Goal: Information Seeking & Learning: Learn about a topic

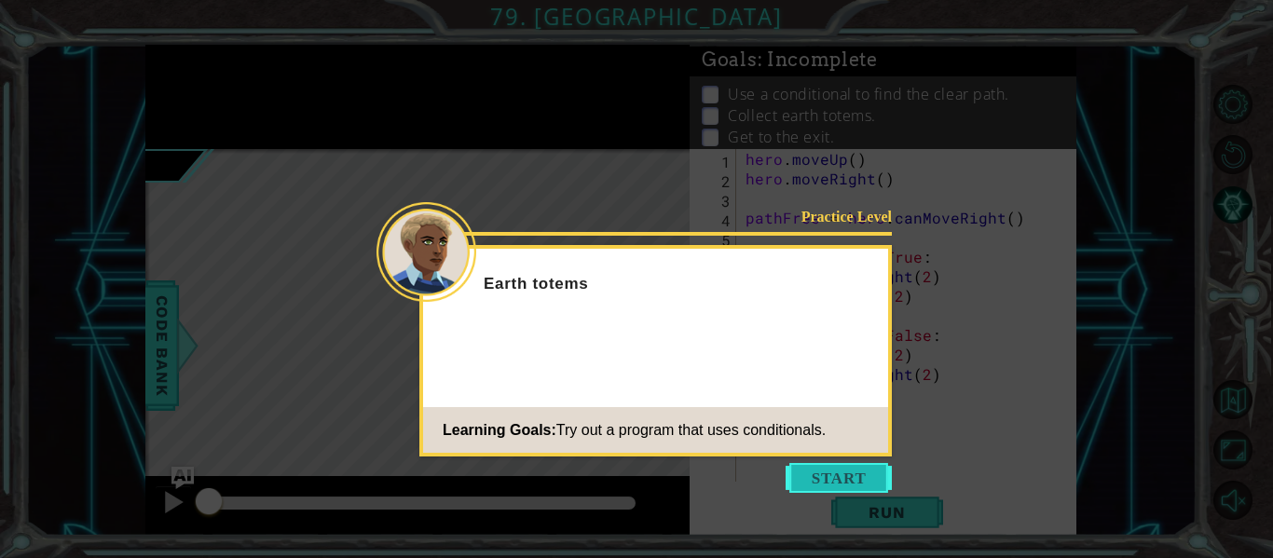
click at [830, 483] on button "Start" at bounding box center [839, 478] width 106 height 30
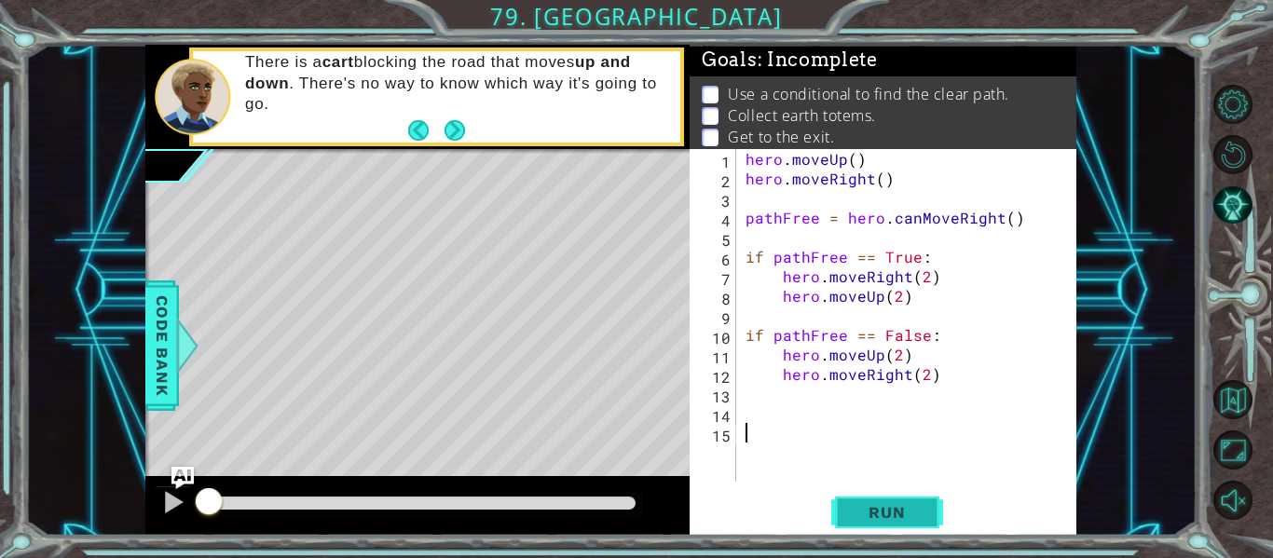
click at [894, 511] on span "Run" at bounding box center [887, 512] width 74 height 19
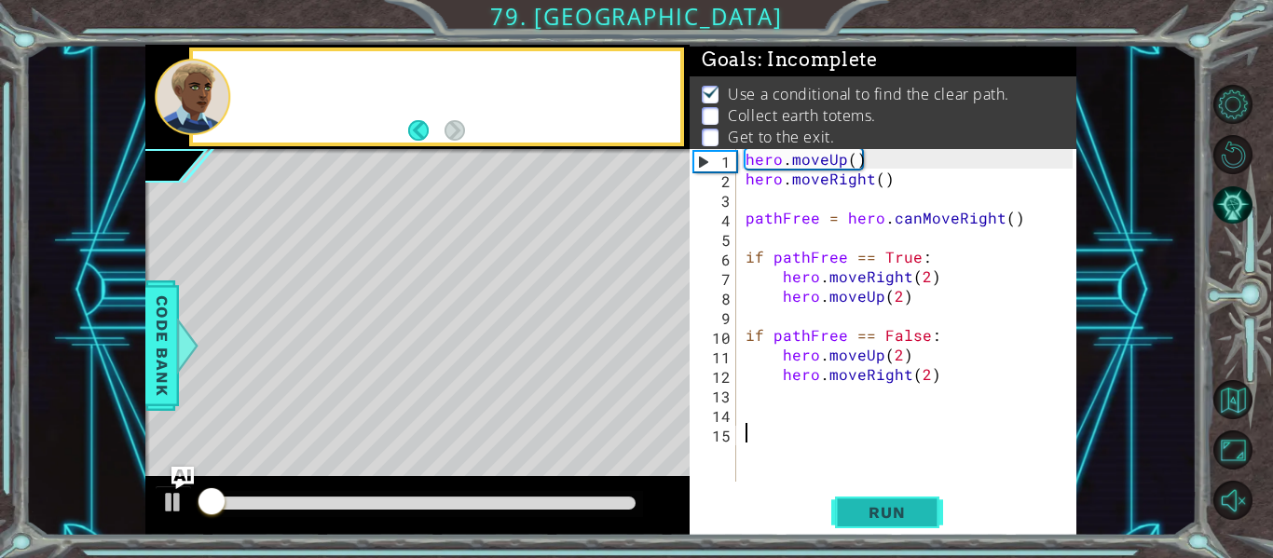
scroll to position [16, 0]
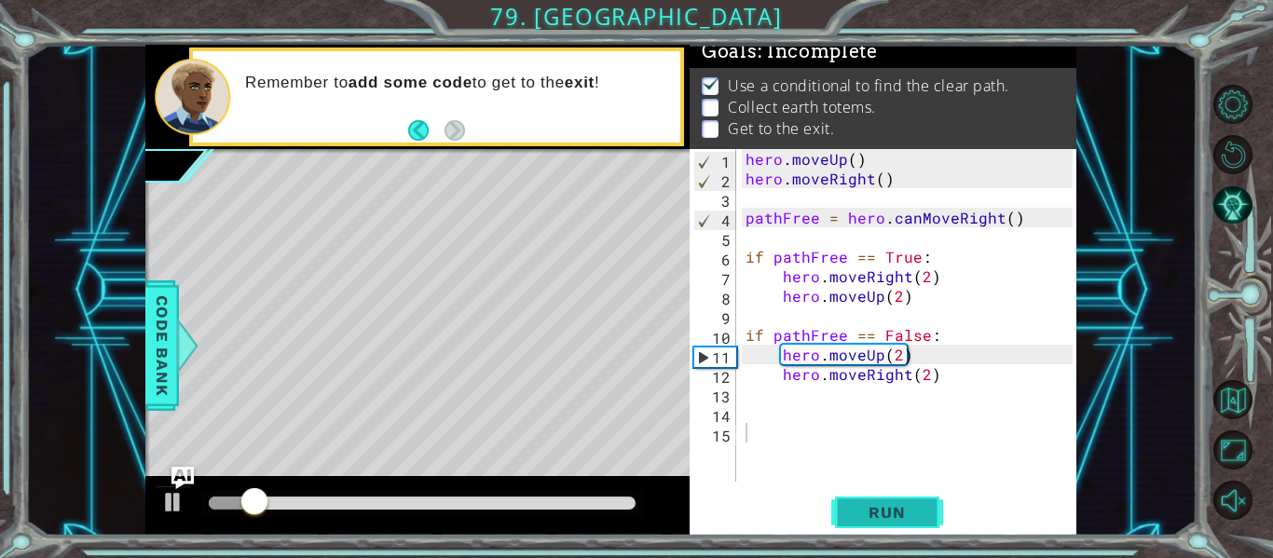
click at [895, 503] on span "Run" at bounding box center [887, 512] width 74 height 19
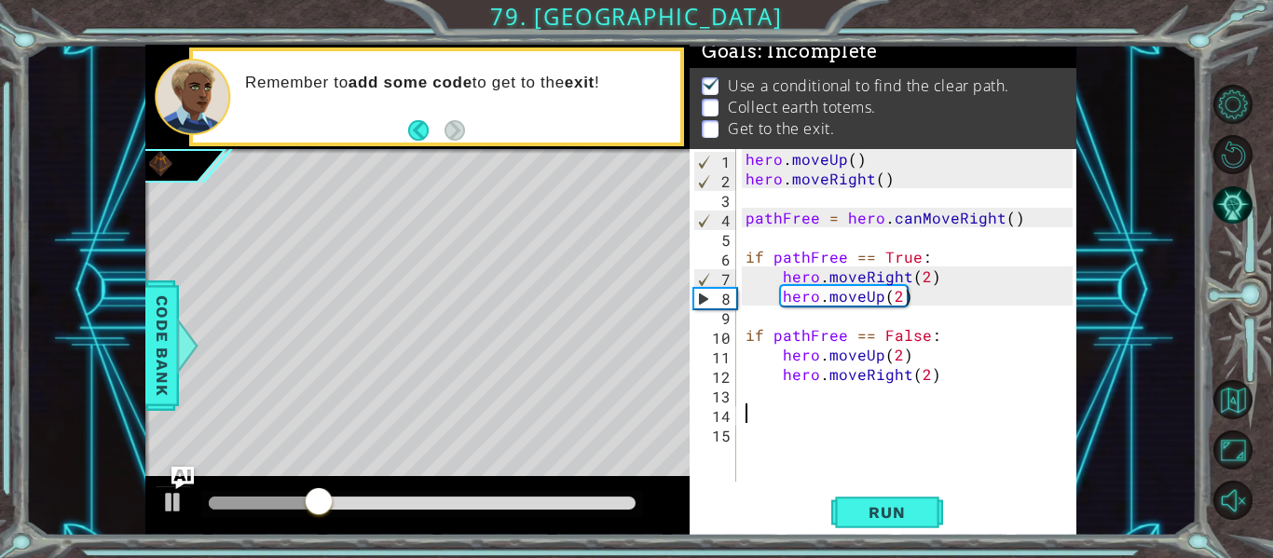
click at [742, 404] on div "hero . moveUp ( ) hero . moveRight ( ) pathFree = hero . canMoveRight ( ) if pa…" at bounding box center [912, 335] width 340 height 372
click at [740, 401] on div "1 2 3 4 5 6 7 8 9 10 11 12 13 14 15 hero . moveUp ( ) hero . moveRight ( ) path…" at bounding box center [881, 315] width 383 height 333
click at [739, 399] on div "1 2 3 4 5 6 7 8 9 10 11 12 13 14 15 hero . moveUp ( ) hero . moveRight ( ) path…" at bounding box center [881, 315] width 383 height 333
click at [743, 398] on div "hero . moveUp ( ) hero . moveRight ( ) pathFree = hero . canMoveRight ( ) if pa…" at bounding box center [912, 335] width 340 height 372
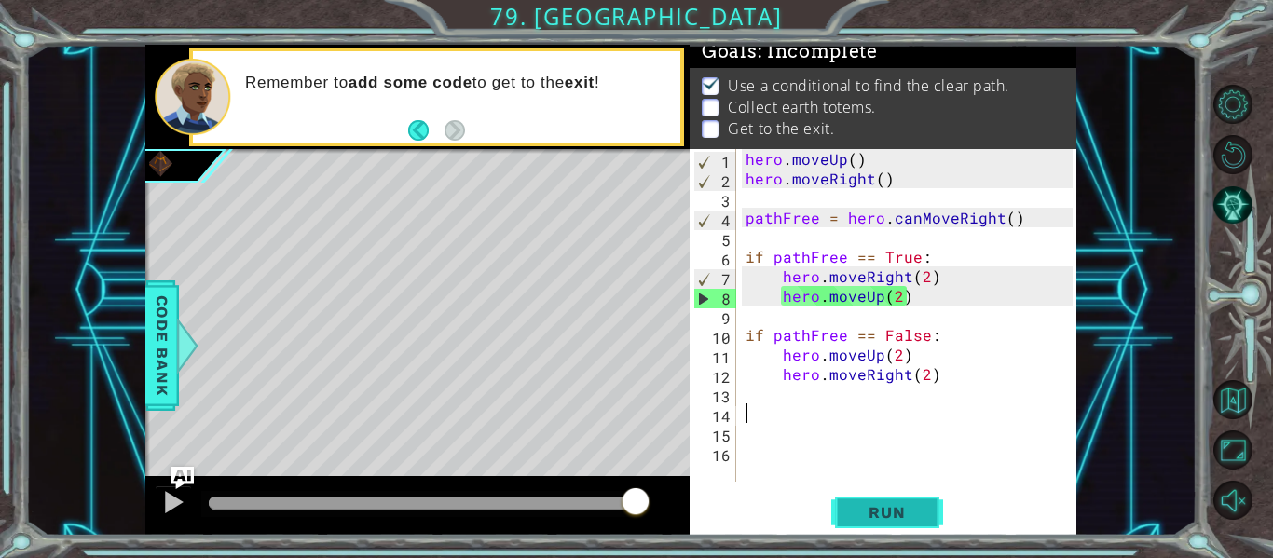
click at [864, 508] on span "Run" at bounding box center [887, 512] width 74 height 19
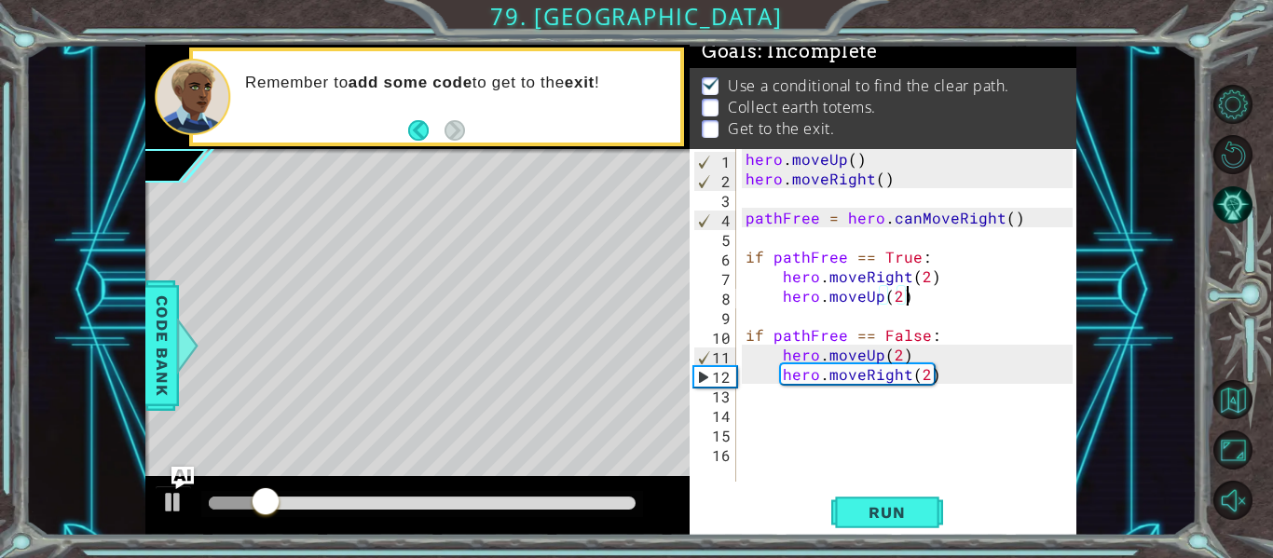
click at [914, 293] on div "hero . moveUp ( ) hero . moveRight ( ) pathFree = hero . canMoveRight ( ) if pa…" at bounding box center [912, 335] width 340 height 372
type textarea "hero.moveUp(2)"
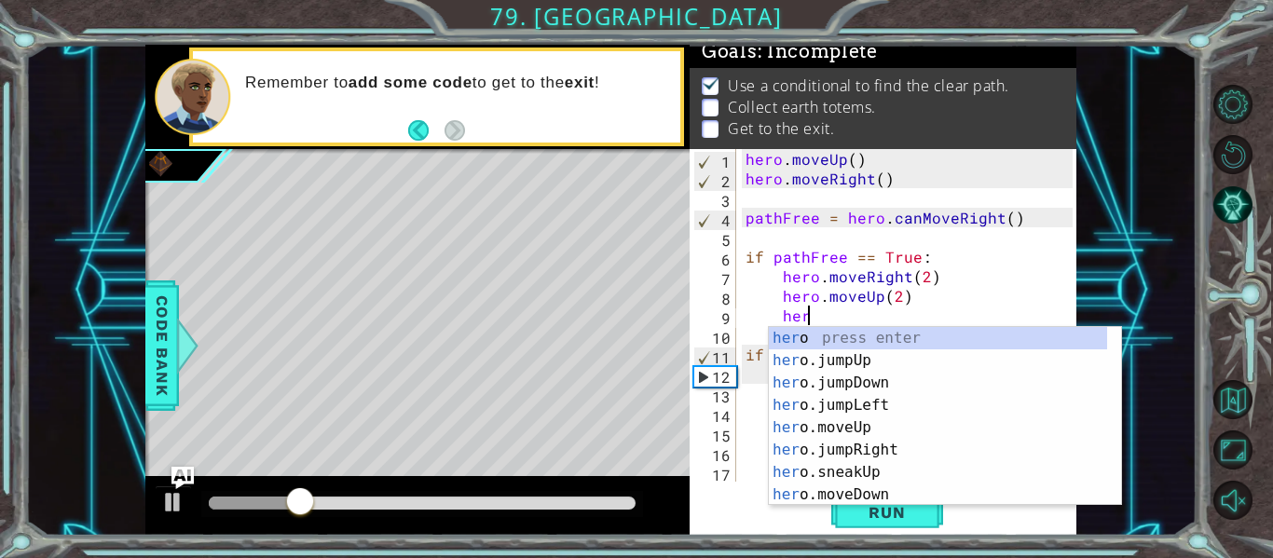
type textarea "hero"
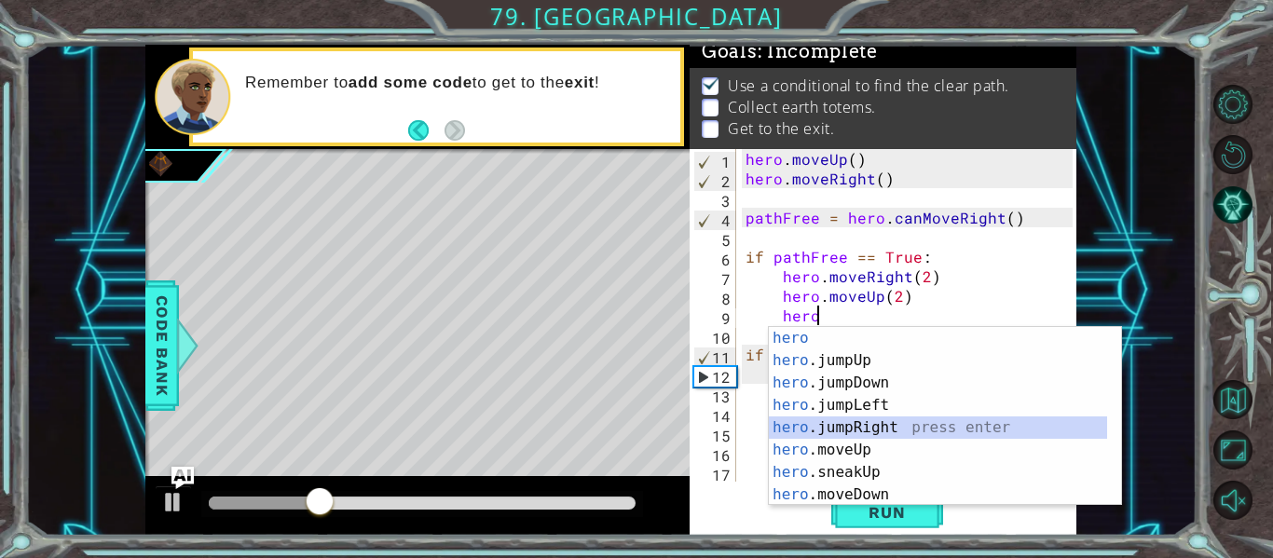
click at [801, 423] on div "hero press enter hero .jumpUp press enter hero .jumpDown press enter hero .jump…" at bounding box center [938, 439] width 338 height 224
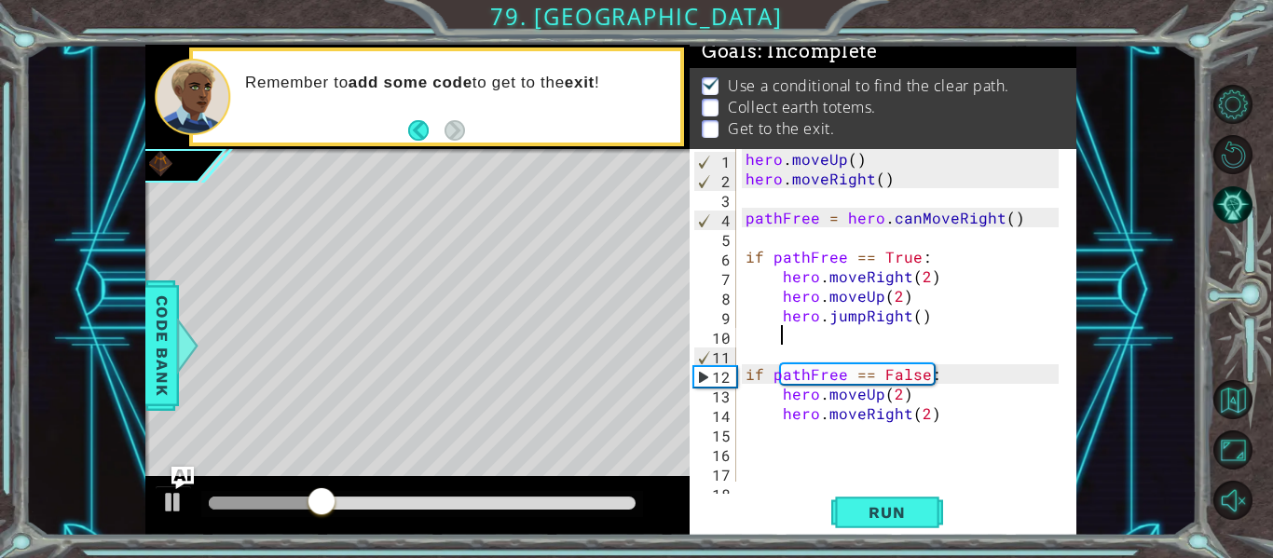
scroll to position [0, 1]
click at [945, 420] on div "hero . moveUp ( ) hero . moveRight ( ) pathFree = hero . canMoveRight ( ) if pa…" at bounding box center [905, 335] width 326 height 372
type textarea "hero.moveRight(2)"
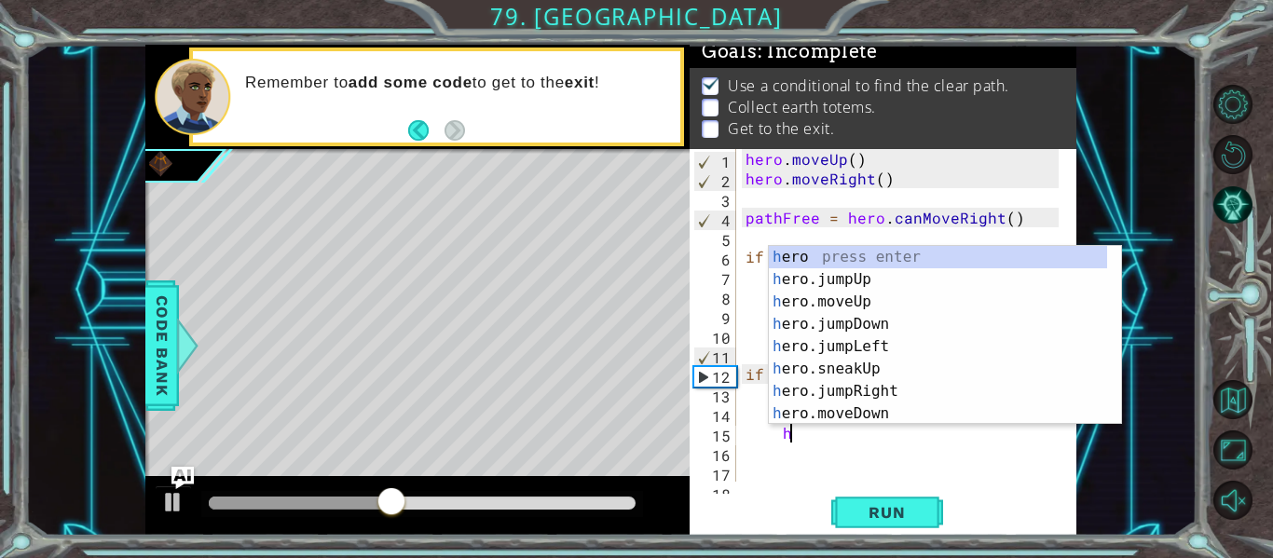
scroll to position [0, 3]
type textarea "her"
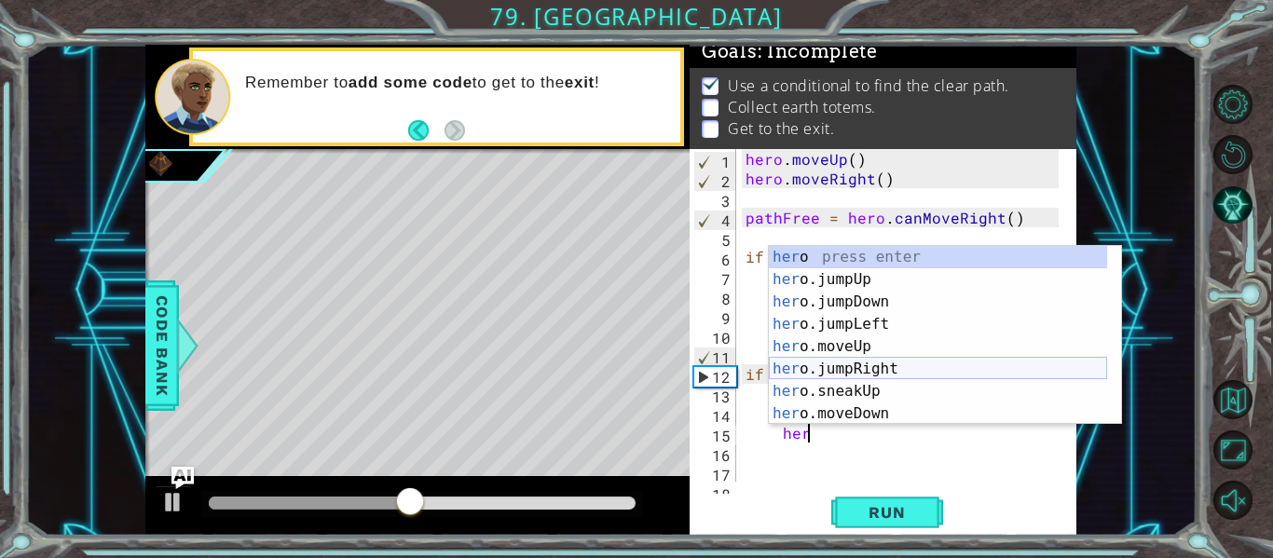
click at [786, 369] on div "her o press enter her o.jumpUp press enter her o.jumpDown press enter her o.jum…" at bounding box center [938, 358] width 338 height 224
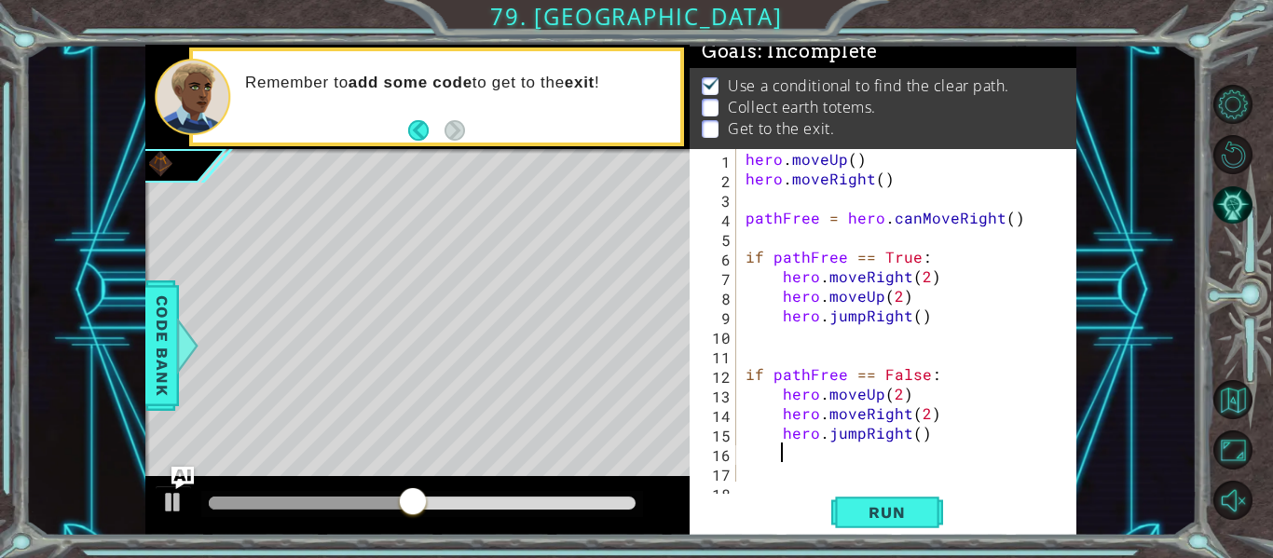
scroll to position [0, 1]
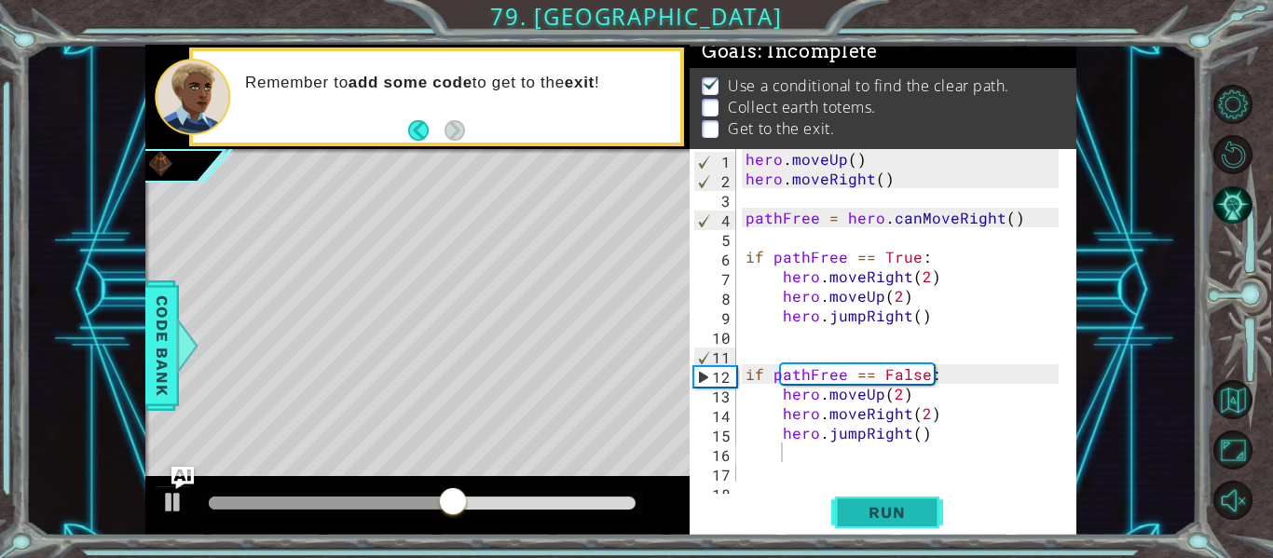
click at [893, 494] on button "Run" at bounding box center [887, 513] width 112 height 38
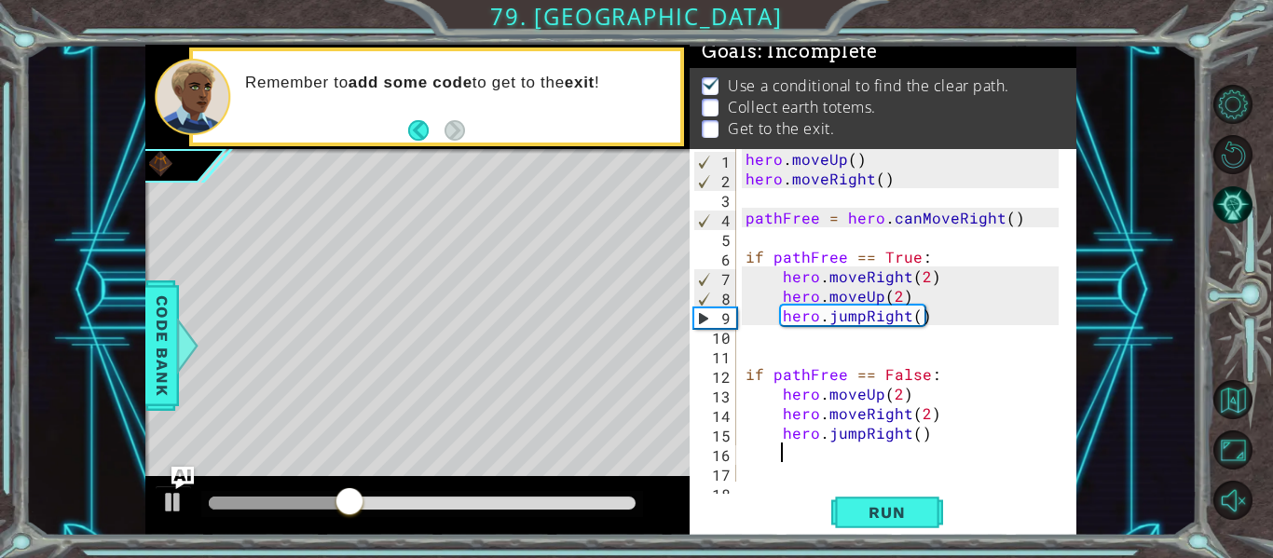
click at [942, 324] on div "hero . moveUp ( ) hero . moveRight ( ) pathFree = hero . canMoveRight ( ) if pa…" at bounding box center [905, 335] width 326 height 372
type textarea "hero.jumpRight()"
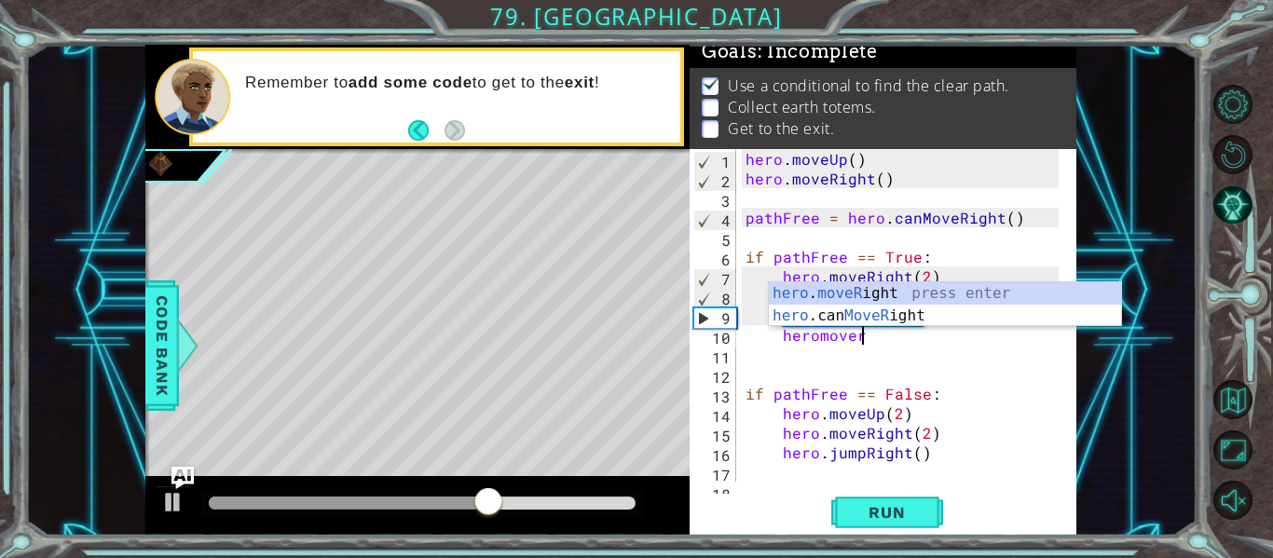
scroll to position [0, 7]
type textarea "hero.moveRight(1)"
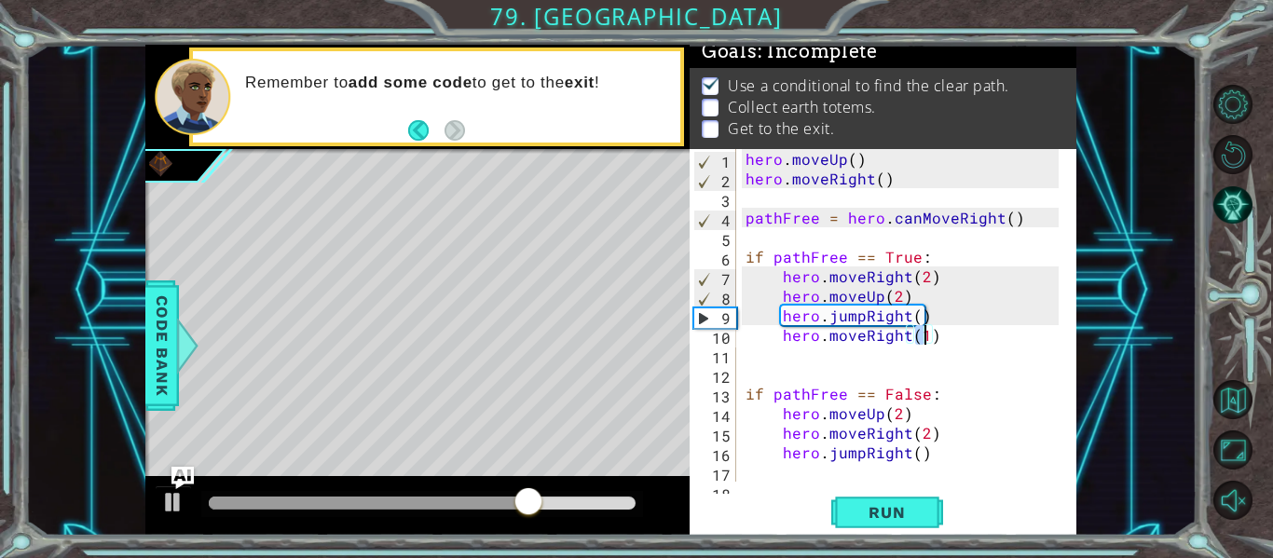
click at [942, 335] on div "hero . moveUp ( ) hero . moveRight ( ) pathFree = hero . canMoveRight ( ) if pa…" at bounding box center [905, 335] width 326 height 372
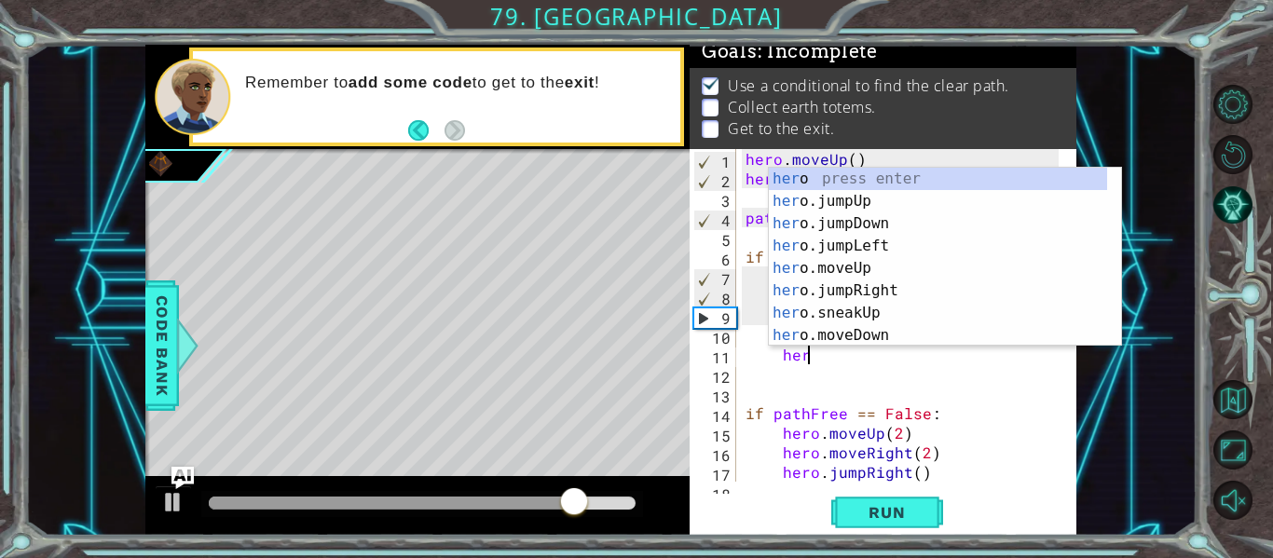
type textarea "hero"
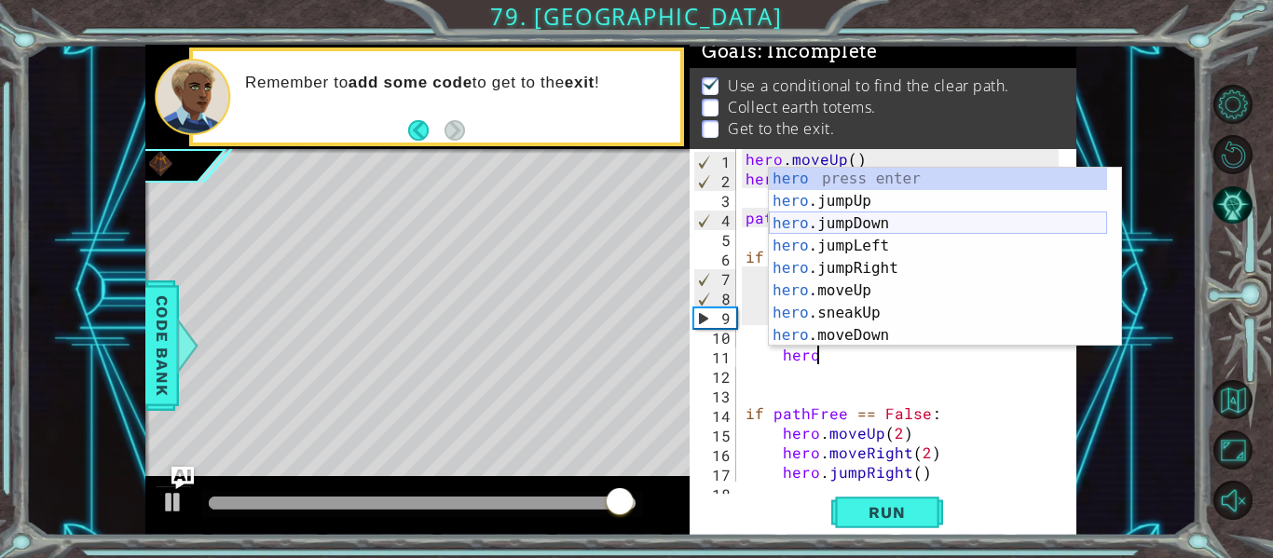
click at [806, 226] on div "hero press enter hero .jumpUp press enter hero .jumpDown press enter hero .jump…" at bounding box center [938, 280] width 338 height 224
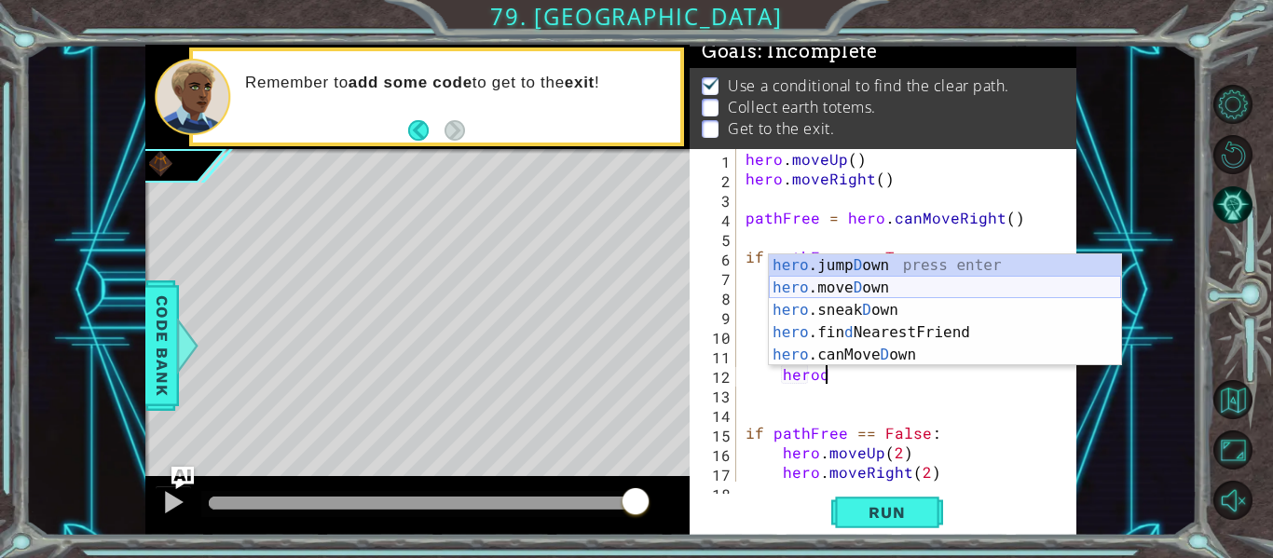
click at [790, 284] on div "hero .jump D own press enter hero .[PERSON_NAME] own press enter hero .sneak D …" at bounding box center [945, 332] width 352 height 157
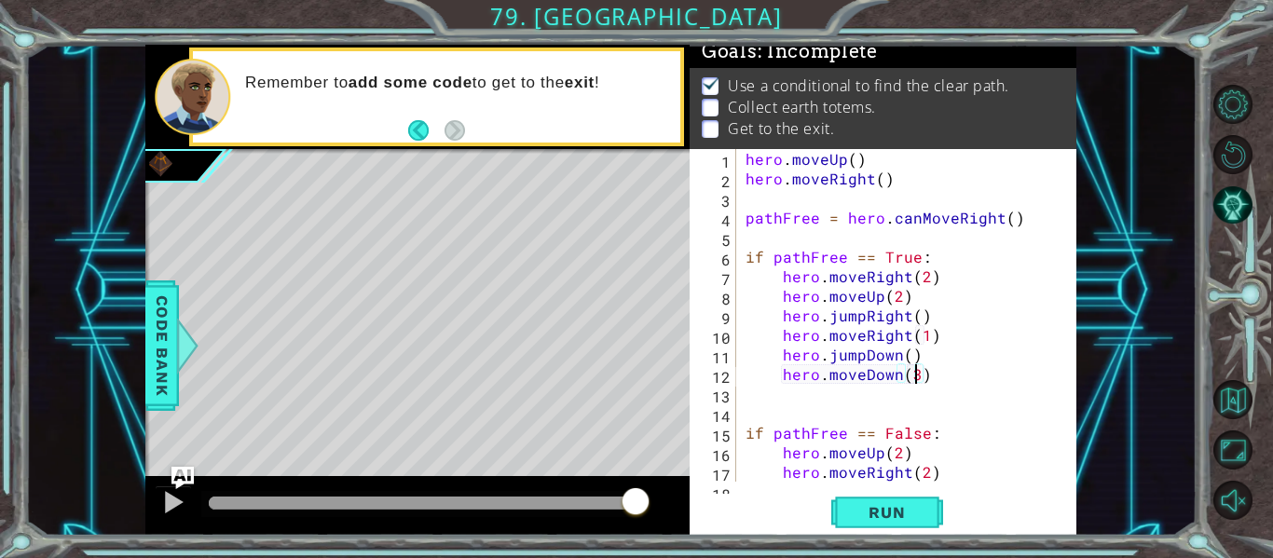
scroll to position [0, 9]
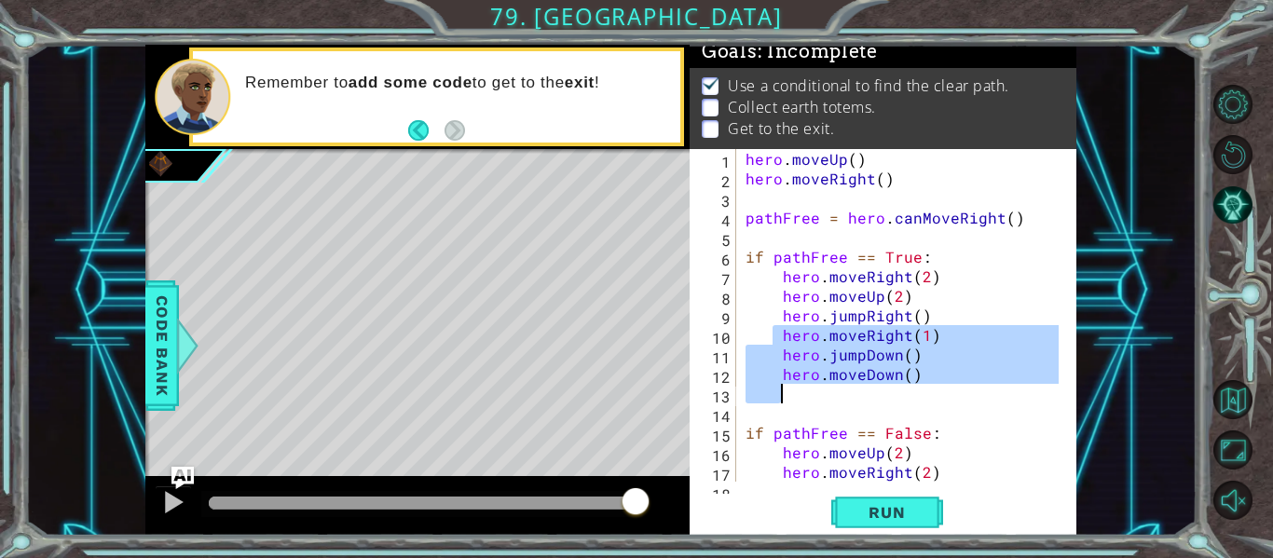
drag, startPoint x: 776, startPoint y: 343, endPoint x: 925, endPoint y: 389, distance: 155.9
click at [925, 389] on div "hero . moveUp ( ) hero . moveRight ( ) pathFree = hero . canMoveRight ( ) if pa…" at bounding box center [905, 335] width 326 height 372
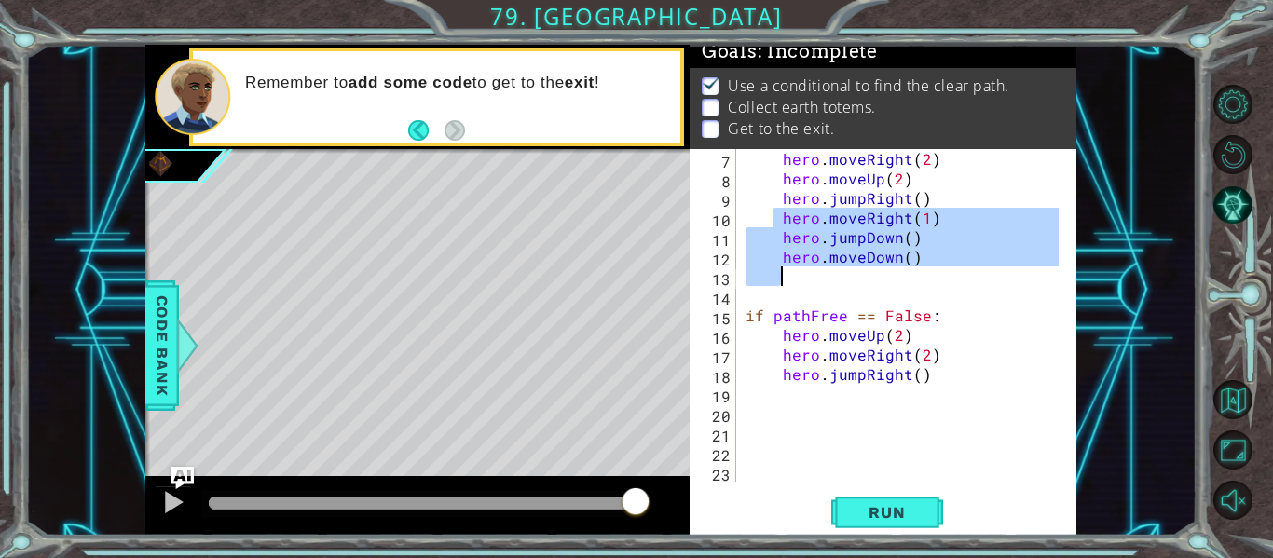
scroll to position [117, 0]
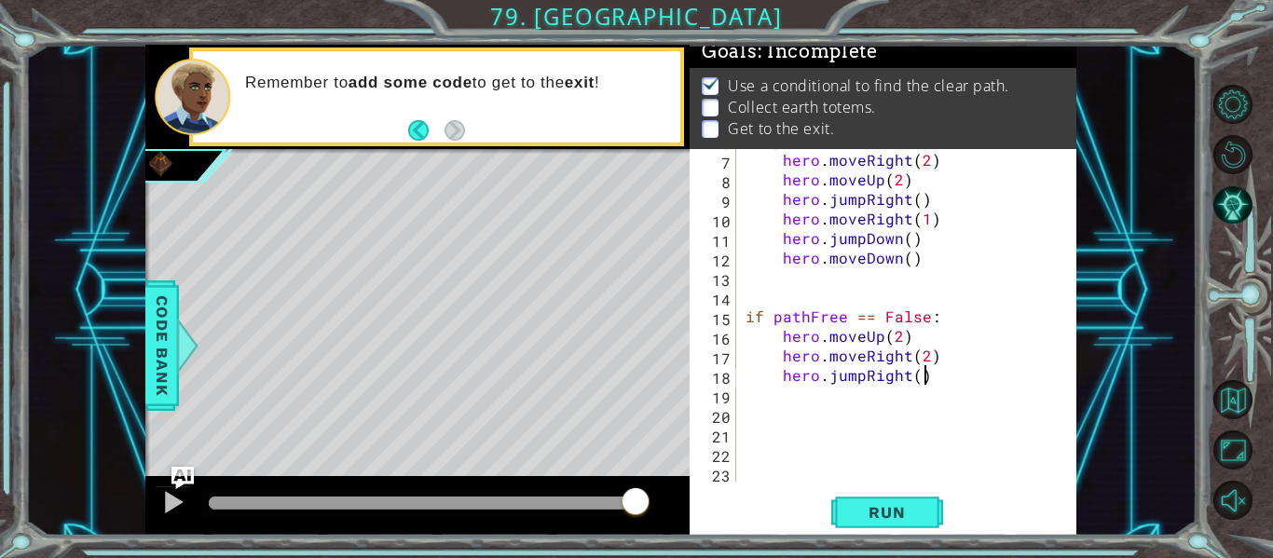
click at [931, 383] on div "if pathFree == True : hero . moveRight ( 2 ) hero . moveUp ( 2 ) hero . jumpRig…" at bounding box center [905, 316] width 326 height 372
type textarea "hero.jumpRight()"
paste textarea "hero.moveRight(1)"
click at [790, 391] on div "if pathFree == True : hero . moveRight ( 2 ) hero . moveUp ( 2 ) hero . jumpRig…" at bounding box center [905, 316] width 326 height 372
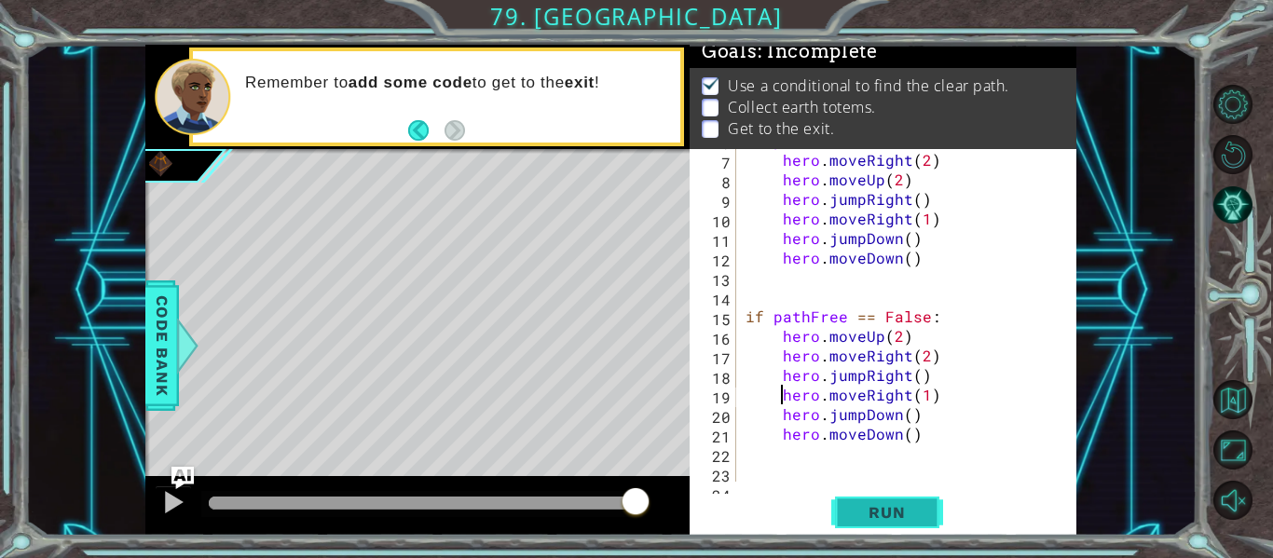
type textarea "hero.moveRight(1)"
click at [870, 511] on span "Run" at bounding box center [887, 512] width 74 height 19
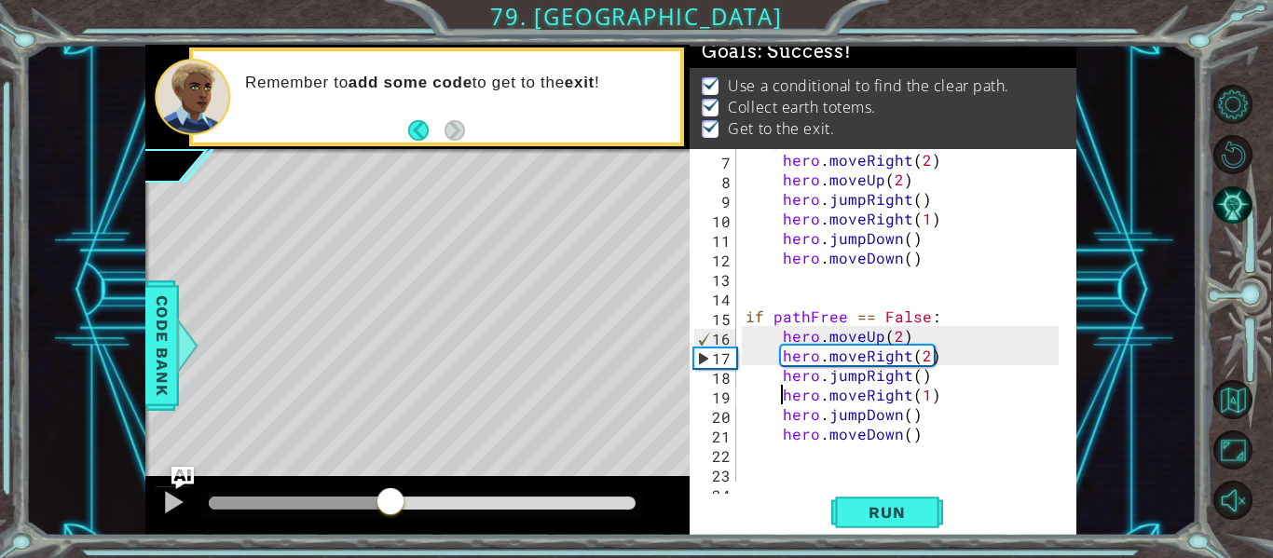
drag, startPoint x: 391, startPoint y: 503, endPoint x: 726, endPoint y: 588, distance: 345.1
click at [726, 557] on html "1 ההההההההההההההההההההההההההההההההההההההההההההההההההההההההההההההההההההההההההההה…" at bounding box center [636, 279] width 1273 height 558
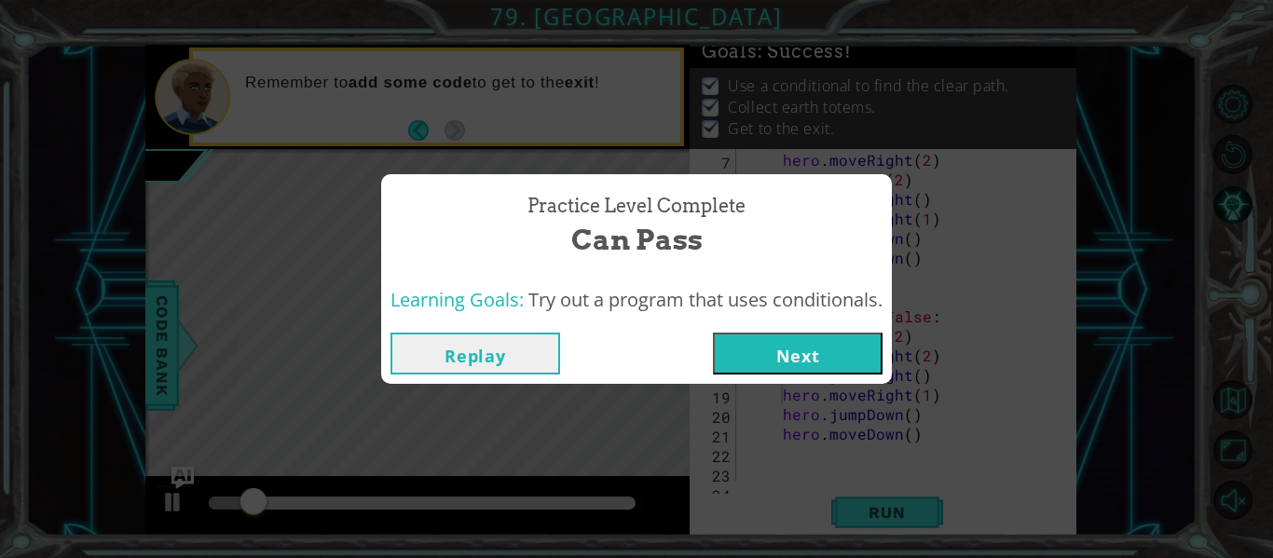
click at [756, 348] on button "Next" at bounding box center [798, 354] width 170 height 42
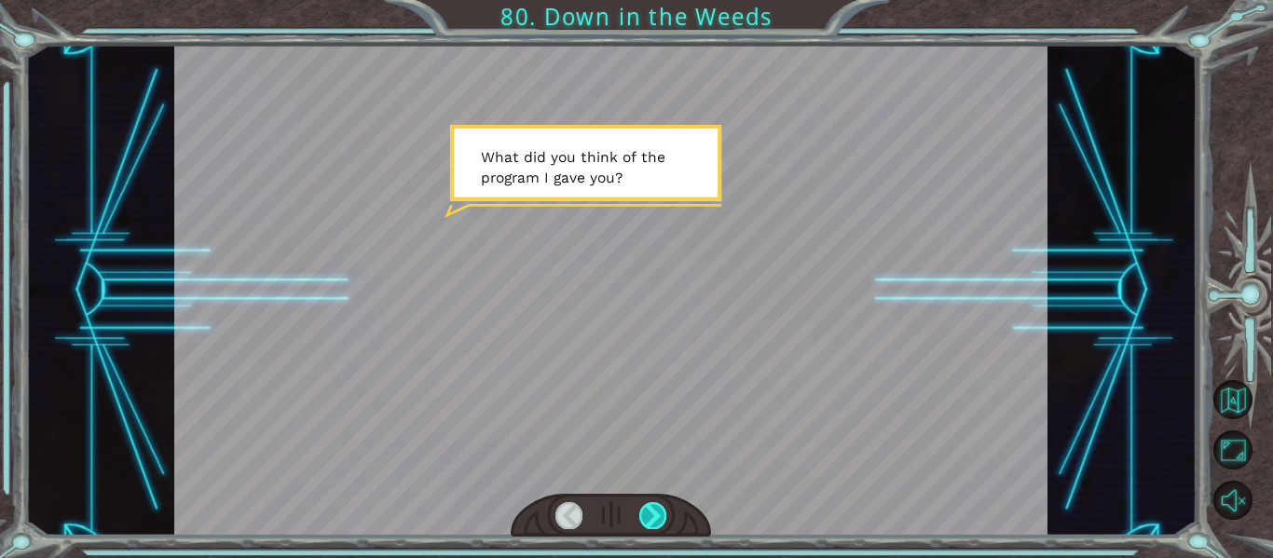
click at [653, 513] on div at bounding box center [652, 515] width 27 height 26
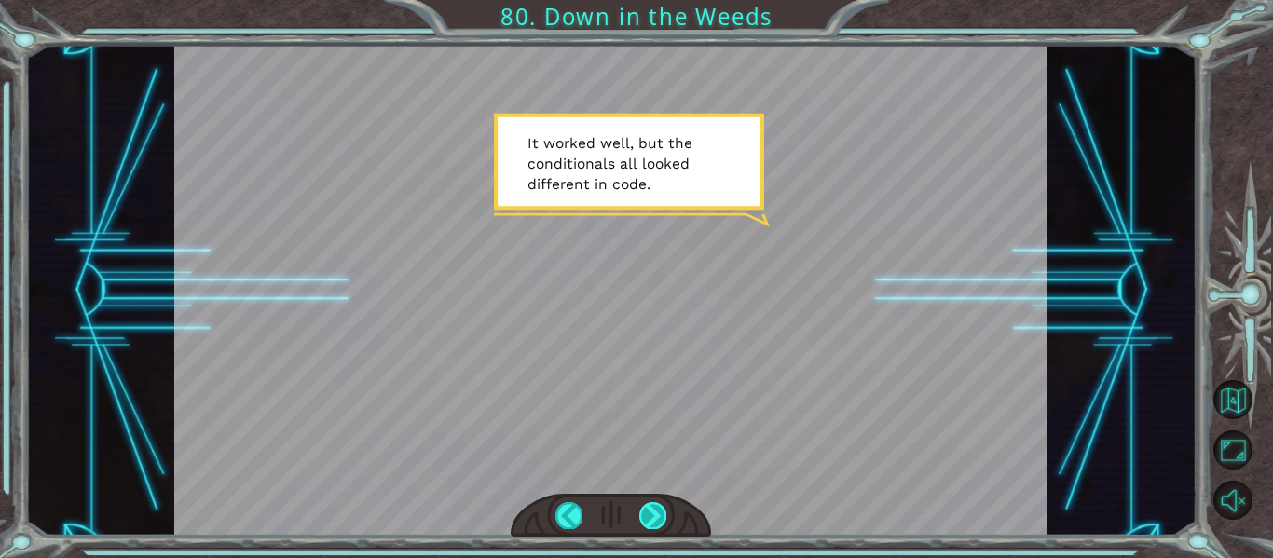
click at [654, 507] on div at bounding box center [652, 515] width 27 height 26
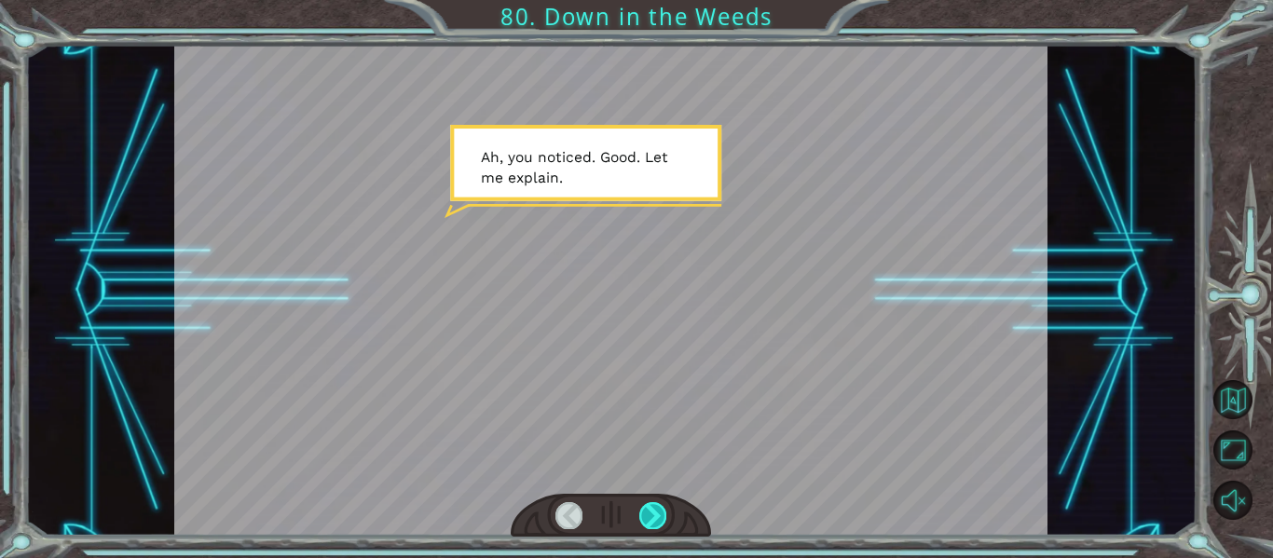
click at [649, 514] on div at bounding box center [652, 515] width 27 height 26
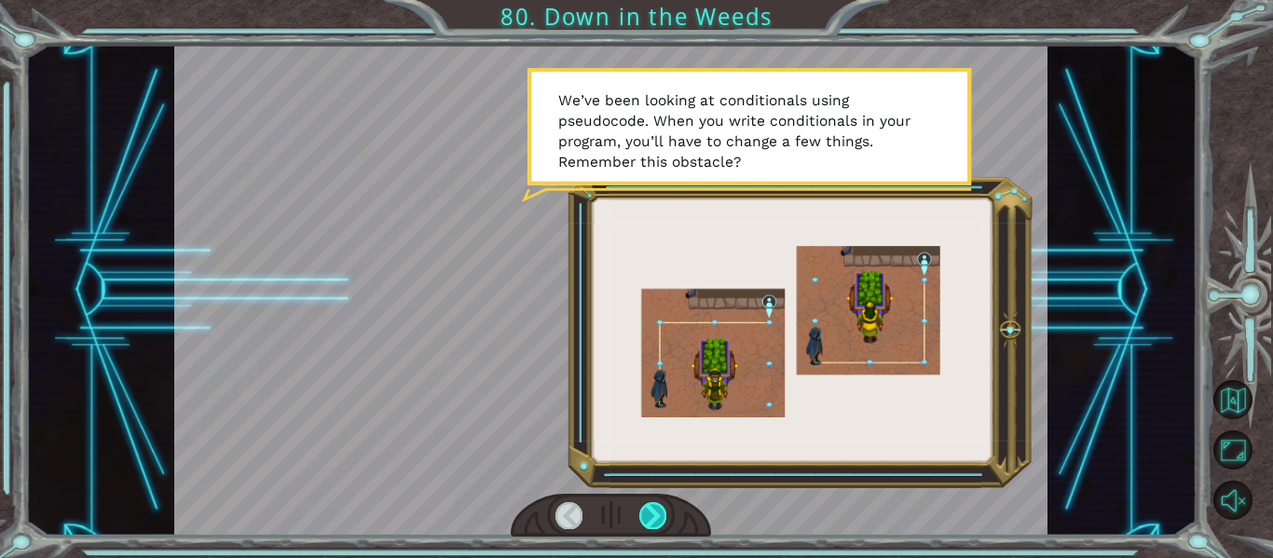
click at [649, 514] on div at bounding box center [652, 515] width 27 height 26
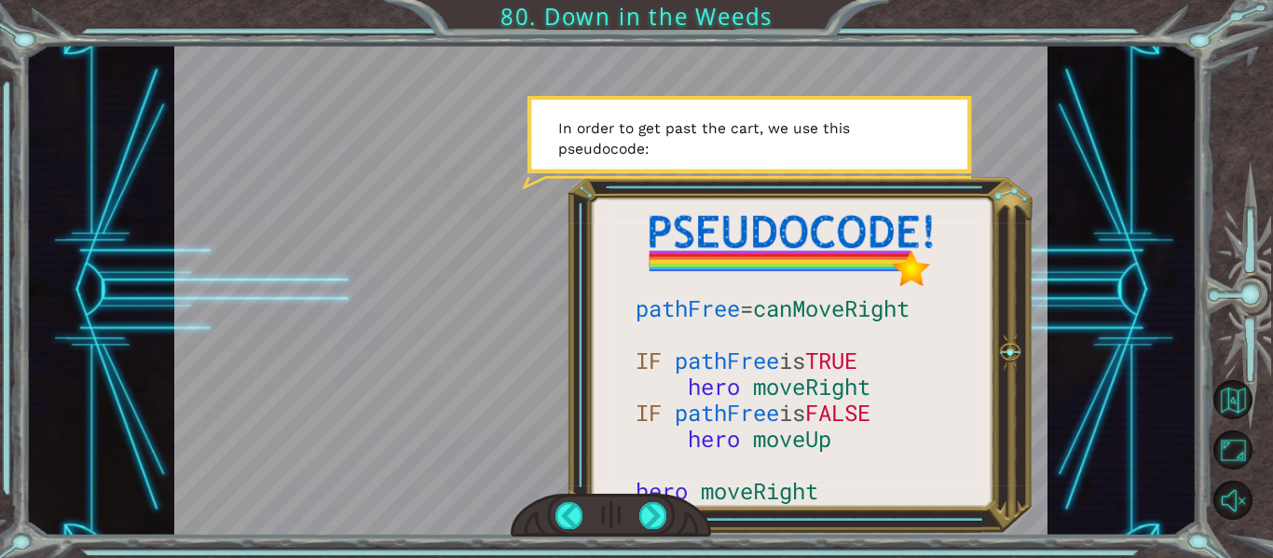
click at [667, 501] on div at bounding box center [611, 516] width 201 height 44
click at [666, 504] on div at bounding box center [611, 516] width 201 height 44
click at [649, 514] on div at bounding box center [652, 515] width 27 height 26
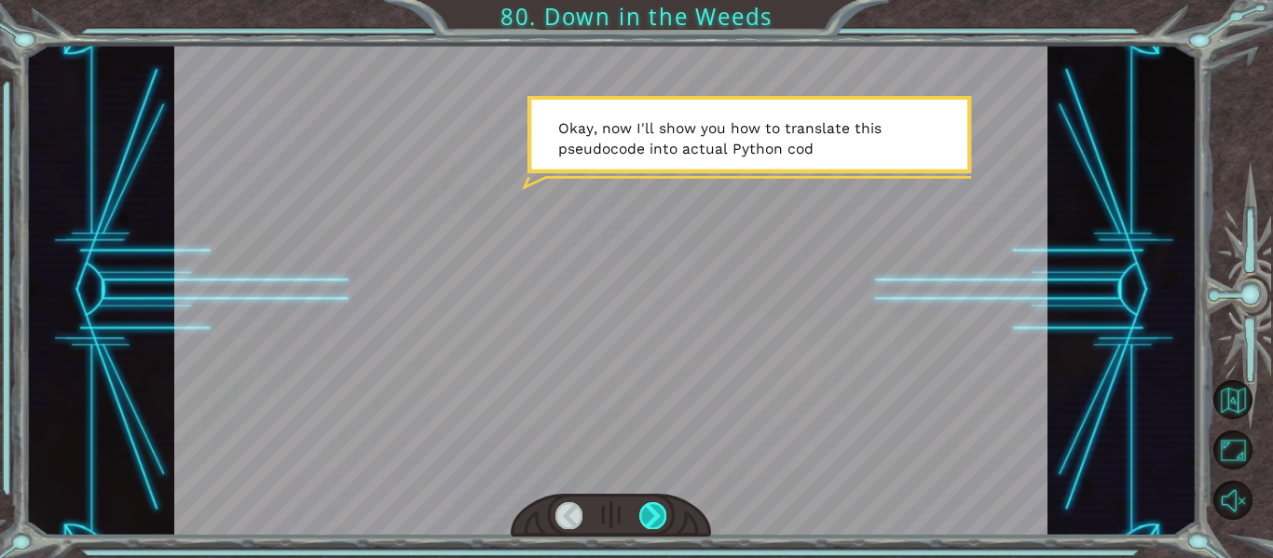
click at [649, 514] on div at bounding box center [652, 515] width 27 height 26
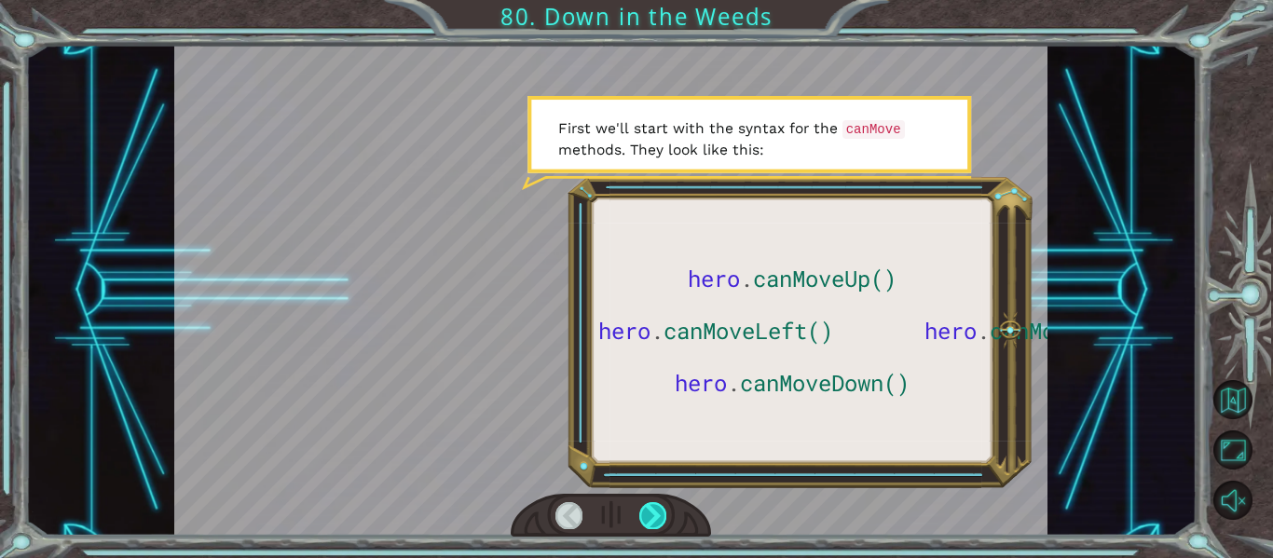
click at [648, 516] on div at bounding box center [652, 515] width 27 height 26
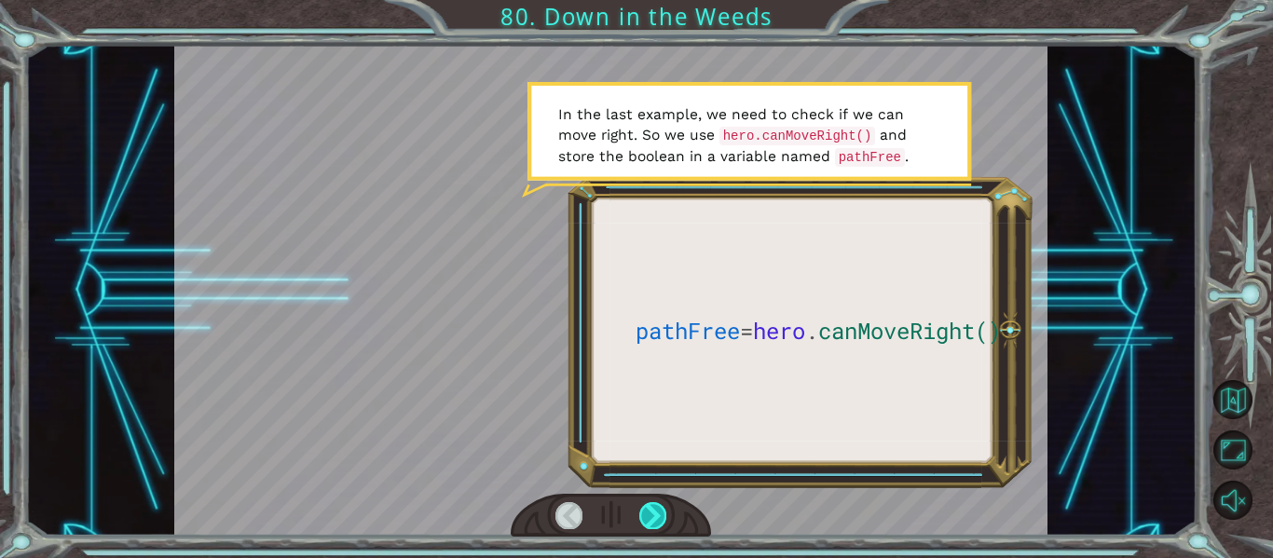
click at [656, 516] on div at bounding box center [652, 515] width 27 height 26
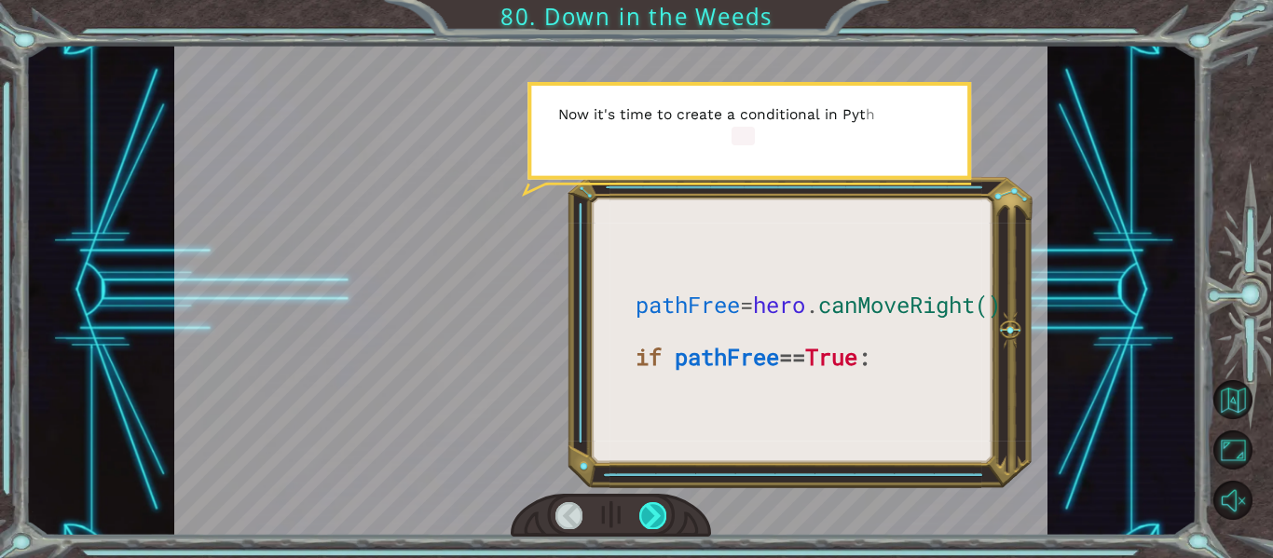
click at [655, 513] on div at bounding box center [652, 515] width 27 height 26
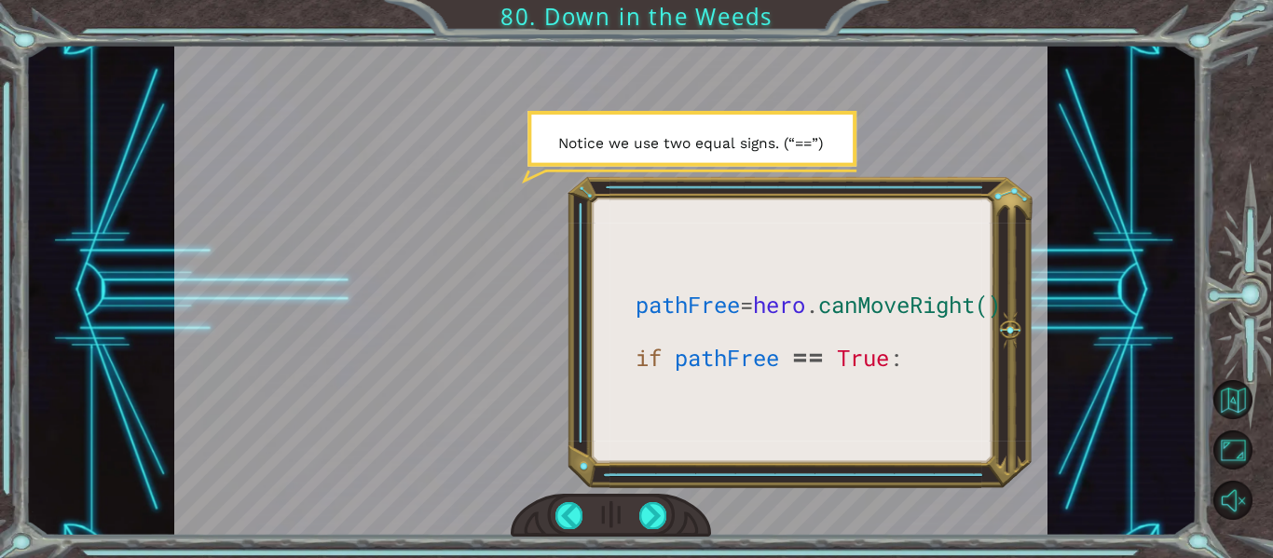
click at [666, 506] on div at bounding box center [611, 516] width 201 height 44
click at [660, 502] on div at bounding box center [652, 515] width 27 height 26
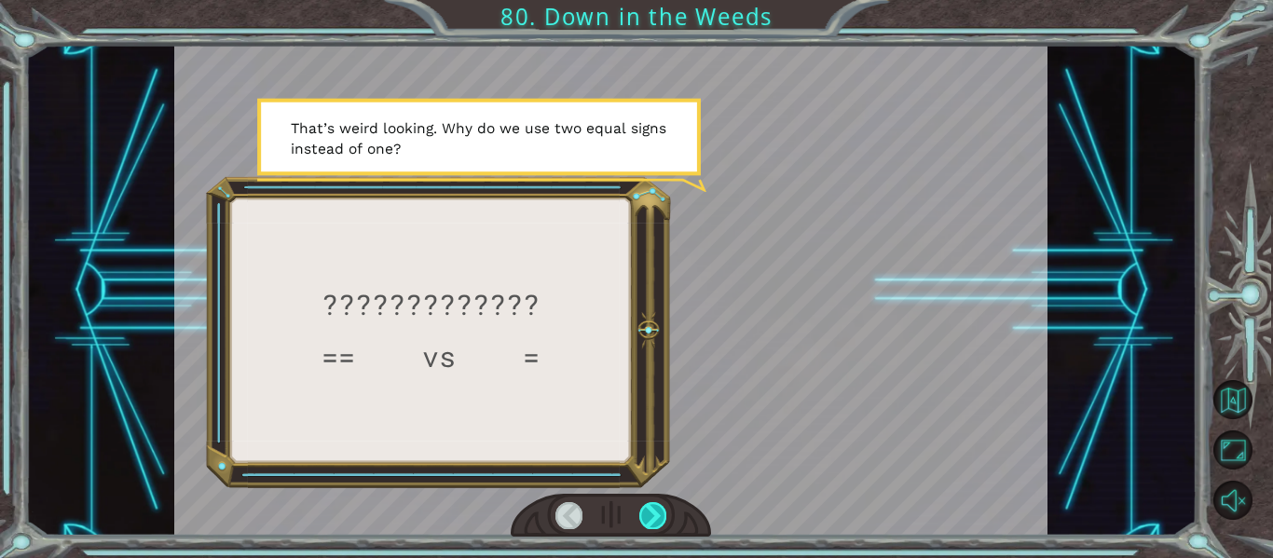
click at [660, 511] on div at bounding box center [652, 515] width 27 height 26
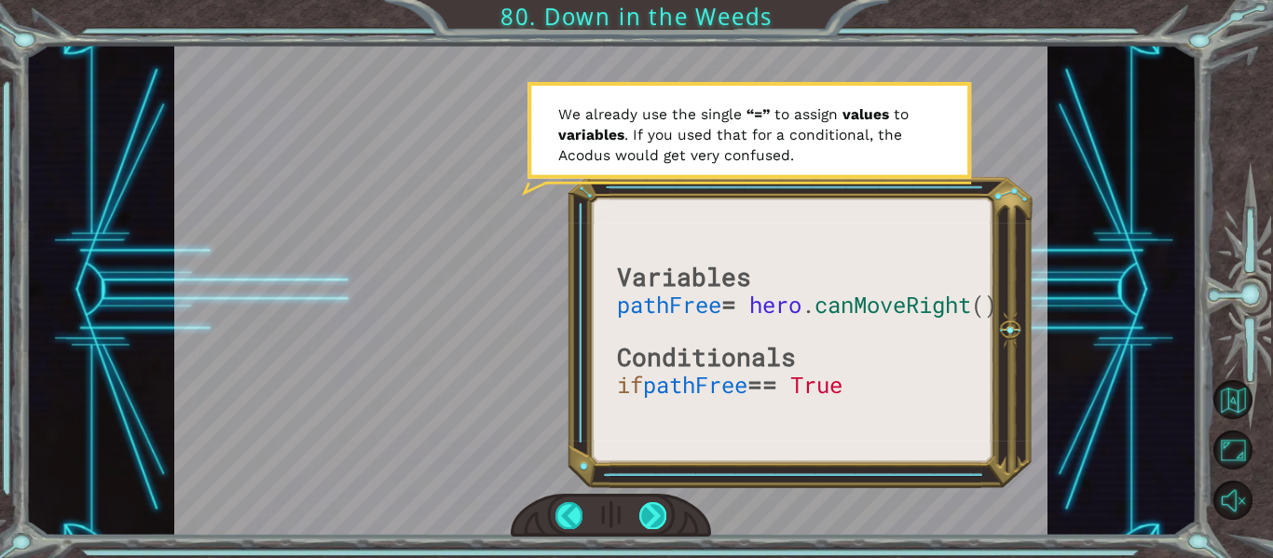
click at [657, 507] on div at bounding box center [652, 515] width 27 height 26
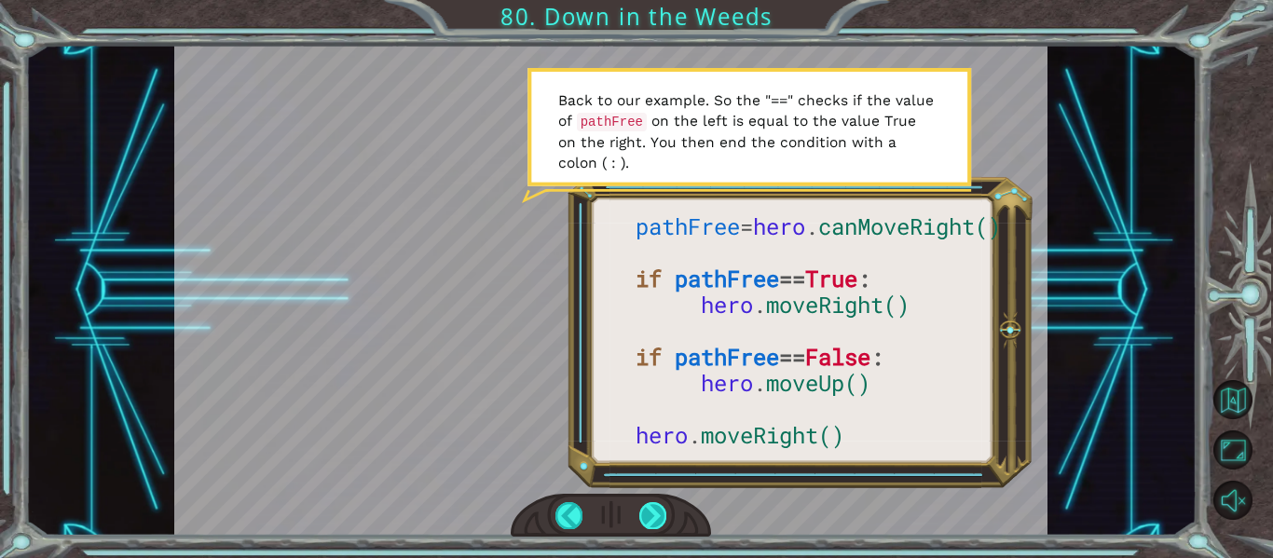
click at [659, 506] on div at bounding box center [652, 515] width 27 height 26
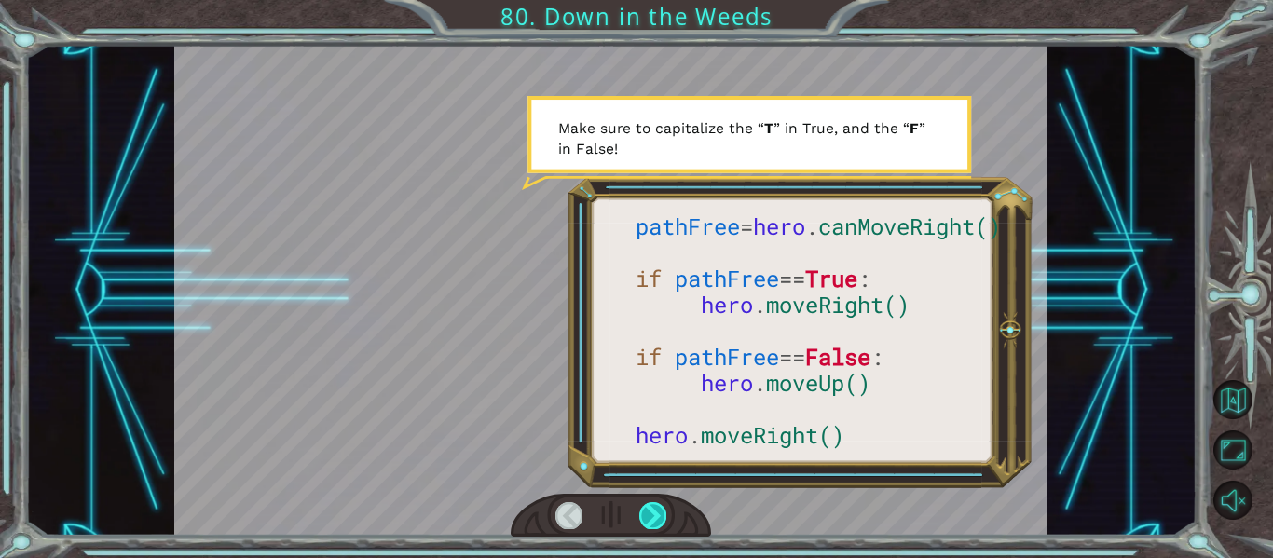
click at [659, 506] on div at bounding box center [652, 515] width 27 height 26
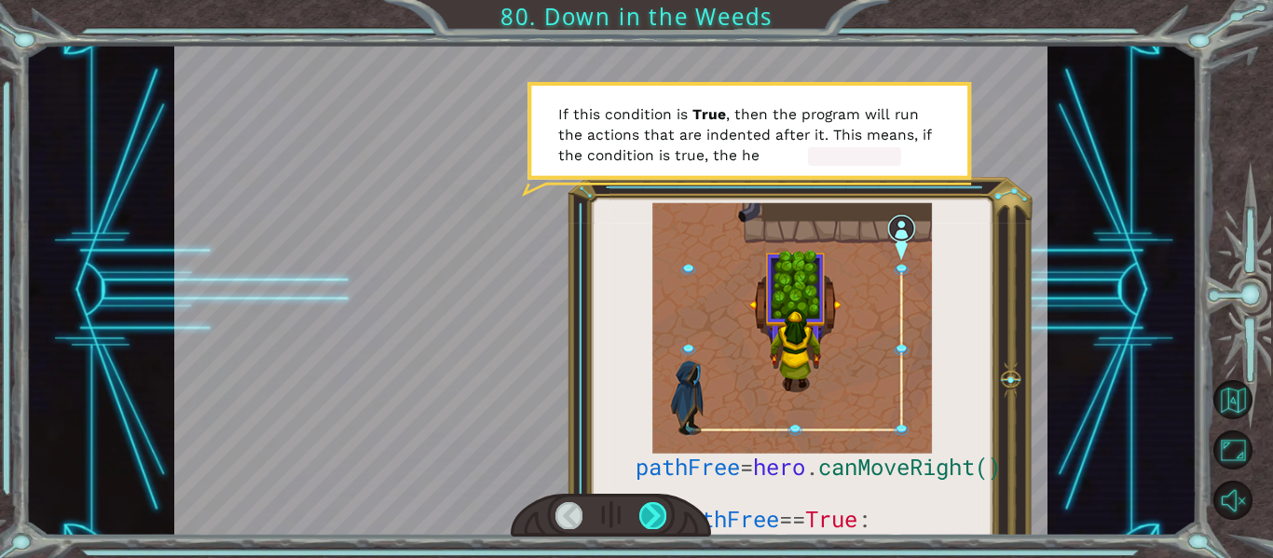
click at [661, 504] on div at bounding box center [652, 515] width 27 height 26
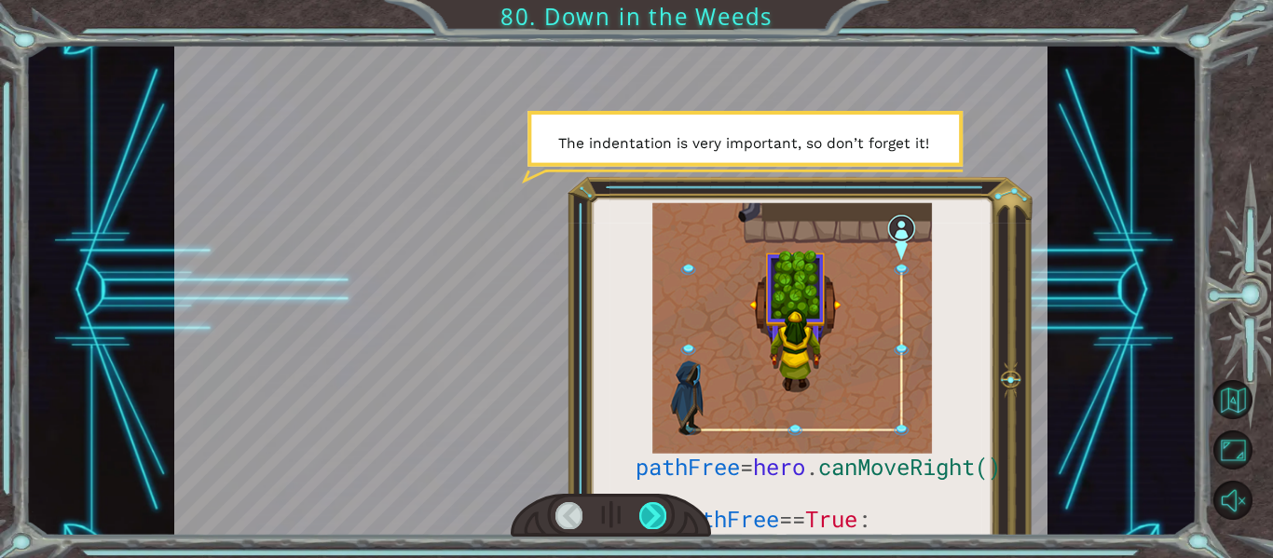
click at [648, 516] on div at bounding box center [652, 515] width 27 height 26
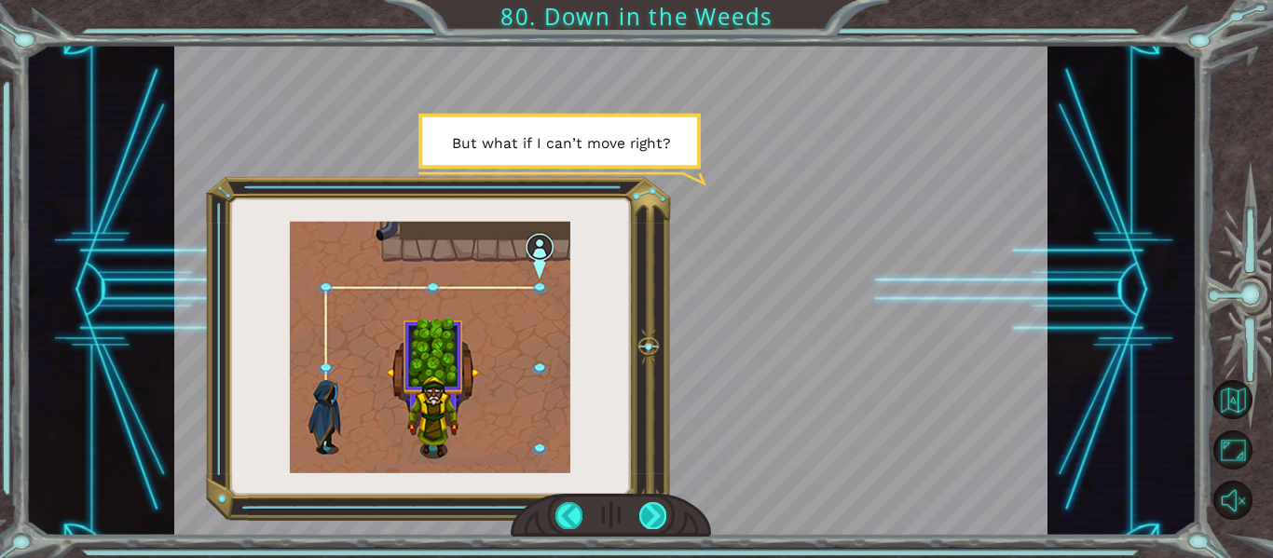
click at [648, 516] on div at bounding box center [652, 515] width 27 height 26
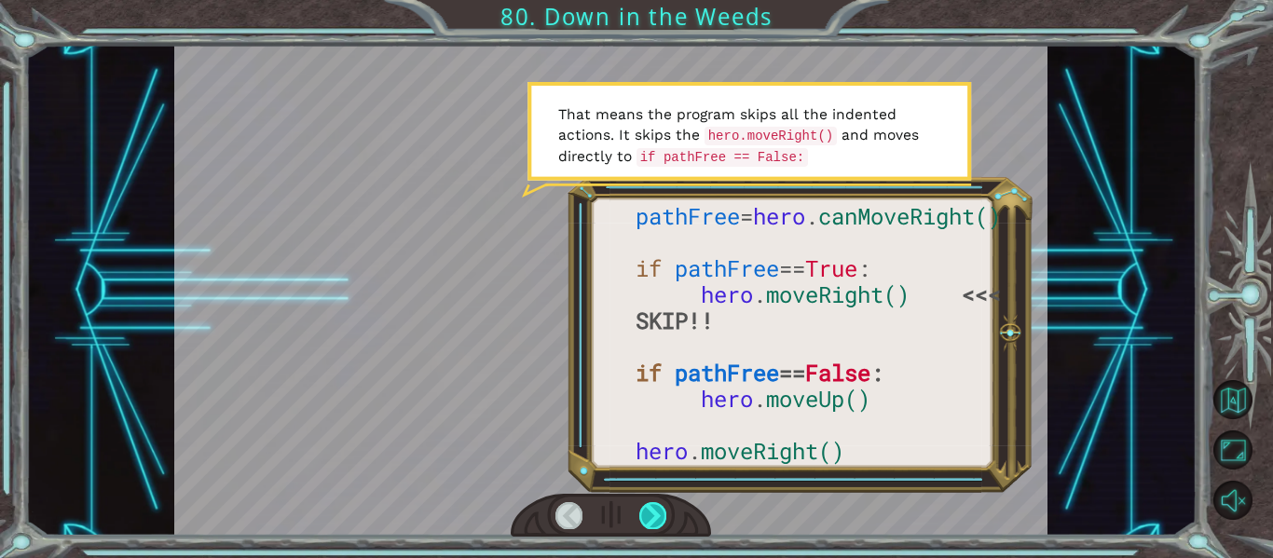
click at [650, 520] on div at bounding box center [652, 515] width 27 height 26
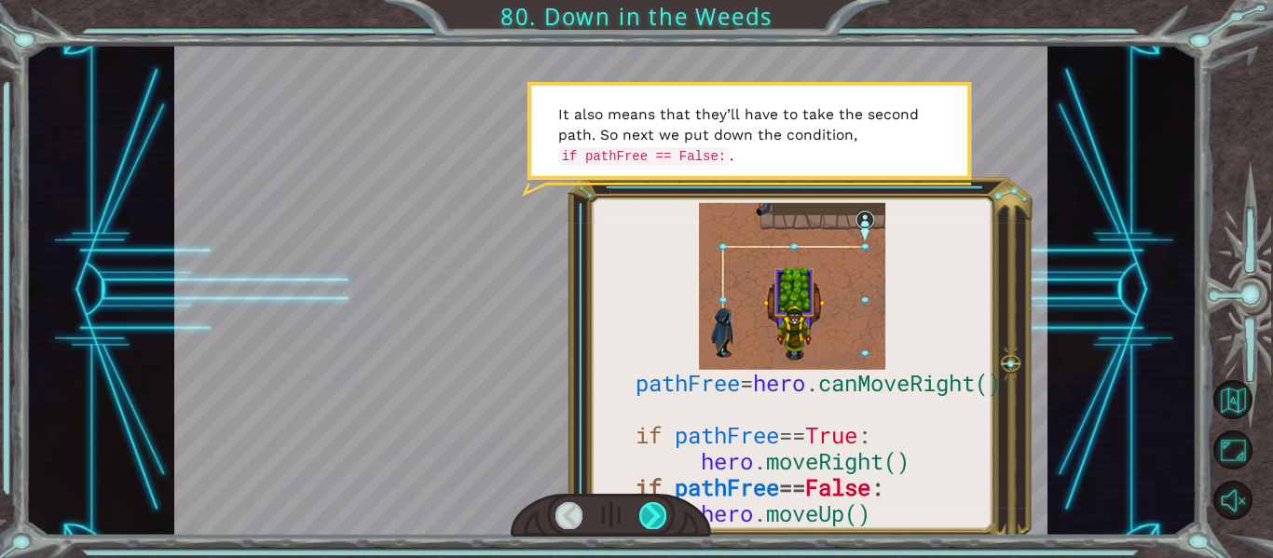
click at [650, 524] on div at bounding box center [652, 515] width 27 height 26
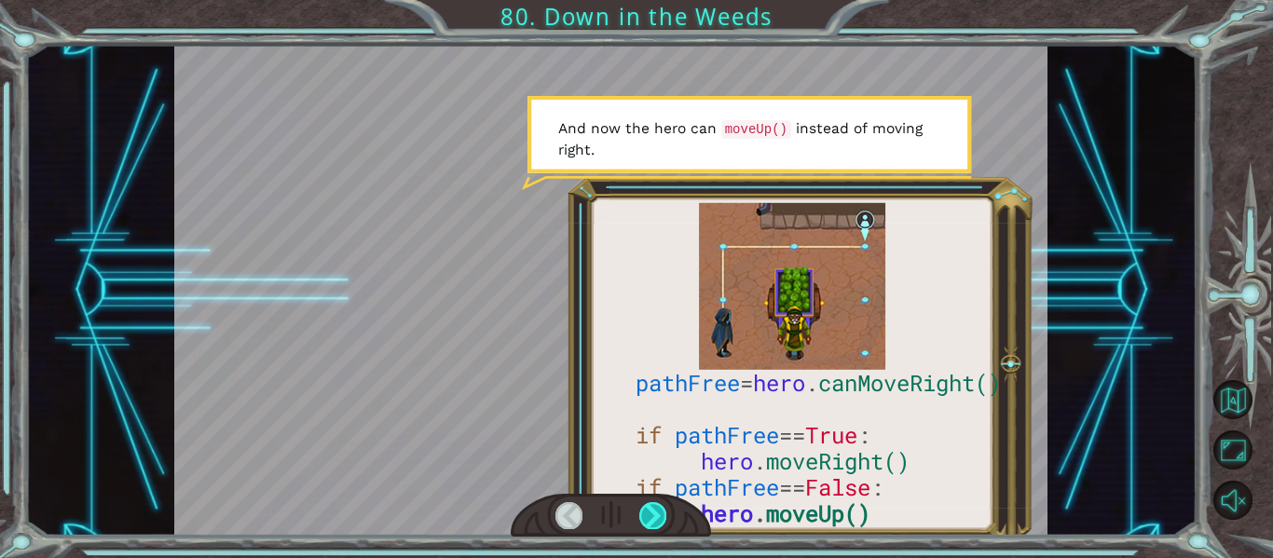
click at [650, 524] on div at bounding box center [652, 515] width 27 height 26
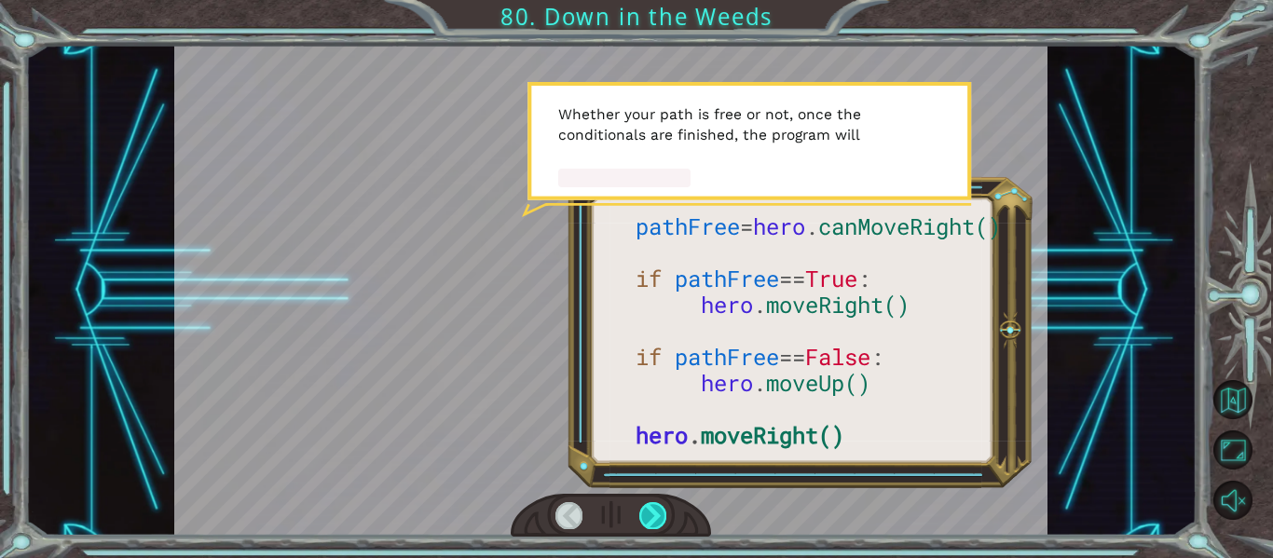
click at [655, 512] on div at bounding box center [652, 515] width 27 height 26
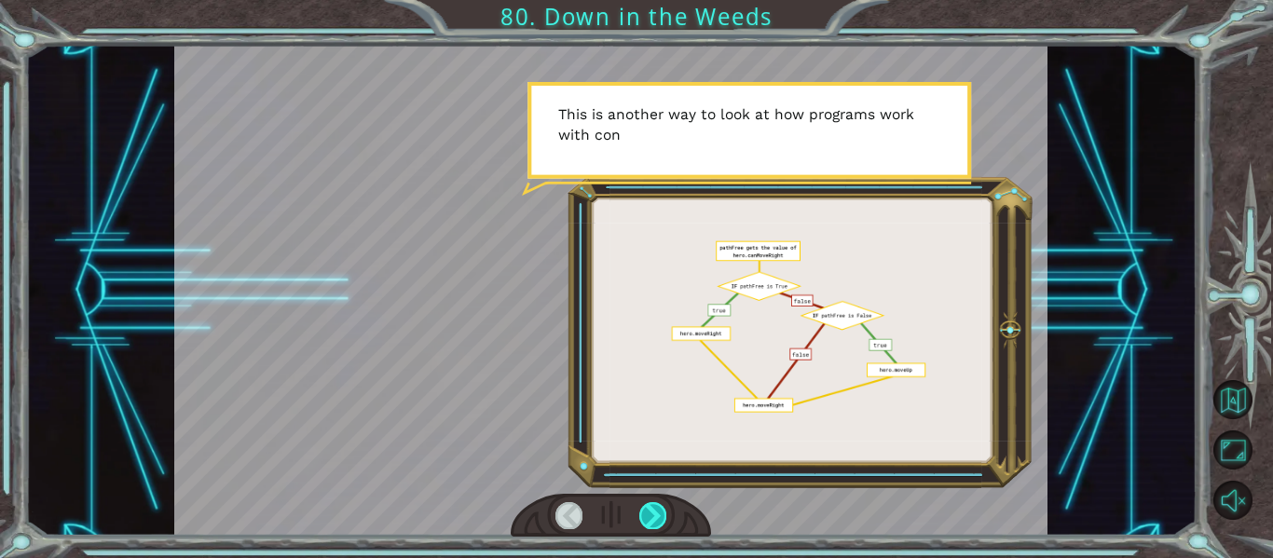
click at [655, 517] on div at bounding box center [652, 515] width 27 height 26
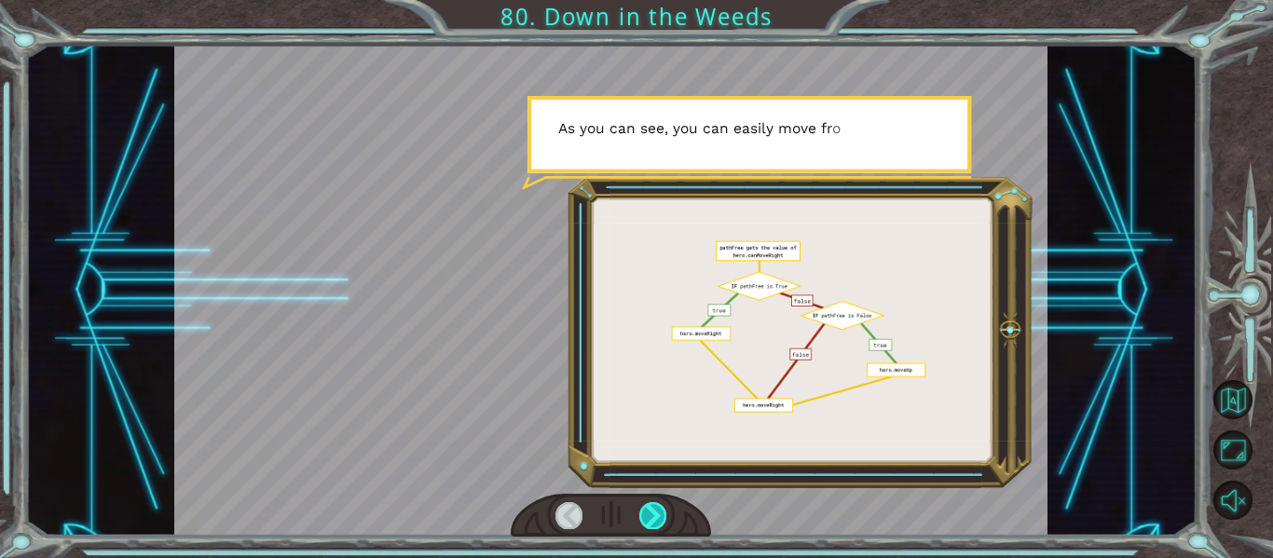
click at [657, 513] on div at bounding box center [652, 515] width 27 height 26
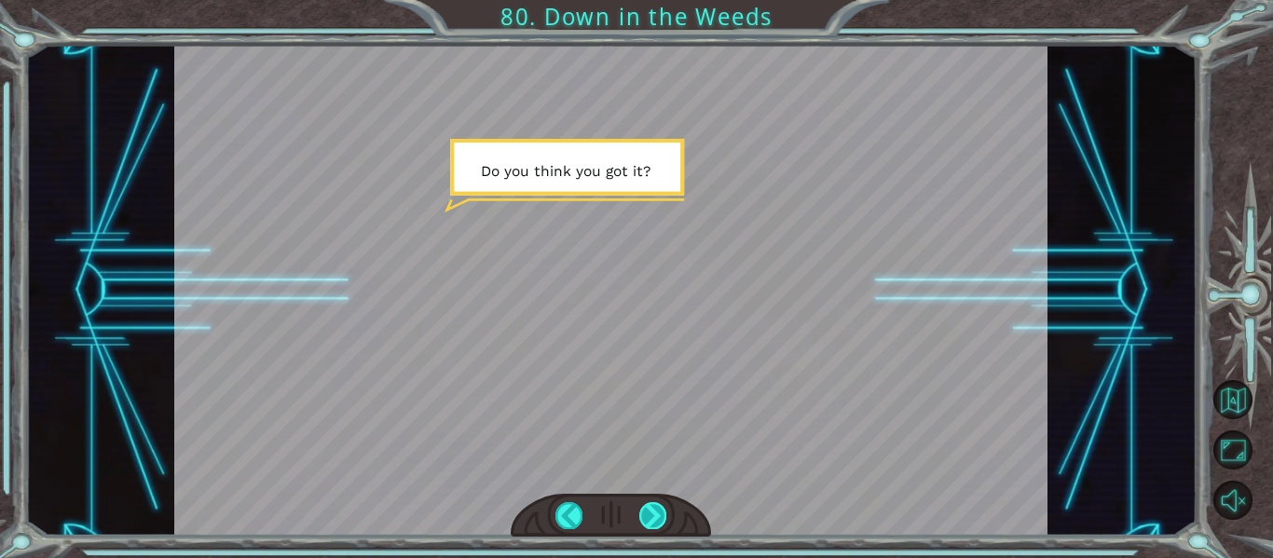
click at [660, 510] on div at bounding box center [652, 515] width 27 height 26
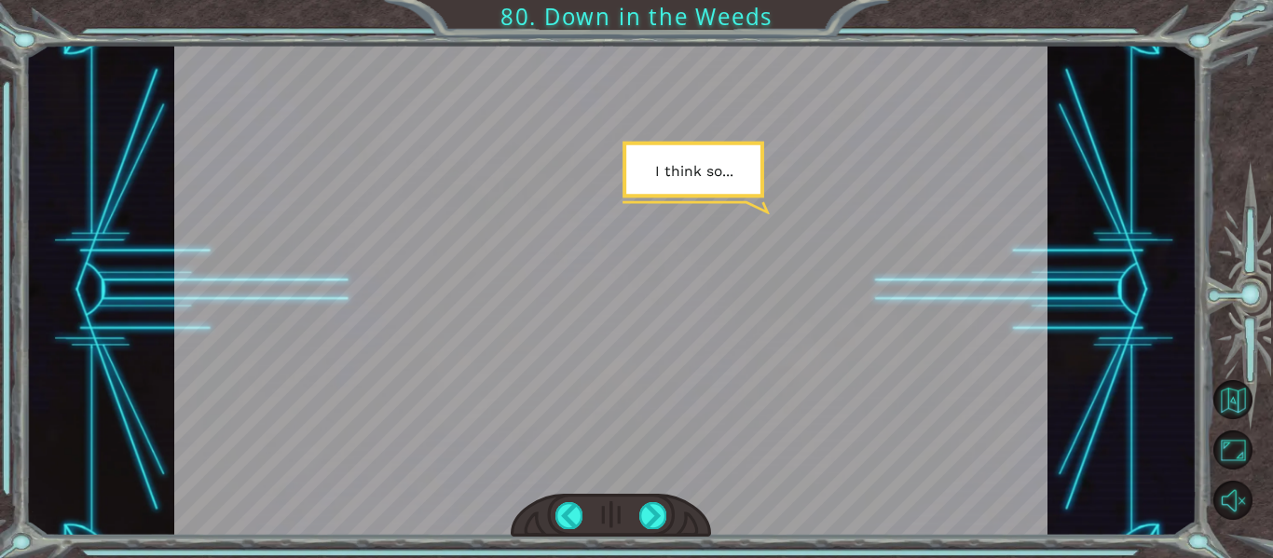
click at [658, 500] on div at bounding box center [611, 516] width 201 height 44
click at [652, 512] on div at bounding box center [652, 515] width 27 height 26
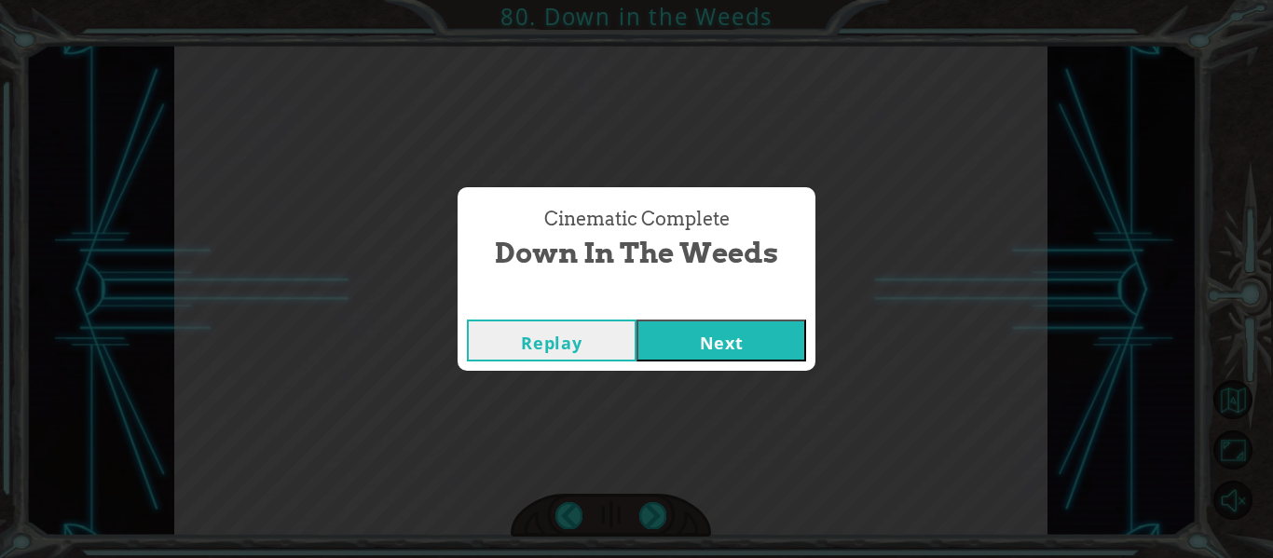
click at [756, 341] on button "Next" at bounding box center [721, 341] width 170 height 42
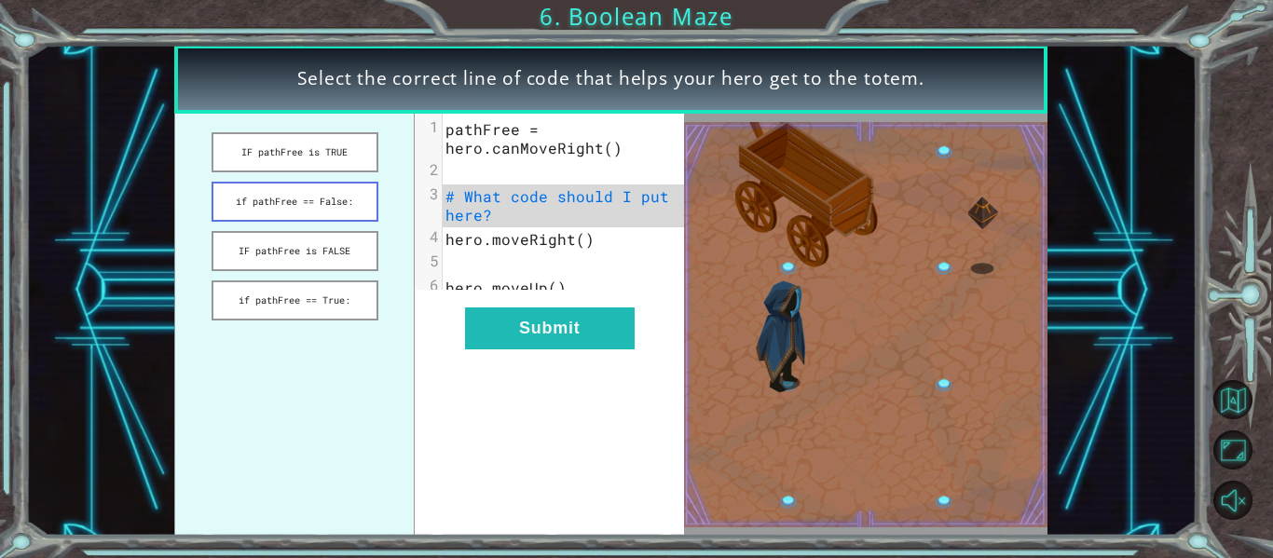
click at [265, 187] on button "if pathFree == False:" at bounding box center [295, 202] width 167 height 40
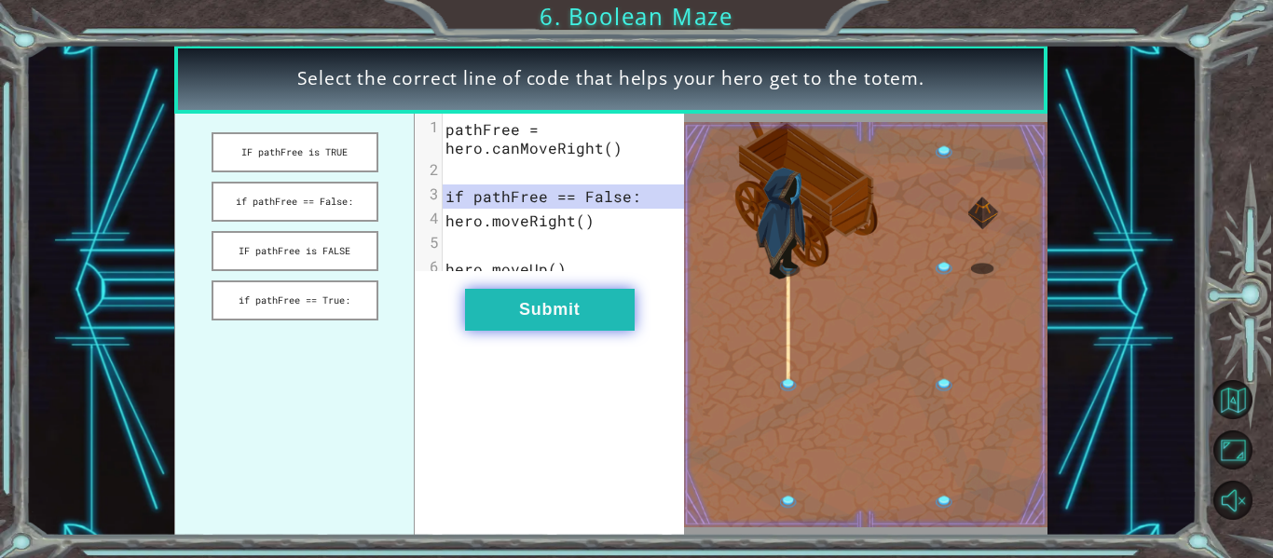
click at [478, 331] on button "Submit" at bounding box center [550, 310] width 170 height 42
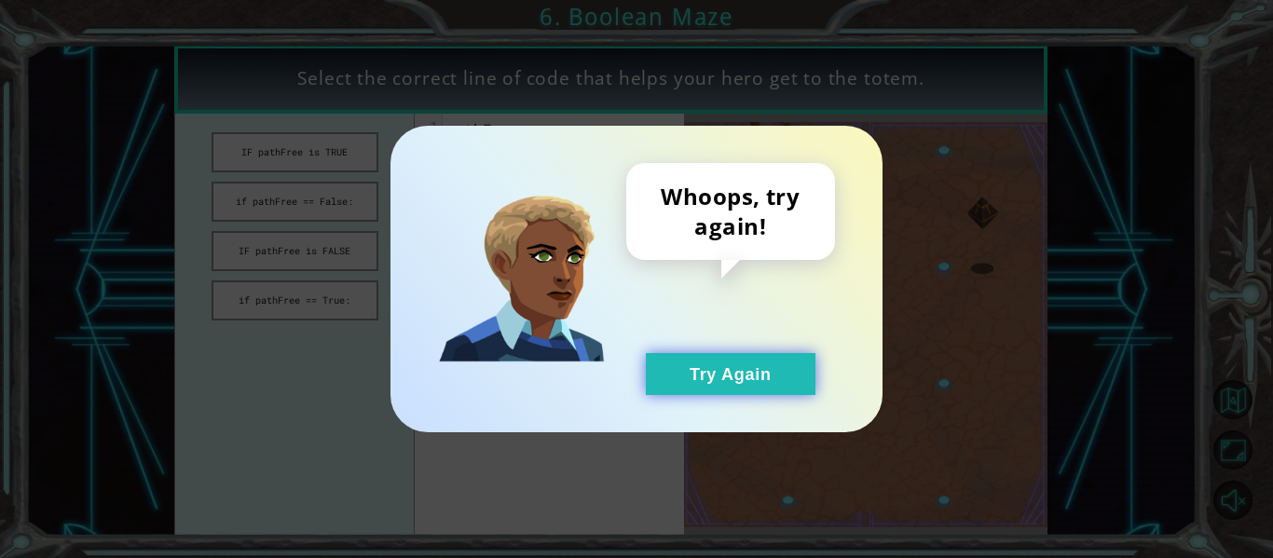
click at [666, 368] on button "Try Again" at bounding box center [731, 374] width 170 height 42
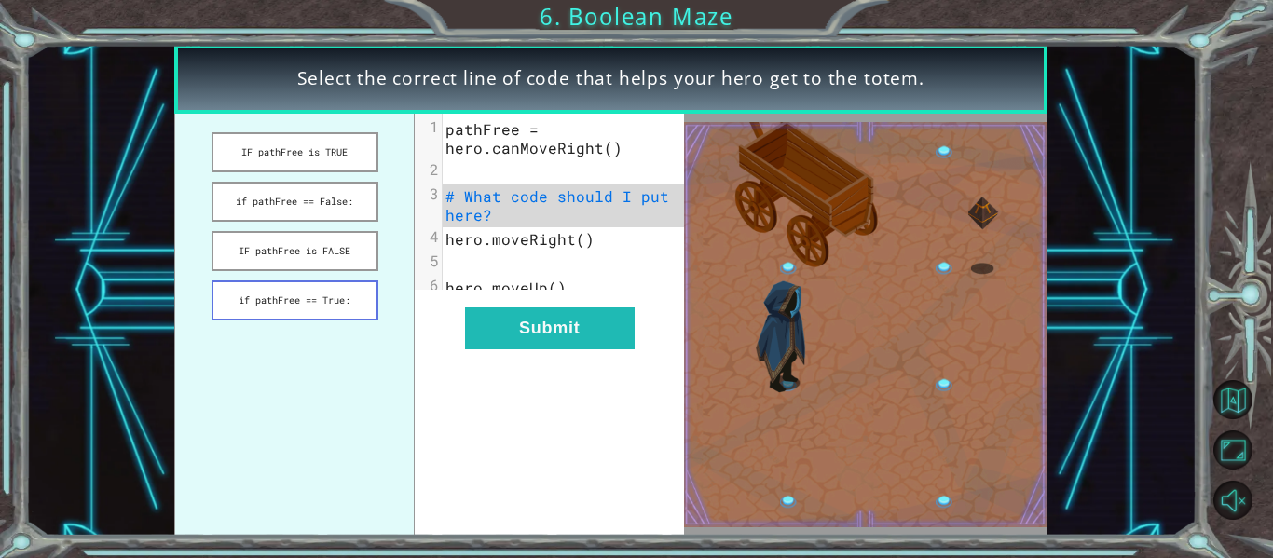
click at [264, 303] on button "if pathFree == True:" at bounding box center [295, 301] width 167 height 40
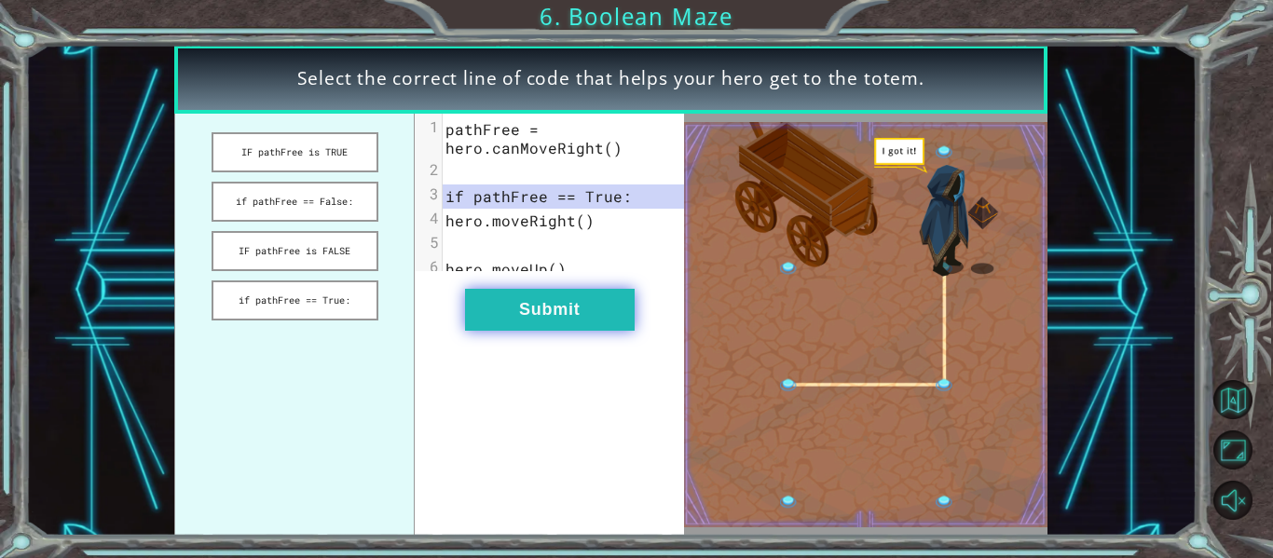
click at [500, 323] on button "Submit" at bounding box center [550, 310] width 170 height 42
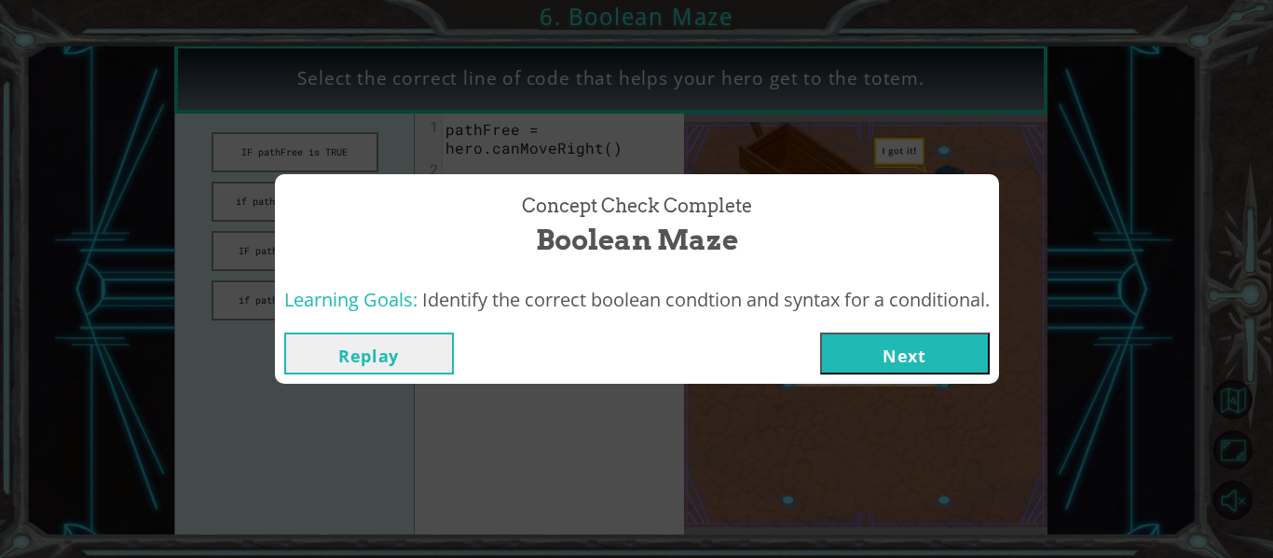
click at [905, 351] on button "Next" at bounding box center [905, 354] width 170 height 42
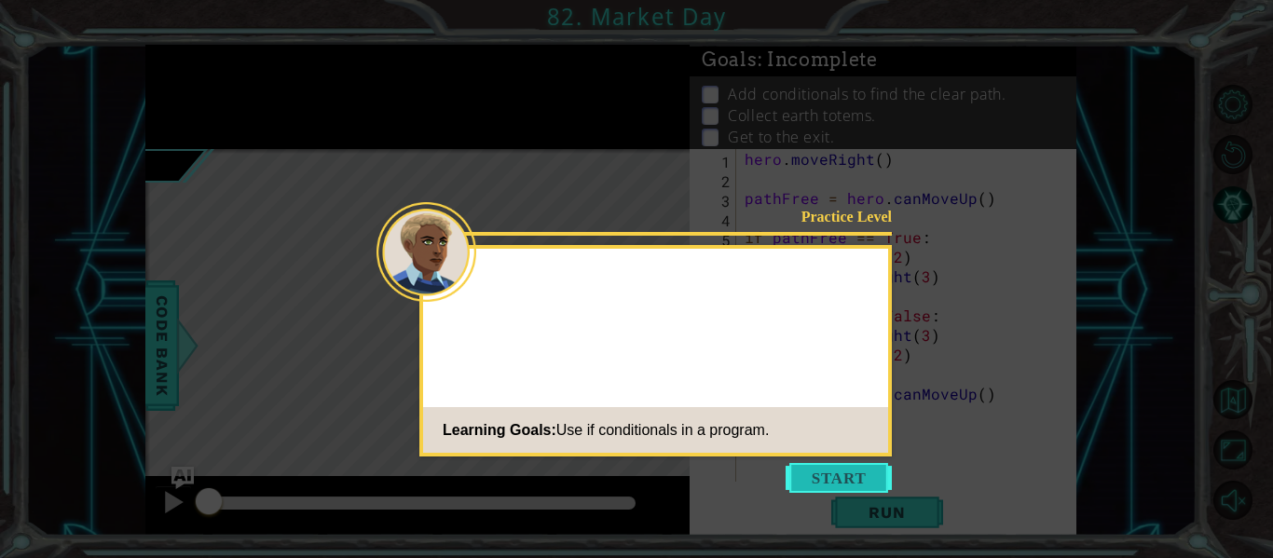
click at [793, 472] on button "Start" at bounding box center [839, 478] width 106 height 30
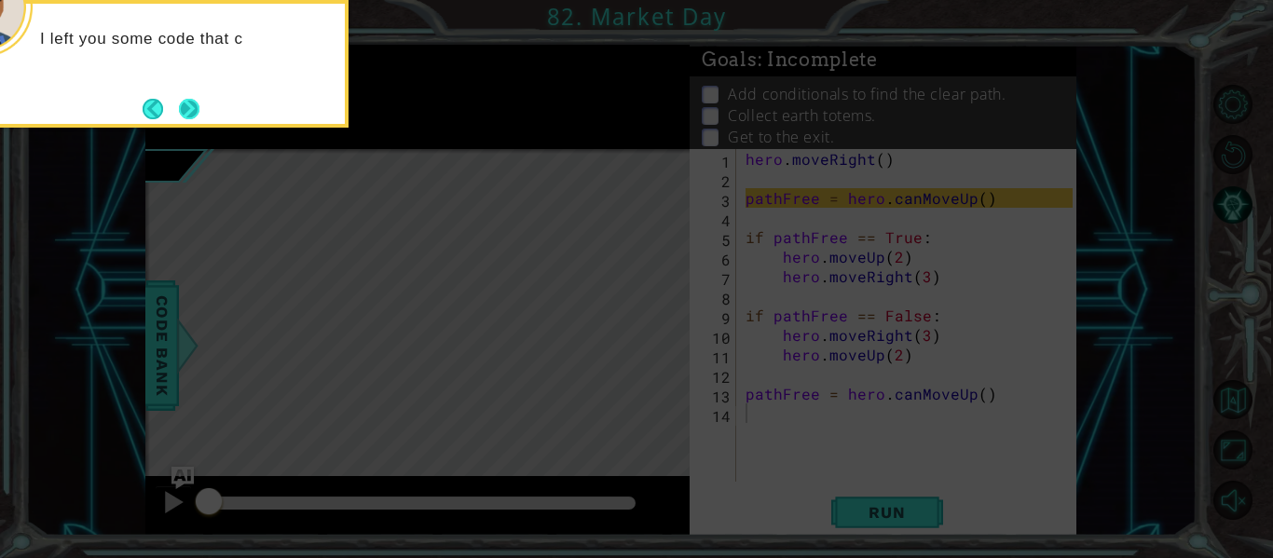
click at [197, 108] on button "Next" at bounding box center [189, 109] width 21 height 21
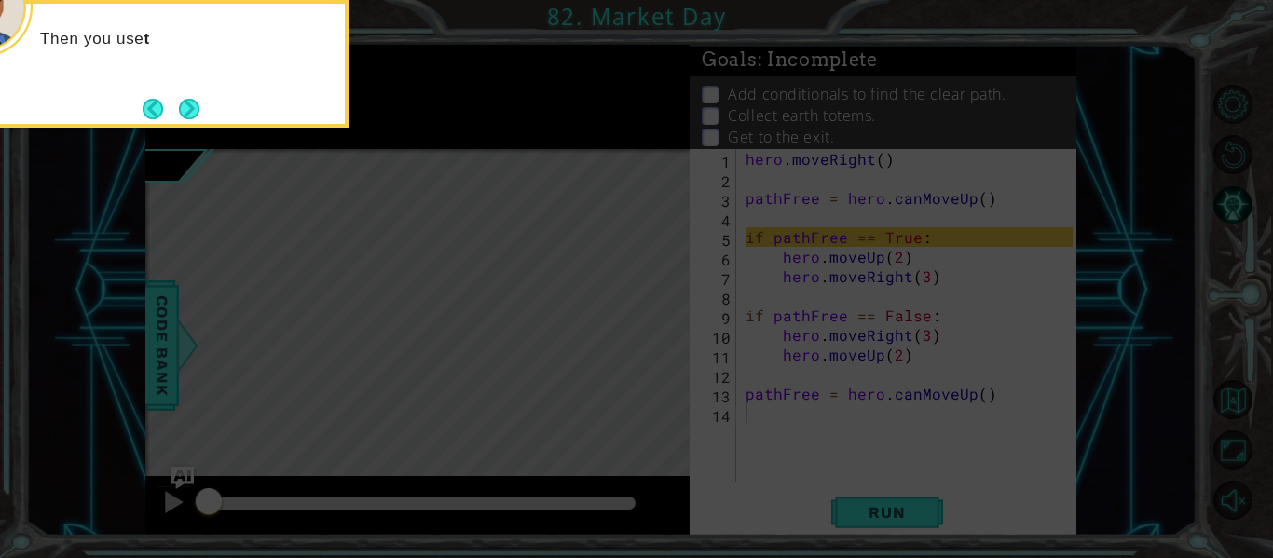
click at [197, 108] on button "Next" at bounding box center [189, 109] width 21 height 21
click at [197, 109] on button "Next" at bounding box center [189, 109] width 21 height 21
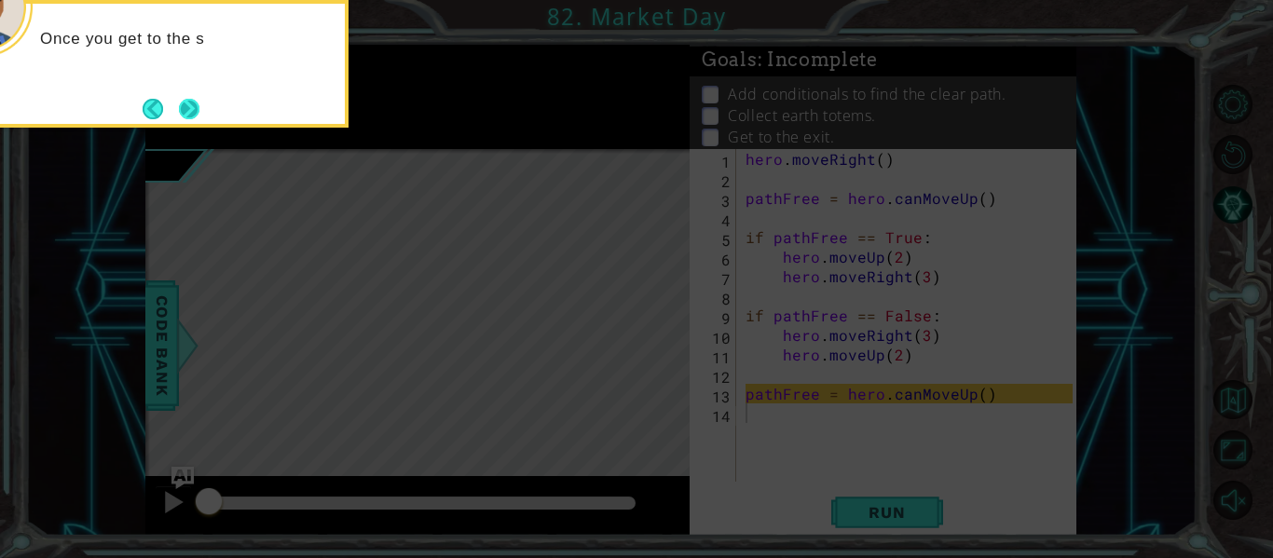
click at [199, 107] on button "Next" at bounding box center [189, 109] width 21 height 21
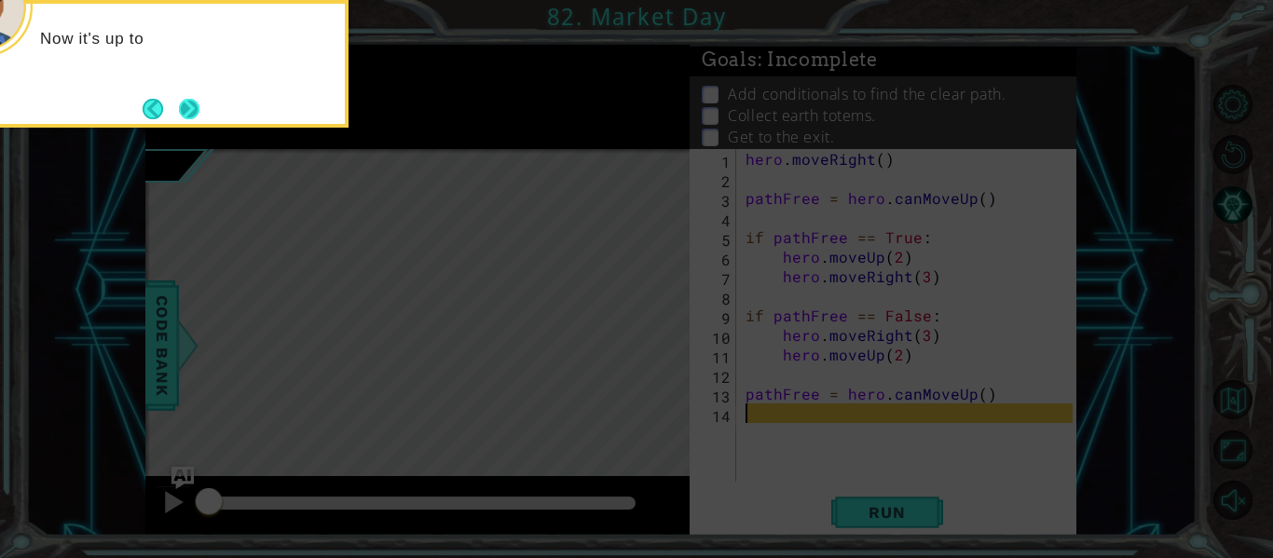
click at [198, 106] on button "Next" at bounding box center [189, 109] width 21 height 21
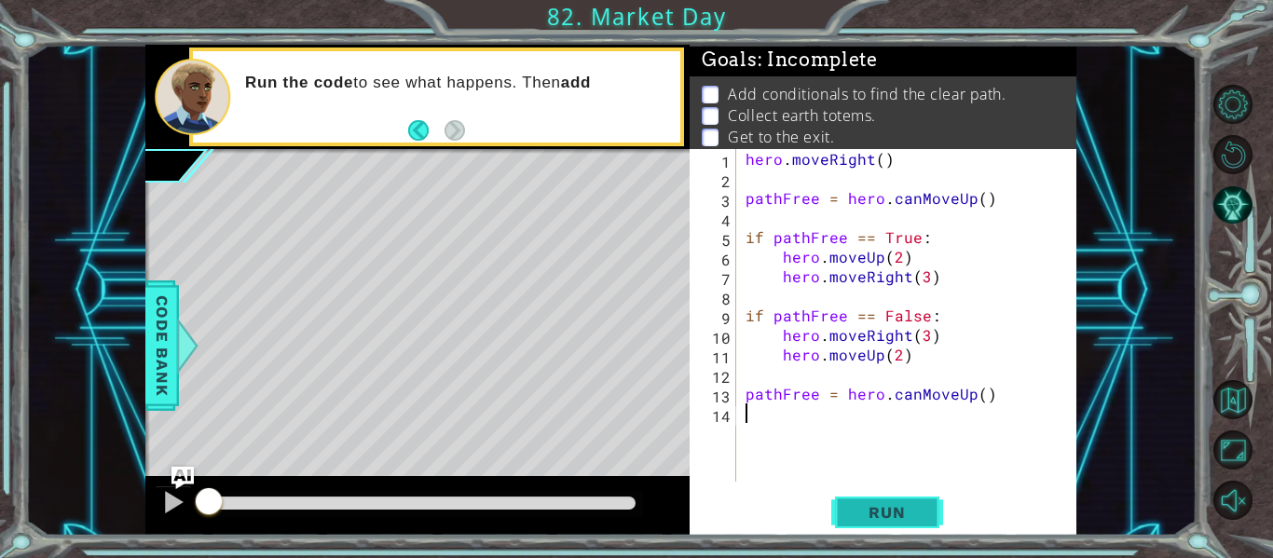
click at [864, 509] on span "Run" at bounding box center [887, 512] width 74 height 19
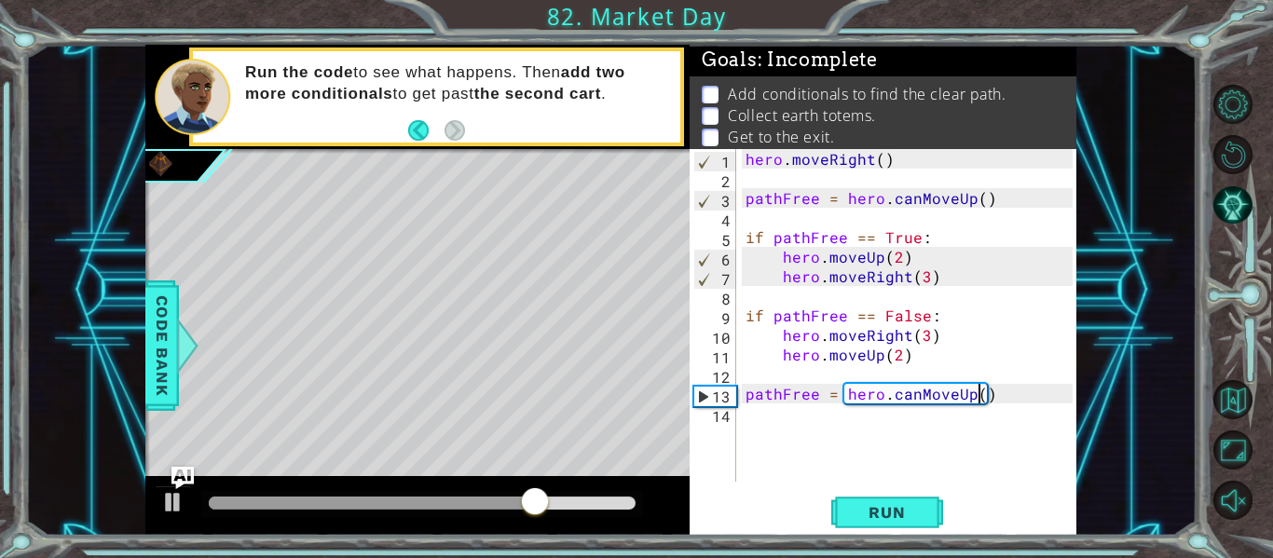
click at [977, 401] on div "hero . moveRight ( ) pathFree = hero . canMoveUp ( ) if pathFree == True : hero…" at bounding box center [912, 335] width 340 height 372
type textarea "pathFree = hero.canMoveUp(2)"
click at [874, 500] on button "Run" at bounding box center [887, 513] width 112 height 38
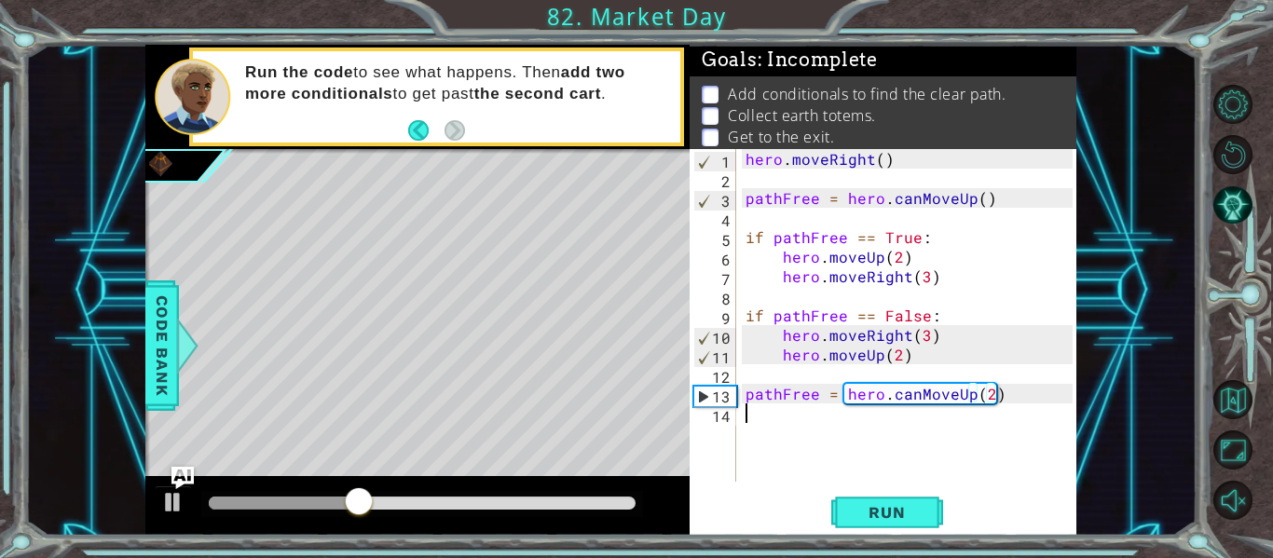
click at [742, 406] on div "hero . moveRight ( ) pathFree = hero . canMoveUp ( ) if pathFree == True : hero…" at bounding box center [912, 335] width 340 height 372
click at [741, 396] on div "1 2 3 4 5 6 7 8 9 10 11 12 13 14 hero . moveRight ( ) pathFree = hero . canMove…" at bounding box center [881, 315] width 383 height 333
click at [746, 396] on div "hero . moveRight ( ) pathFree = hero . canMoveUp ( ) if pathFree == True : hero…" at bounding box center [912, 335] width 340 height 372
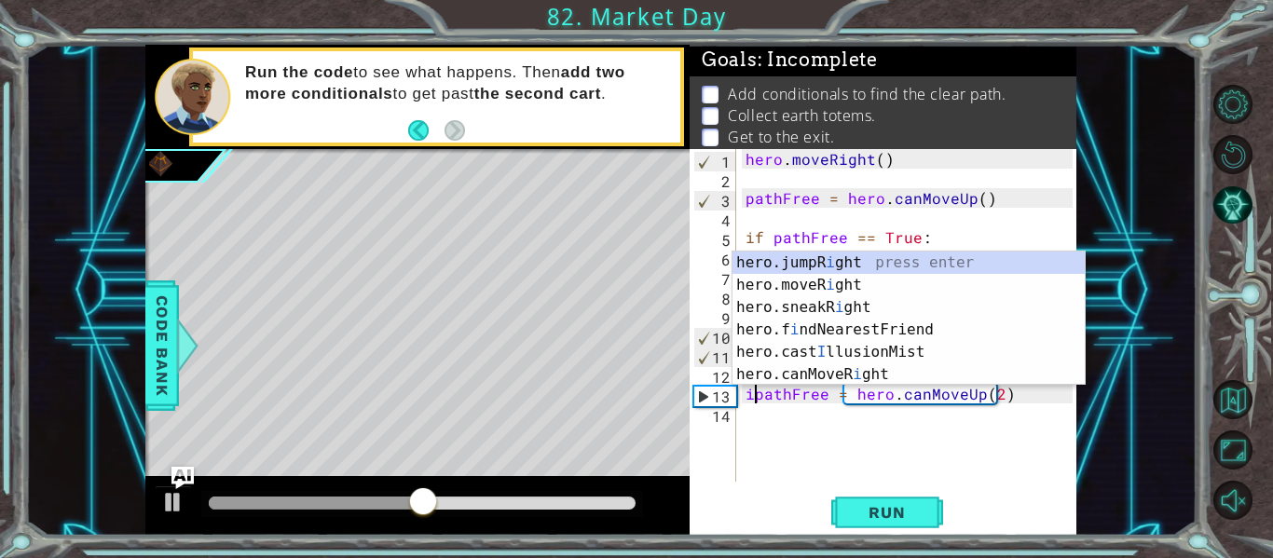
scroll to position [0, 2]
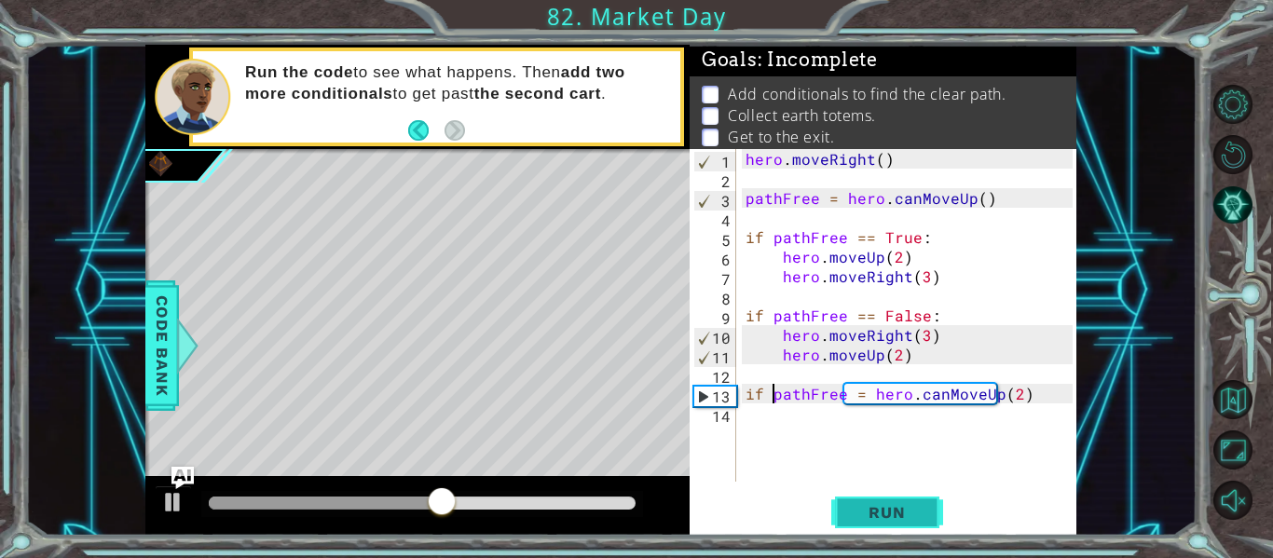
click at [879, 512] on span "Run" at bounding box center [887, 512] width 74 height 19
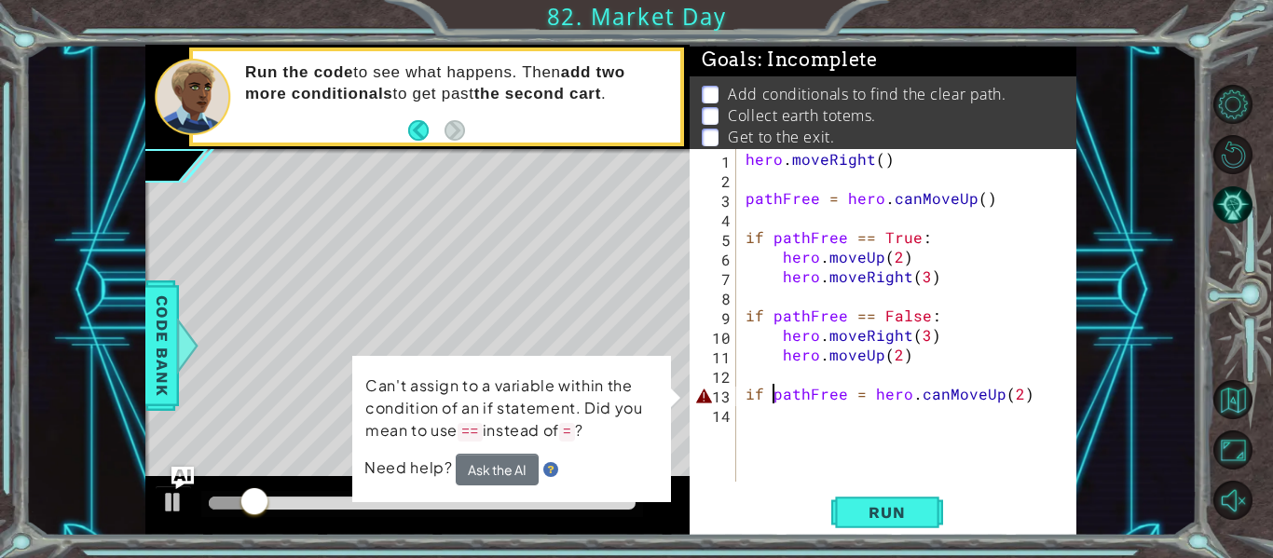
click at [853, 399] on div "hero . moveRight ( ) pathFree = hero . canMoveUp ( ) if pathFree == True : hero…" at bounding box center [912, 335] width 340 height 372
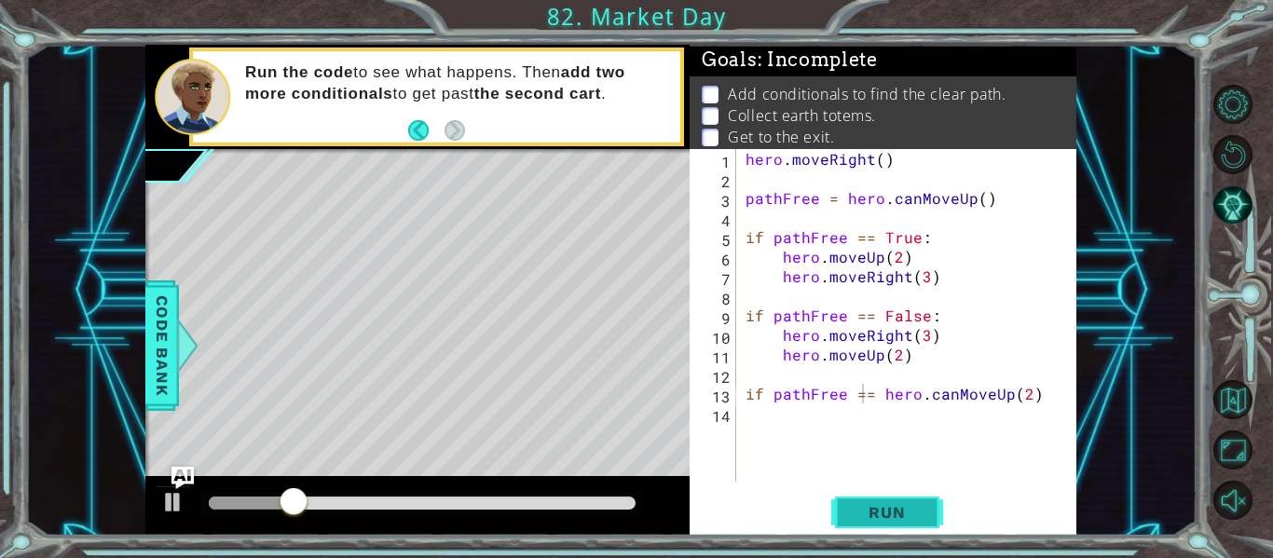
click at [849, 506] on button "Run" at bounding box center [887, 513] width 112 height 38
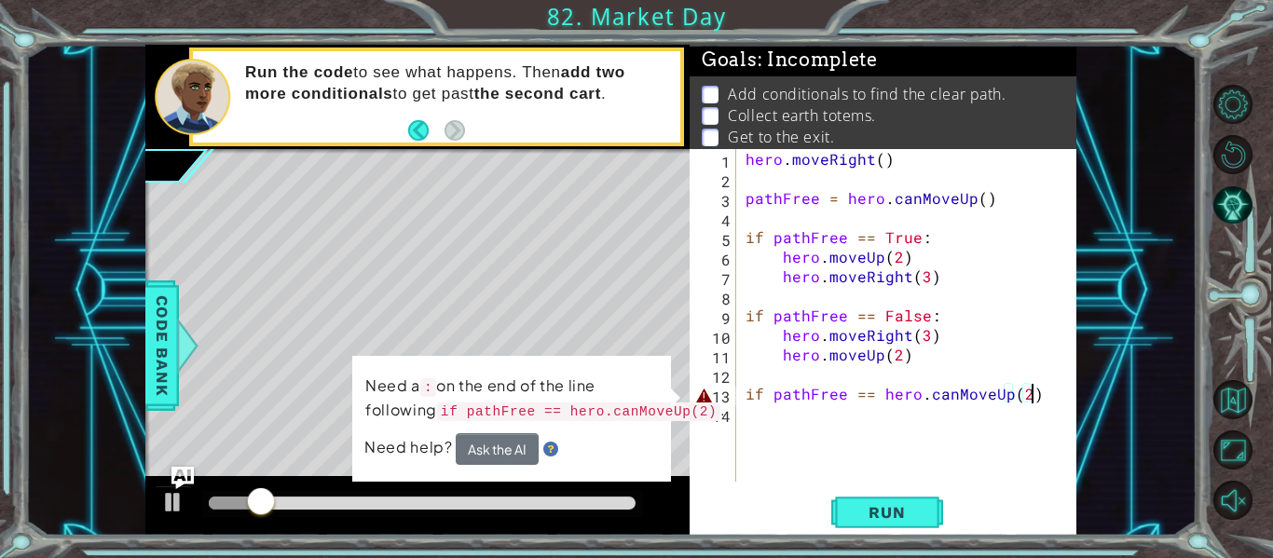
click at [1038, 399] on div "hero . moveRight ( ) pathFree = hero . canMoveUp ( ) if pathFree == True : hero…" at bounding box center [912, 335] width 340 height 372
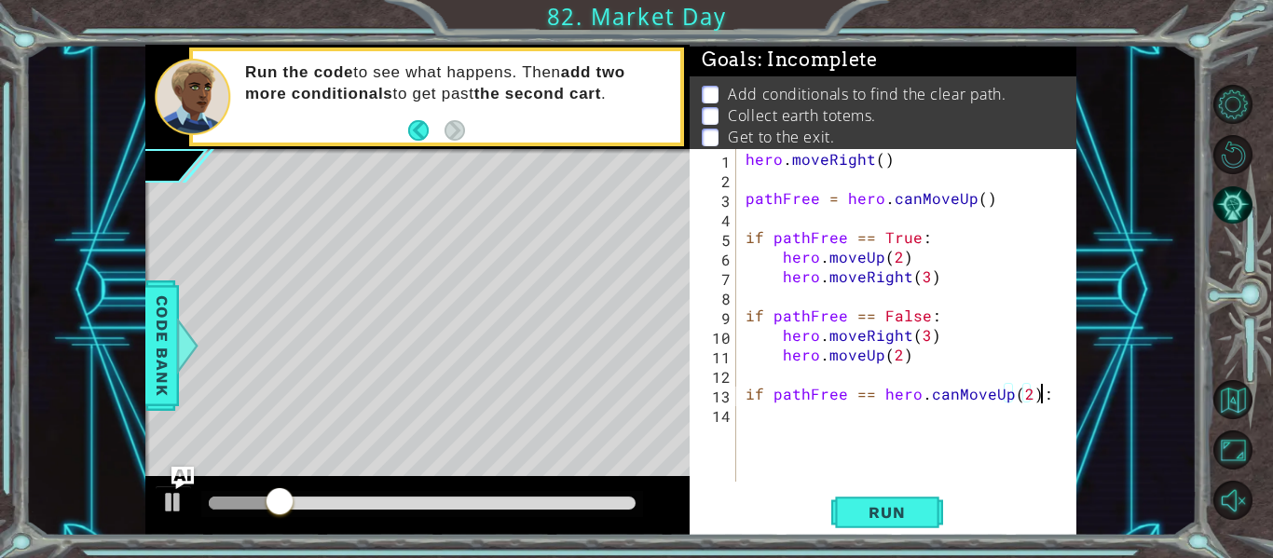
scroll to position [0, 18]
type textarea "if pathFree == hero.canMoveUp(2):"
click at [878, 513] on span "Run" at bounding box center [887, 512] width 74 height 19
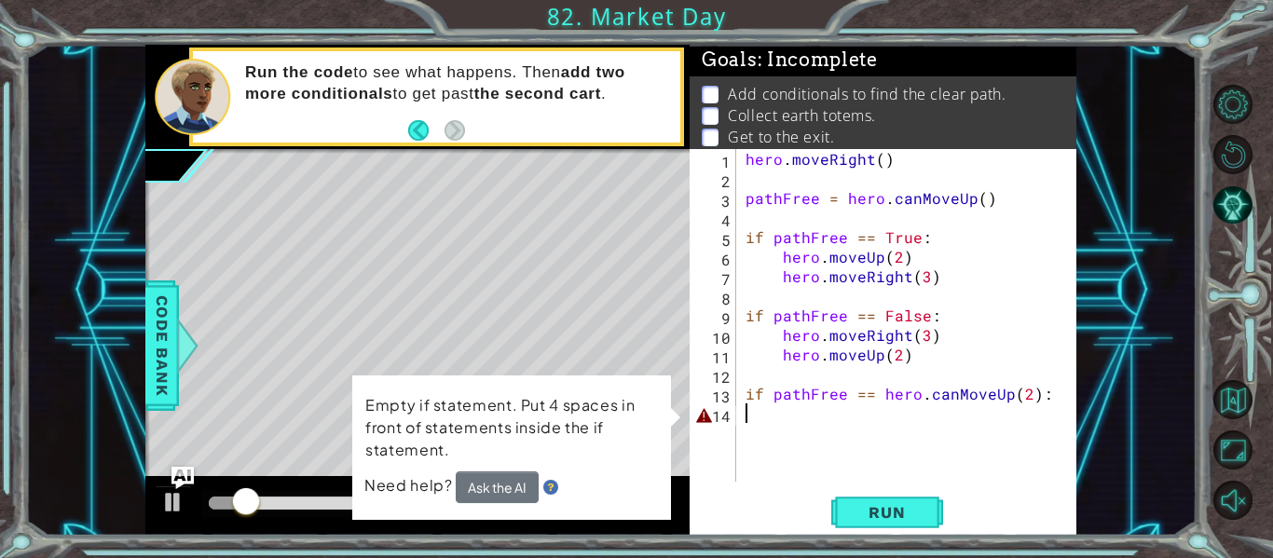
click at [764, 414] on div "hero . moveRight ( ) pathFree = hero . canMoveUp ( ) if pathFree == True : hero…" at bounding box center [912, 335] width 340 height 372
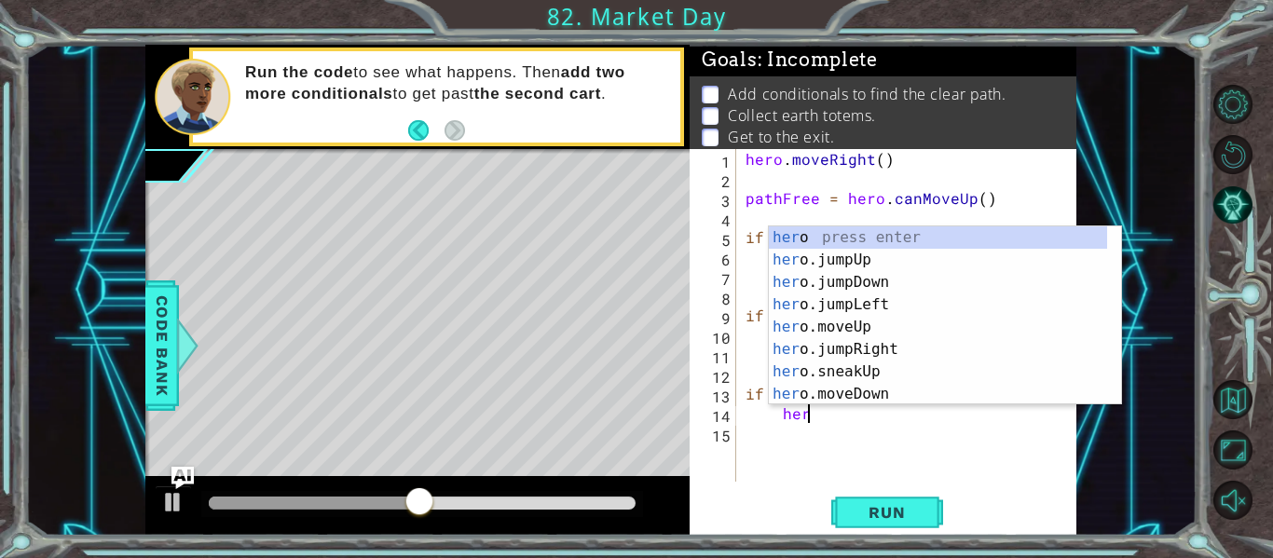
type textarea "hero"
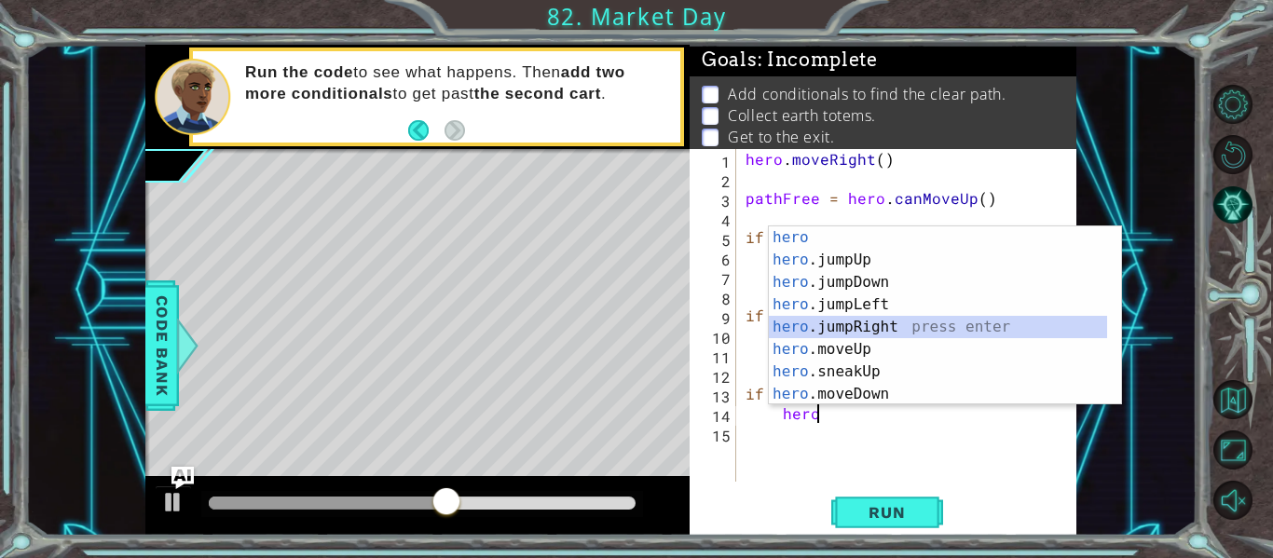
click at [781, 324] on div "hero press enter hero .jumpUp press enter hero .jumpDown press enter hero .jump…" at bounding box center [938, 338] width 338 height 224
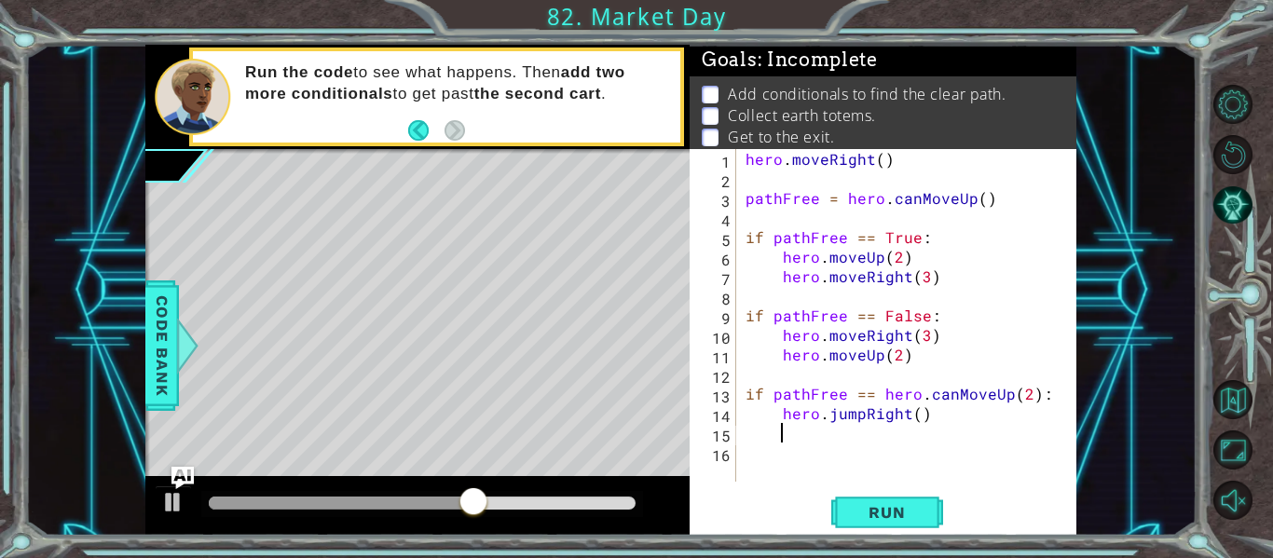
click at [912, 424] on div "hero . moveRight ( ) pathFree = hero . canMoveUp ( ) if pathFree == True : hero…" at bounding box center [912, 335] width 340 height 372
click at [915, 416] on div "hero . moveRight ( ) pathFree = hero . canMoveUp ( ) if pathFree == True : hero…" at bounding box center [912, 335] width 340 height 372
click at [852, 519] on span "Run" at bounding box center [887, 512] width 74 height 19
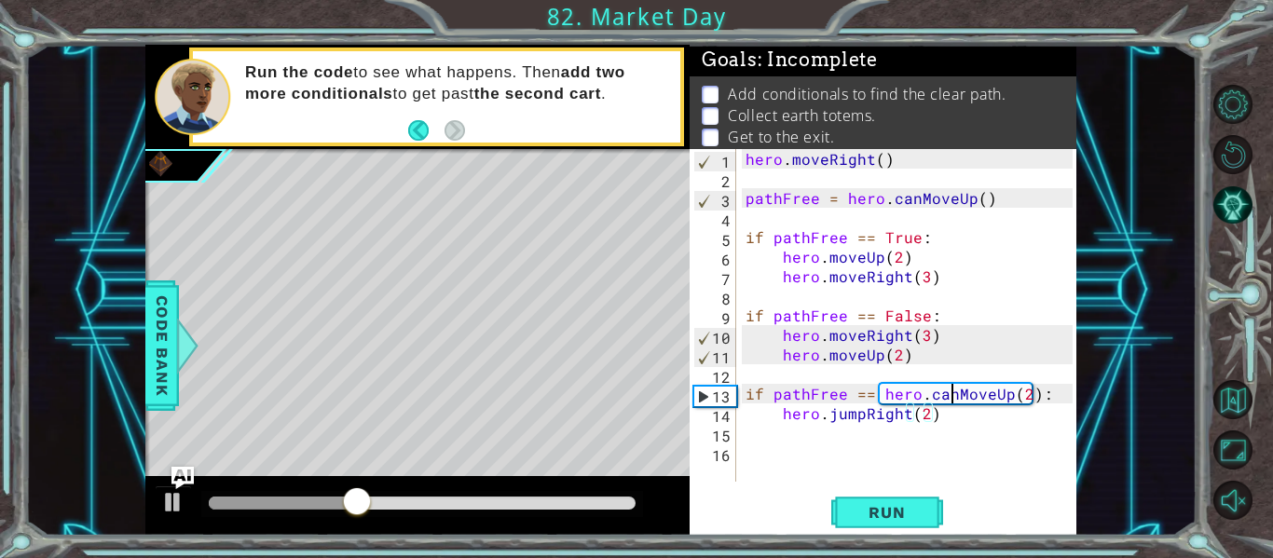
click at [948, 394] on div "hero . moveRight ( ) pathFree = hero . canMoveUp ( ) if pathFree == True : hero…" at bounding box center [912, 335] width 340 height 372
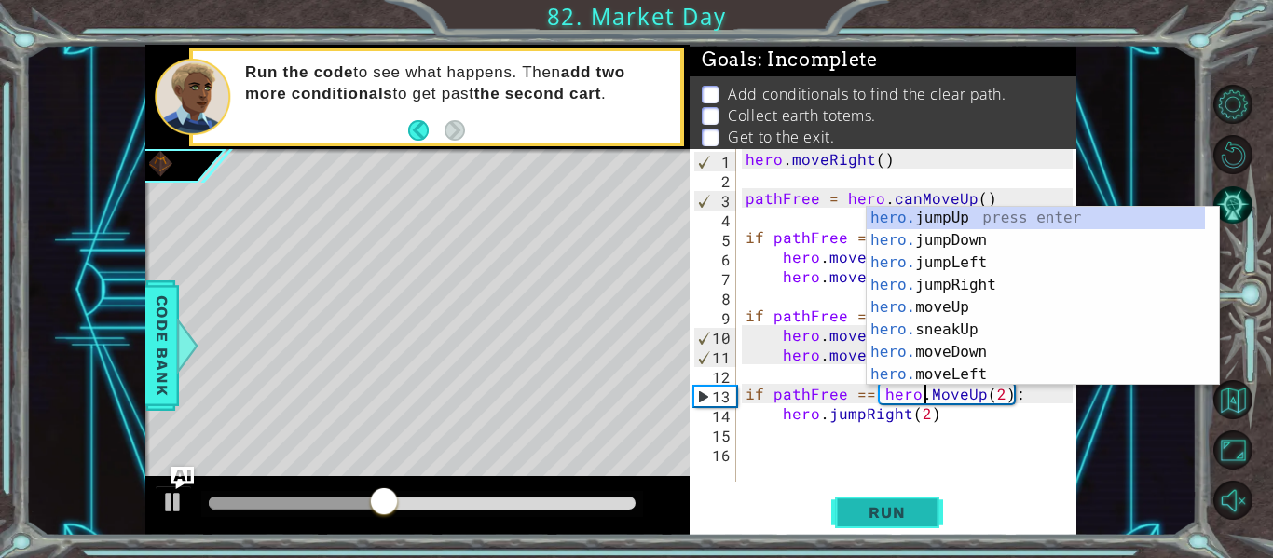
click at [862, 505] on span "Run" at bounding box center [887, 512] width 74 height 19
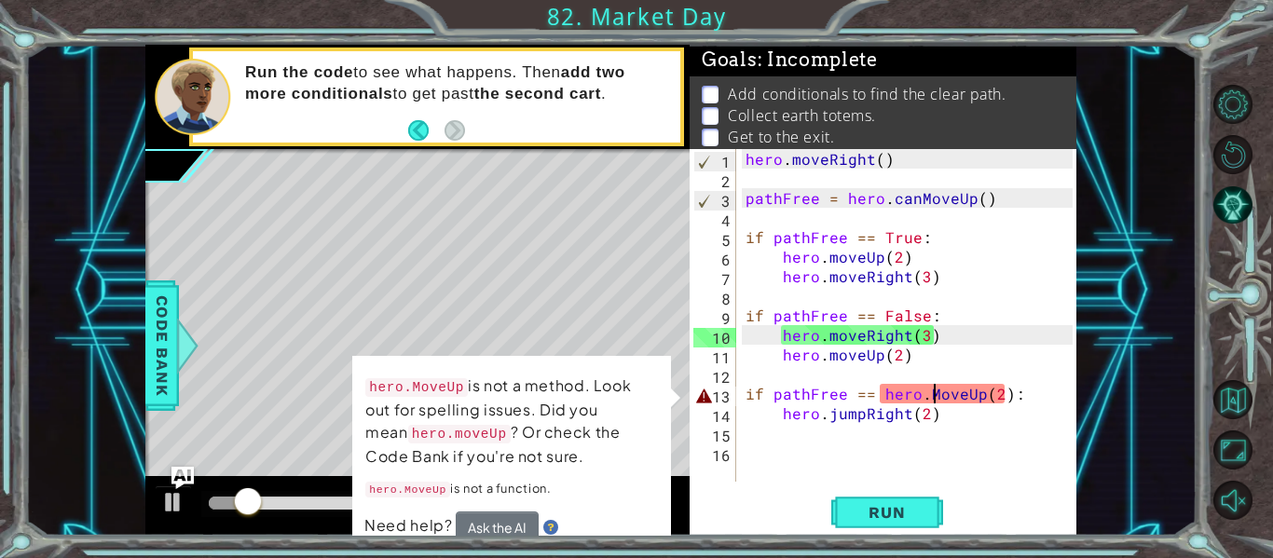
click at [932, 397] on div "hero . moveRight ( ) pathFree = hero . canMoveUp ( ) if pathFree == True : hero…" at bounding box center [912, 335] width 340 height 372
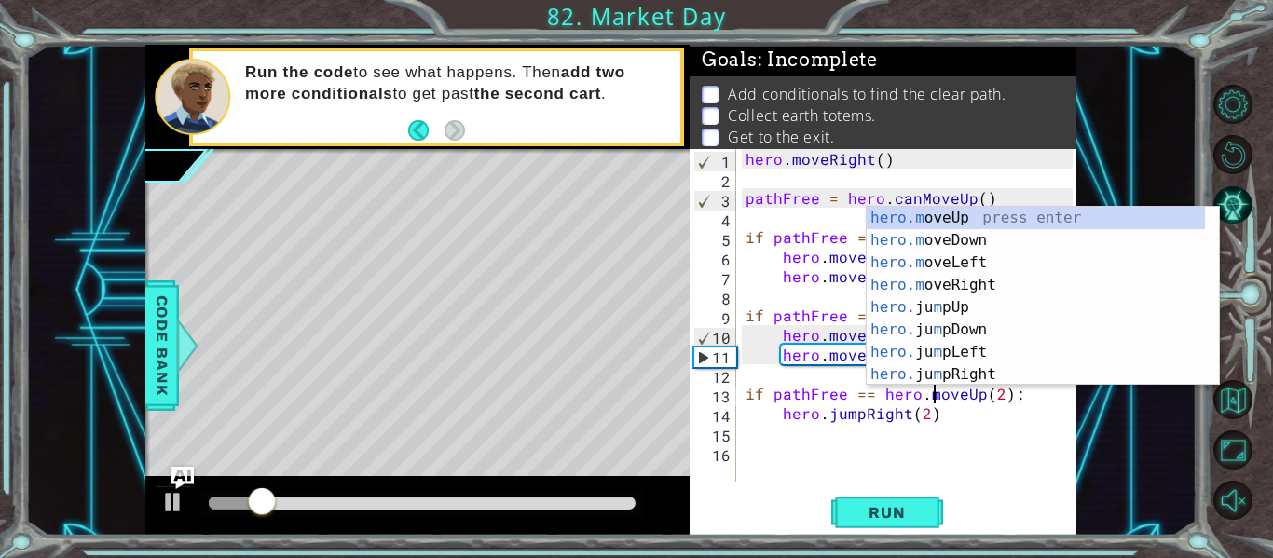
scroll to position [0, 12]
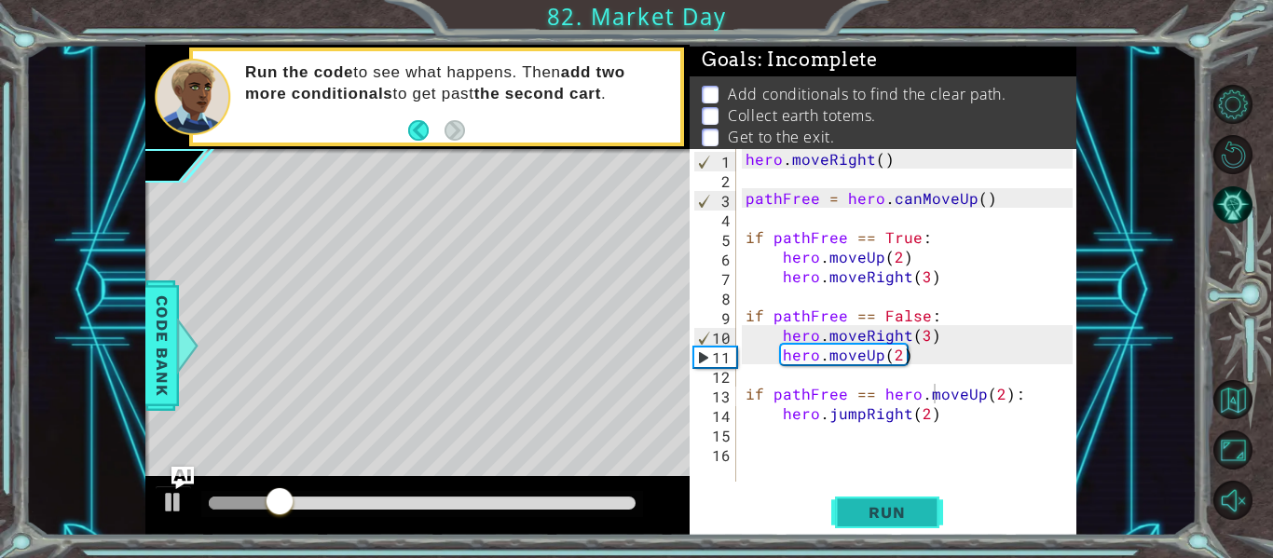
click at [850, 508] on span "Run" at bounding box center [887, 512] width 74 height 19
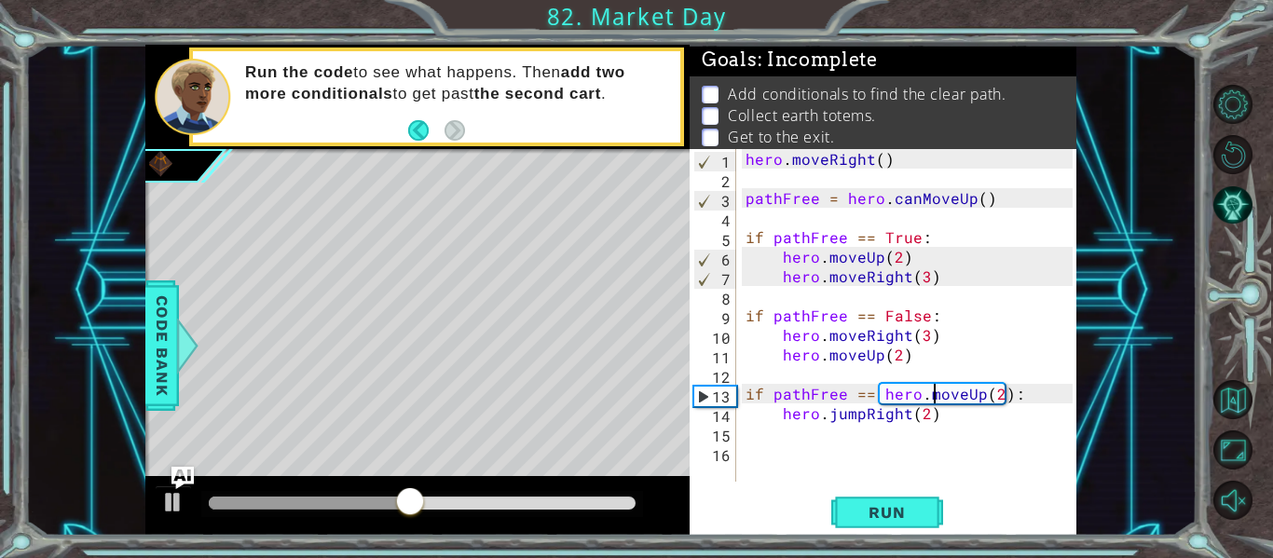
click at [1017, 398] on div "hero . moveRight ( ) pathFree = hero . canMoveUp ( ) if pathFree == True : hero…" at bounding box center [912, 335] width 340 height 372
click at [1005, 397] on div "hero . moveRight ( ) pathFree = hero . canMoveUp ( ) if pathFree == True : hero…" at bounding box center [912, 335] width 340 height 372
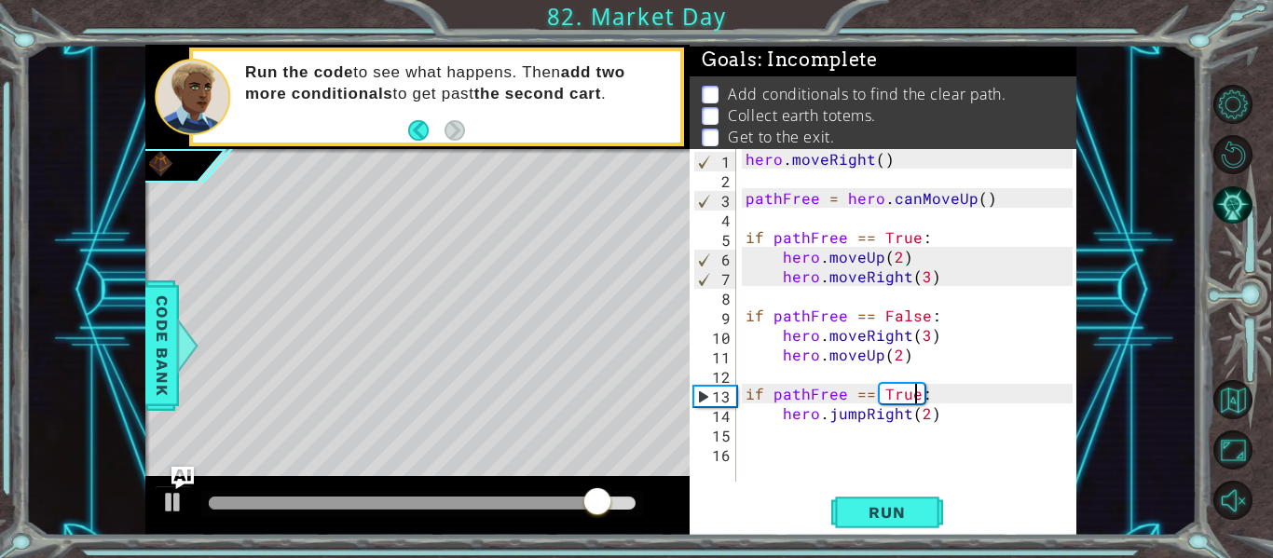
click at [778, 417] on div "hero . moveRight ( ) pathFree = hero . canMoveUp ( ) if pathFree == True : hero…" at bounding box center [912, 335] width 340 height 372
type textarea "hero.jumpRight(2)"
click at [937, 417] on div "hero . moveRight ( ) pathFree = hero . canMoveUp ( ) if pathFree == True : hero…" at bounding box center [912, 335] width 340 height 372
type textarea "hero.jumpRight(2)"
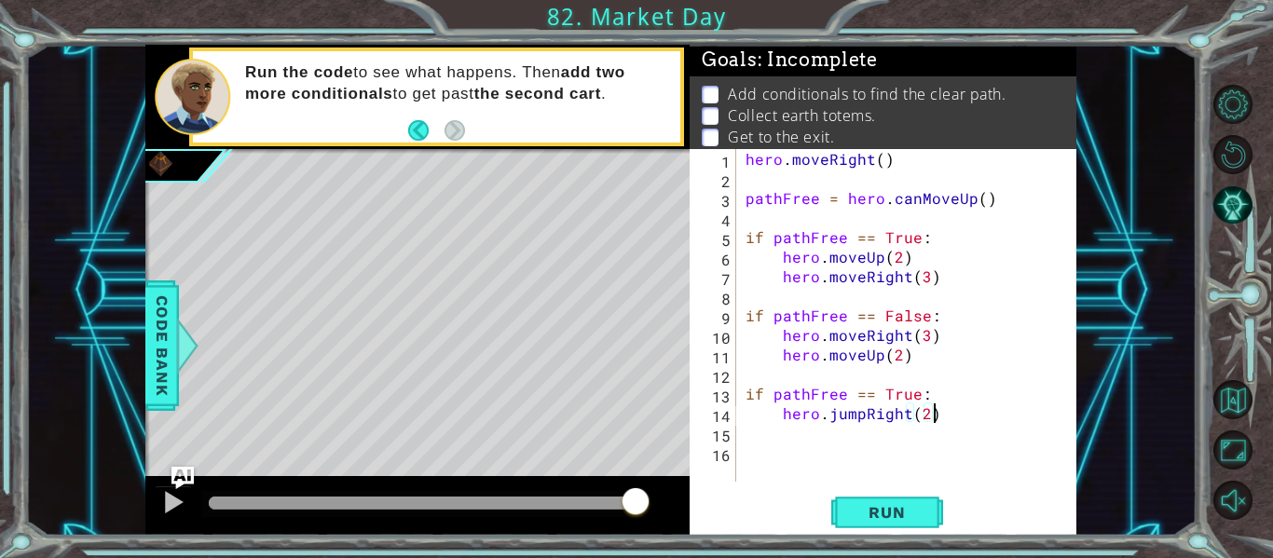
click at [774, 416] on div "hero . moveRight ( ) pathFree = hero . canMoveUp ( ) if pathFree == True : hero…" at bounding box center [912, 335] width 340 height 372
click at [781, 413] on div "hero . moveRight ( ) pathFree = hero . canMoveUp ( ) if pathFree == True : hero…" at bounding box center [912, 335] width 340 height 372
click at [782, 412] on div "hero . moveRight ( ) pathFree = hero . canMoveUp ( ) if pathFree == True : hero…" at bounding box center [912, 335] width 340 height 372
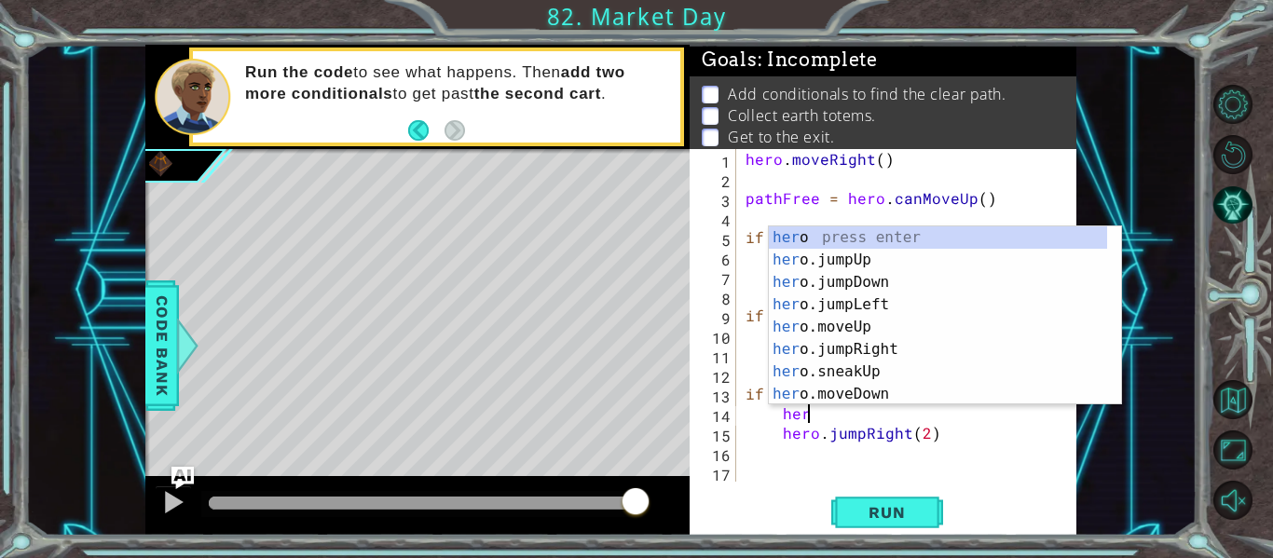
type textarea "hero"
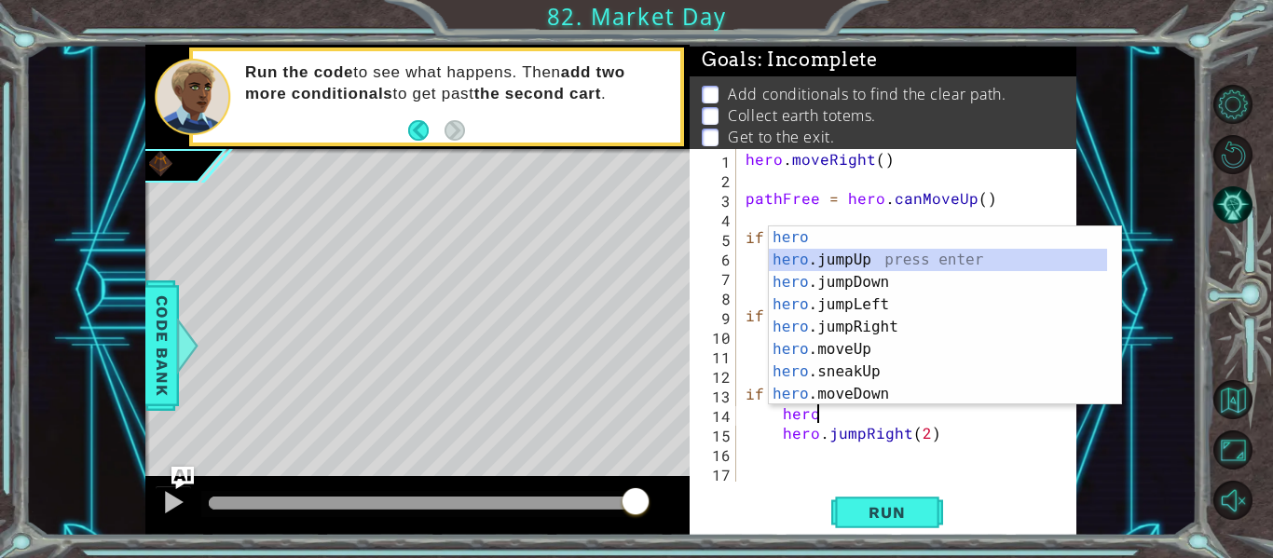
click at [788, 259] on div "hero press enter hero .jumpUp press enter hero .jumpDown press enter hero .jump…" at bounding box center [938, 338] width 338 height 224
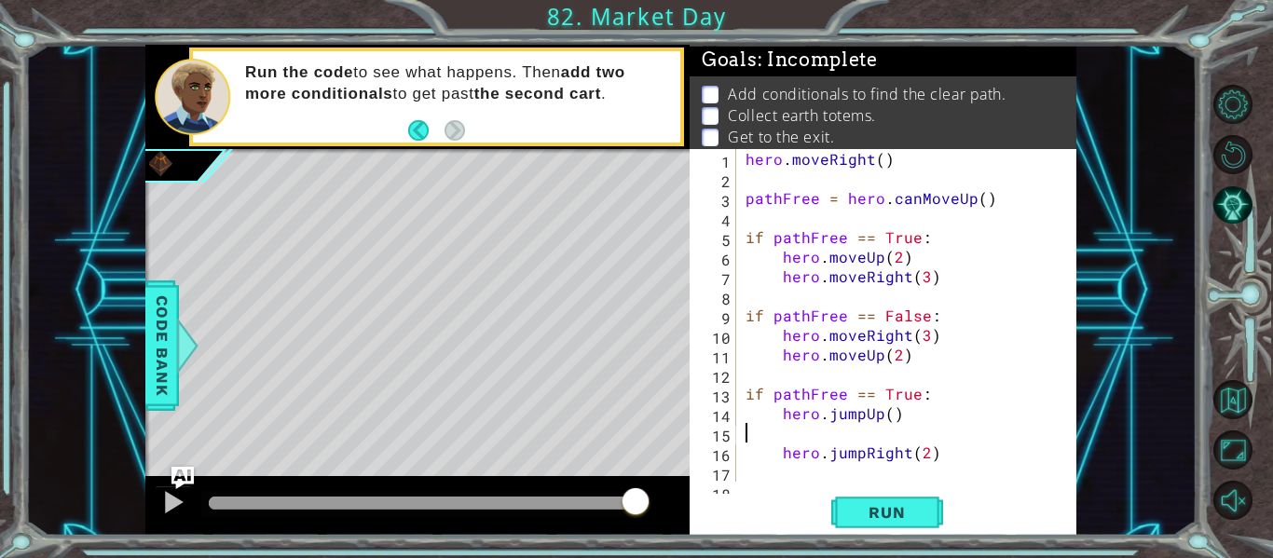
scroll to position [0, 0]
type textarea "hero.jumpUp()"
click at [868, 515] on span "Run" at bounding box center [887, 512] width 74 height 19
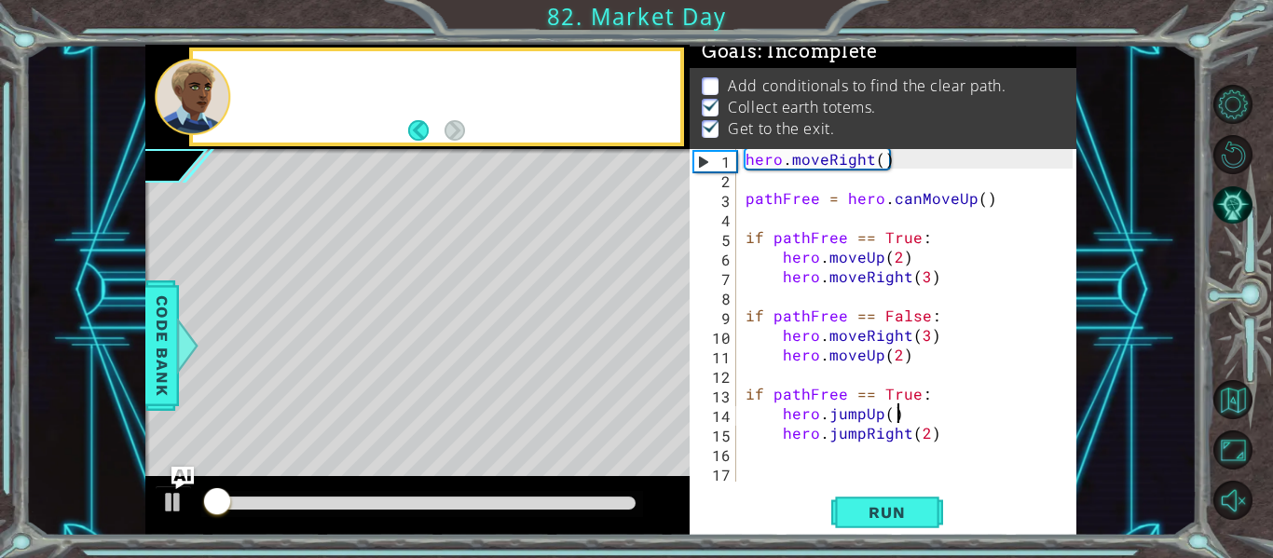
scroll to position [16, 0]
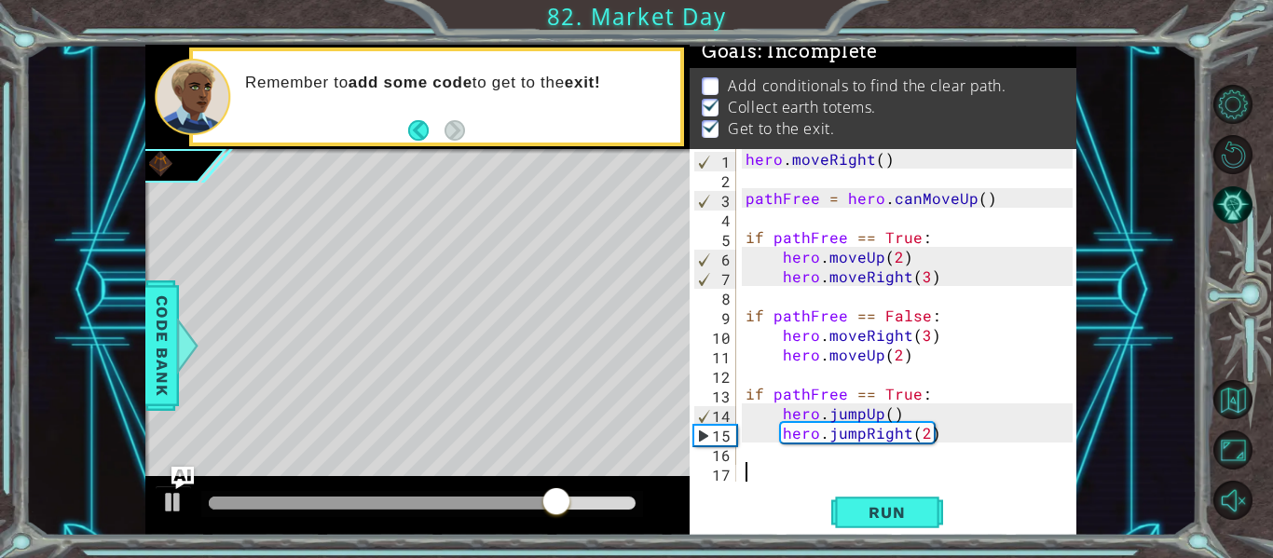
click at [748, 464] on div "hero . moveRight ( ) pathFree = hero . canMoveUp ( ) if pathFree == True : hero…" at bounding box center [912, 335] width 340 height 372
click at [744, 459] on div "hero . moveRight ( ) pathFree = hero . canMoveUp ( ) if pathFree == True : hero…" at bounding box center [912, 335] width 340 height 372
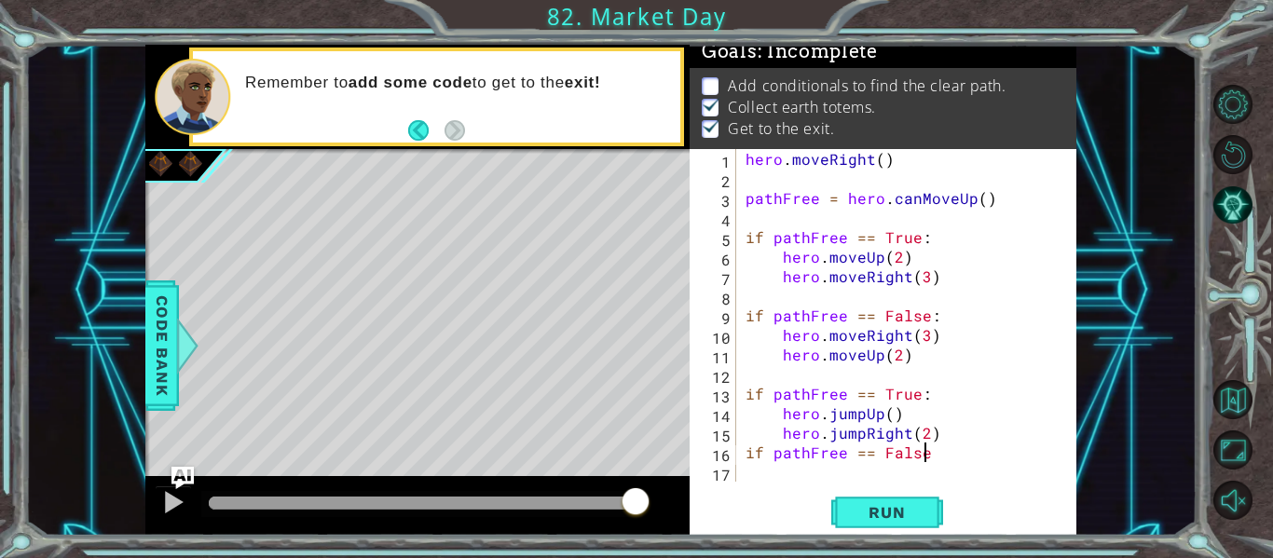
scroll to position [0, 12]
type textarea "if pathFree == False:"
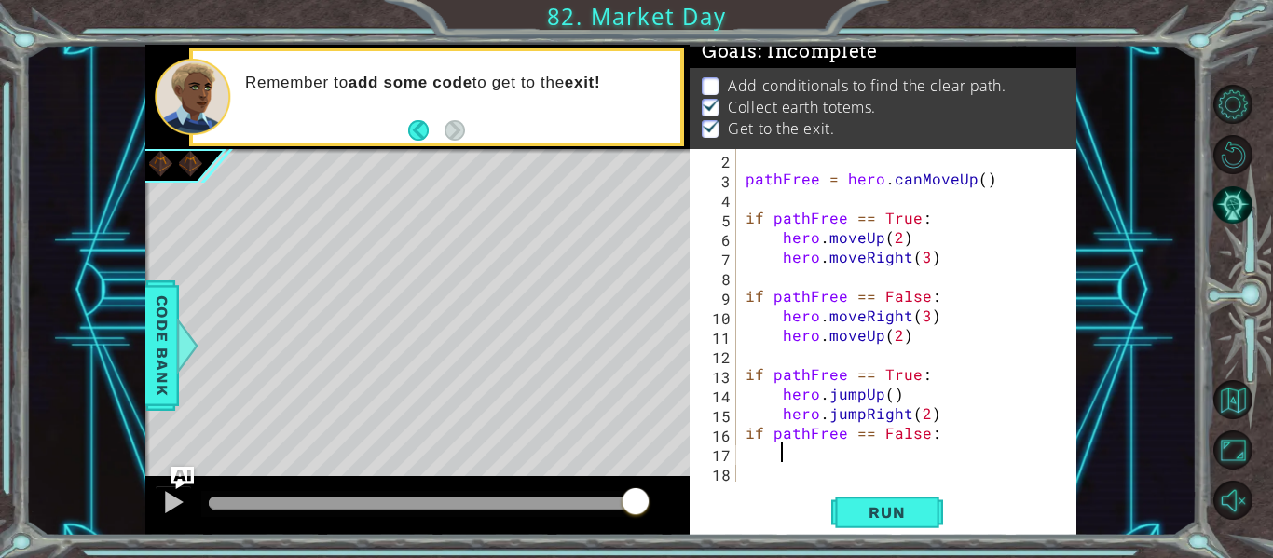
scroll to position [0, 0]
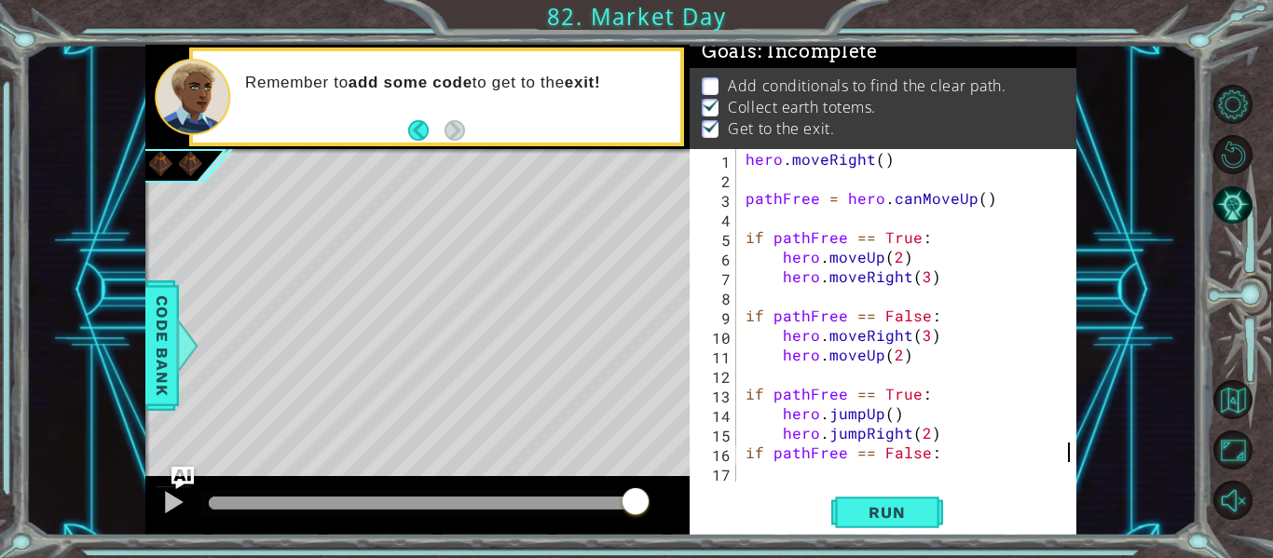
type textarea "if pathFree == False:"
click at [746, 474] on div "hero . moveRight ( ) pathFree = hero . canMoveUp ( ) if pathFree == True : hero…" at bounding box center [912, 335] width 340 height 372
type textarea "if pathFree == False:"
click at [749, 472] on div "hero . moveRight ( ) pathFree = hero . canMoveUp ( ) if pathFree == True : hero…" at bounding box center [912, 335] width 340 height 372
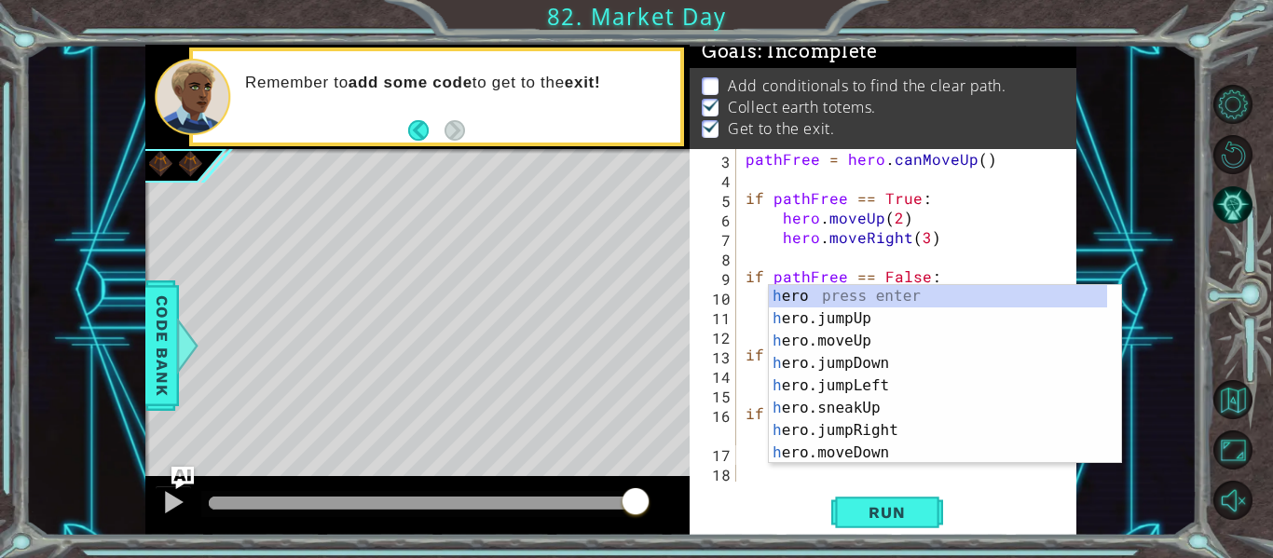
scroll to position [39, 0]
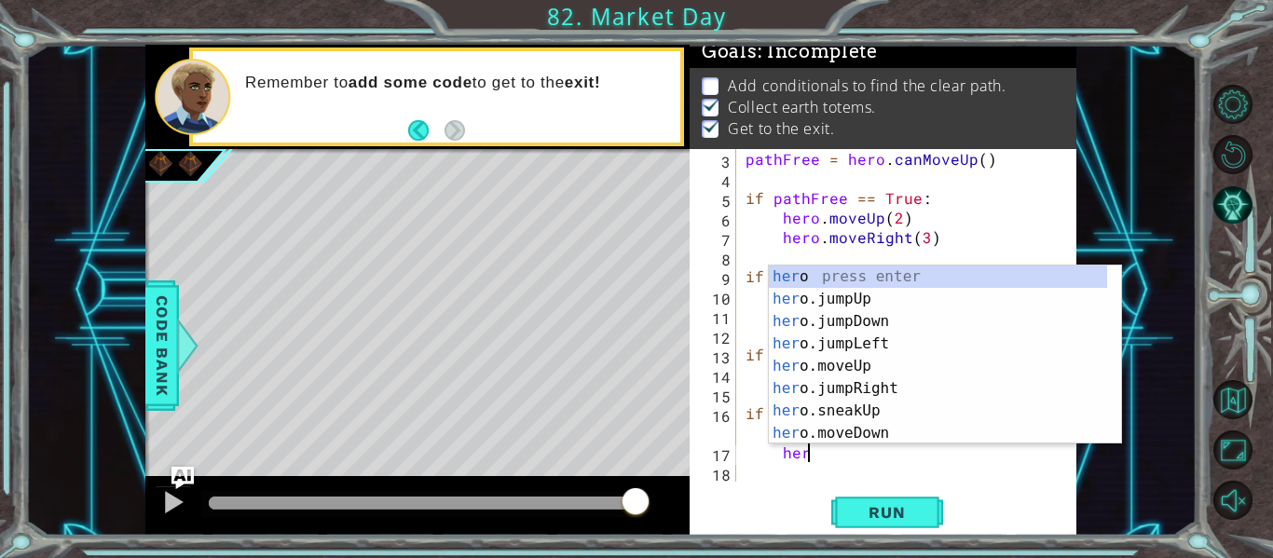
type textarea "hero"
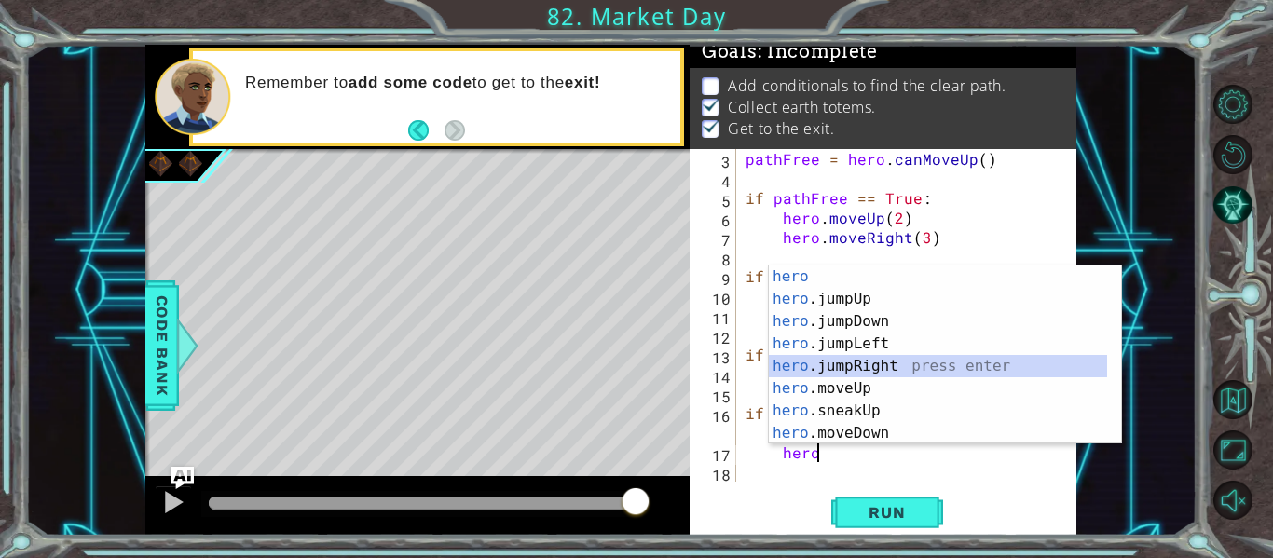
click at [779, 361] on div "hero press enter hero .jumpUp press enter hero .jumpDown press enter hero .jump…" at bounding box center [938, 378] width 338 height 224
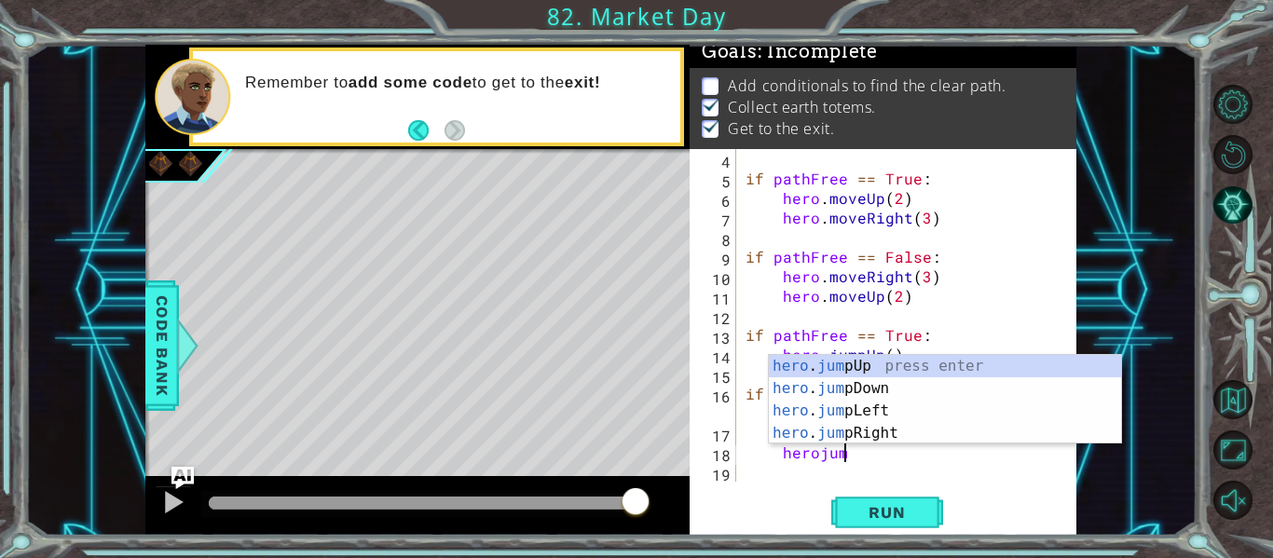
scroll to position [0, 6]
type textarea "herojumpu"
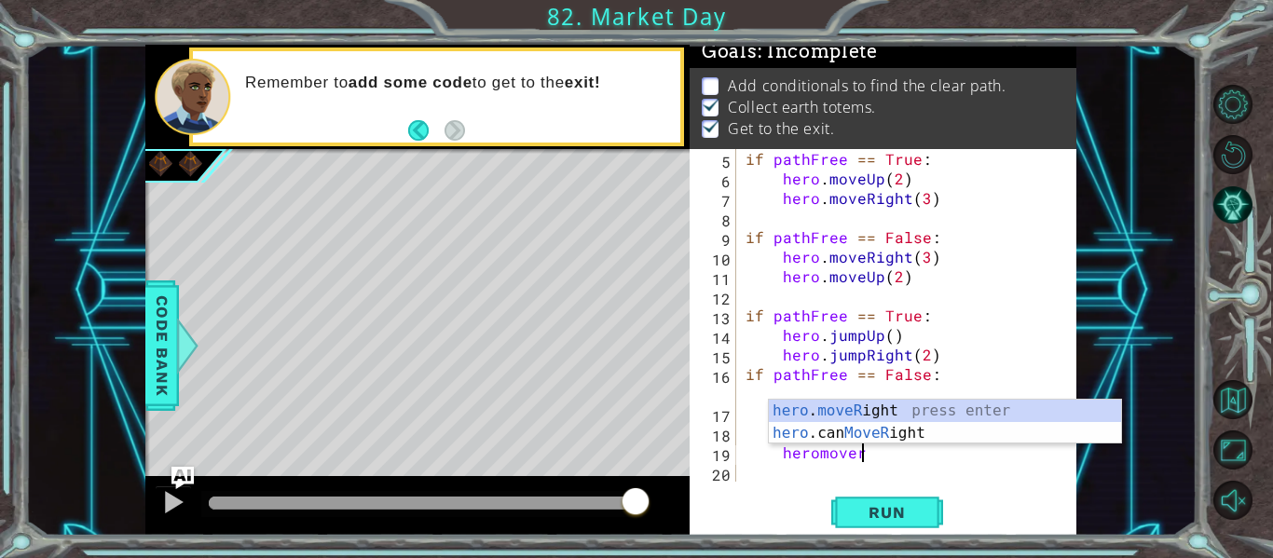
scroll to position [0, 7]
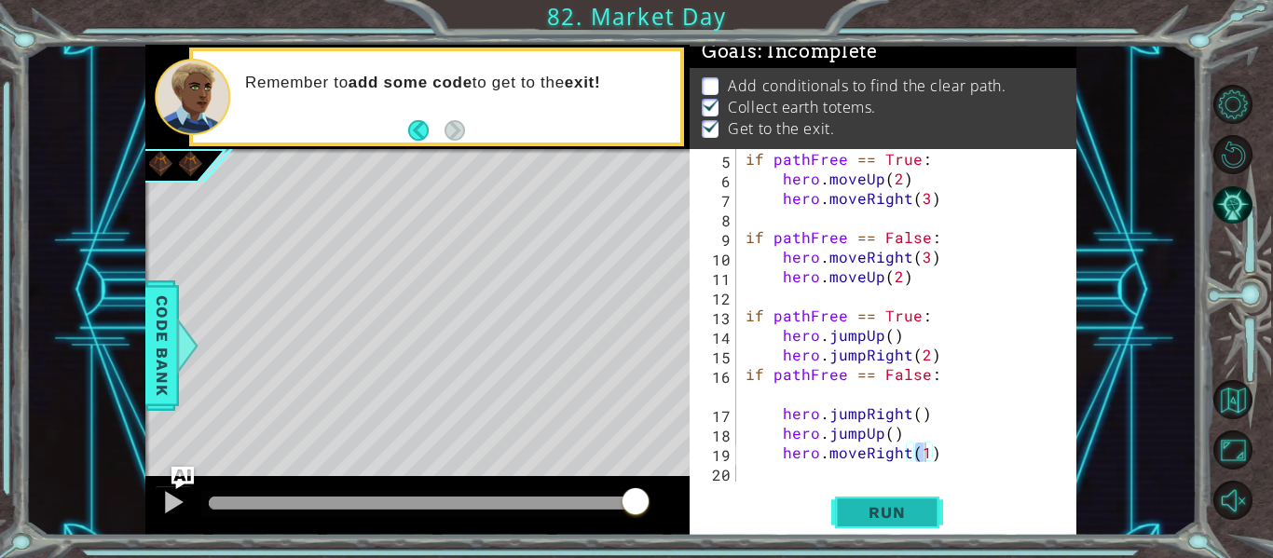
click at [896, 509] on span "Run" at bounding box center [887, 512] width 74 height 19
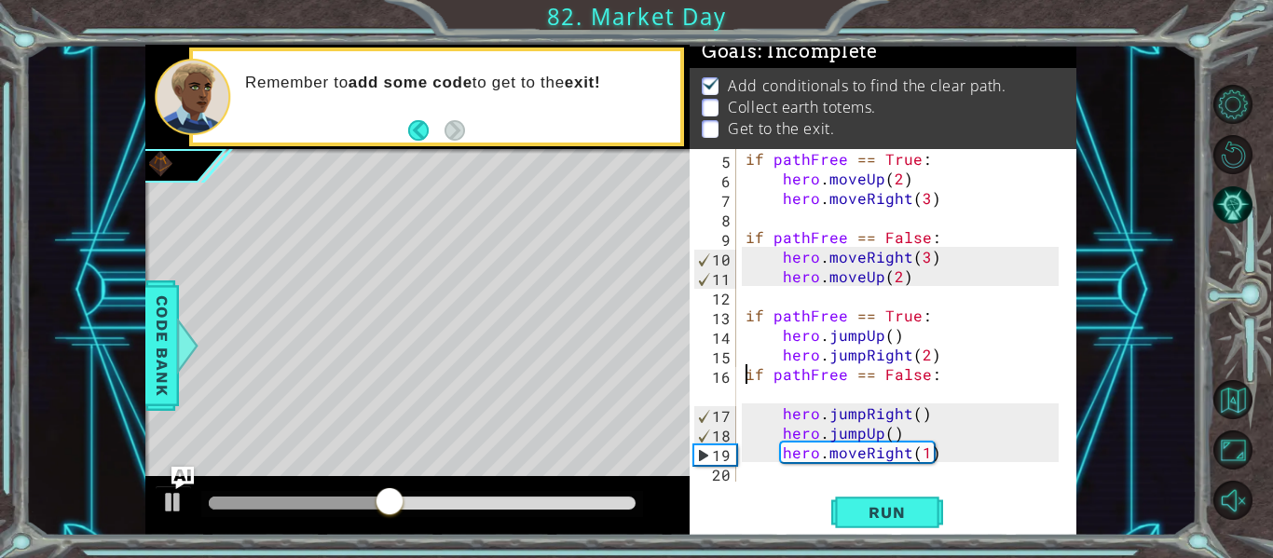
click at [746, 375] on div "if pathFree == True : hero . moveUp ( 2 ) hero . moveRight ( 3 ) if pathFree ==…" at bounding box center [905, 335] width 326 height 372
type textarea "if pathFree == False:"
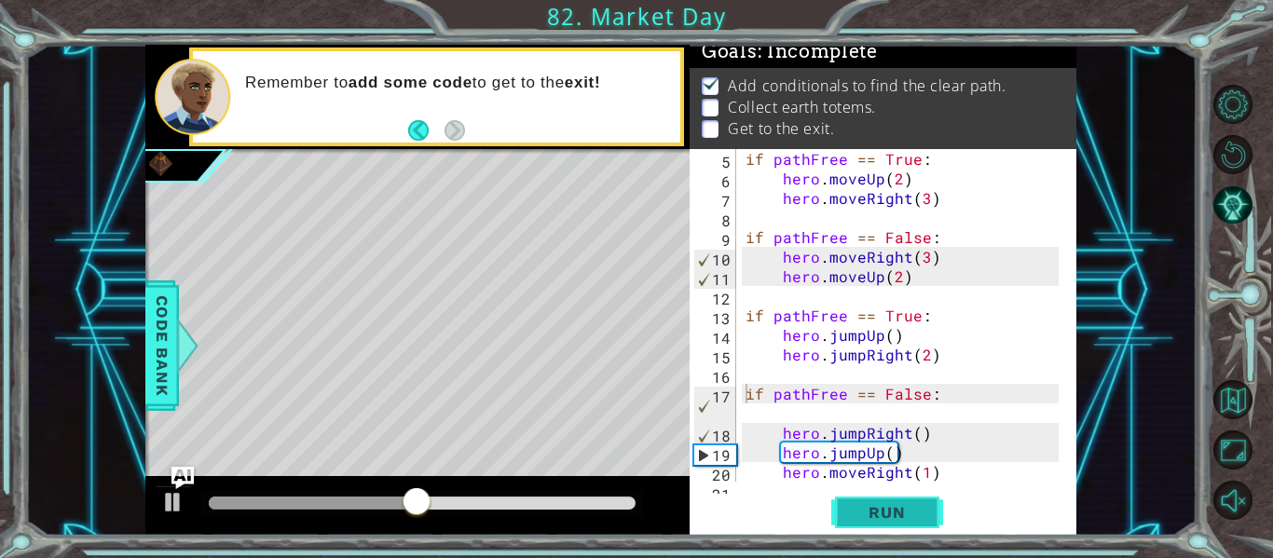
click at [902, 521] on span "Run" at bounding box center [887, 512] width 74 height 19
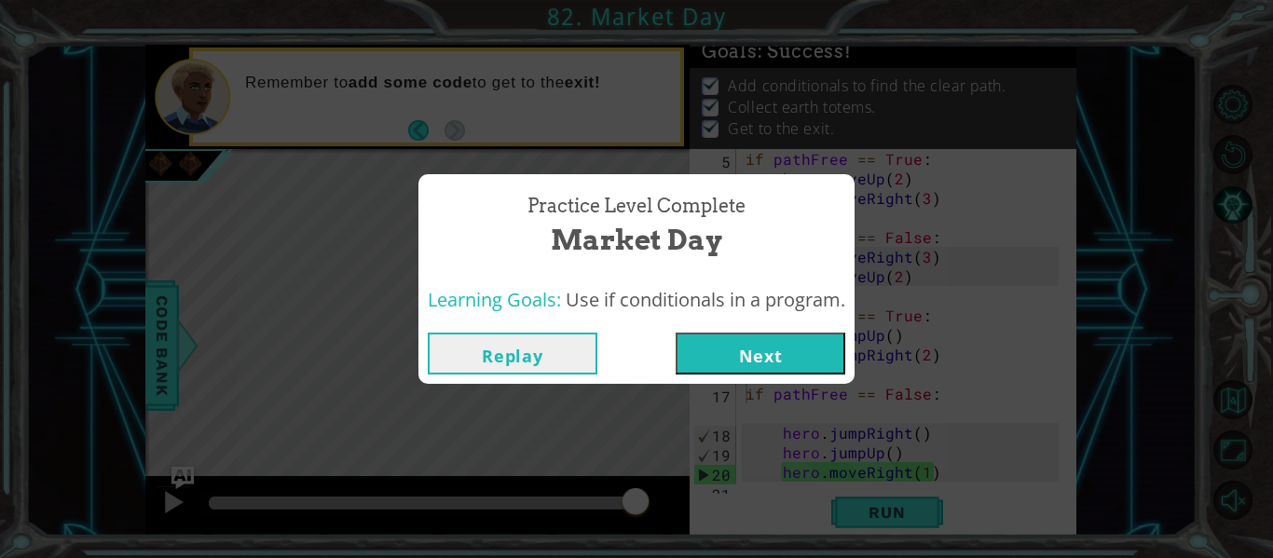
click at [706, 363] on button "Next" at bounding box center [761, 354] width 170 height 42
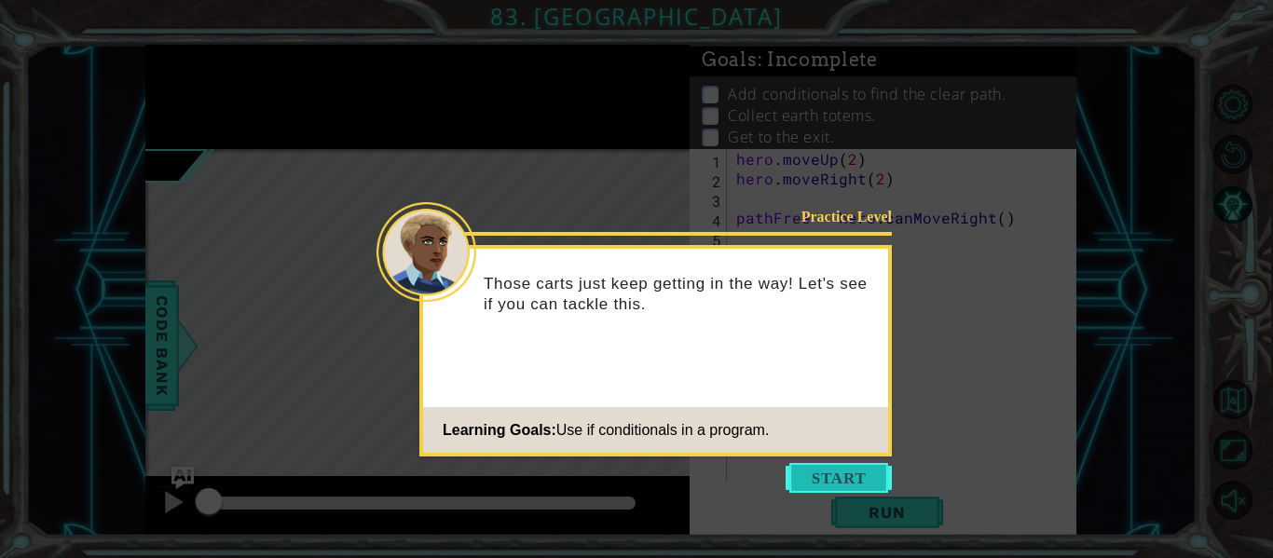
click at [808, 472] on button "Start" at bounding box center [839, 478] width 106 height 30
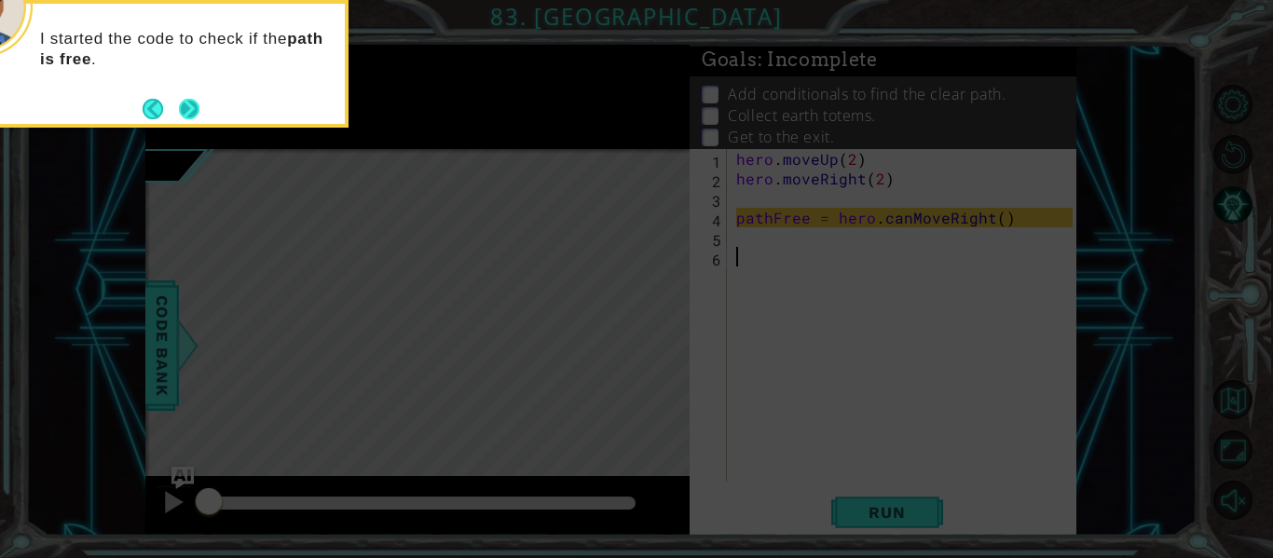
click at [185, 99] on button "Next" at bounding box center [189, 109] width 21 height 21
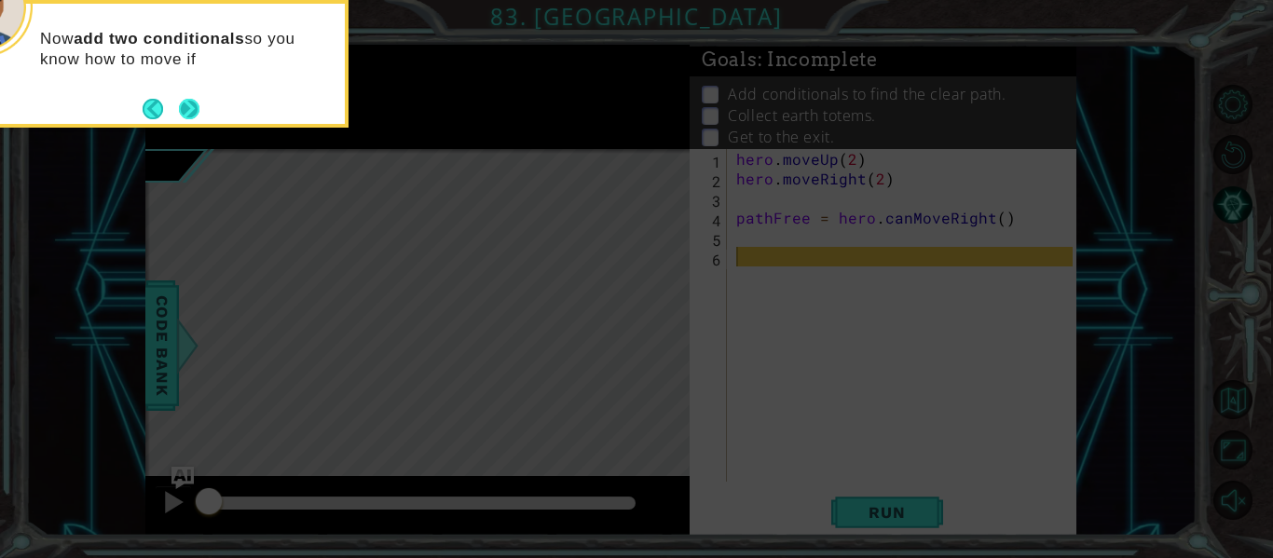
click at [181, 106] on button "Next" at bounding box center [189, 109] width 21 height 21
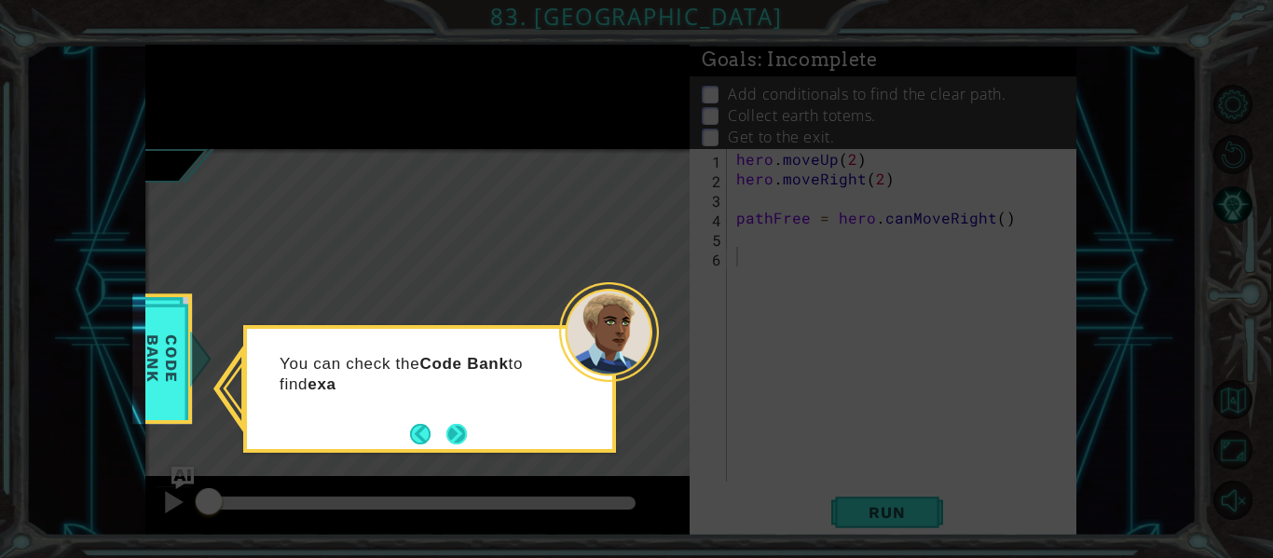
click at [457, 433] on button "Next" at bounding box center [456, 434] width 21 height 21
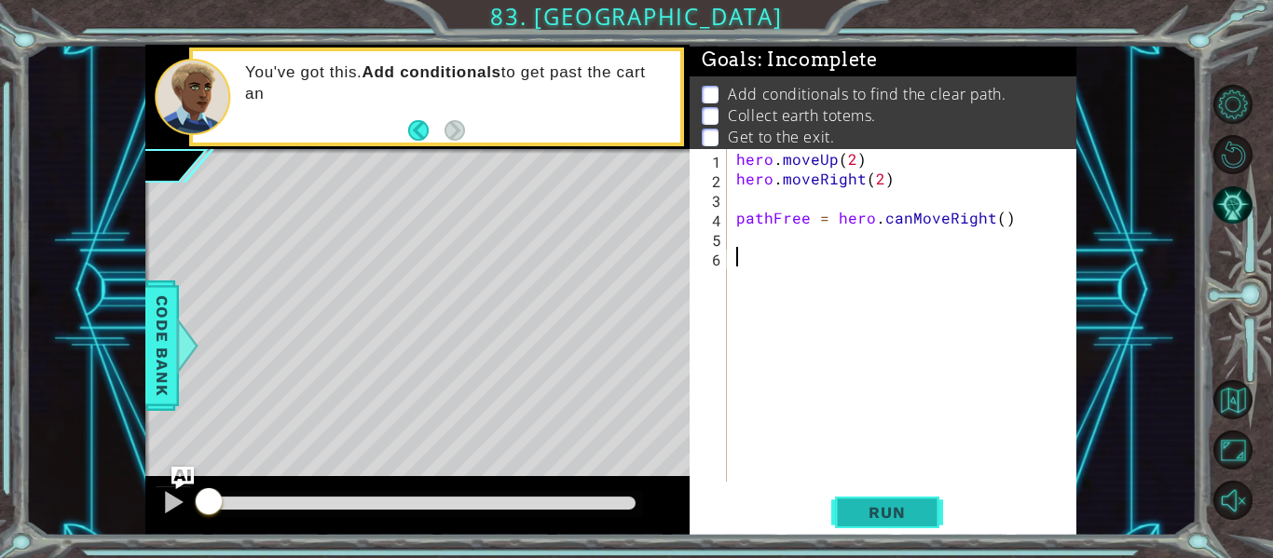
click at [853, 518] on span "Run" at bounding box center [887, 512] width 74 height 19
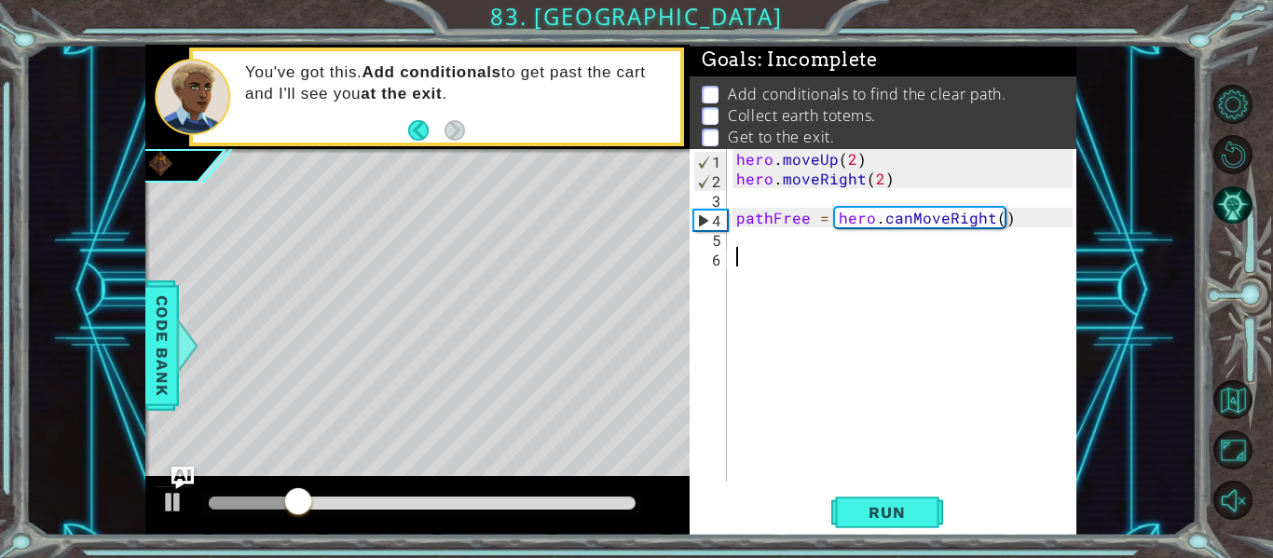
click at [1028, 219] on div "hero . moveUp ( 2 ) hero . moveRight ( 2 ) pathFree = hero . canMoveRight ( )" at bounding box center [906, 335] width 349 height 372
click at [1015, 226] on div "hero . moveUp ( 2 ) hero . moveRight ( 2 ) pathFree = hero . canMoveRight ( )" at bounding box center [906, 335] width 349 height 372
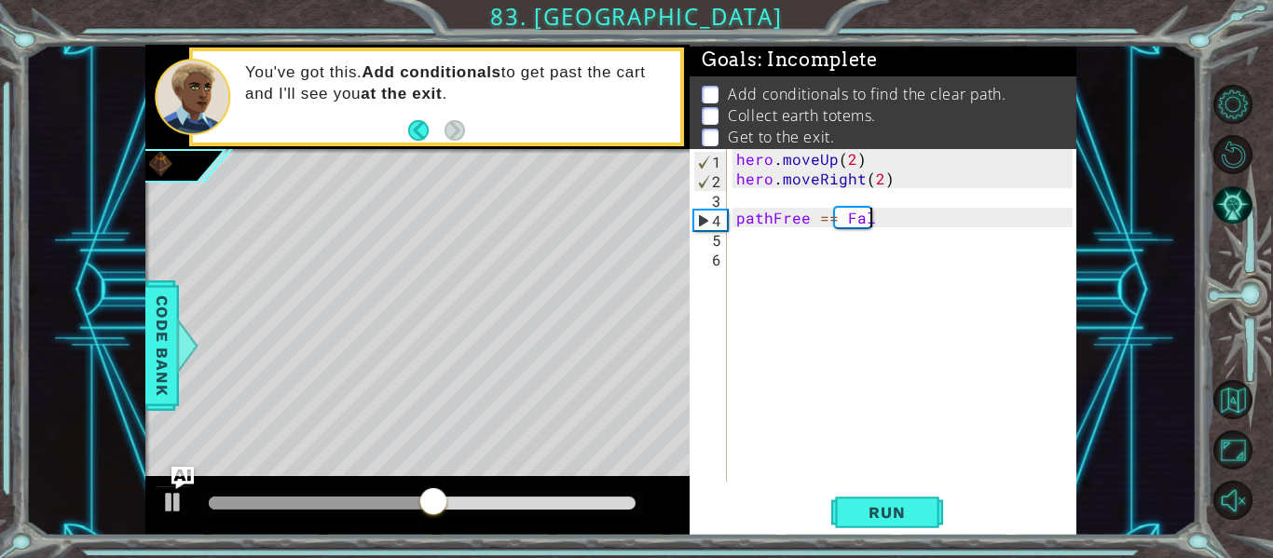
scroll to position [0, 8]
type textarea "pathFree == False:"
click at [754, 244] on div "hero . moveUp ( 2 ) hero . moveRight ( 2 ) pathFree == False :" at bounding box center [906, 335] width 349 height 372
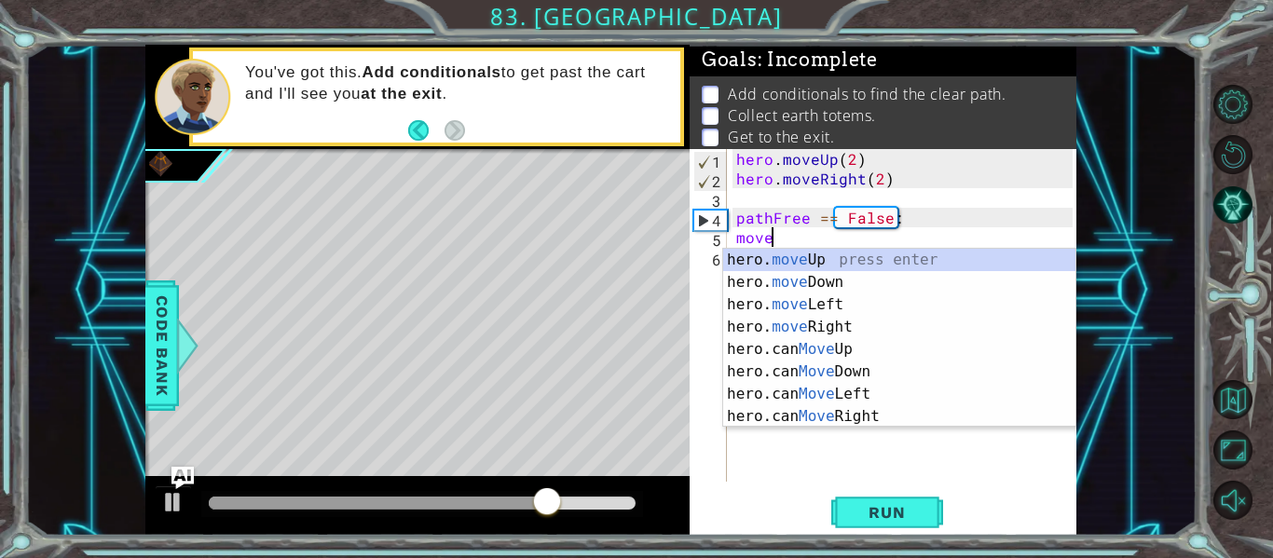
scroll to position [0, 2]
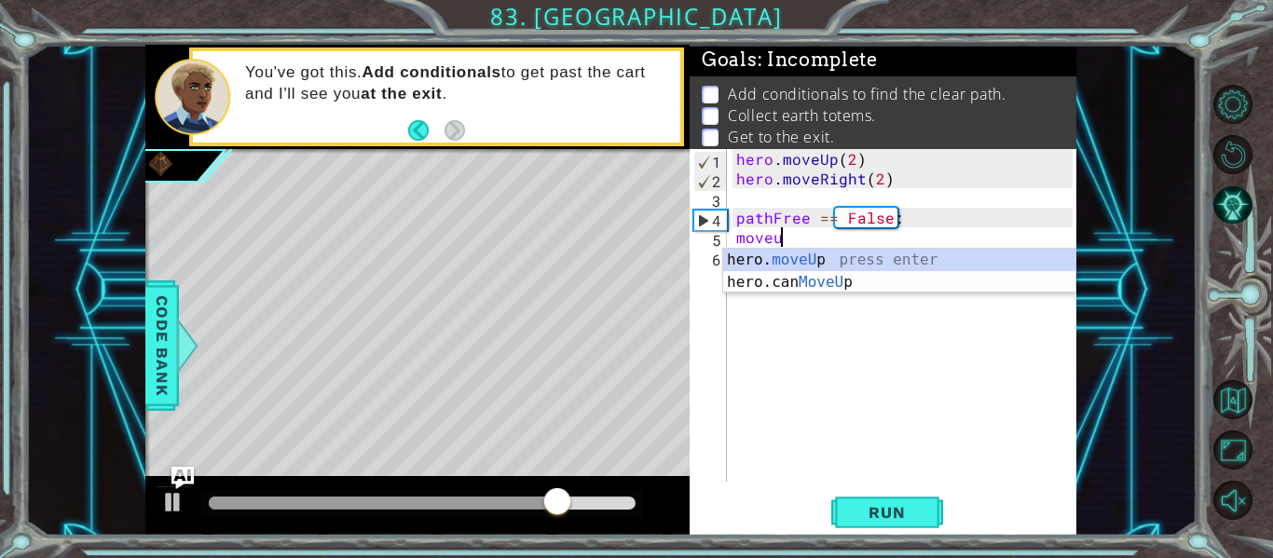
type textarea "hero.moveUp(1)"
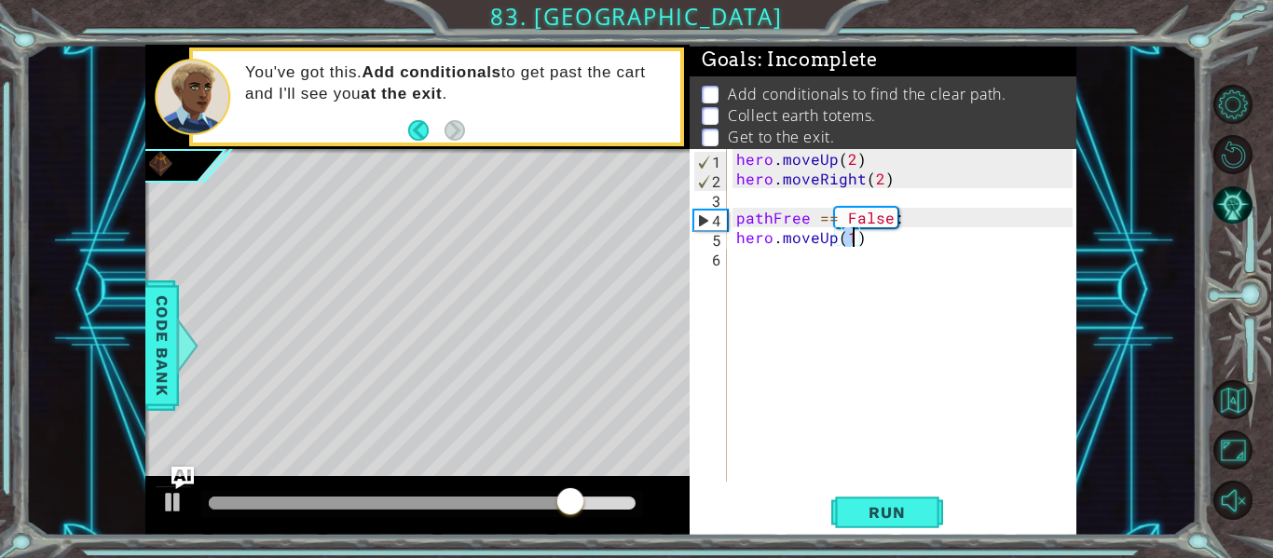
click at [736, 256] on div "hero . moveUp ( 2 ) hero . moveRight ( 2 ) pathFree == False : hero . moveUp ( …" at bounding box center [906, 335] width 349 height 372
click at [854, 243] on div "hero . moveUp ( 2 ) hero . moveRight ( 2 ) pathFree == False : hero . moveUp ( …" at bounding box center [906, 335] width 349 height 372
type textarea "hero.moveUp(2)"
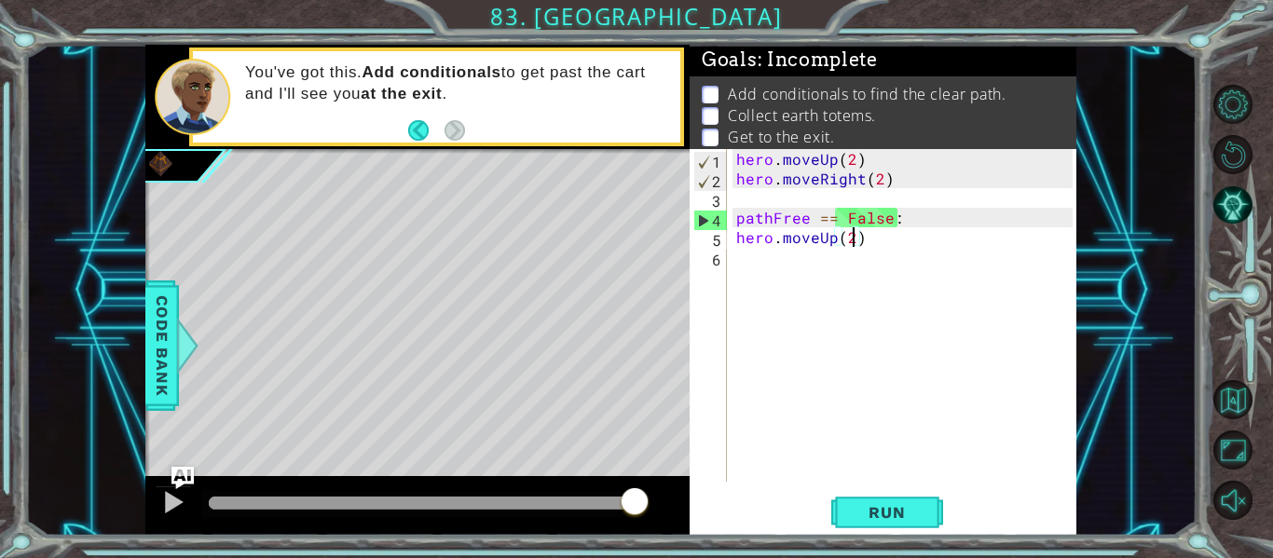
click at [740, 275] on div "hero . moveUp ( 2 ) hero . moveRight ( 2 ) pathFree == False : hero . moveUp ( …" at bounding box center [906, 335] width 349 height 372
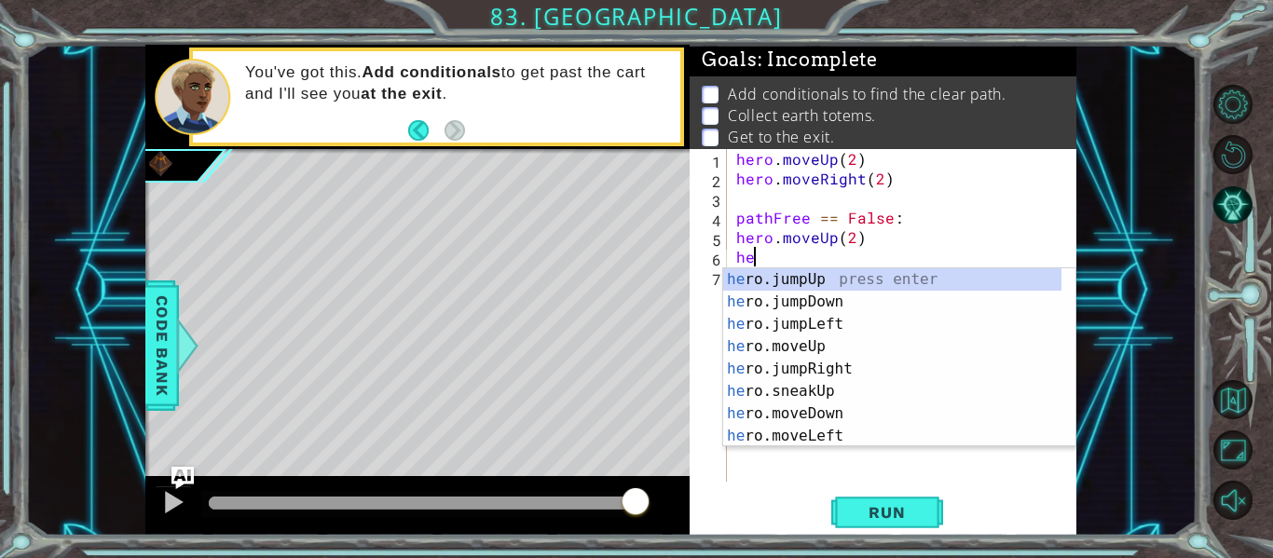
scroll to position [0, 0]
type textarea "h"
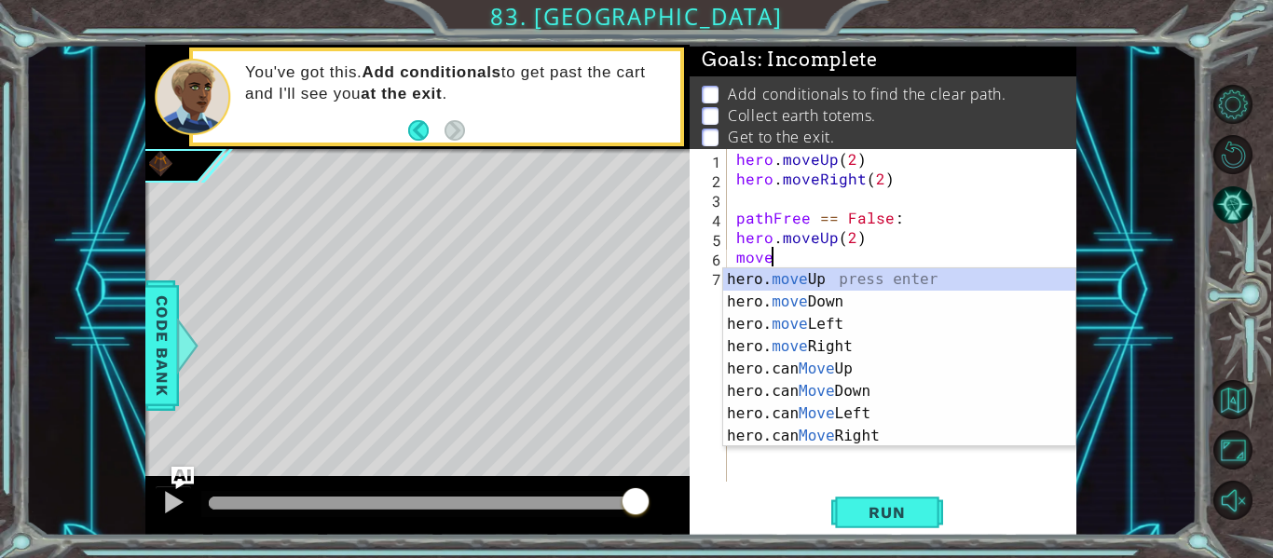
scroll to position [0, 2]
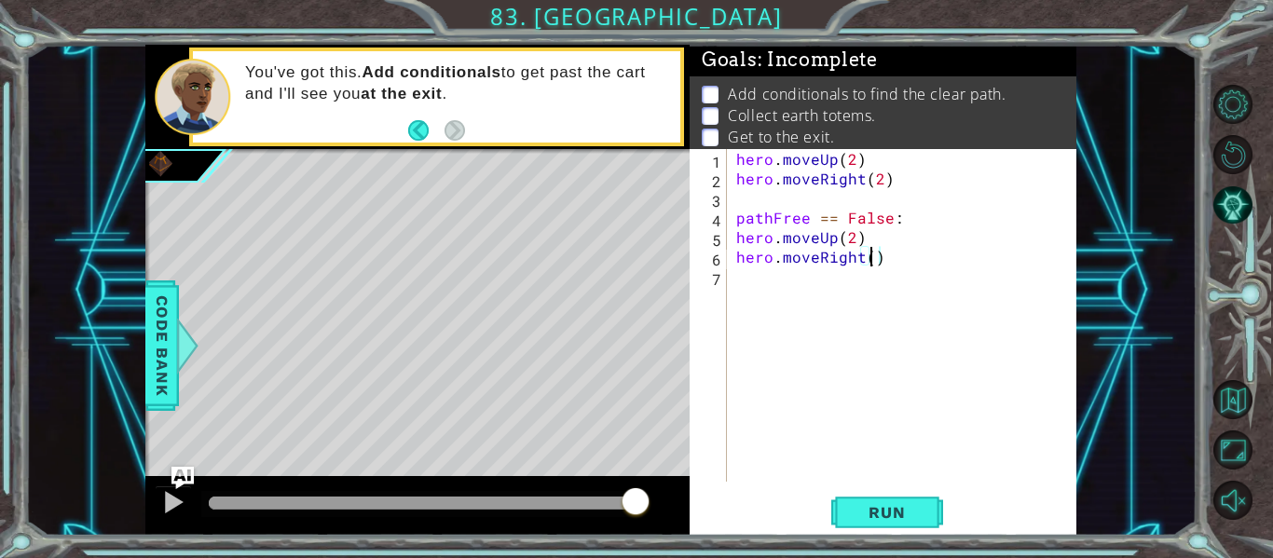
type textarea "hero.moveRight(2)"
click at [741, 284] on div "hero . moveUp ( 2 ) hero . moveRight ( 2 ) pathFree == False : hero . moveUp ( …" at bounding box center [906, 335] width 349 height 372
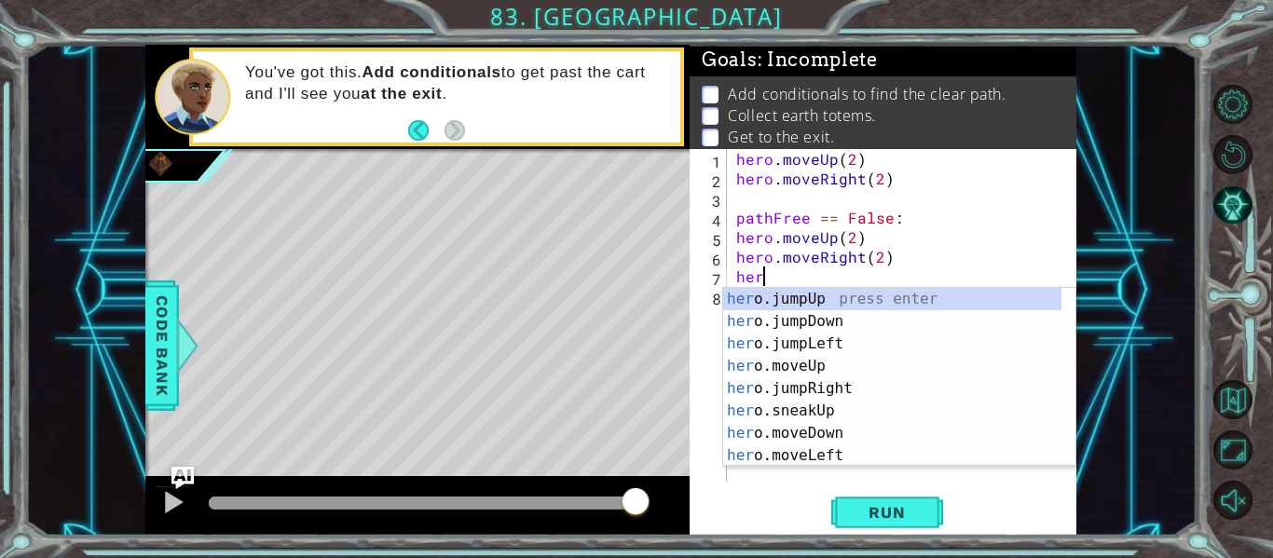
scroll to position [0, 1]
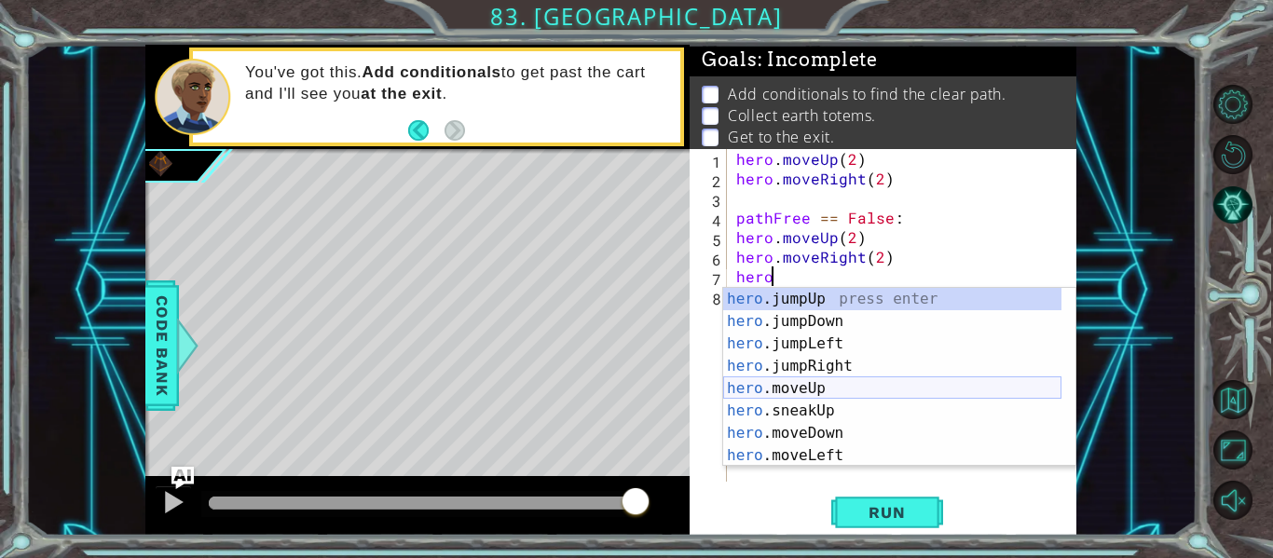
click at [728, 384] on div "hero .jumpUp press enter hero .jumpDown press enter hero .jumpLeft press enter …" at bounding box center [892, 400] width 338 height 224
type textarea "hero.moveUp(1)"
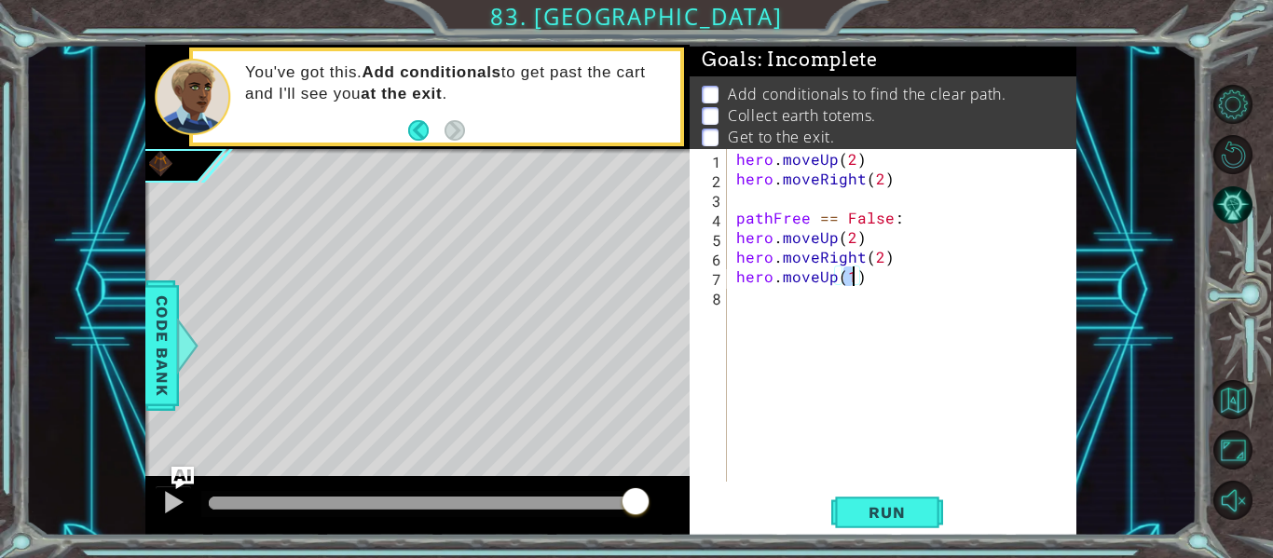
click at [740, 298] on div "hero . moveUp ( 2 ) hero . moveRight ( 2 ) pathFree == False : hero . moveUp ( …" at bounding box center [906, 335] width 349 height 372
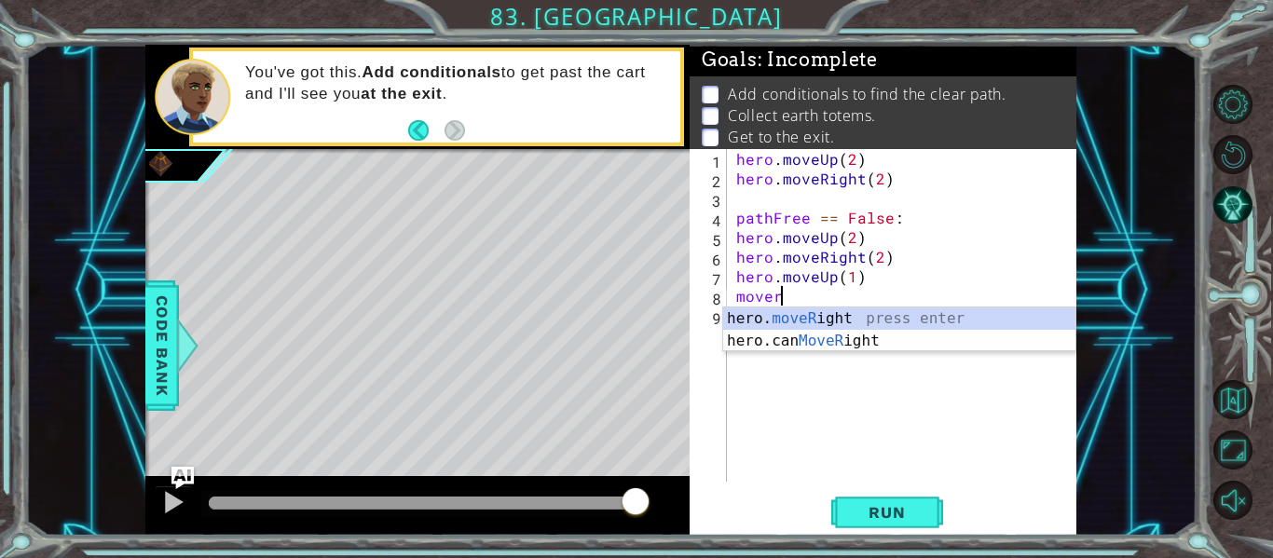
scroll to position [0, 2]
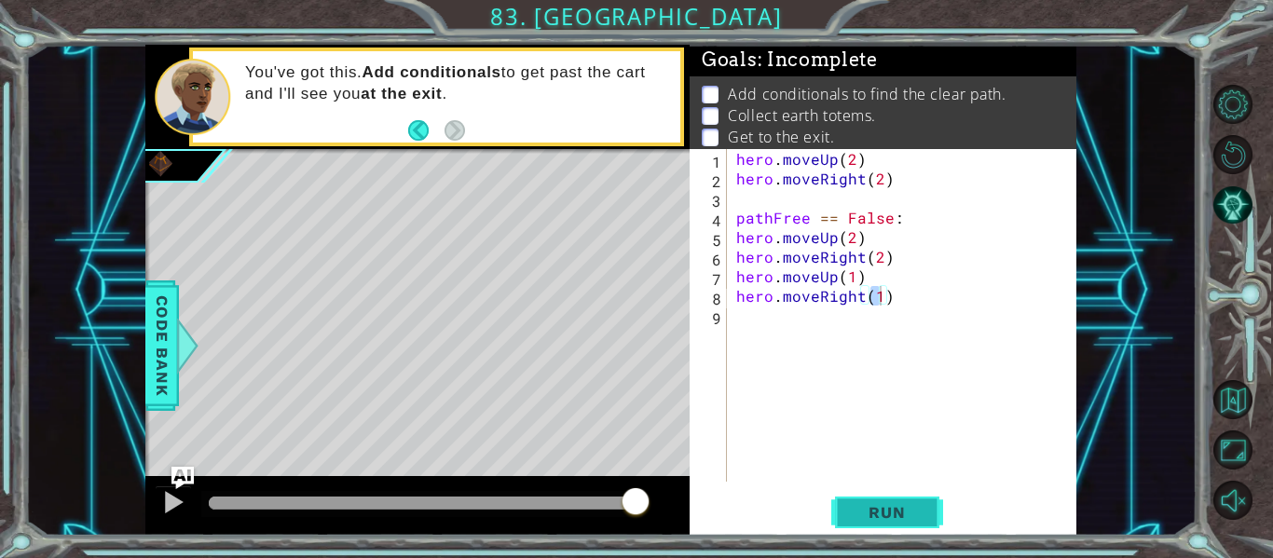
click at [855, 504] on span "Run" at bounding box center [887, 512] width 74 height 19
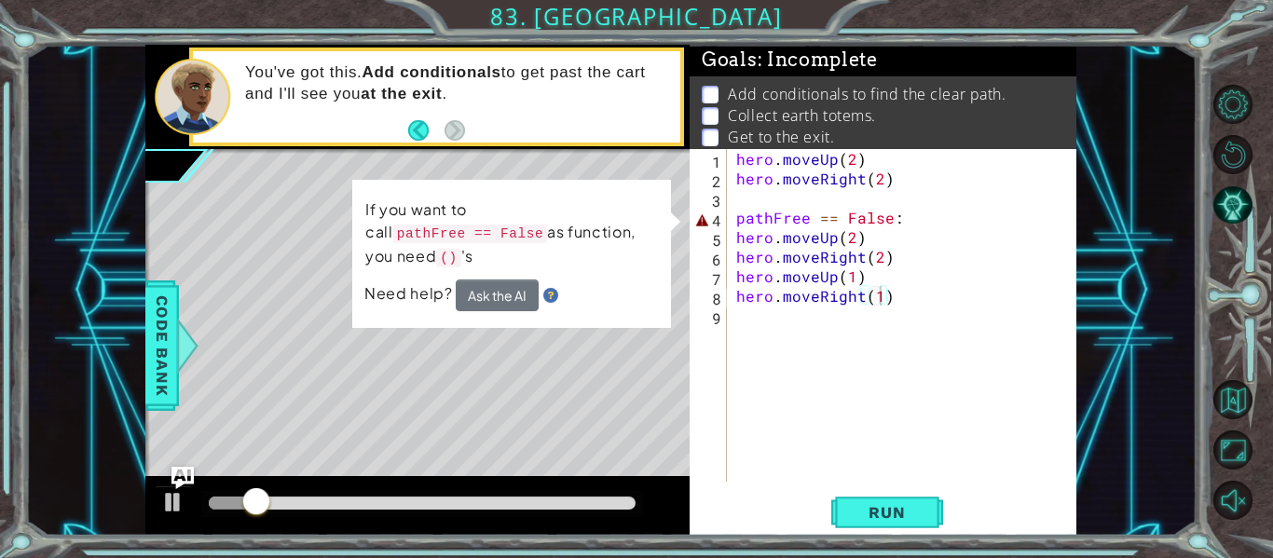
click at [730, 222] on div "hero.moveRight(1) 1 2 3 4 5 6 7 8 9 hero . moveUp ( 2 ) hero . moveRight ( 2 ) …" at bounding box center [881, 315] width 383 height 333
click at [730, 220] on div "hero.moveRight(1) 1 2 3 4 5 6 7 8 9 hero . moveUp ( 2 ) hero . moveRight ( 2 ) …" at bounding box center [881, 315] width 383 height 333
click at [736, 219] on div "hero . moveUp ( 2 ) hero . moveRight ( 2 ) pathFree == False : hero . moveUp ( …" at bounding box center [906, 335] width 349 height 372
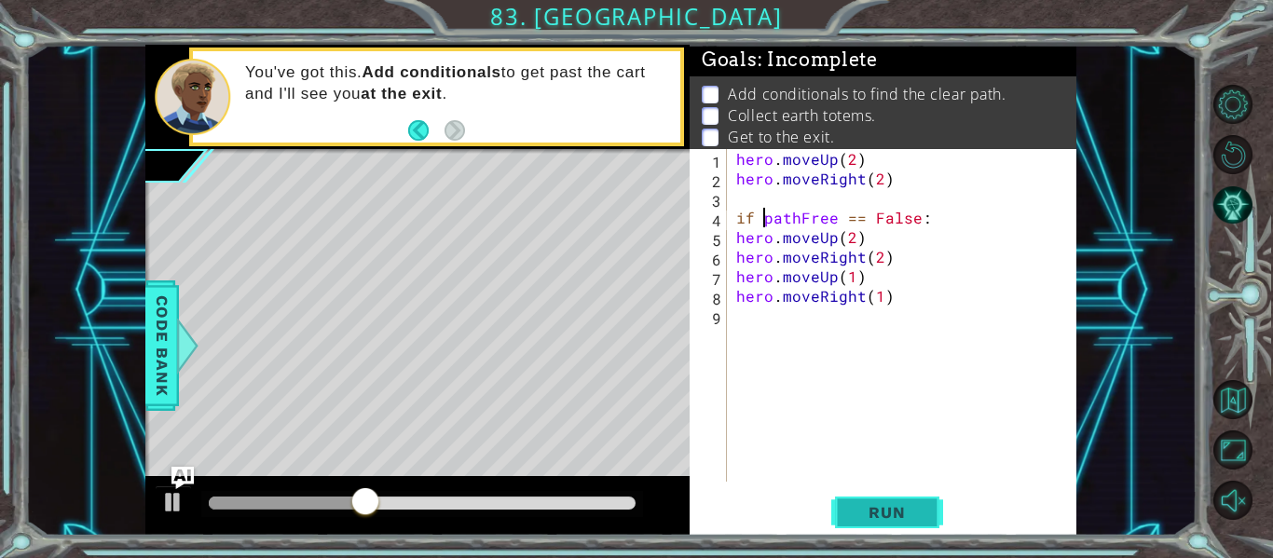
click at [885, 498] on button "Run" at bounding box center [887, 513] width 112 height 38
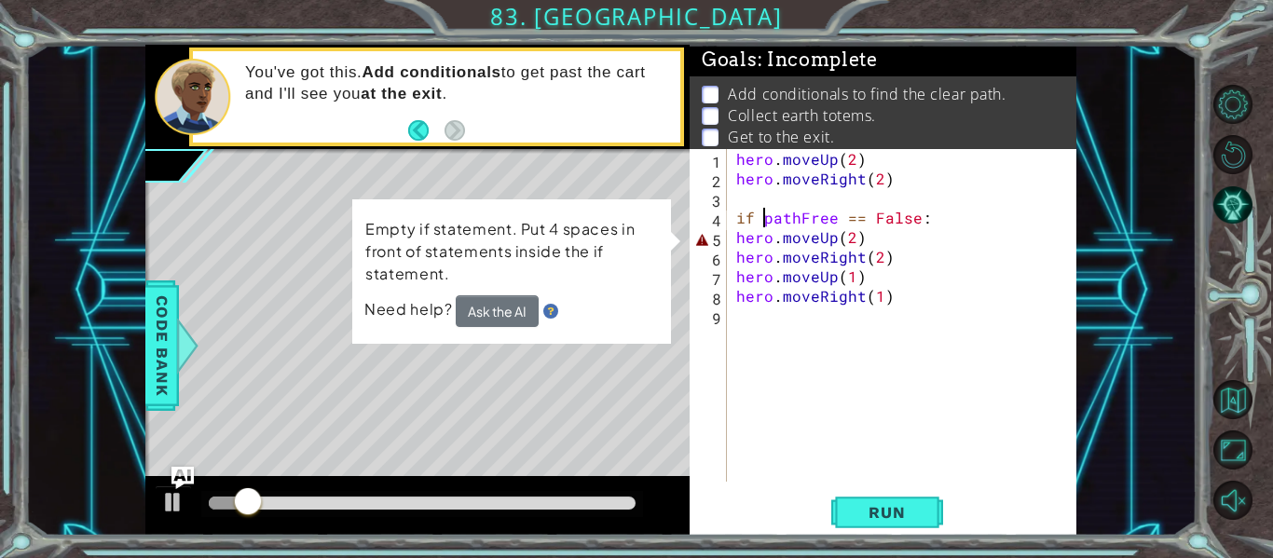
click at [733, 240] on div "hero . moveUp ( 2 ) hero . moveRight ( 2 ) if pathFree == False : hero . moveUp…" at bounding box center [906, 335] width 349 height 372
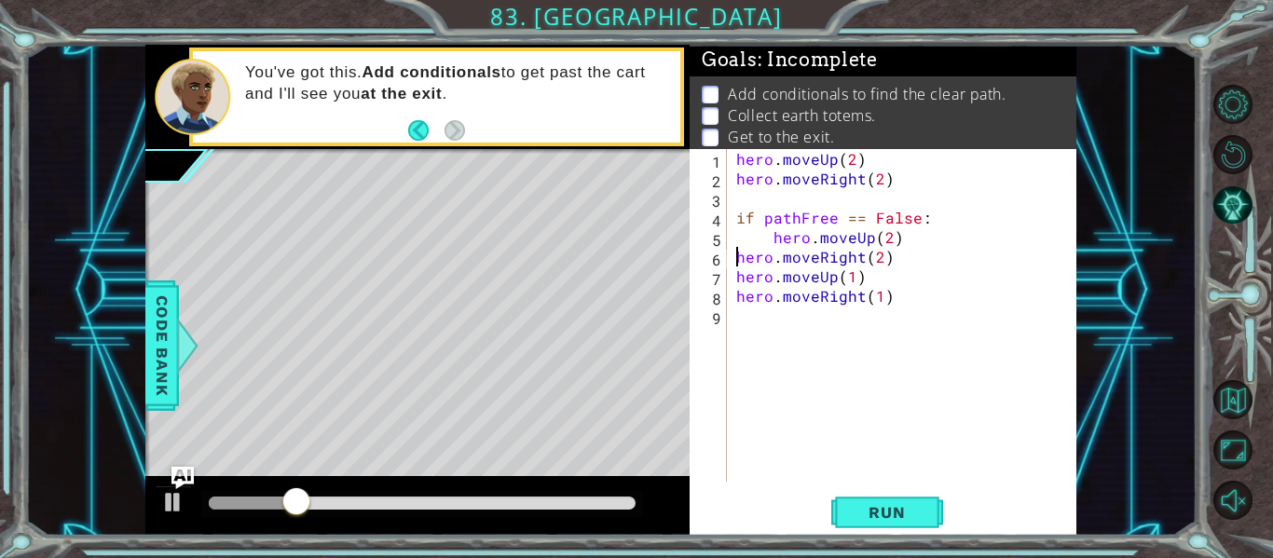
click at [734, 259] on div "hero . moveUp ( 2 ) hero . moveRight ( 2 ) if pathFree == False : hero . moveUp…" at bounding box center [906, 335] width 349 height 372
click at [737, 277] on div "hero . moveUp ( 2 ) hero . moveRight ( 2 ) if pathFree == False : hero . moveUp…" at bounding box center [906, 335] width 349 height 372
click at [735, 294] on div "hero . moveUp ( 2 ) hero . moveRight ( 2 ) if pathFree == False : hero . moveUp…" at bounding box center [906, 335] width 349 height 372
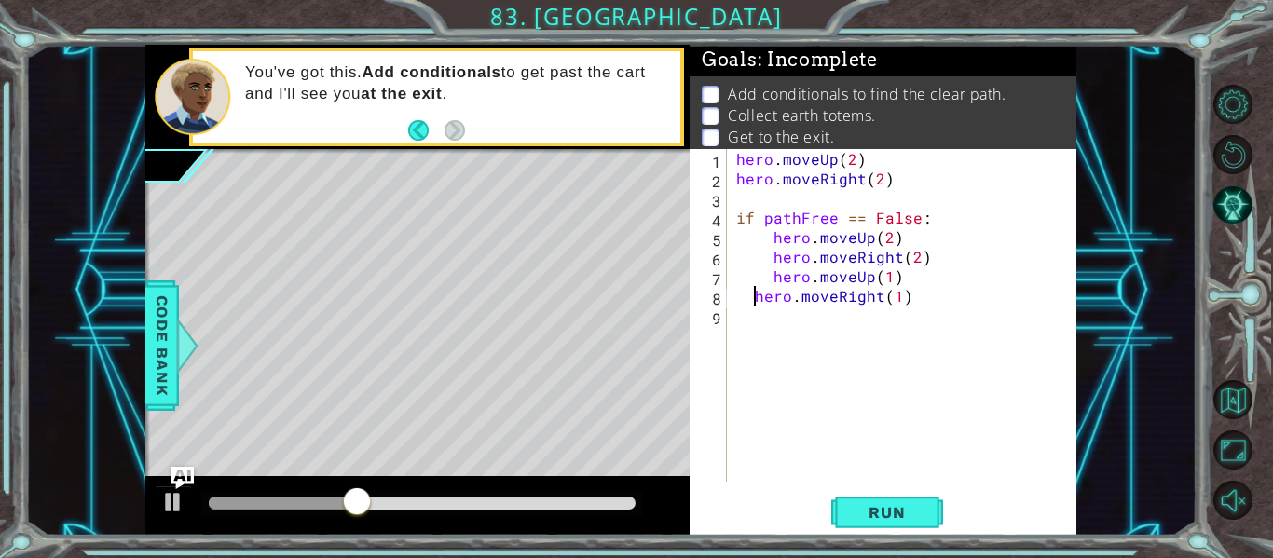
type textarea "hero.moveRight(1)"
click at [846, 515] on button "Run" at bounding box center [887, 513] width 112 height 38
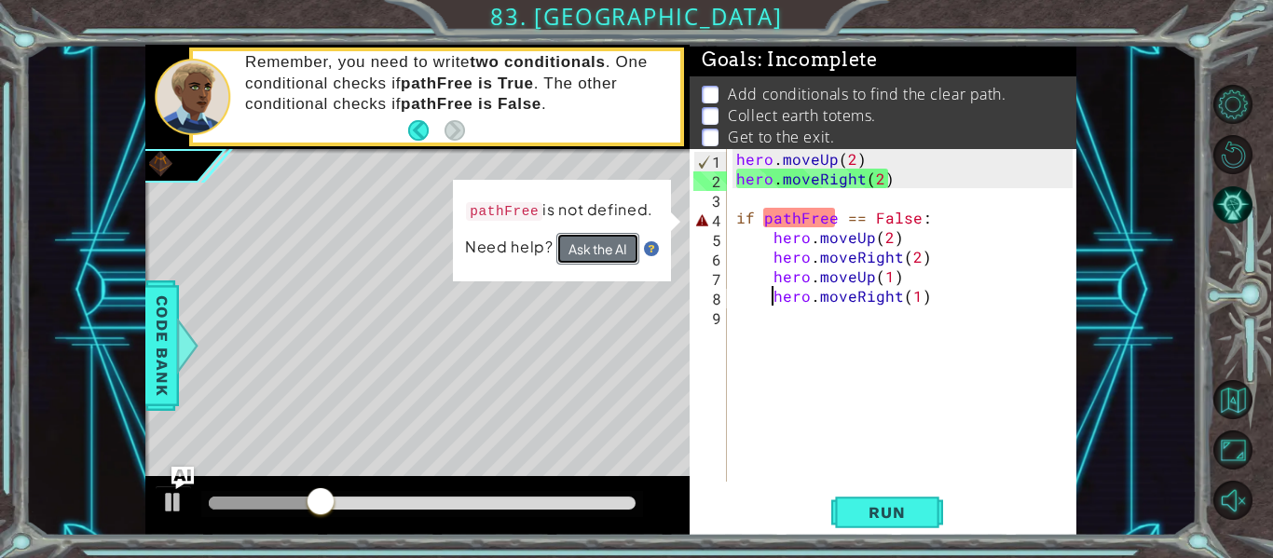
click at [602, 253] on button "Ask the AI" at bounding box center [597, 249] width 83 height 32
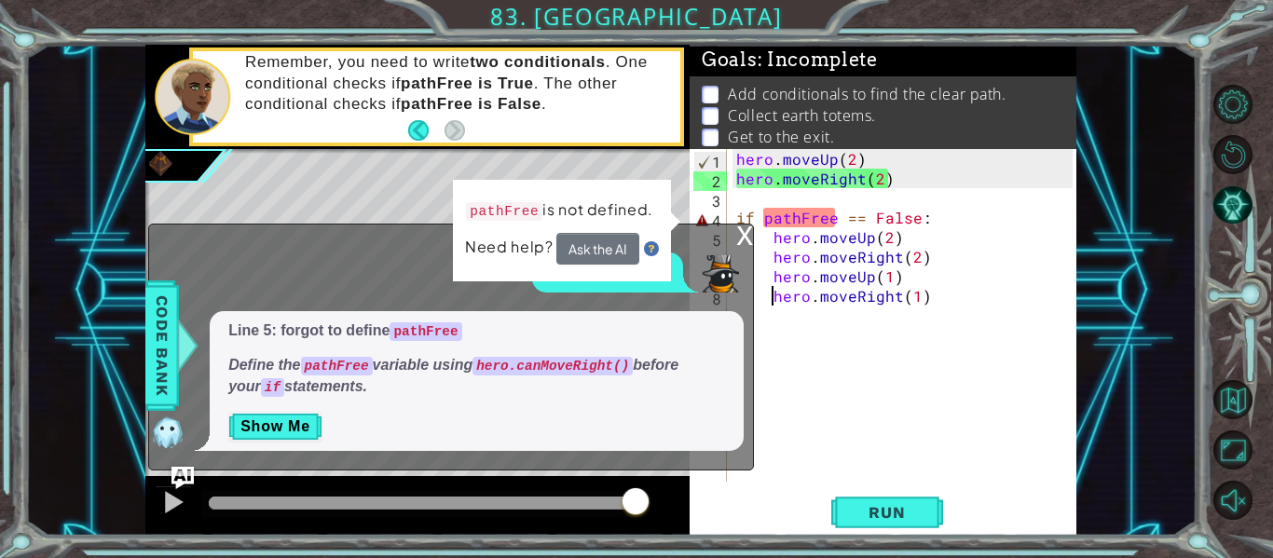
click at [733, 194] on div "hero . moveUp ( 2 ) hero . moveRight ( 2 ) if pathFree == False : hero . moveUp…" at bounding box center [906, 335] width 349 height 372
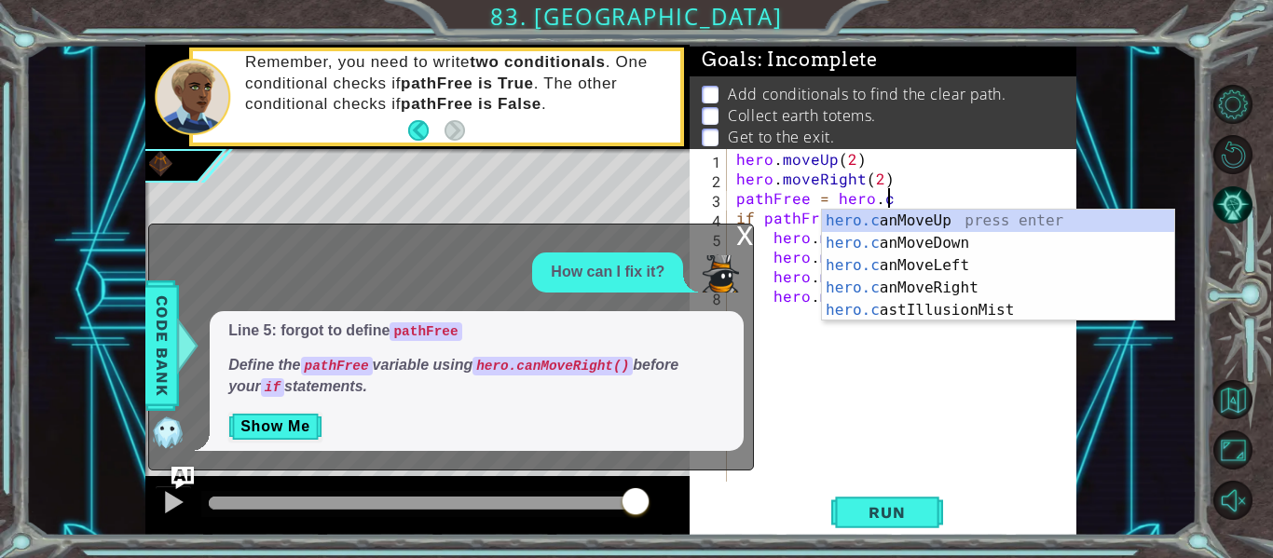
scroll to position [0, 9]
type textarea "pathFree = hero.can"
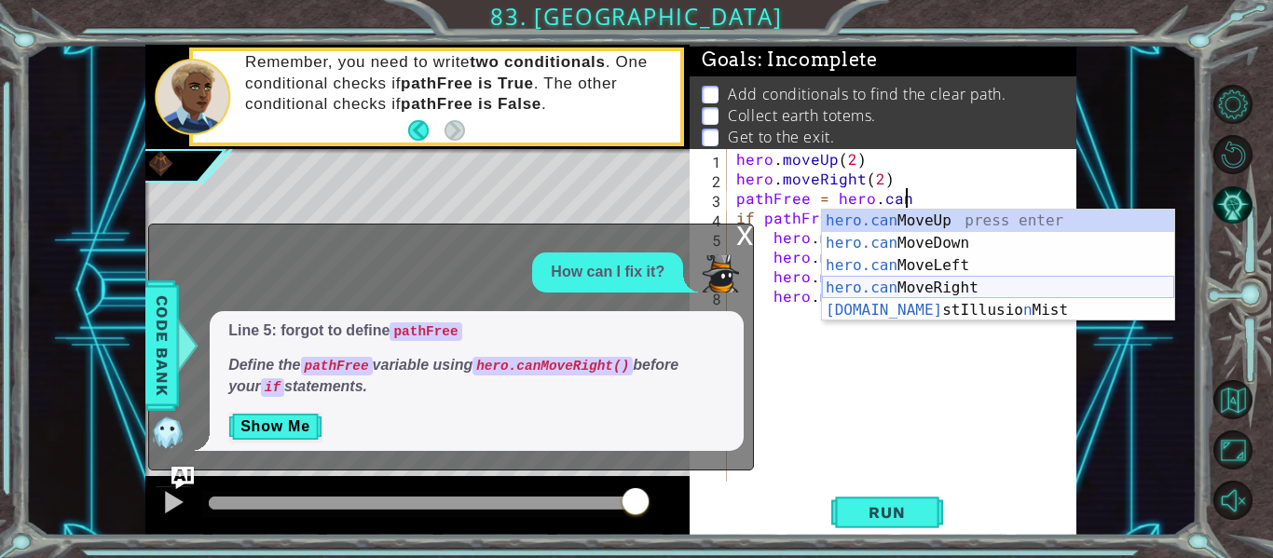
click at [866, 283] on div "hero.can MoveUp press enter hero.can MoveDown press enter hero.can MoveLeft pre…" at bounding box center [998, 288] width 352 height 157
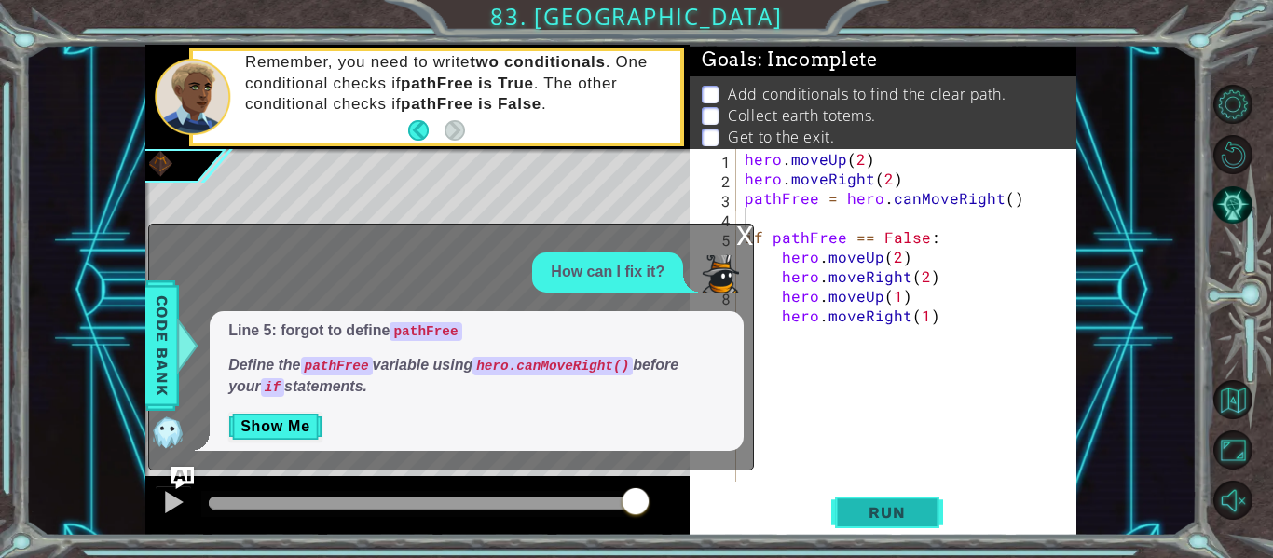
click at [880, 512] on span "Run" at bounding box center [887, 512] width 74 height 19
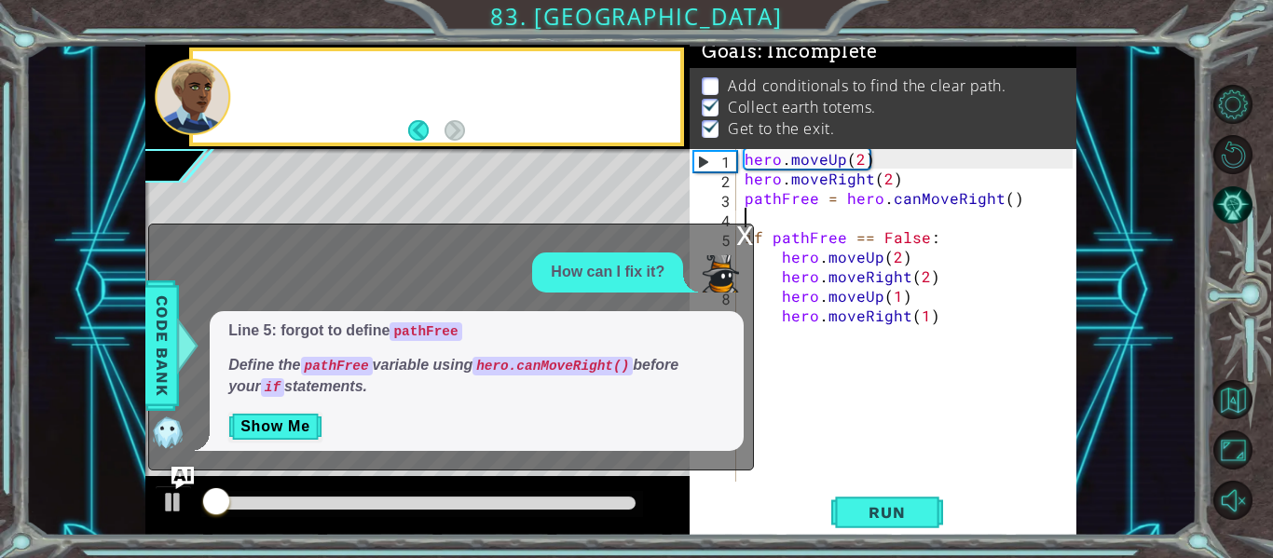
scroll to position [16, 0]
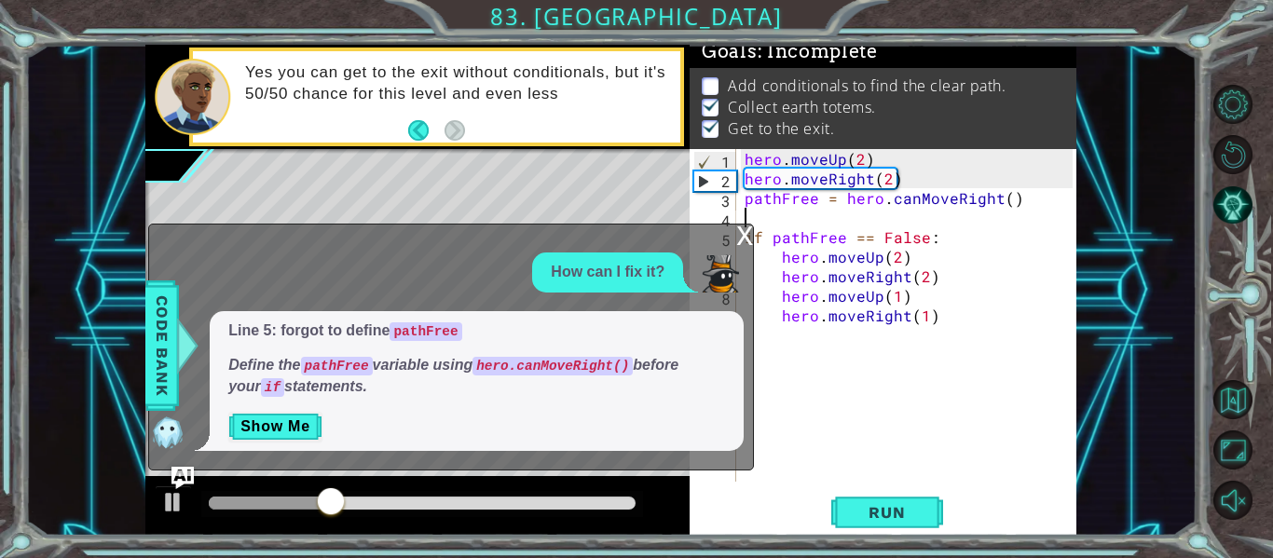
click at [738, 241] on div "x" at bounding box center [744, 234] width 17 height 19
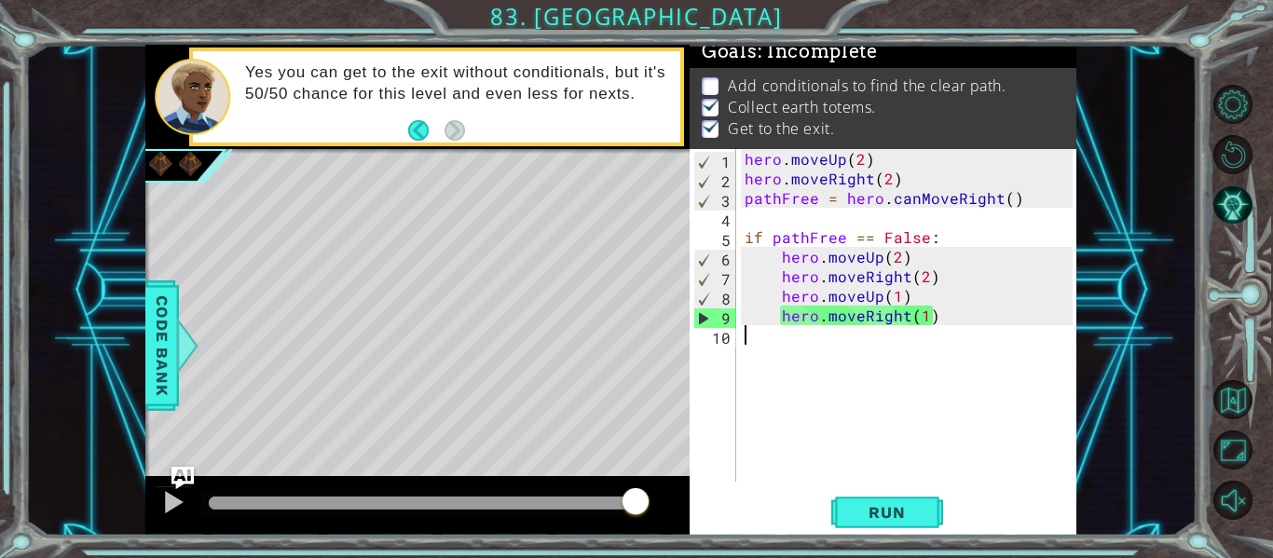
click at [771, 354] on div "hero . moveUp ( 2 ) hero . moveRight ( 2 ) pathFree = hero . canMoveRight ( ) i…" at bounding box center [911, 335] width 341 height 372
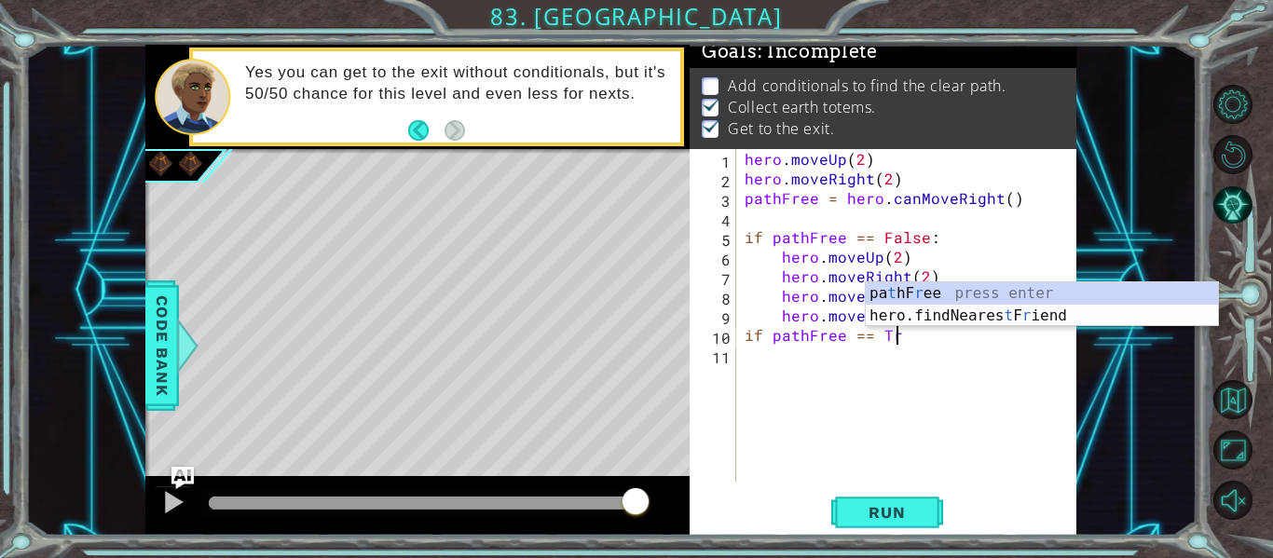
scroll to position [0, 9]
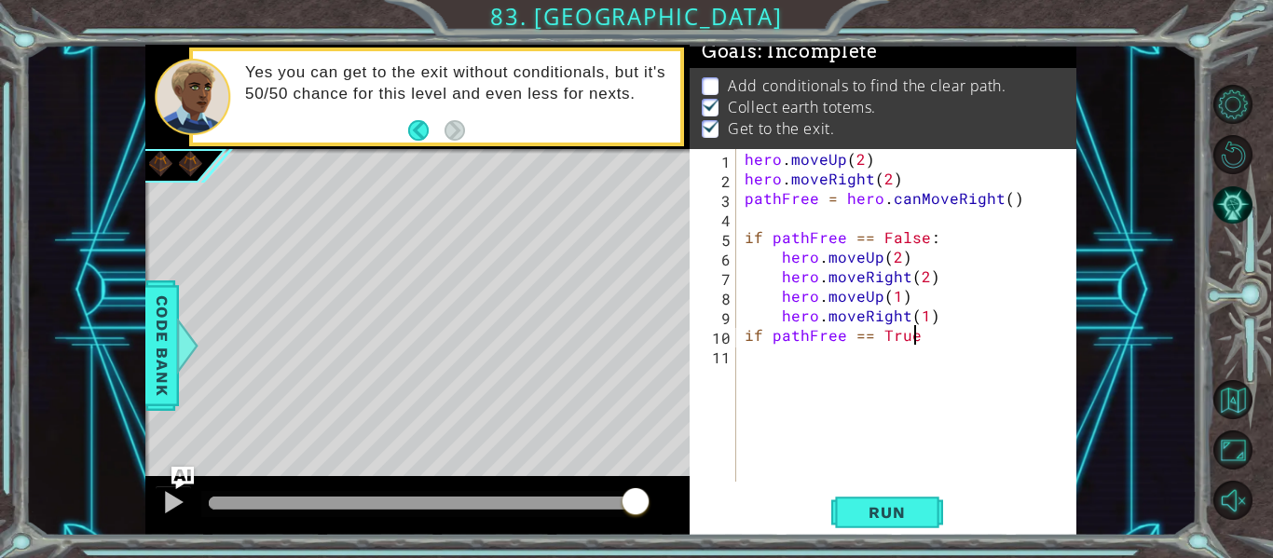
type textarea "if pathFree == True:"
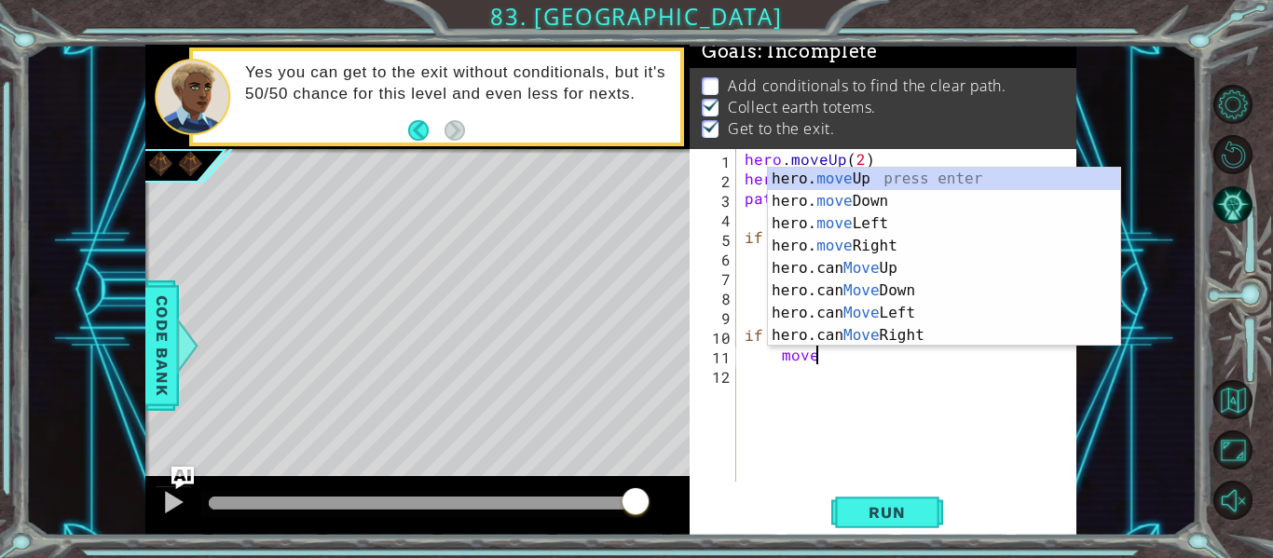
scroll to position [0, 4]
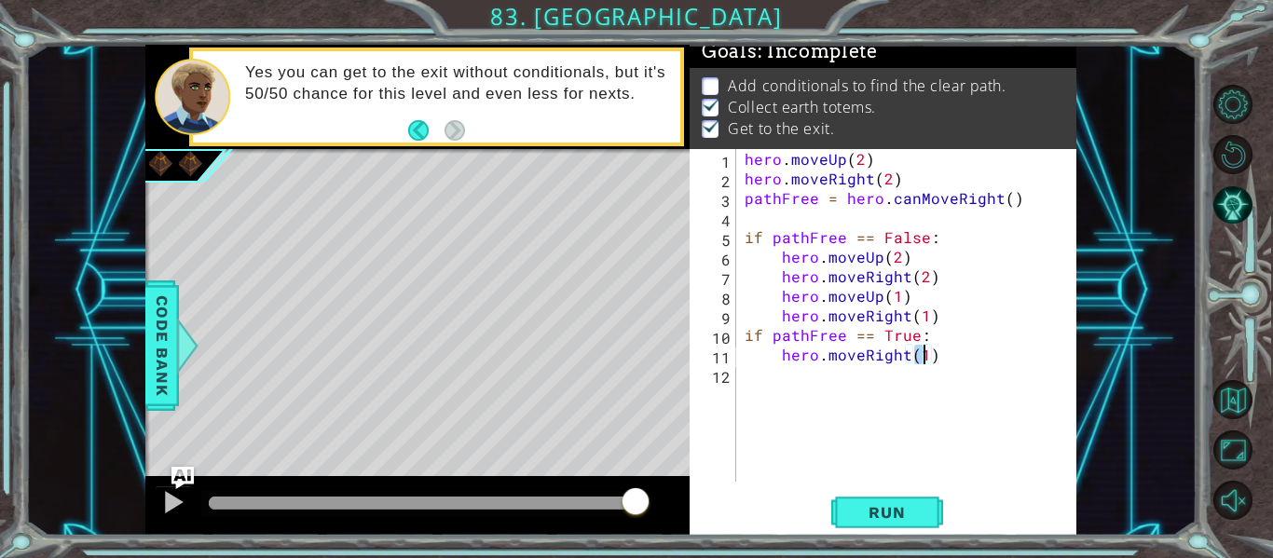
type textarea "hero.moveRight(2)"
type textarea "hero.moveUp(3)"
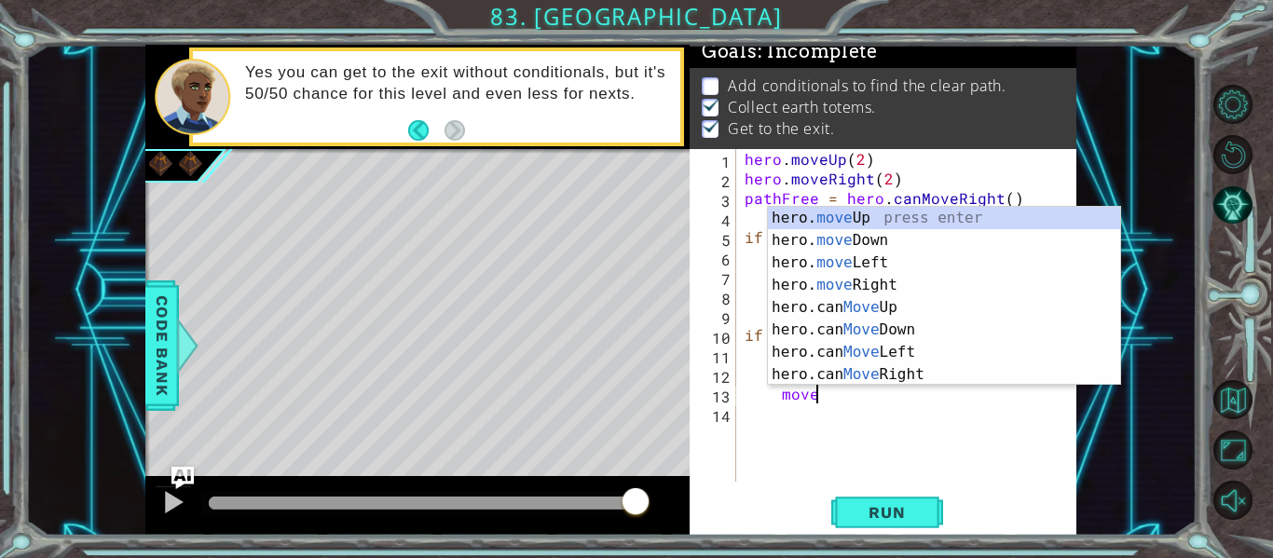
type textarea "moveer"
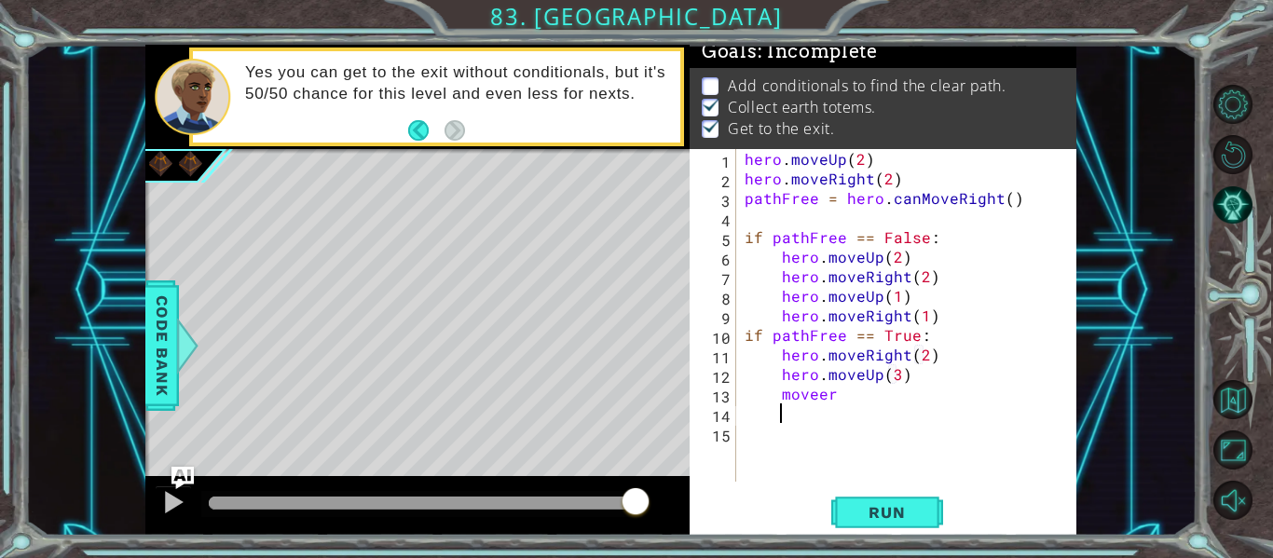
scroll to position [0, 0]
type textarea "2"
type textarea "hero.moveRight(2)"
click at [866, 519] on span "Run" at bounding box center [887, 512] width 74 height 19
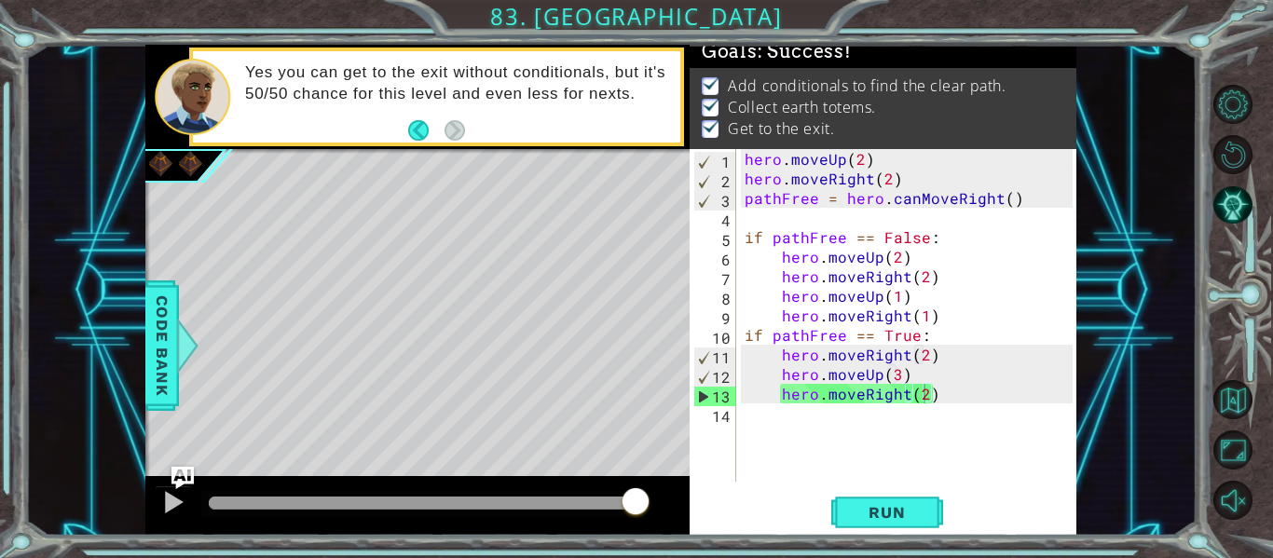
drag, startPoint x: 462, startPoint y: 555, endPoint x: 682, endPoint y: 563, distance: 220.1
click at [682, 557] on html "1 2 3 4 5 6 7 8 9 10 11 hero . moveUp ( 2 ) hero . moveRight ( 2 ) pathFree = h…" at bounding box center [636, 279] width 1273 height 558
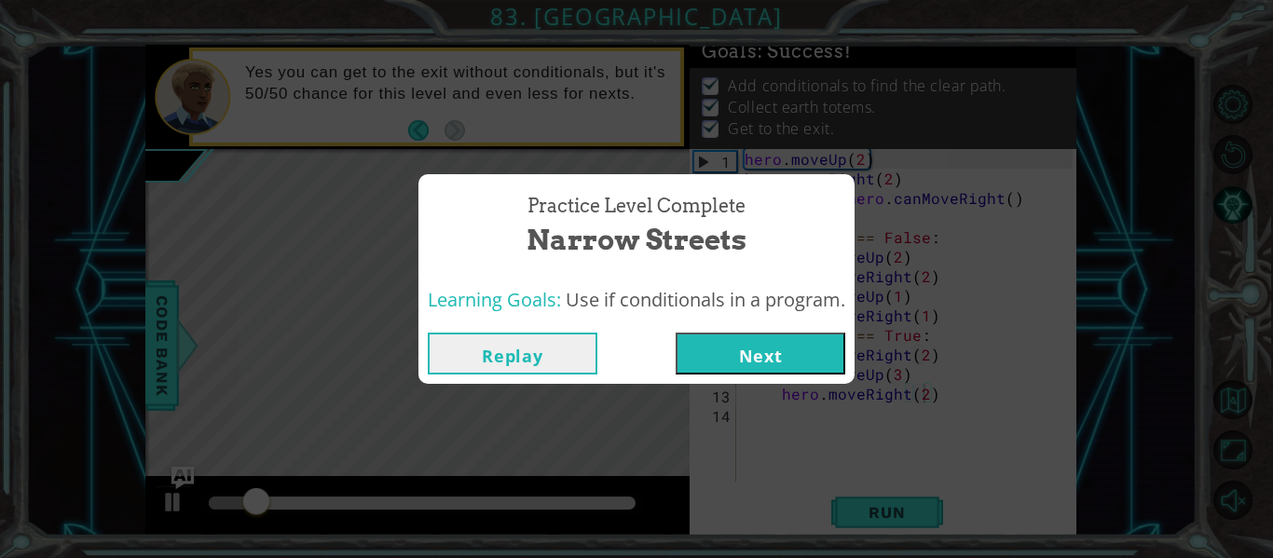
click at [744, 345] on button "Next" at bounding box center [761, 354] width 170 height 42
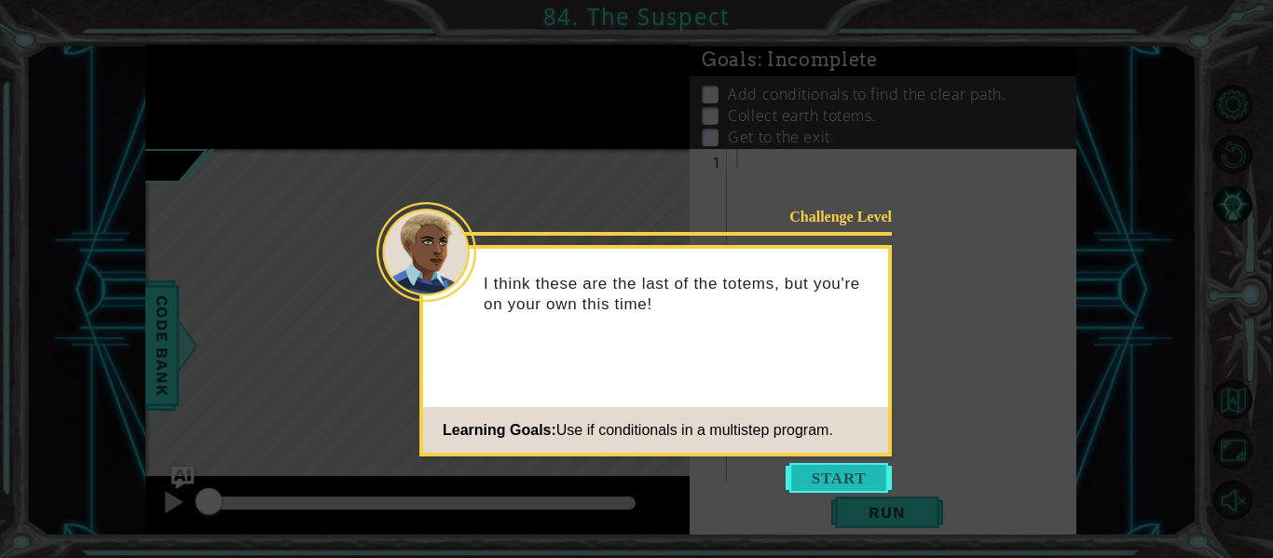
click at [810, 474] on button "Start" at bounding box center [839, 478] width 106 height 30
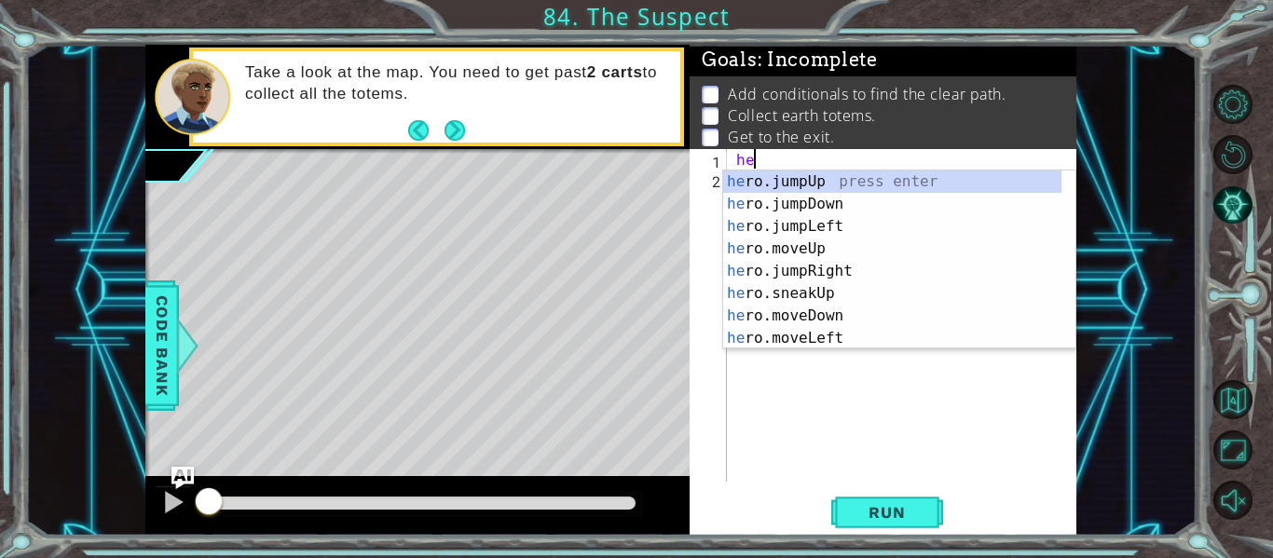
type textarea "h"
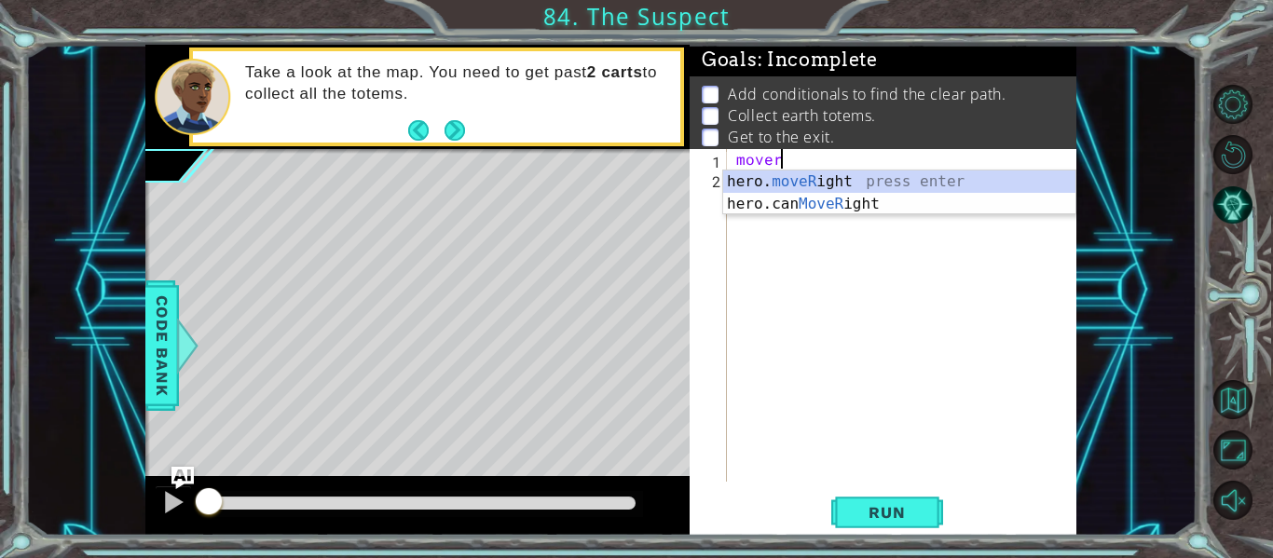
scroll to position [0, 2]
type textarea "hero.moveRight(1)"
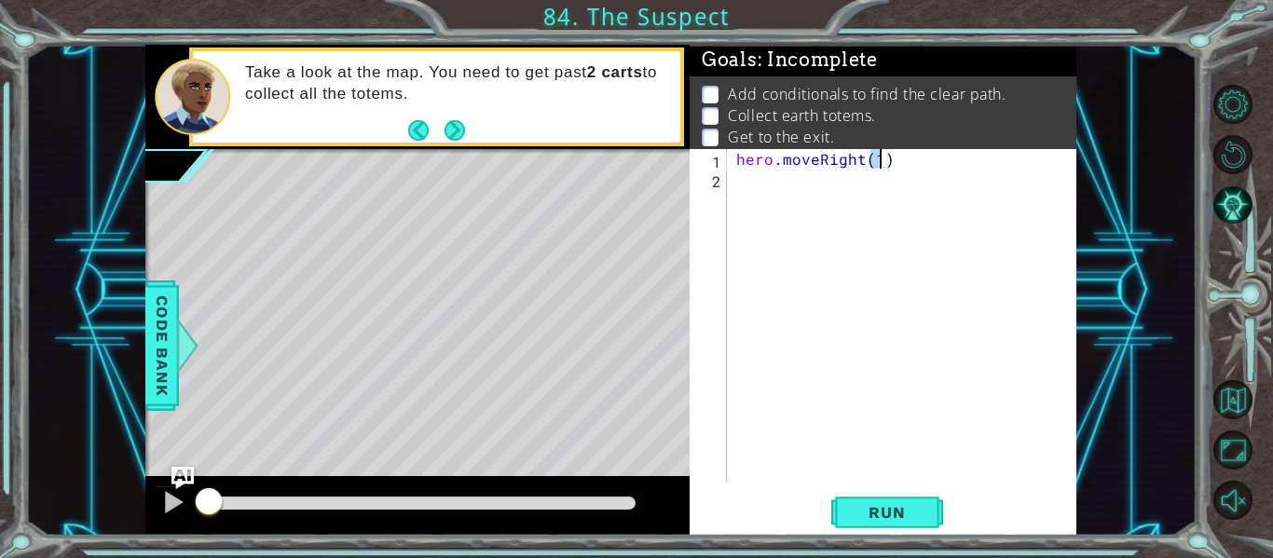
click at [745, 188] on div "hero . moveRight ( 1 )" at bounding box center [906, 335] width 349 height 372
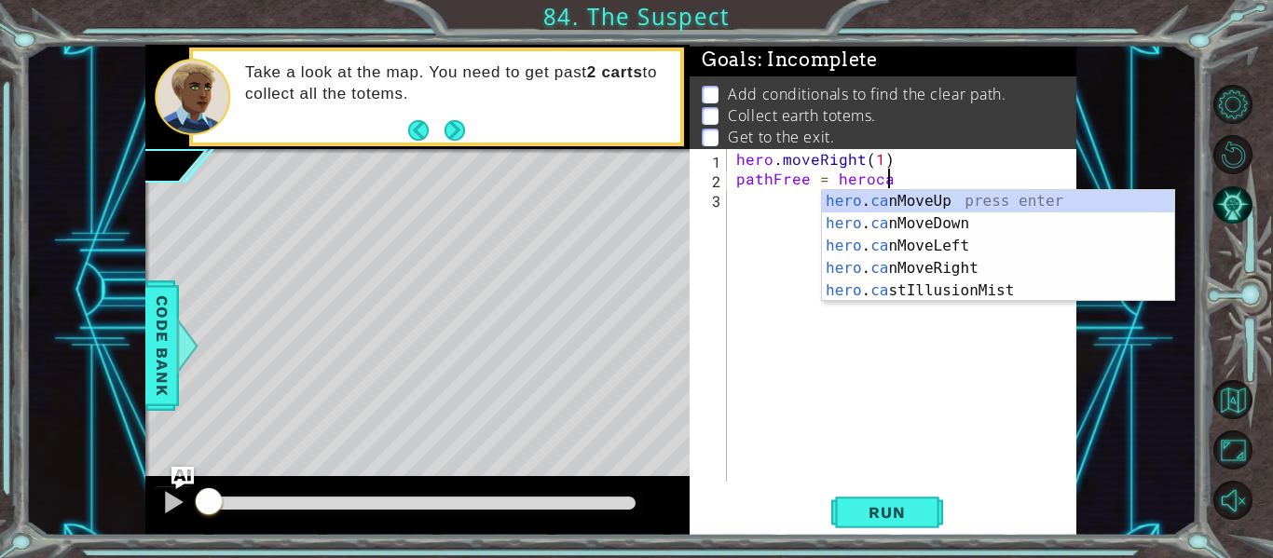
scroll to position [0, 9]
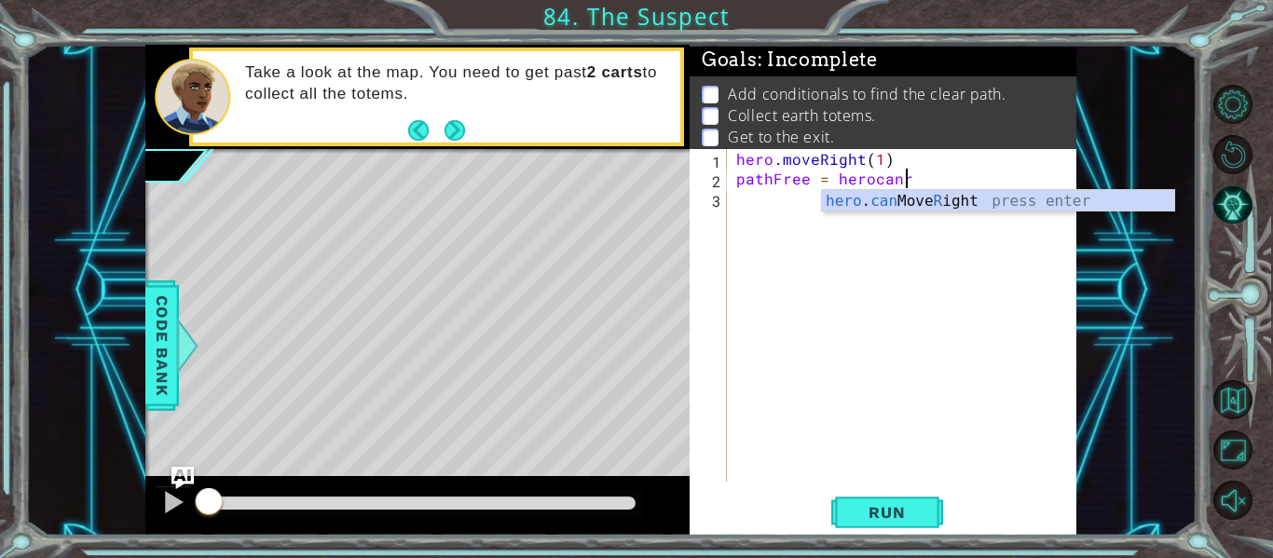
type textarea "pathFree = hero.canMoveRight()"
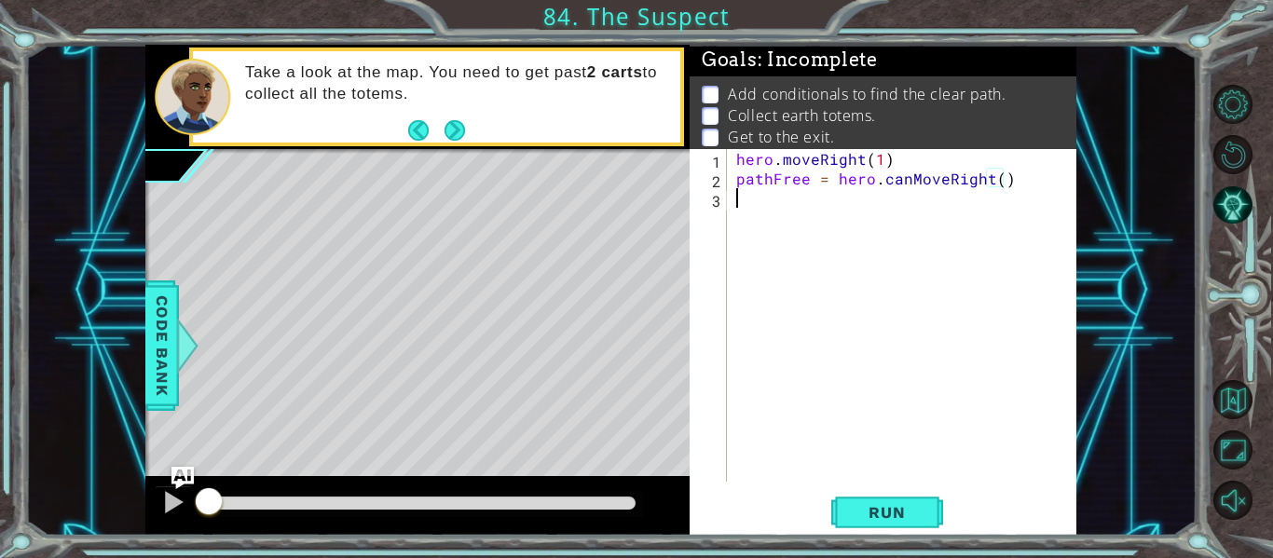
click at [743, 203] on div "hero . moveRight ( 1 ) pathFree = hero . canMoveRight ( )" at bounding box center [906, 335] width 349 height 372
type textarea "pathfree == False:"
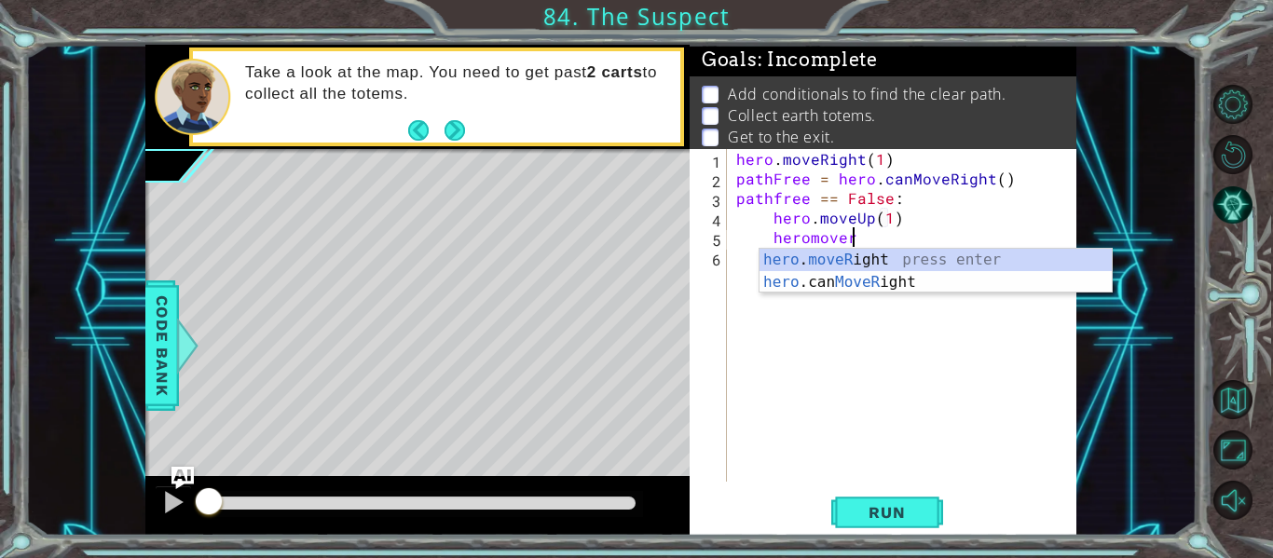
scroll to position [0, 7]
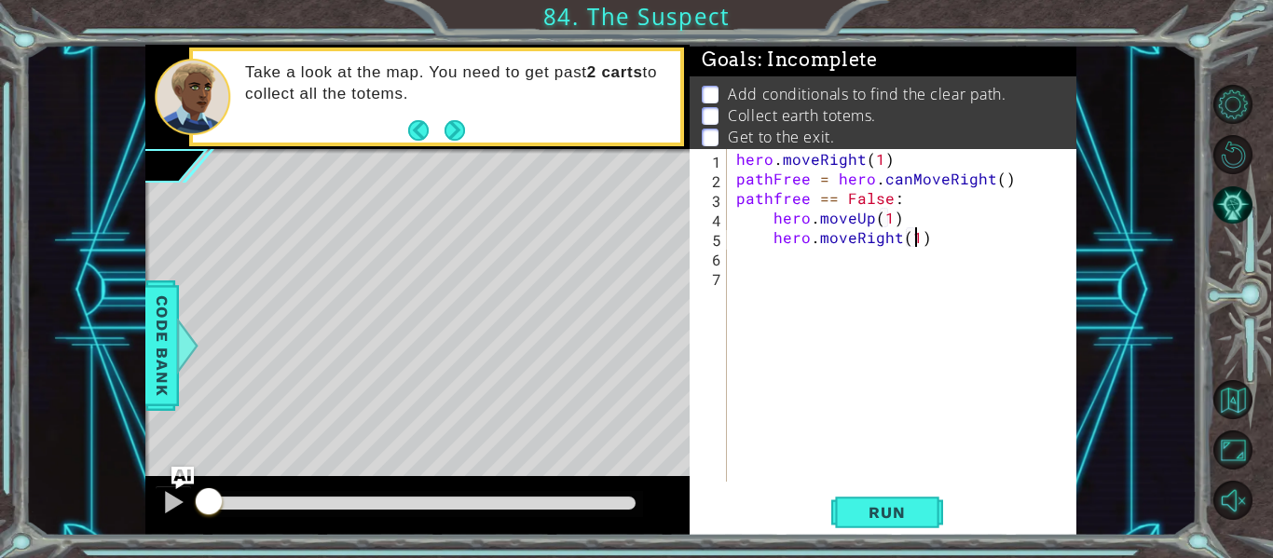
click at [916, 244] on div "hero . moveRight ( 1 ) pathFree = hero . canMoveRight ( ) pathfree == False : h…" at bounding box center [906, 335] width 349 height 372
type textarea "hero.moveRight(3)"
click at [732, 198] on div "hero . moveRight ( 1 ) pathFree = hero . canMoveRight ( ) pathfree == False : h…" at bounding box center [906, 335] width 349 height 372
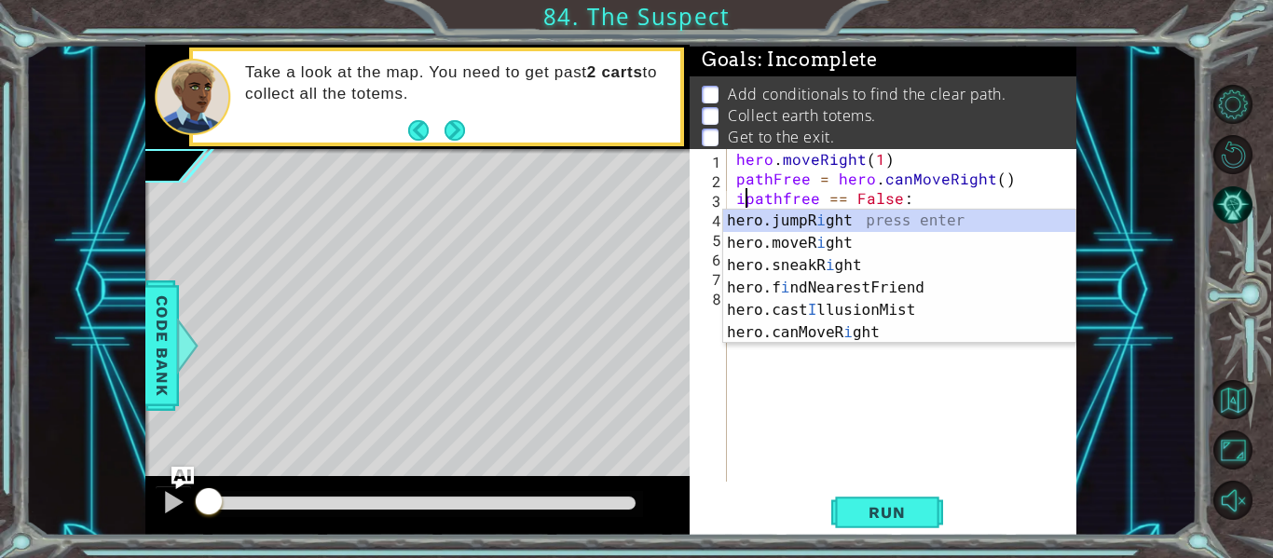
scroll to position [0, 2]
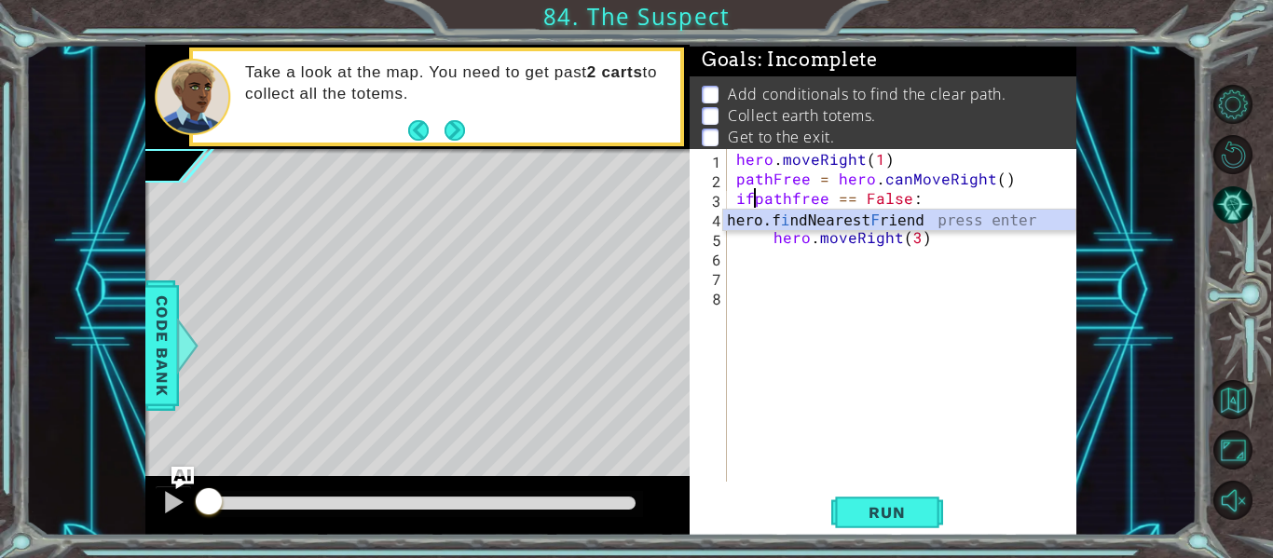
type textarea "if pathfree == False:"
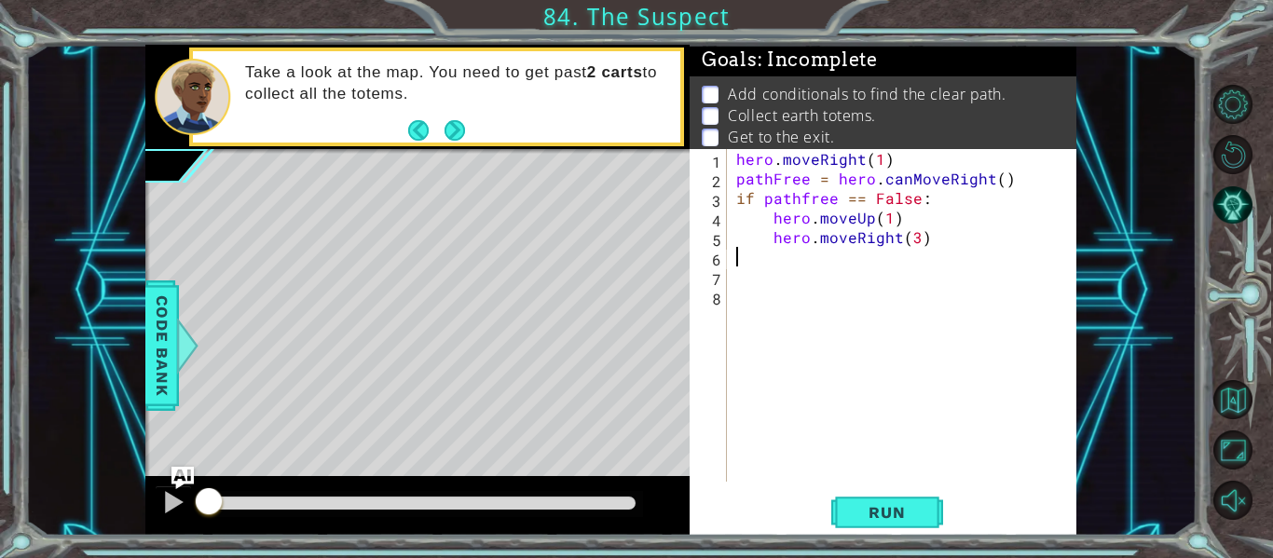
click at [737, 258] on div "hero . moveRight ( 1 ) pathFree = hero . canMoveRight ( ) if pathfree == False …" at bounding box center [906, 335] width 349 height 372
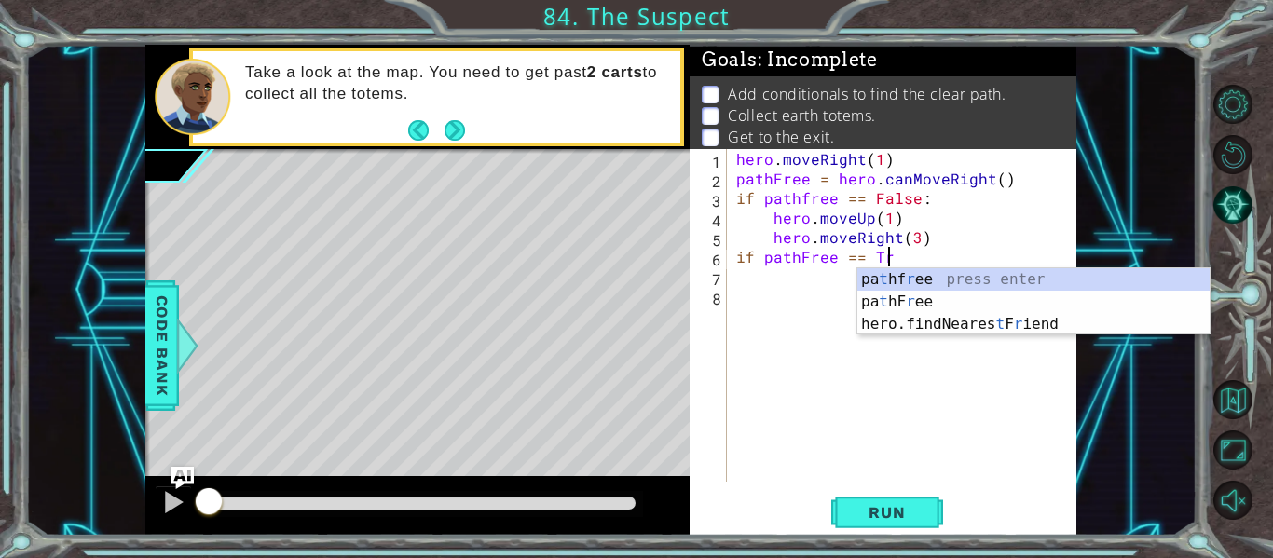
scroll to position [0, 9]
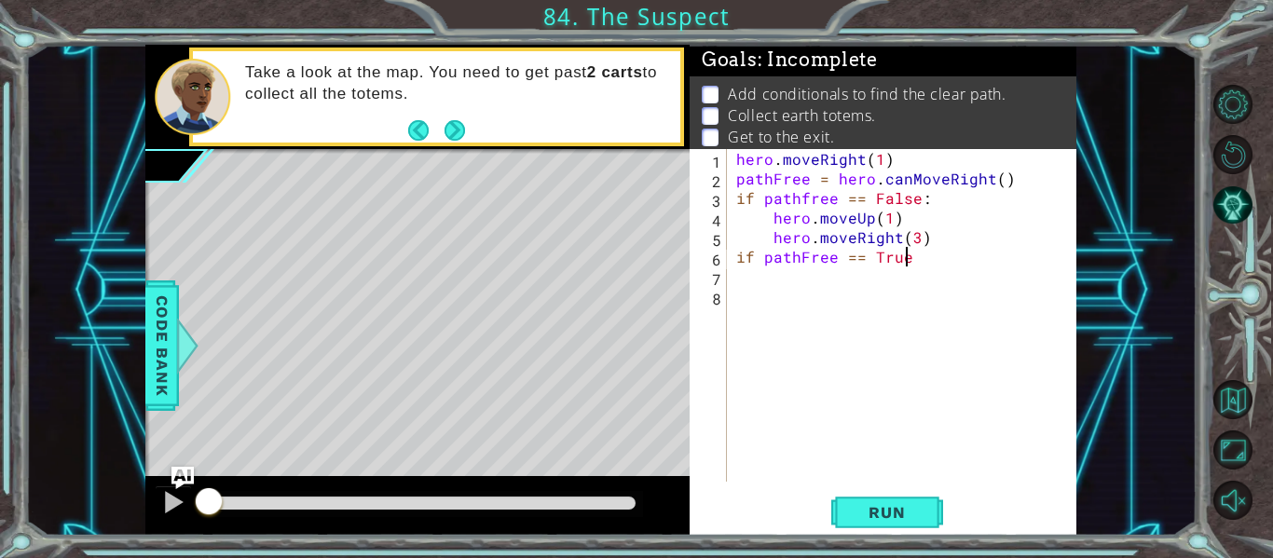
type textarea "if pathFree == True:"
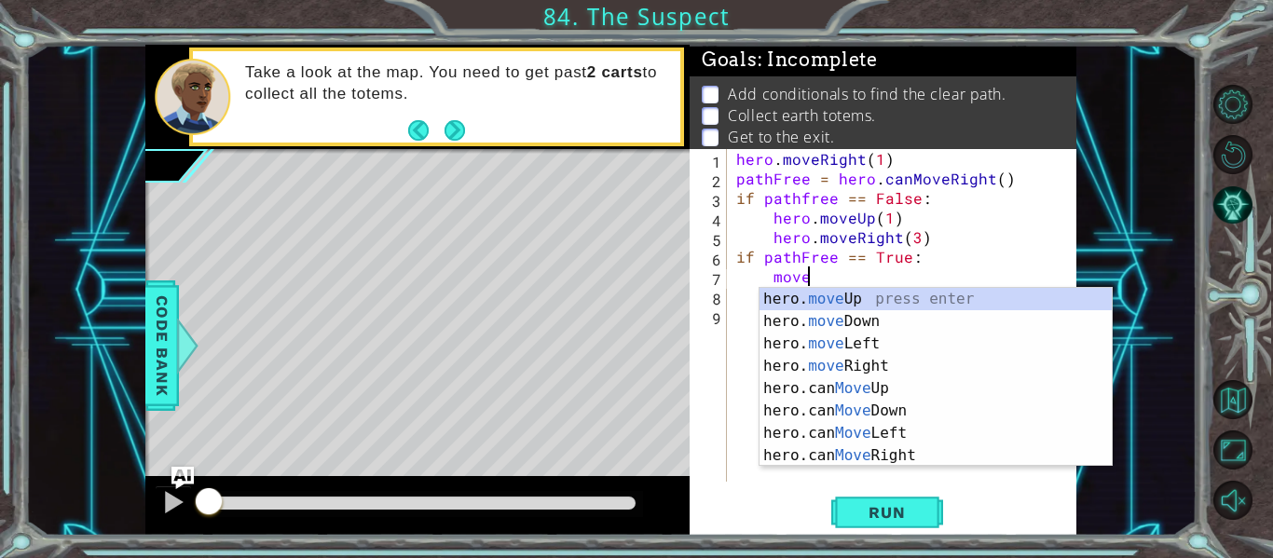
scroll to position [0, 4]
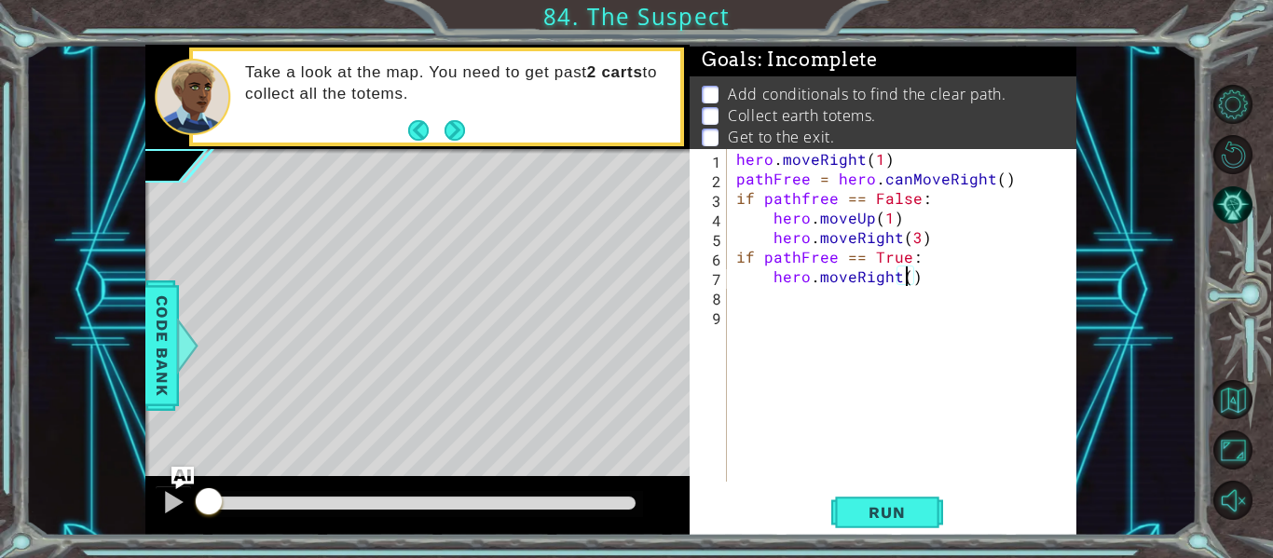
type textarea "hero.moveRight(3)"
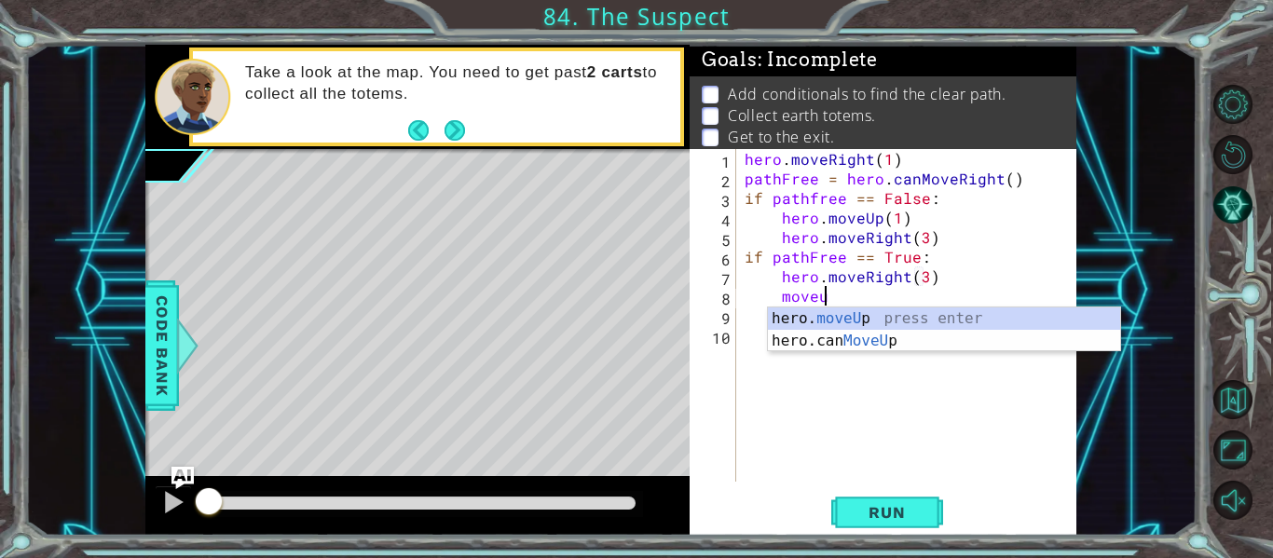
type textarea "hero.moveUp(1)"
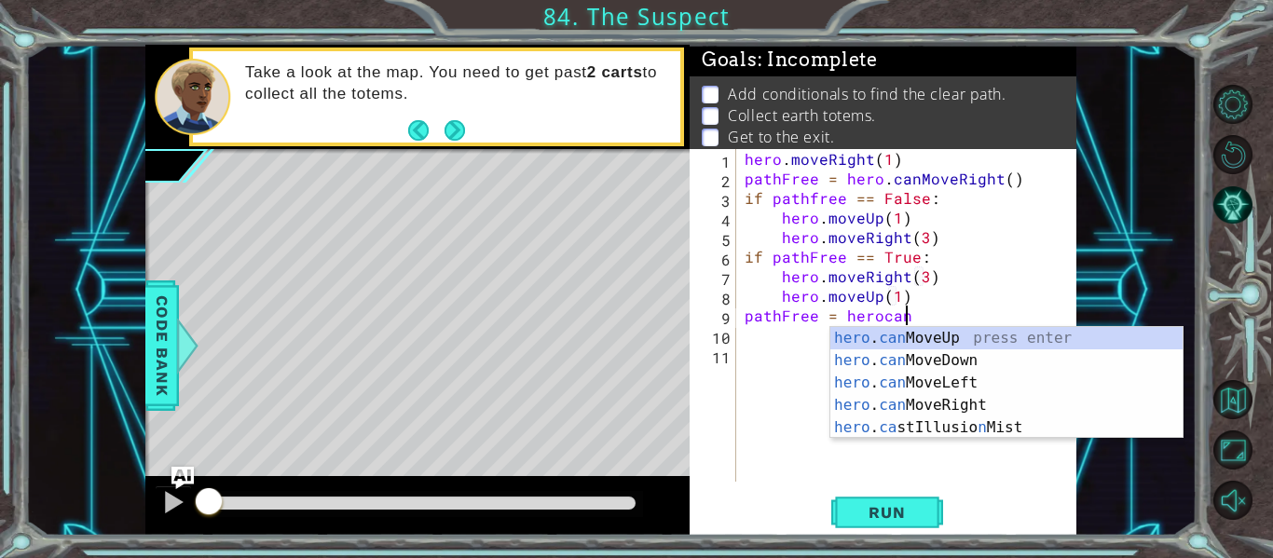
scroll to position [0, 9]
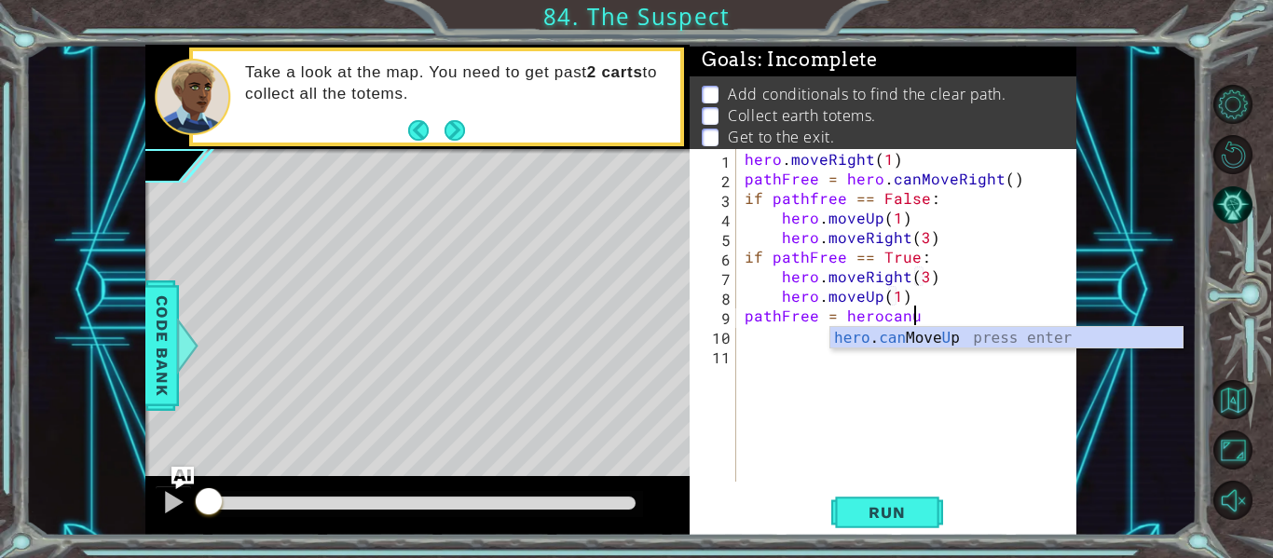
type textarea "pathFree = hero.canMoveUp()"
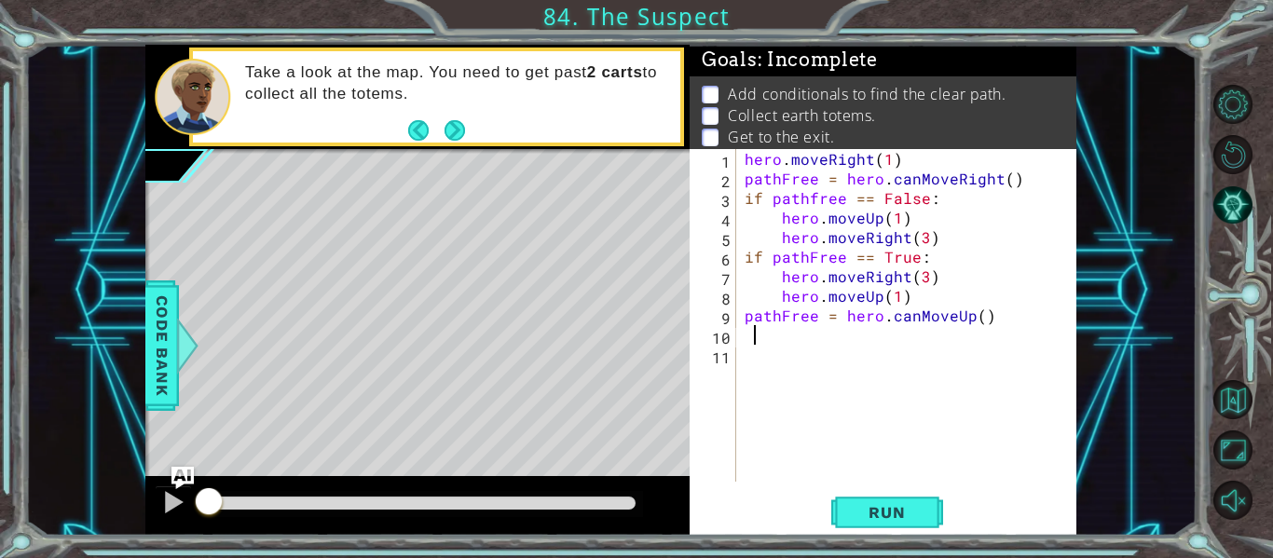
click at [755, 340] on div "hero . moveRight ( 1 ) pathFree = hero . canMoveRight ( ) if pathfree == False …" at bounding box center [911, 335] width 341 height 372
type textarea "if pathFree == False:"
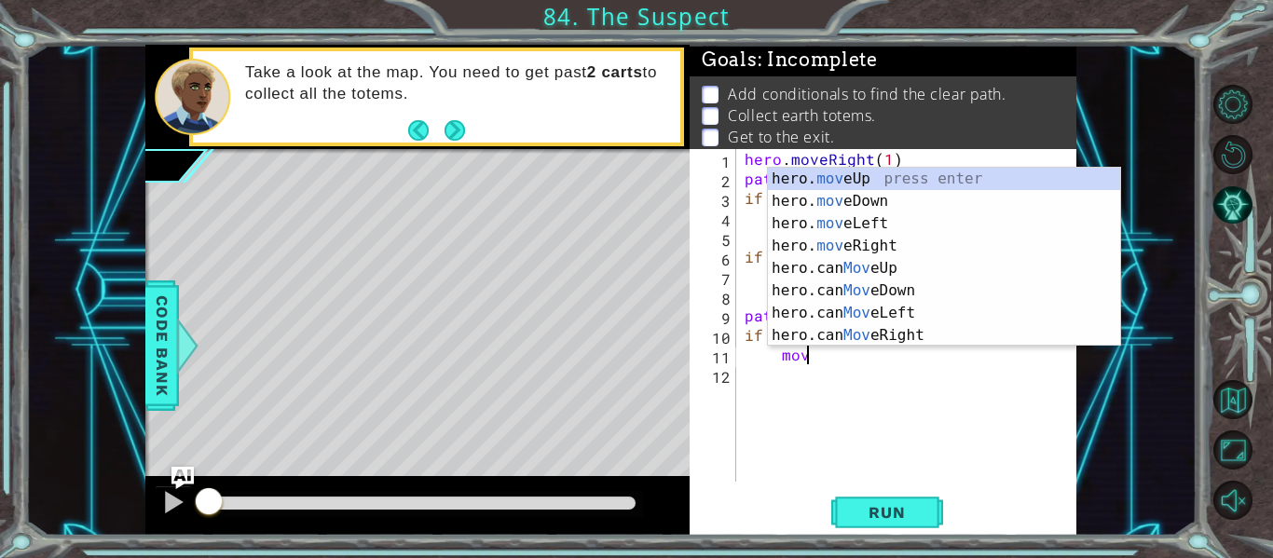
scroll to position [0, 4]
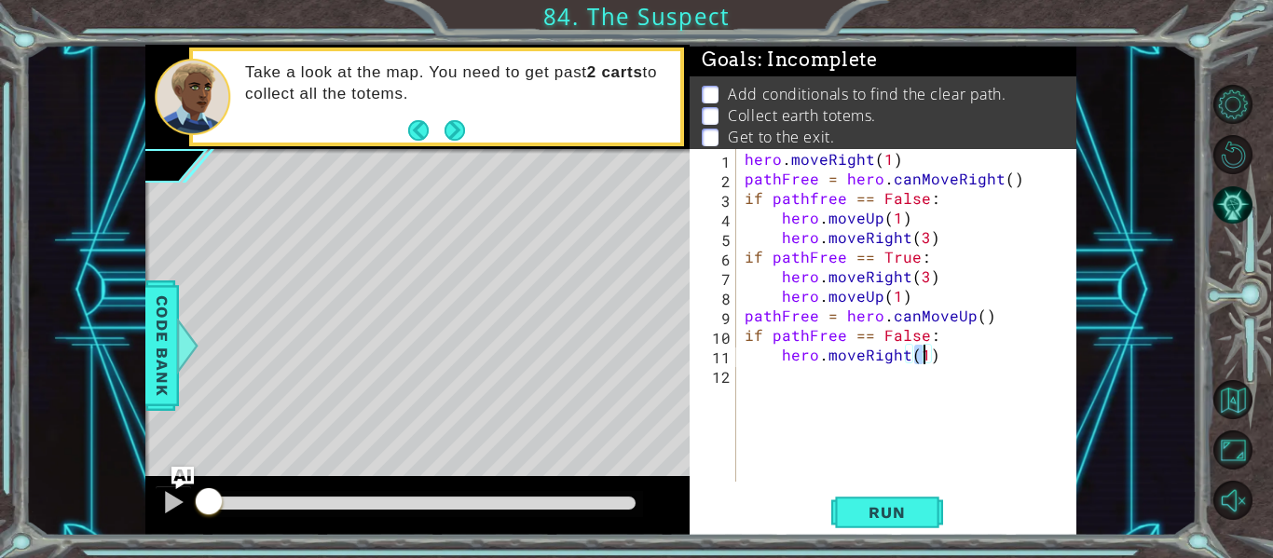
type textarea "hero.moveRight(2)"
type textarea "hero.moveUp(2)"
click at [787, 400] on div "hero . moveRight ( 1 ) pathFree = hero . canMoveRight ( ) if pathfree == False …" at bounding box center [911, 335] width 341 height 372
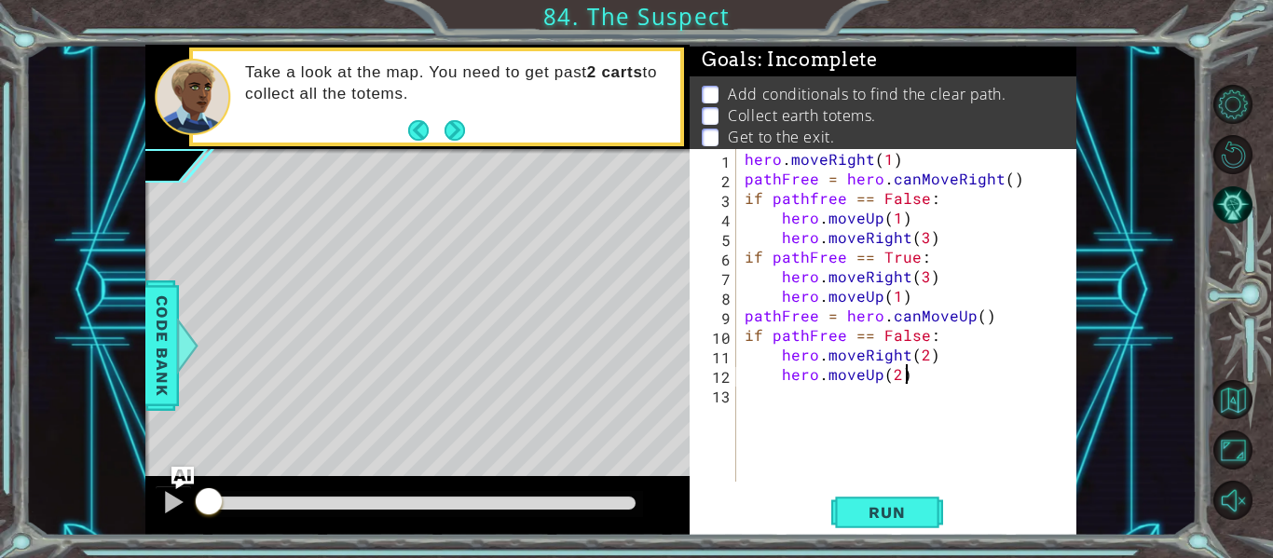
click at [908, 379] on div "hero . moveRight ( 1 ) pathFree = hero . canMoveRight ( ) if pathfree == False …" at bounding box center [911, 335] width 341 height 372
type textarea "hero.moveUp(2)"
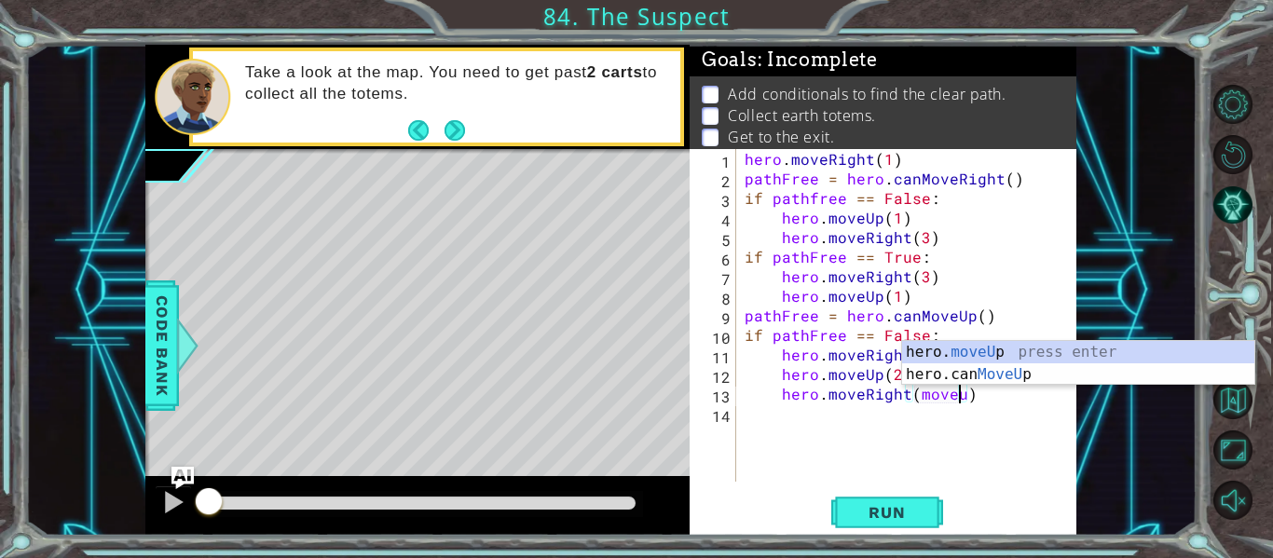
scroll to position [0, 13]
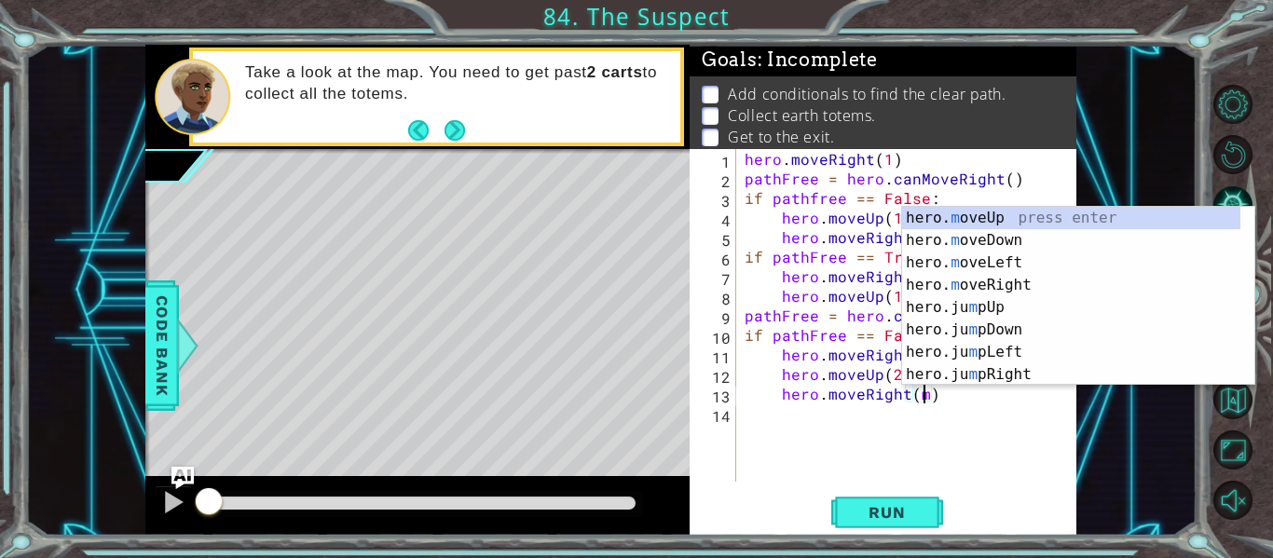
type textarea "hero.moveRight()"
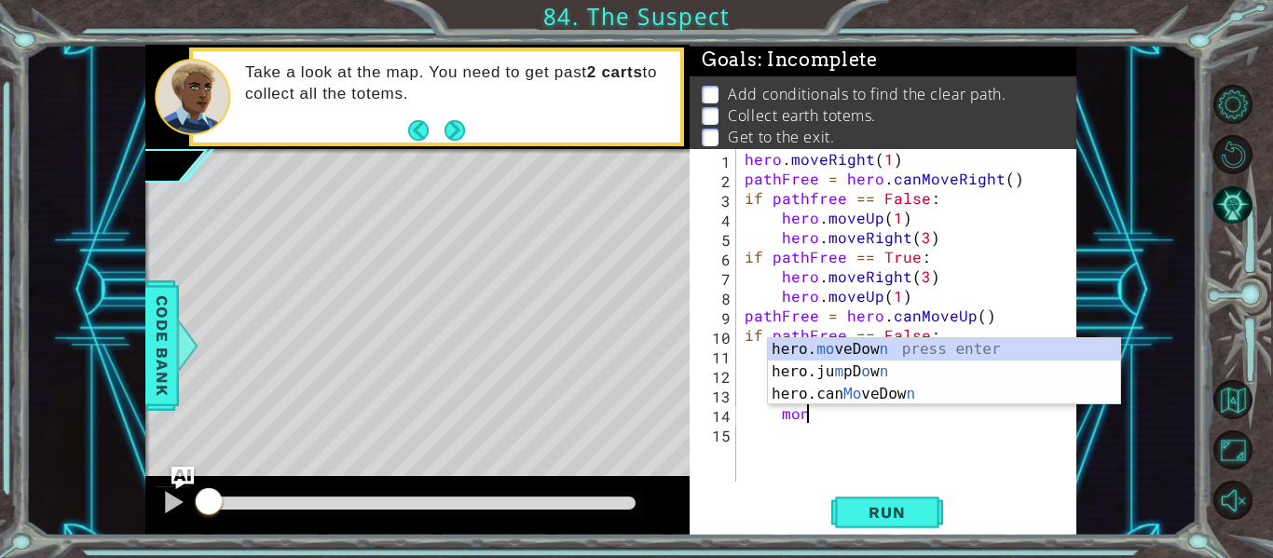
scroll to position [0, 4]
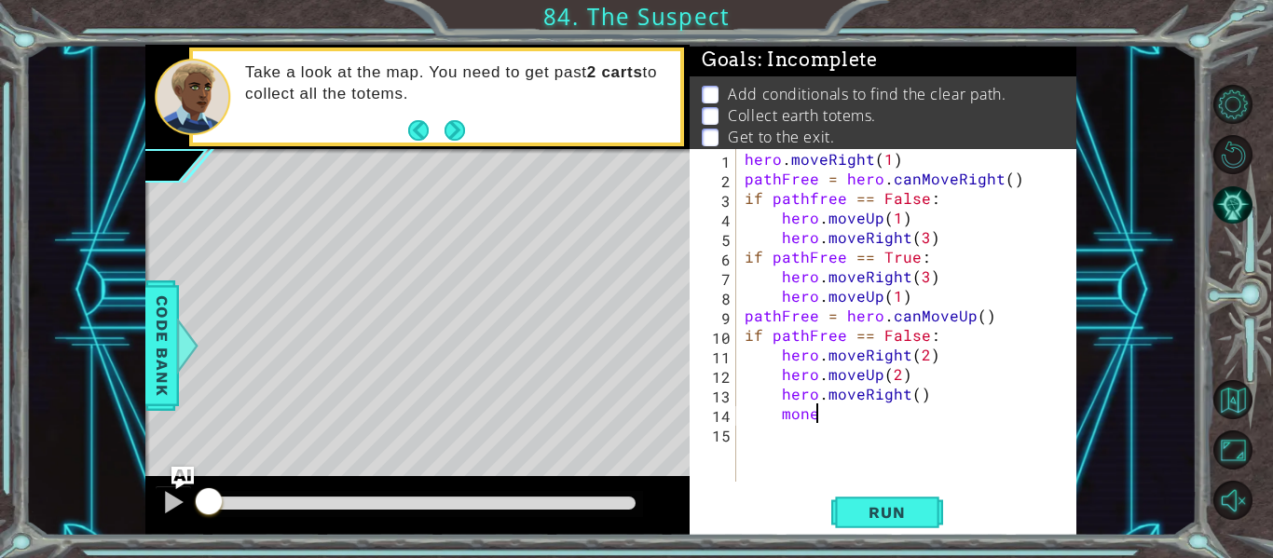
type textarea "moneu"
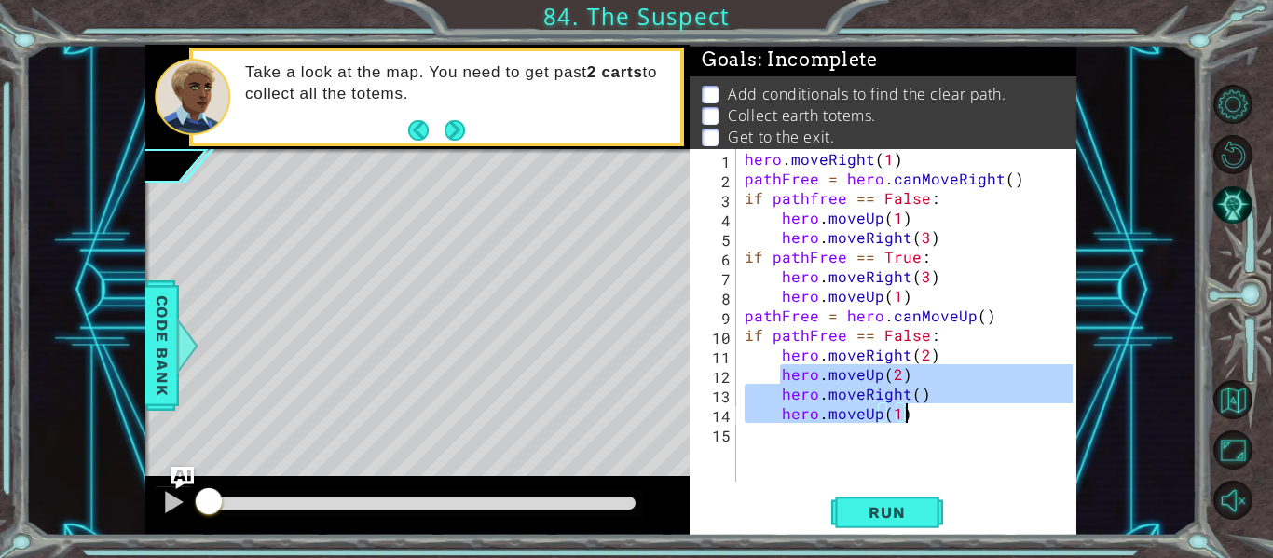
drag, startPoint x: 777, startPoint y: 376, endPoint x: 902, endPoint y: 414, distance: 130.6
click at [902, 414] on div "hero . moveRight ( 1 ) pathFree = hero . canMoveRight ( ) if pathfree == False …" at bounding box center [911, 335] width 341 height 372
type textarea "hero.moveRight() hero.moveUp(1)"
click at [758, 439] on div "hero . moveRight ( 1 ) pathFree = hero . canMoveRight ( ) if pathfree == False …" at bounding box center [911, 335] width 341 height 372
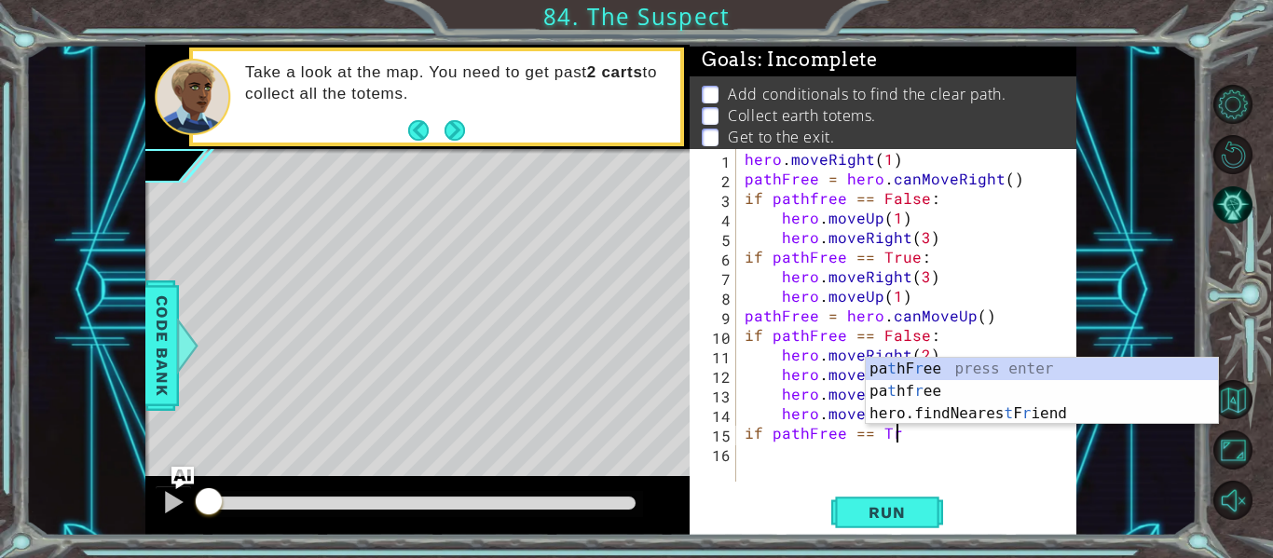
scroll to position [0, 9]
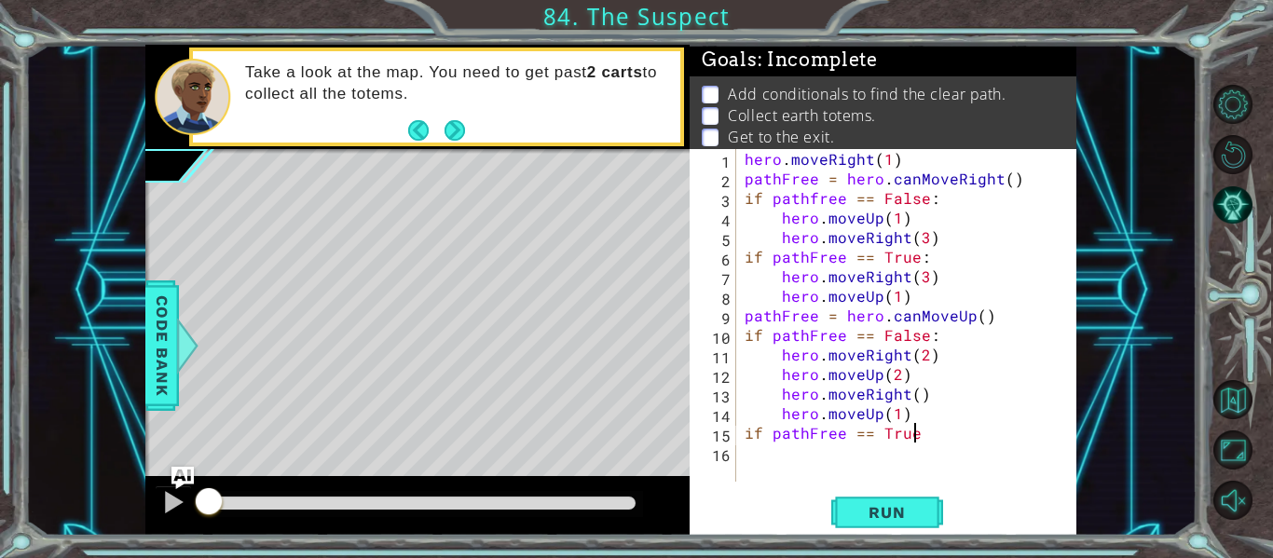
type textarea "if pathFree == True:"
paste textarea "hero.moveUp(1)"
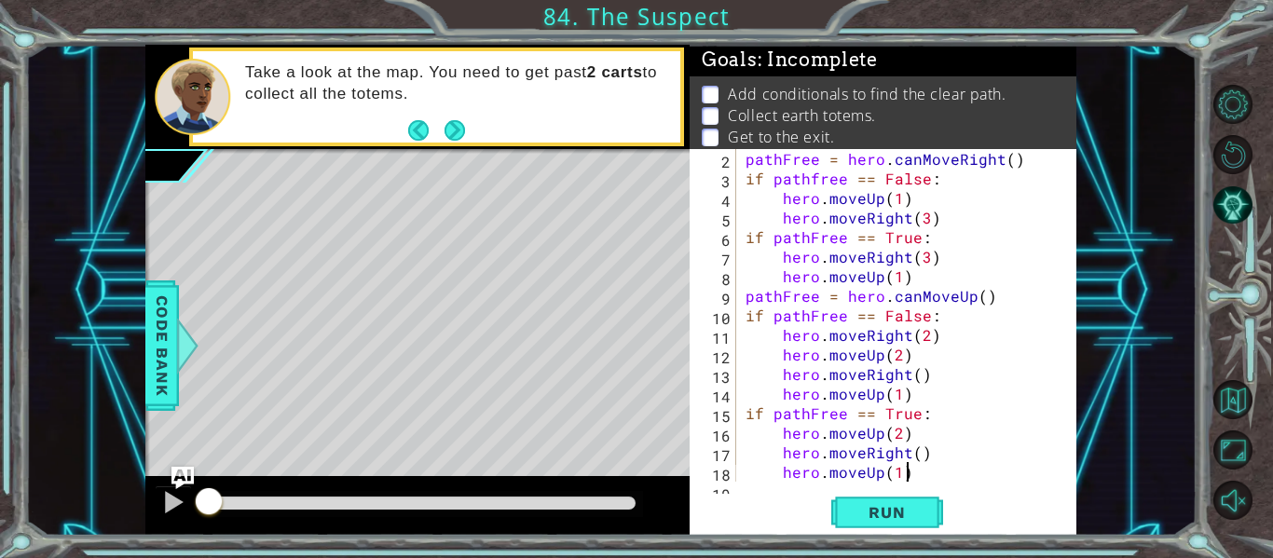
scroll to position [39, 0]
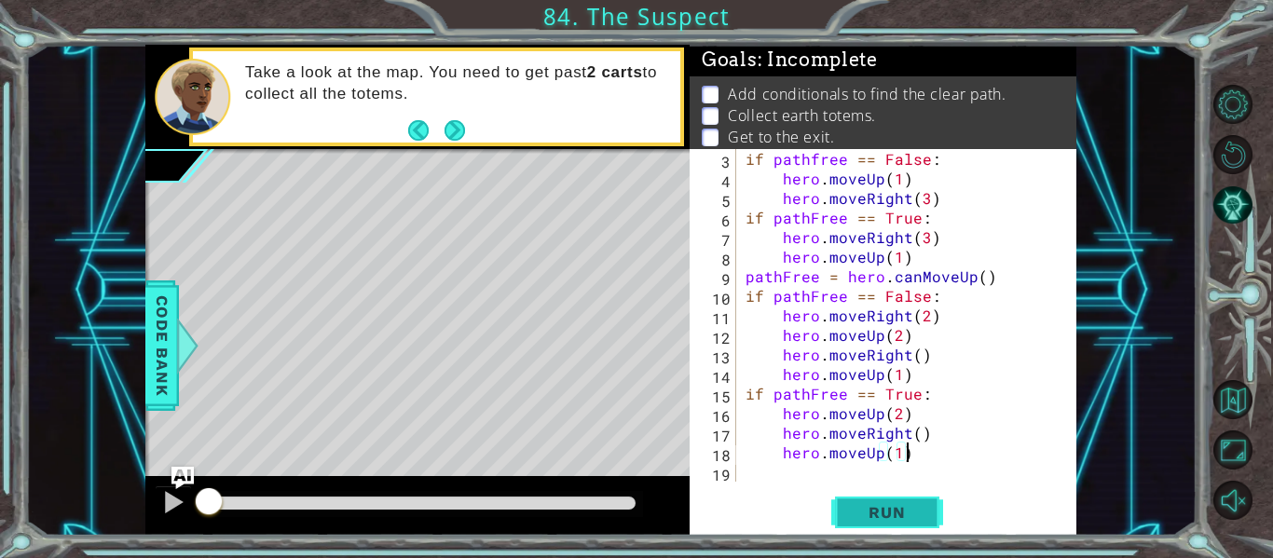
click at [887, 508] on span "Run" at bounding box center [887, 512] width 74 height 19
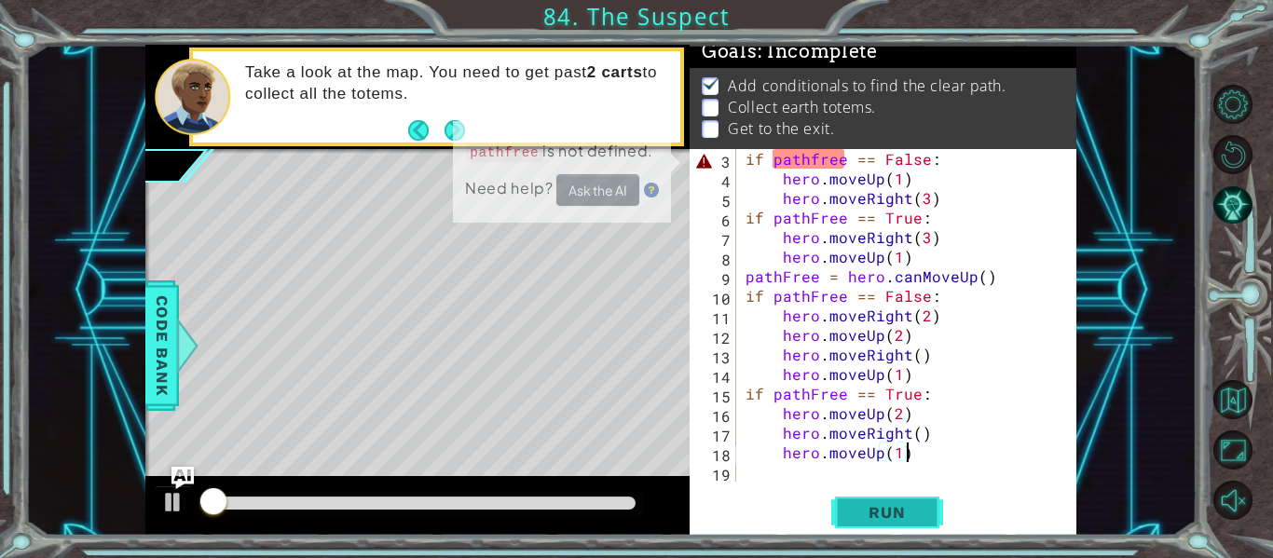
scroll to position [16, 0]
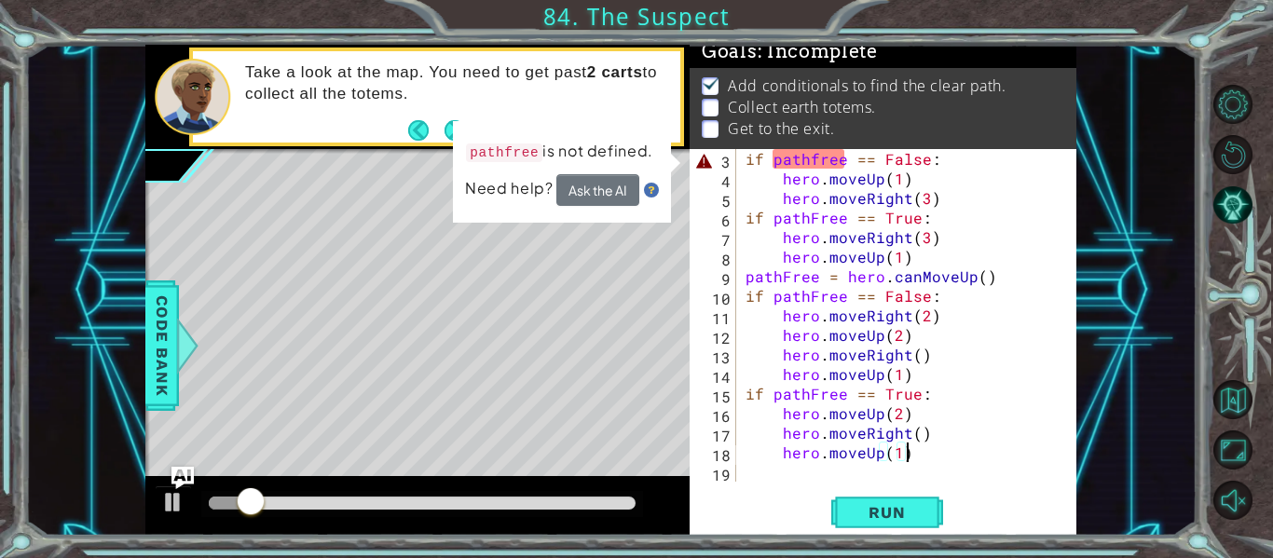
click at [815, 161] on div "if pathfree == False : hero . moveUp ( 1 ) hero . moveRight ( 3 ) if pathFree =…" at bounding box center [905, 335] width 326 height 372
type textarea "if pathfree == False:"
click at [742, 159] on div "if pathfree == False : hero . moveUp ( 1 ) hero . moveRight ( 3 ) if pathFree =…" at bounding box center [905, 335] width 326 height 372
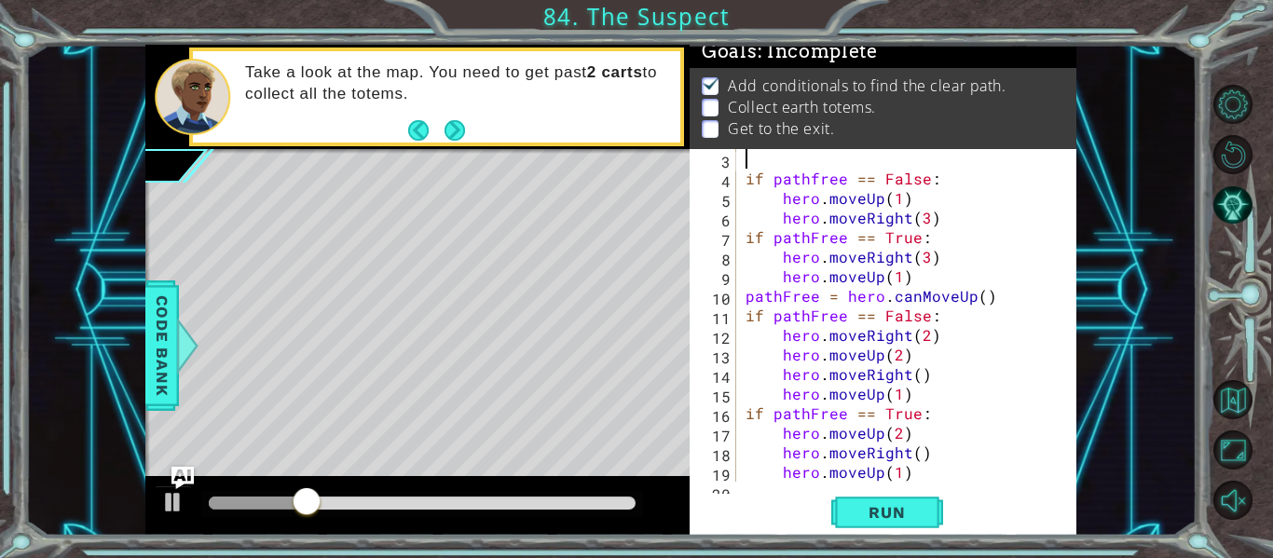
click at [742, 157] on div "if pathfree == False : hero . moveUp ( 1 ) hero . moveRight ( 3 ) if pathFree =…" at bounding box center [905, 335] width 326 height 372
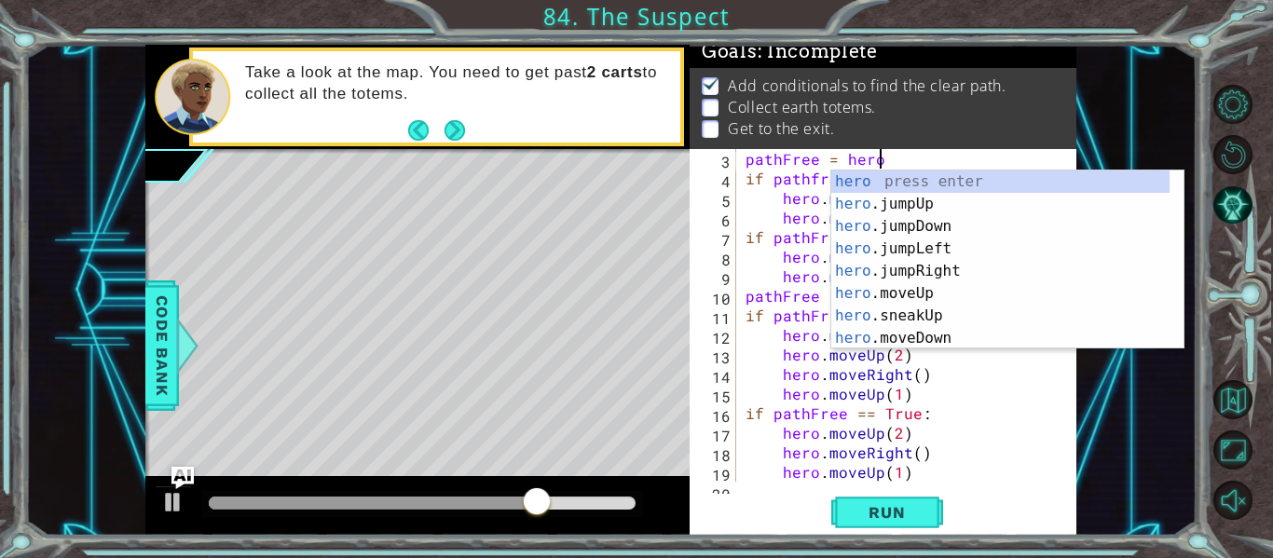
scroll to position [0, 8]
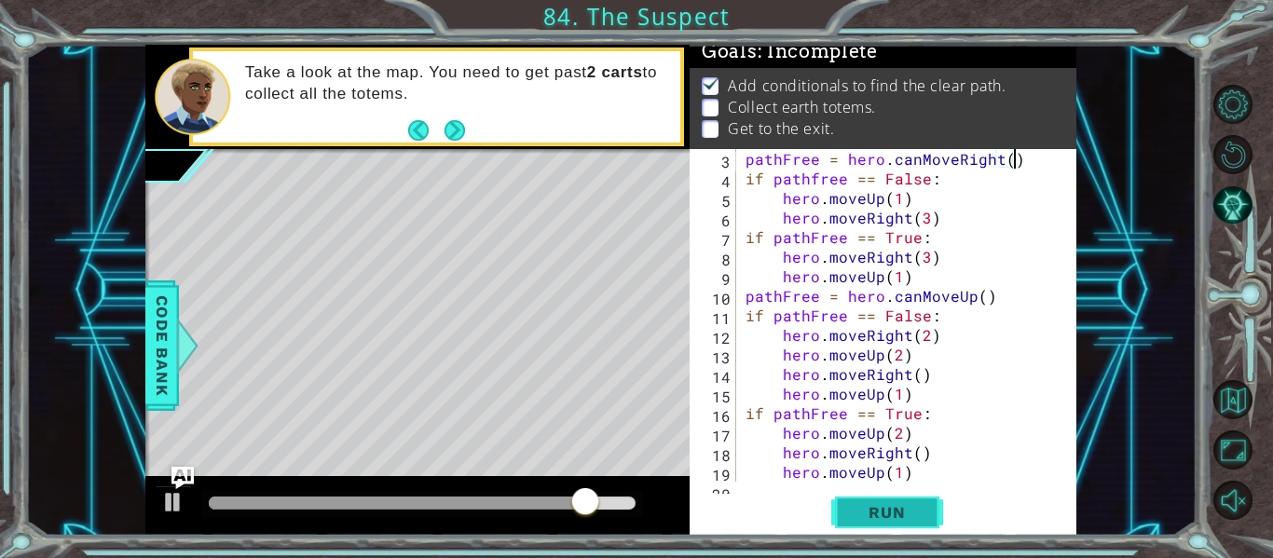
click at [849, 507] on button "Run" at bounding box center [887, 513] width 112 height 38
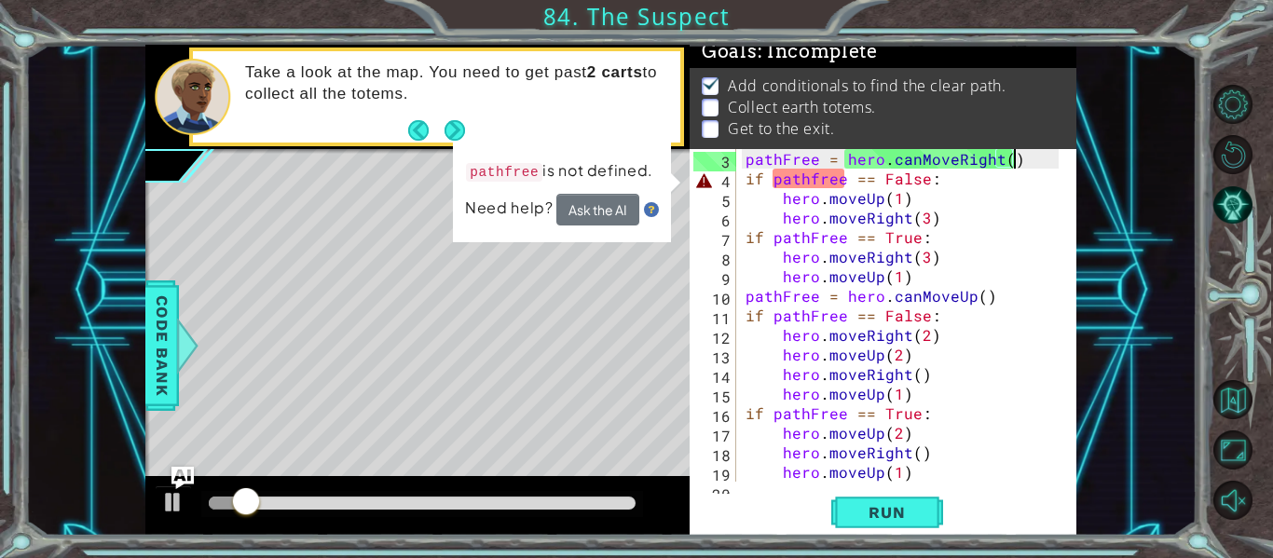
click at [816, 177] on div "pathFree = hero . canMoveRight ( ) if pathfree == False : hero . moveUp ( 1 ) h…" at bounding box center [905, 335] width 326 height 372
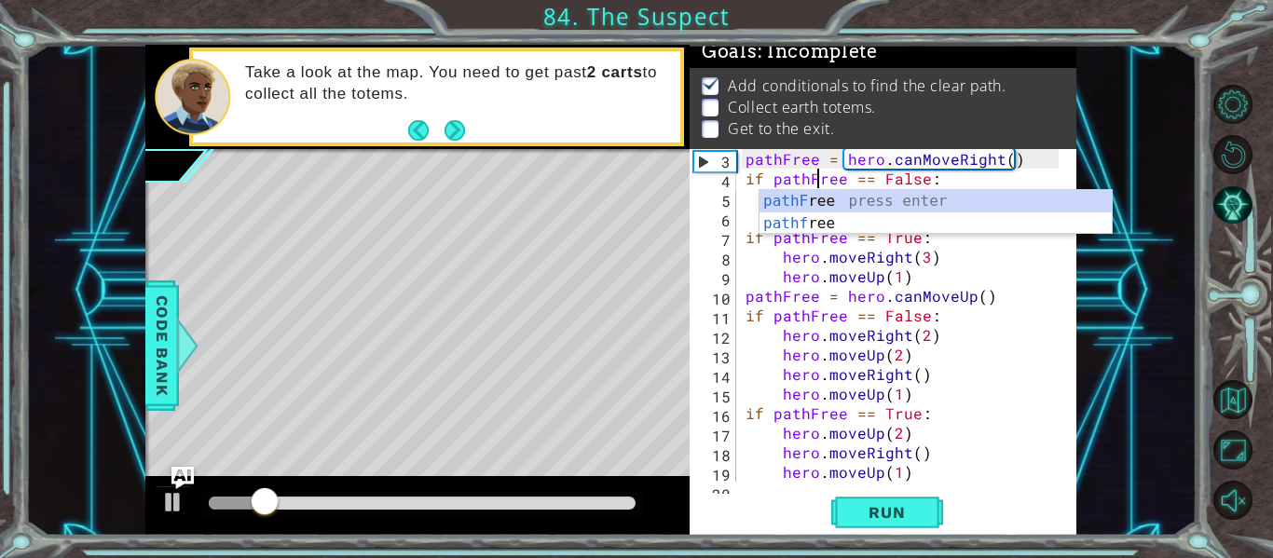
scroll to position [0, 5]
click at [794, 200] on div "pathF ree press enter pathf ree press enter" at bounding box center [936, 234] width 352 height 89
click at [874, 501] on button "Run" at bounding box center [887, 513] width 112 height 38
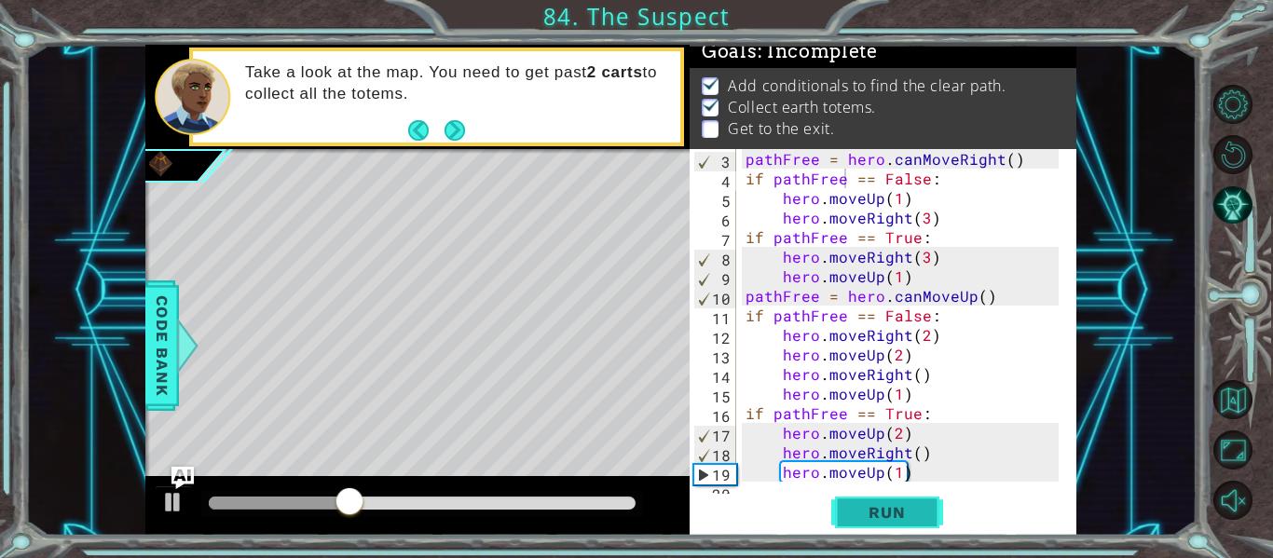
click at [854, 513] on span "Run" at bounding box center [887, 512] width 74 height 19
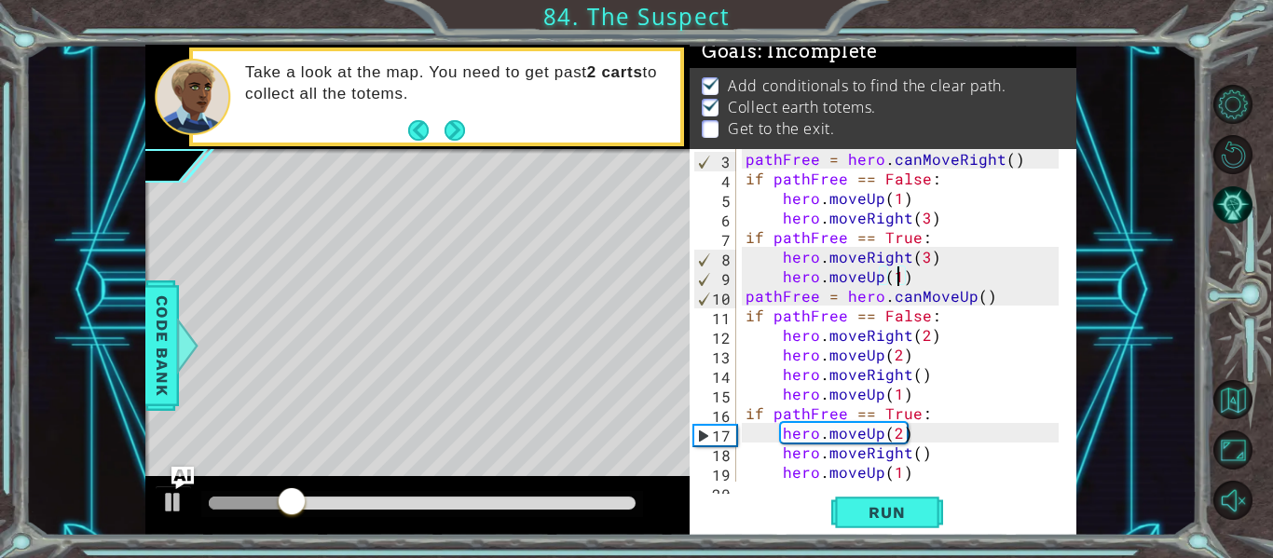
click at [899, 272] on div "pathFree = hero . canMoveRight ( ) if pathFree == False : hero . moveUp ( 1 ) h…" at bounding box center [905, 335] width 326 height 372
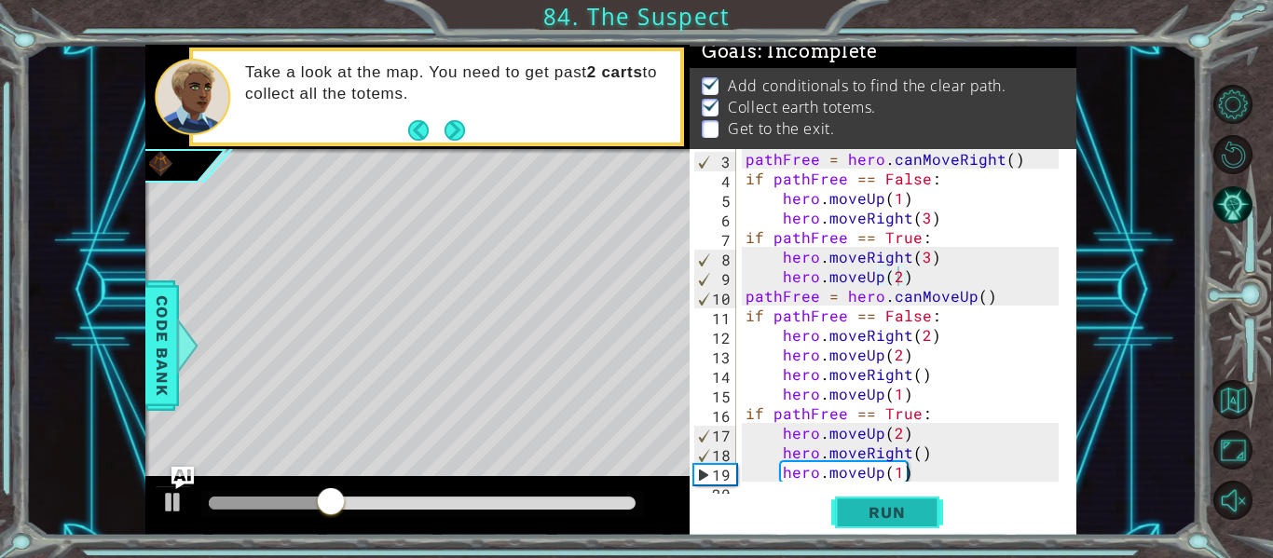
click at [841, 508] on button "Run" at bounding box center [887, 513] width 112 height 38
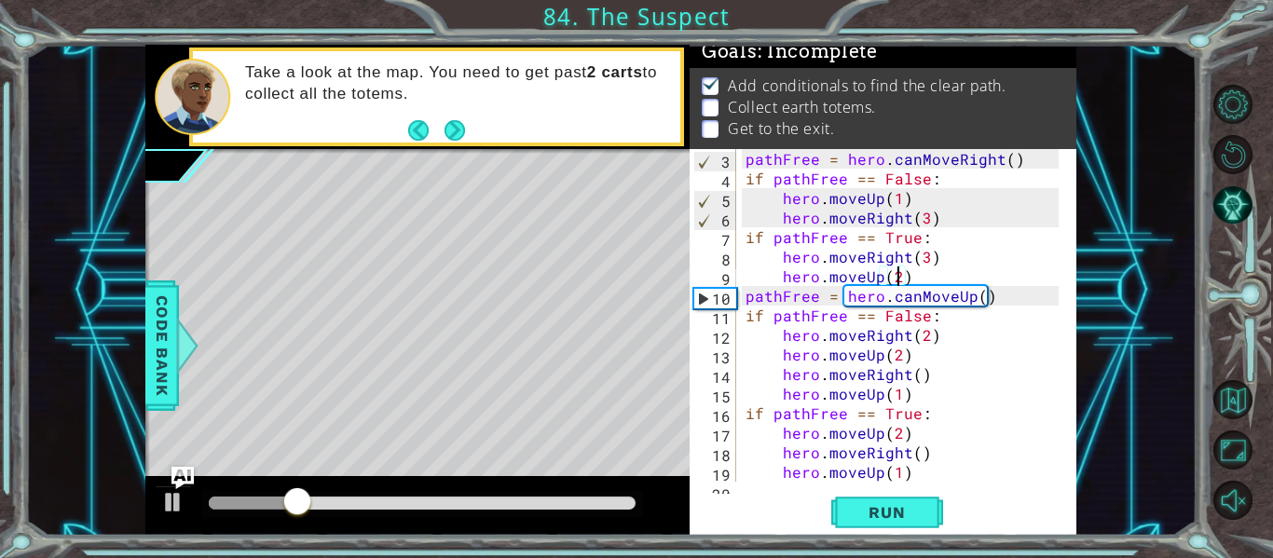
click at [897, 199] on div "pathFree = hero . canMoveRight ( ) if pathFree == False : hero . moveUp ( 1 ) h…" at bounding box center [905, 335] width 326 height 372
type textarea "hero.moveUp(2)"
click at [861, 508] on span "Run" at bounding box center [887, 512] width 74 height 19
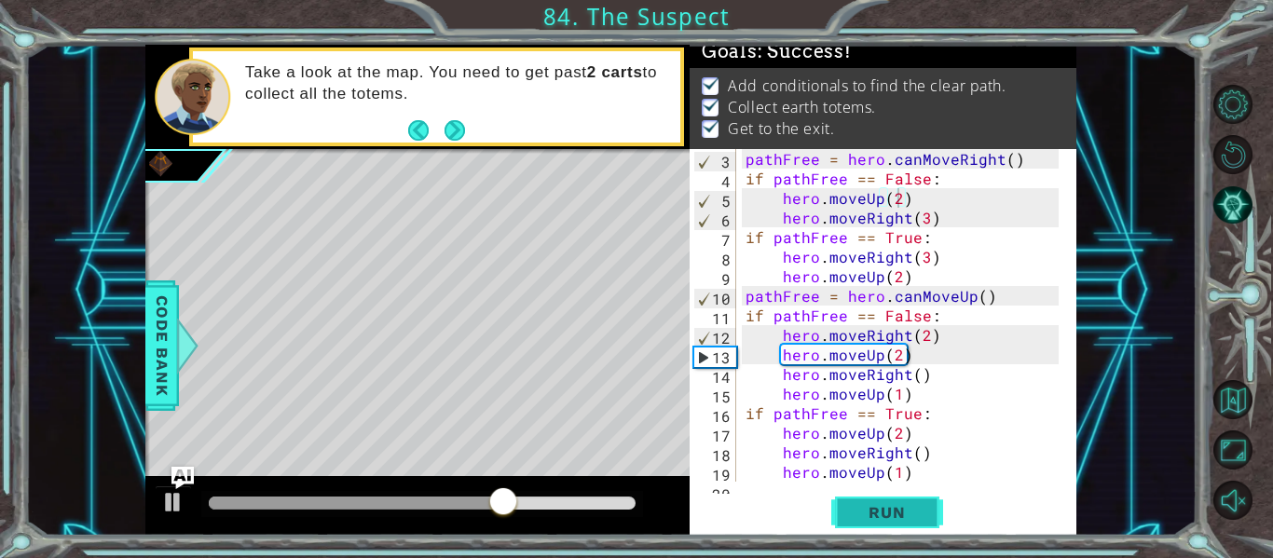
click at [874, 510] on span "Run" at bounding box center [887, 512] width 74 height 19
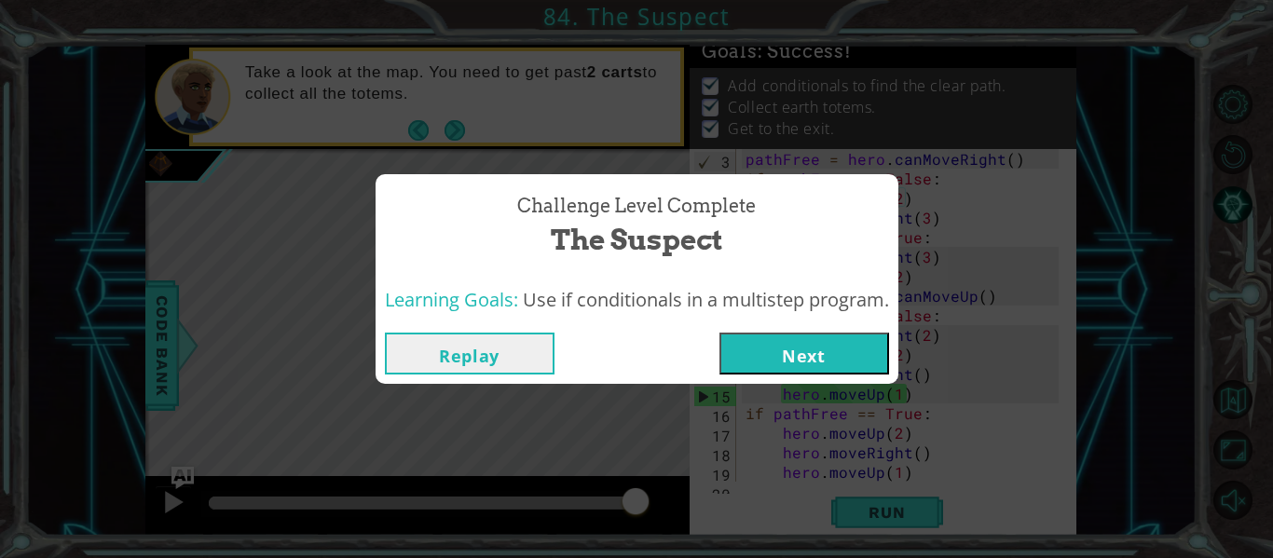
drag, startPoint x: 736, startPoint y: 354, endPoint x: 744, endPoint y: 339, distance: 16.7
click at [744, 339] on button "Next" at bounding box center [804, 354] width 170 height 42
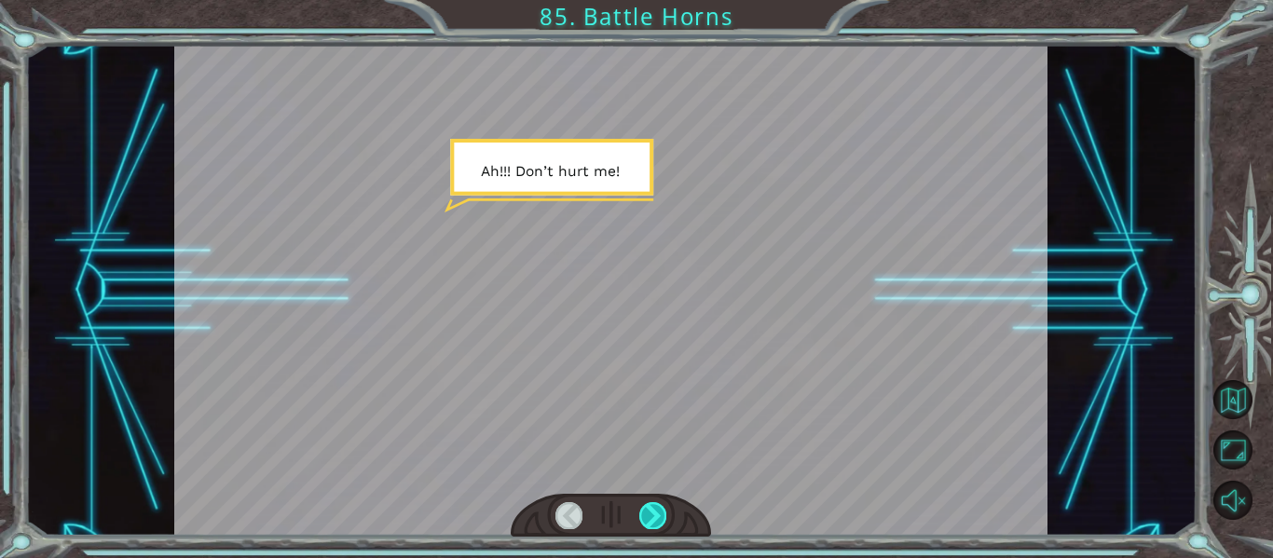
click at [663, 510] on div at bounding box center [652, 515] width 27 height 26
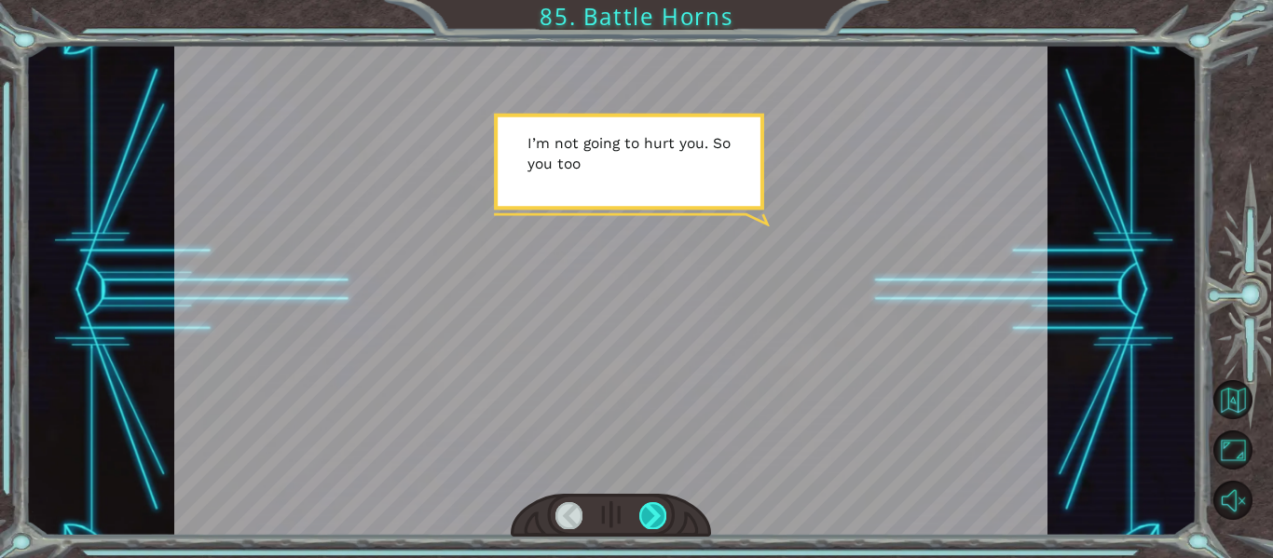
click at [664, 507] on div at bounding box center [652, 515] width 27 height 26
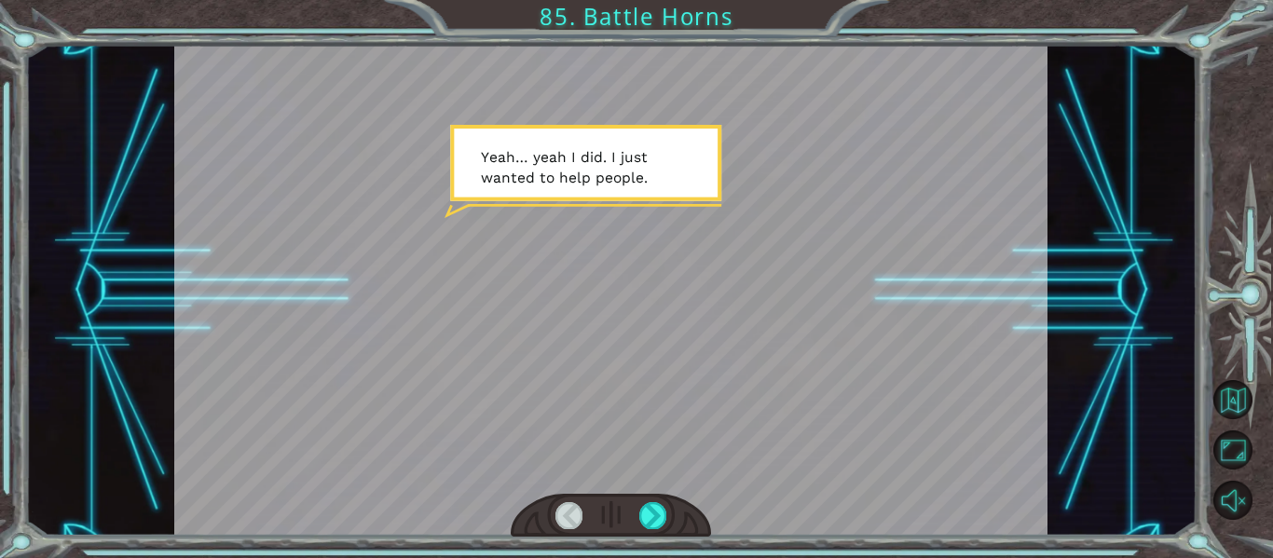
click at [664, 500] on div at bounding box center [611, 516] width 201 height 44
click at [650, 505] on div at bounding box center [652, 515] width 27 height 26
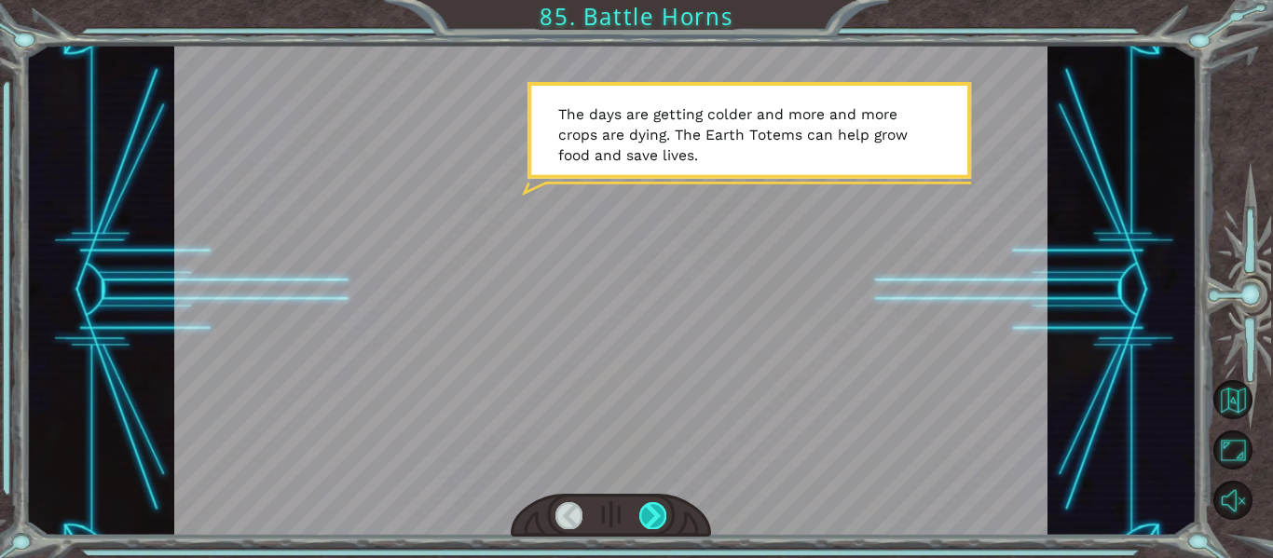
click at [651, 505] on div at bounding box center [652, 515] width 27 height 26
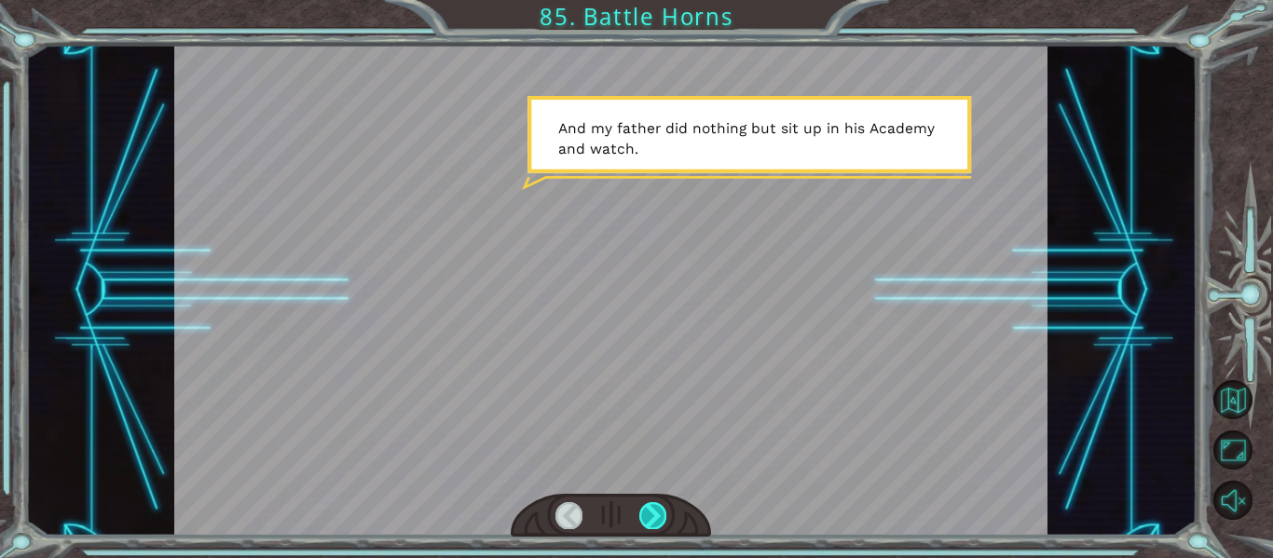
click at [662, 513] on div at bounding box center [652, 515] width 27 height 26
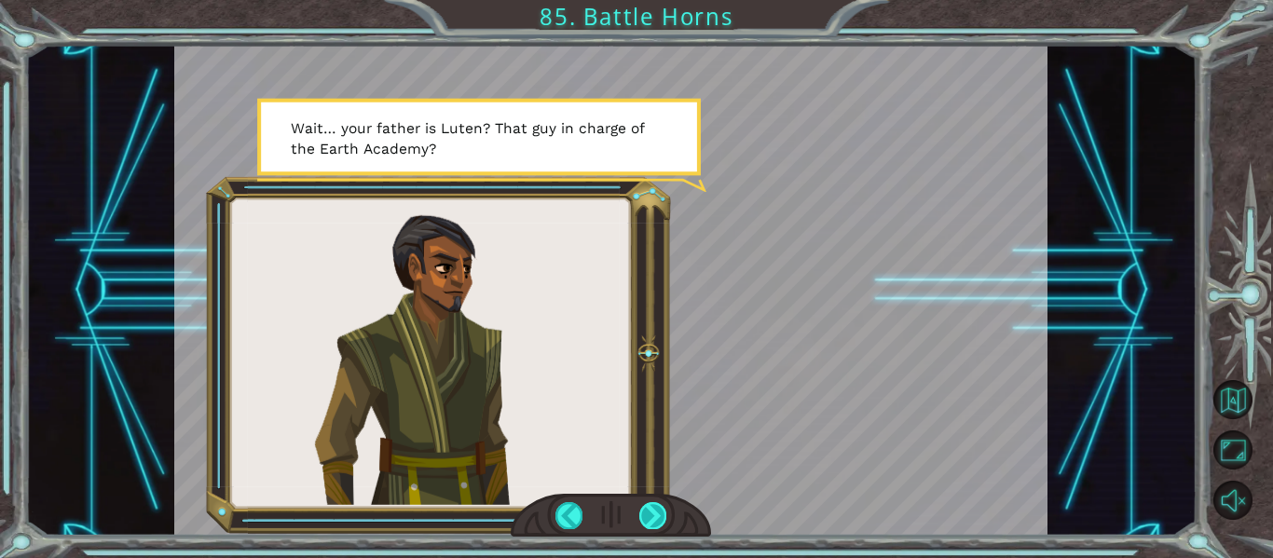
click at [662, 513] on div at bounding box center [652, 515] width 27 height 26
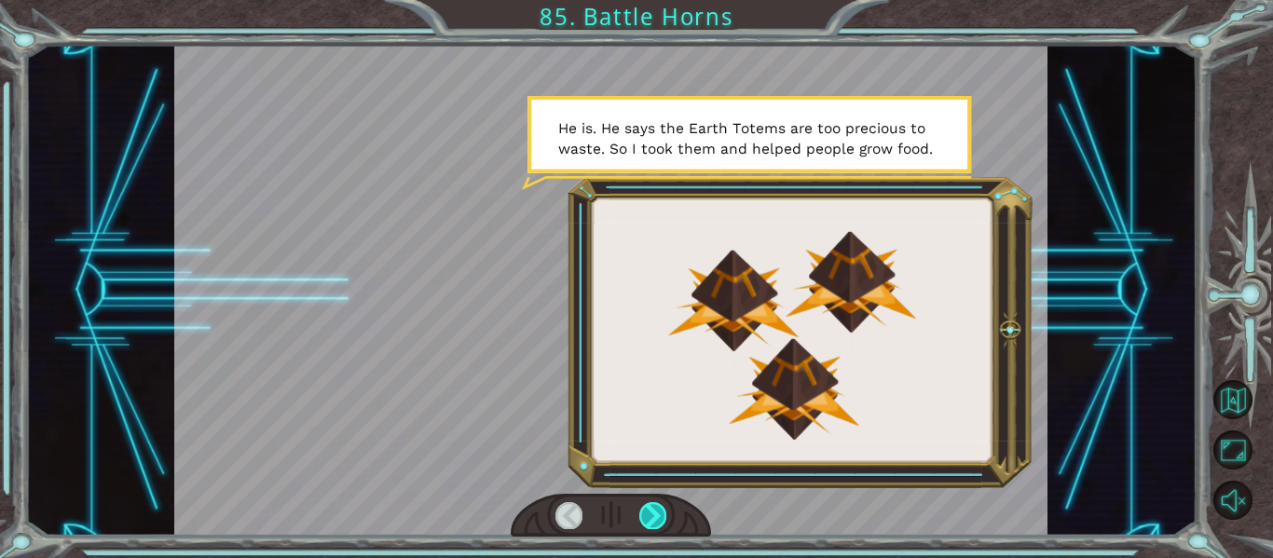
click at [662, 517] on div at bounding box center [652, 515] width 27 height 26
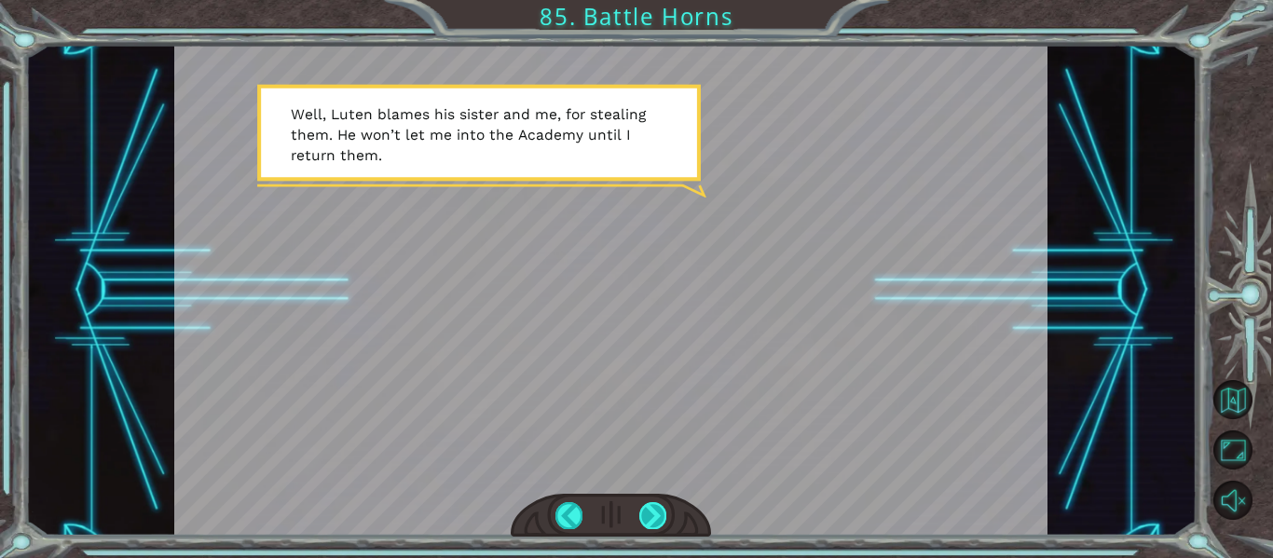
click at [662, 507] on div at bounding box center [652, 515] width 27 height 26
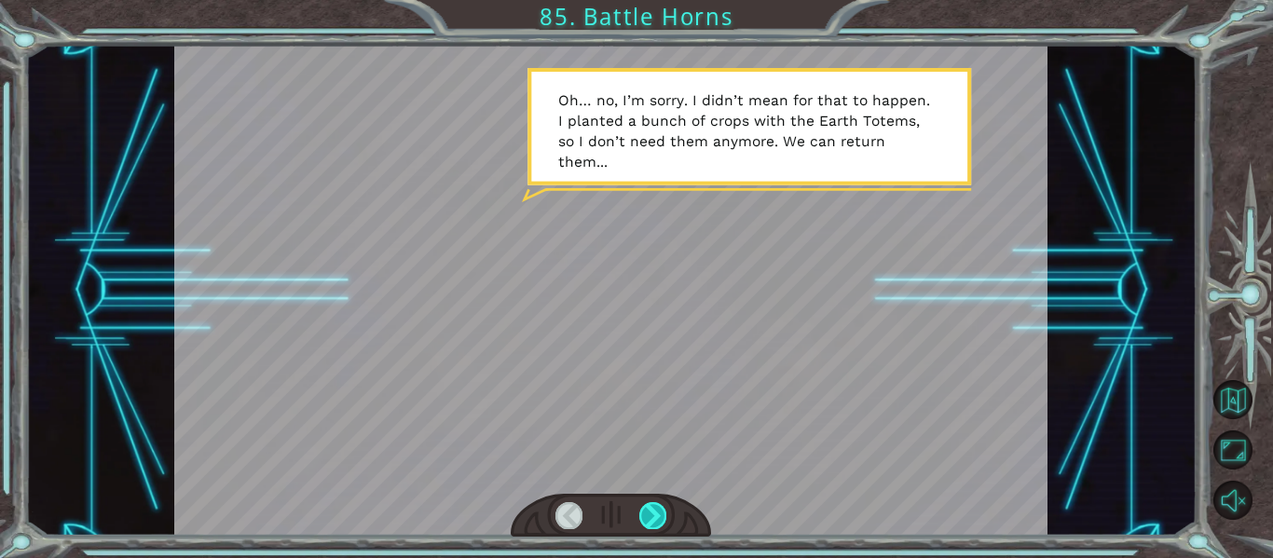
click at [659, 502] on div at bounding box center [652, 515] width 27 height 26
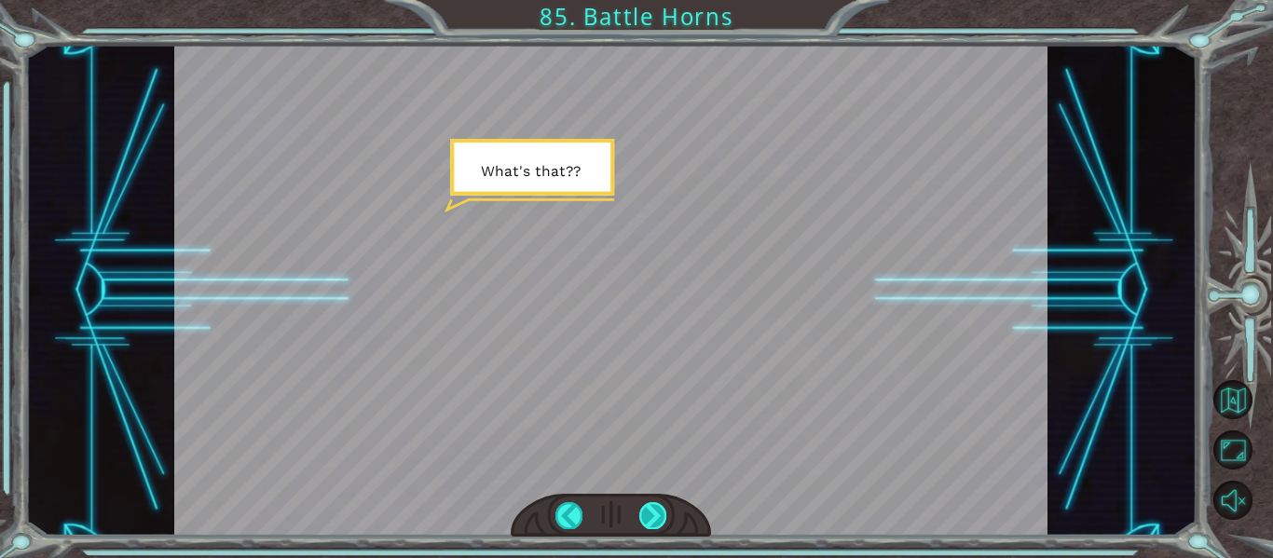
click at [658, 502] on div at bounding box center [652, 515] width 27 height 26
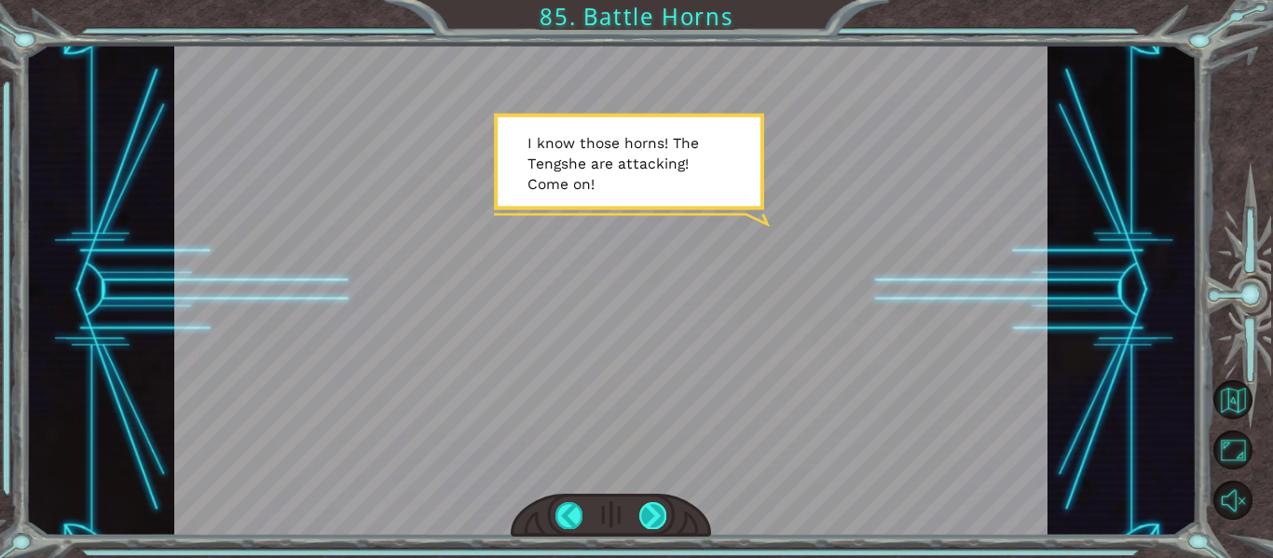
click at [649, 509] on div at bounding box center [652, 515] width 27 height 26
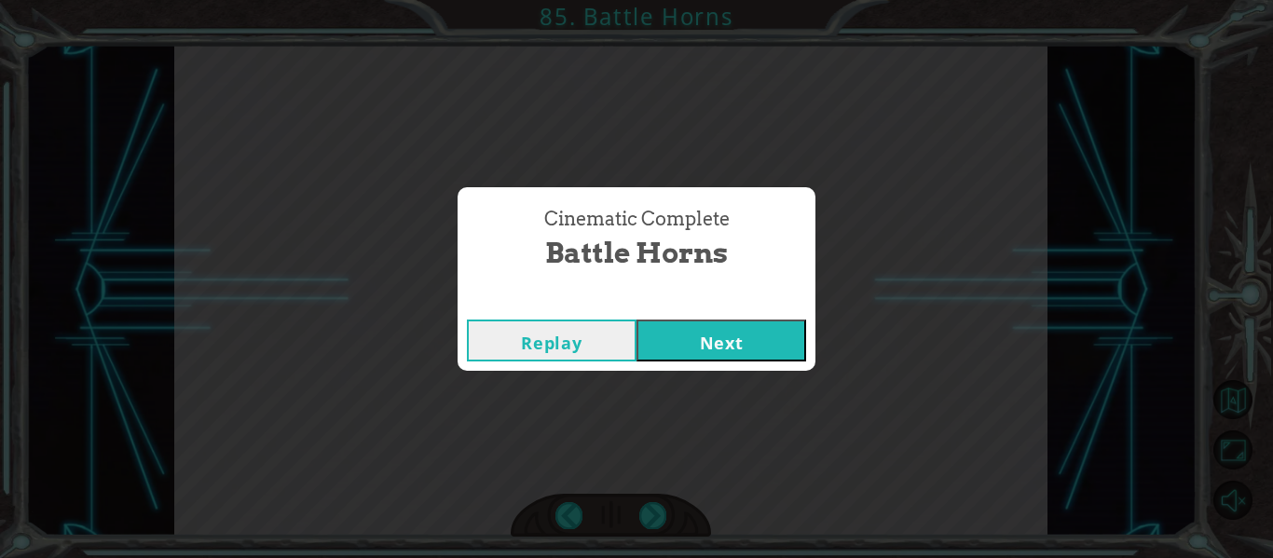
click at [696, 335] on button "Next" at bounding box center [721, 341] width 170 height 42
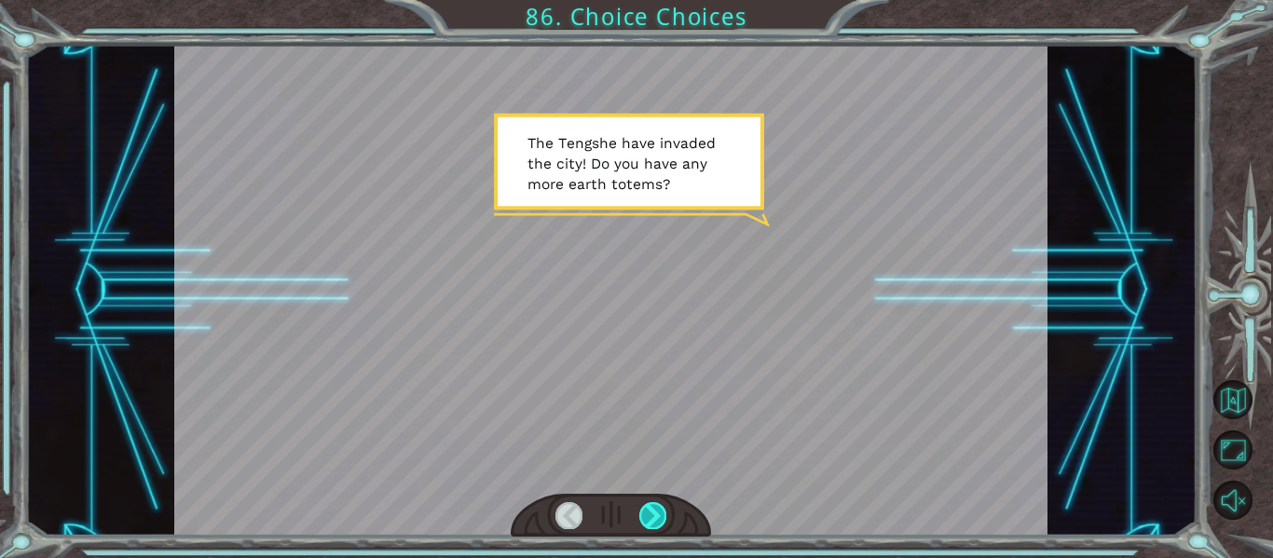
click at [656, 506] on div at bounding box center [652, 515] width 27 height 26
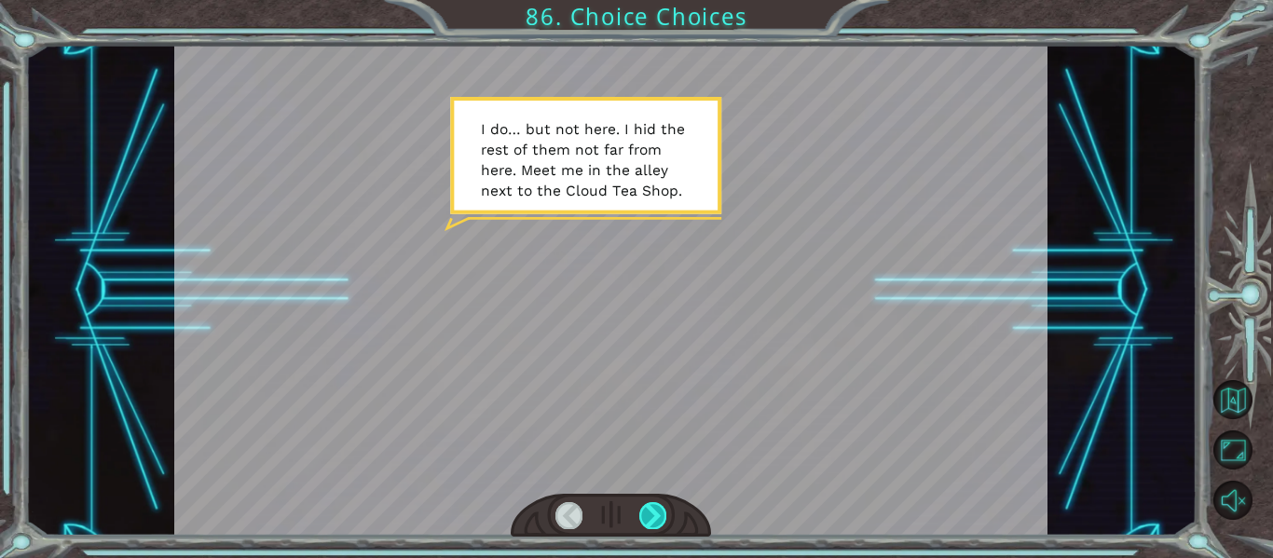
drag, startPoint x: 656, startPoint y: 506, endPoint x: 648, endPoint y: 514, distance: 11.9
click at [648, 514] on div at bounding box center [652, 515] width 27 height 26
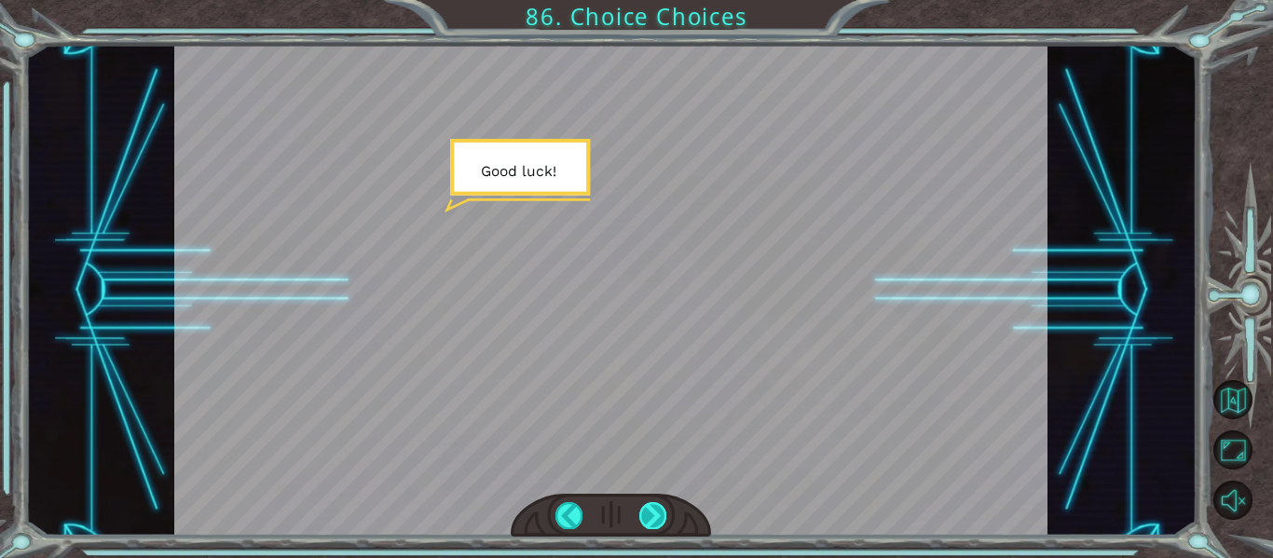
click at [648, 514] on div at bounding box center [652, 515] width 27 height 26
click at [646, 517] on div at bounding box center [652, 515] width 27 height 26
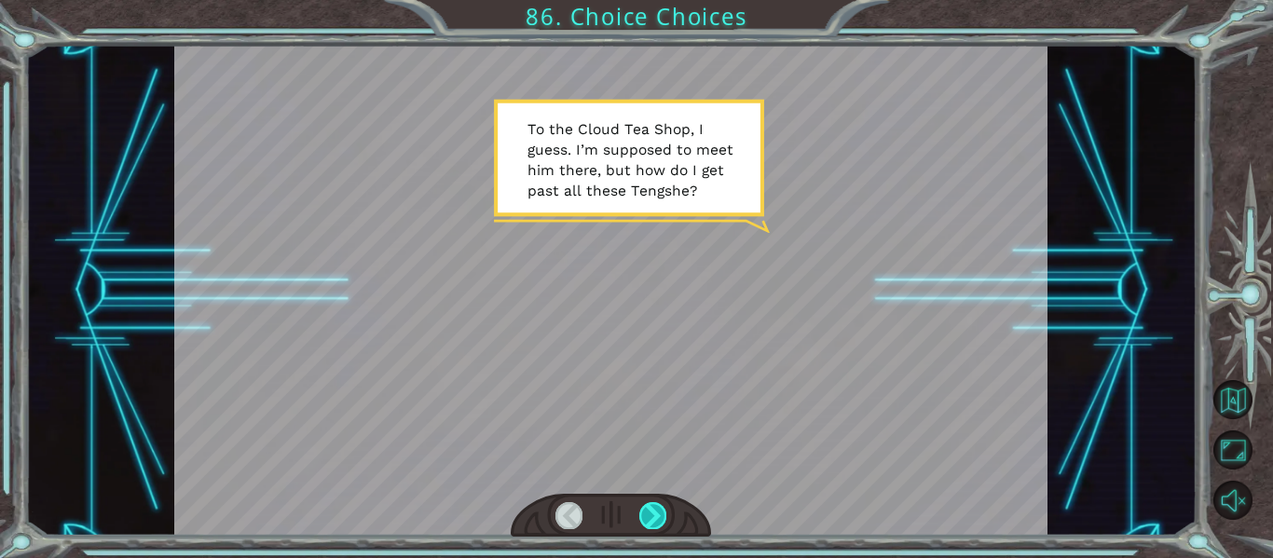
click at [652, 516] on div at bounding box center [652, 515] width 27 height 26
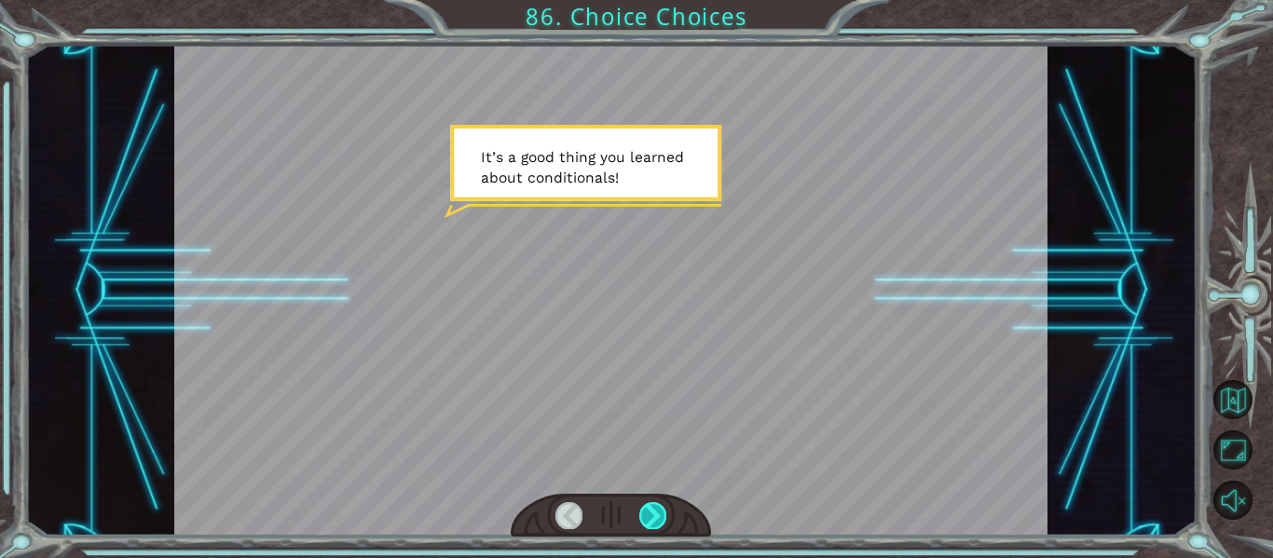
click at [652, 513] on div at bounding box center [652, 515] width 27 height 26
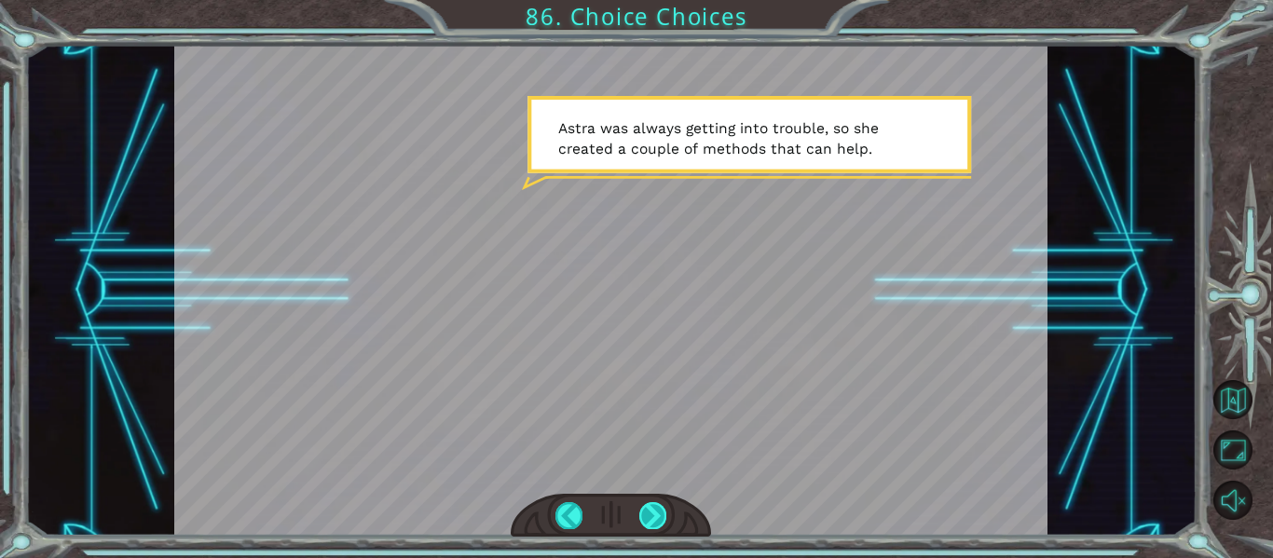
click at [657, 516] on div at bounding box center [652, 515] width 27 height 26
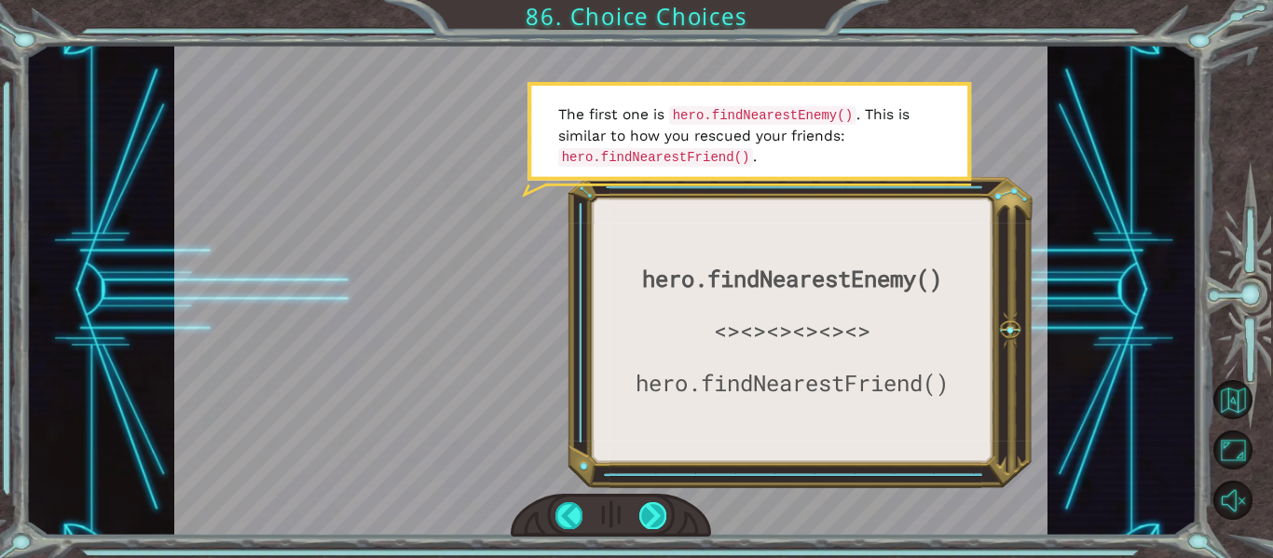
click at [656, 514] on div at bounding box center [652, 515] width 27 height 26
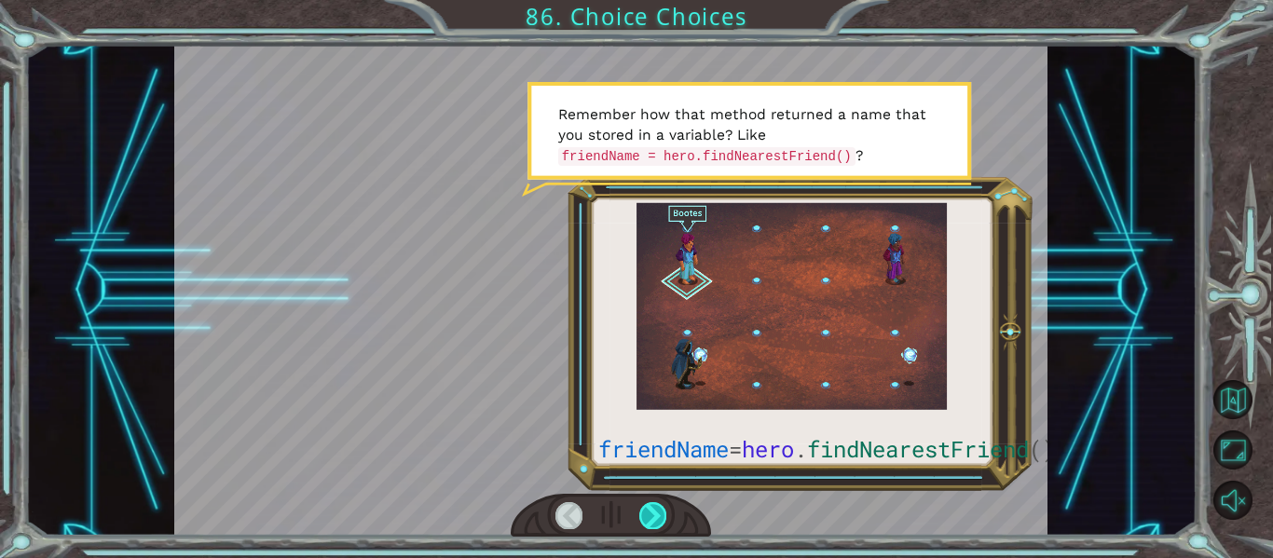
click at [658, 516] on div at bounding box center [652, 515] width 27 height 26
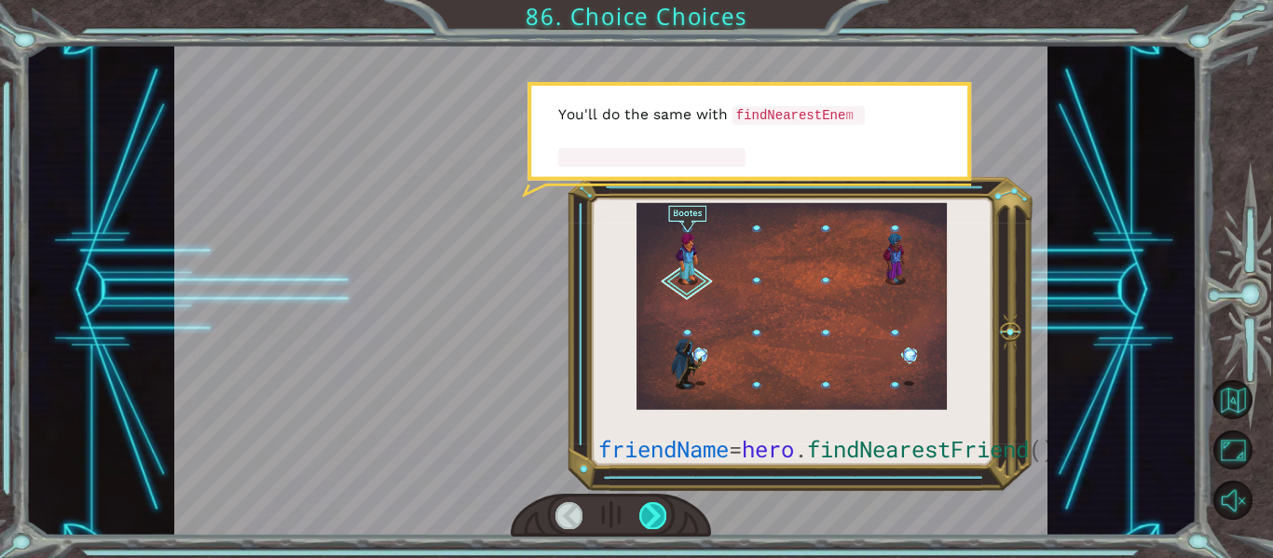
click at [658, 516] on div at bounding box center [652, 515] width 27 height 26
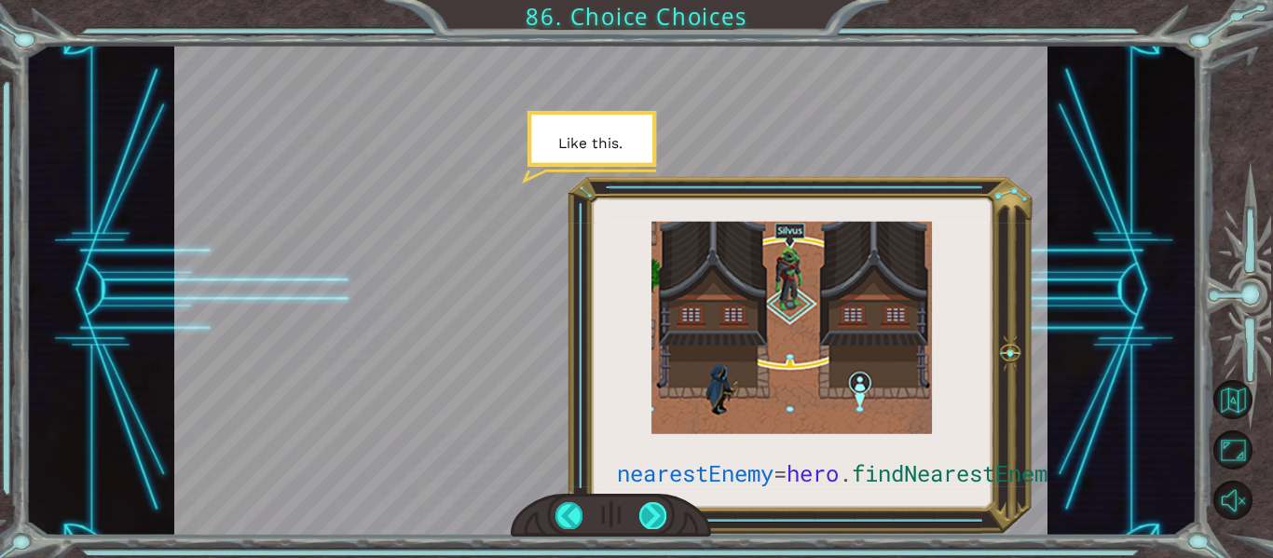
click at [658, 516] on div at bounding box center [652, 515] width 27 height 26
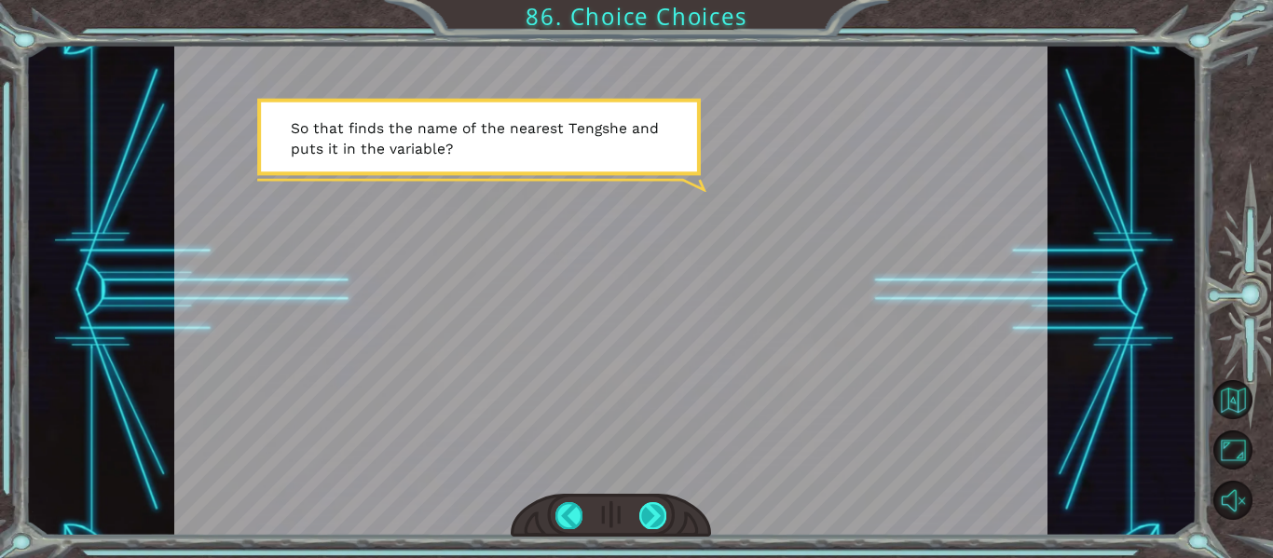
click at [659, 516] on div at bounding box center [652, 515] width 27 height 26
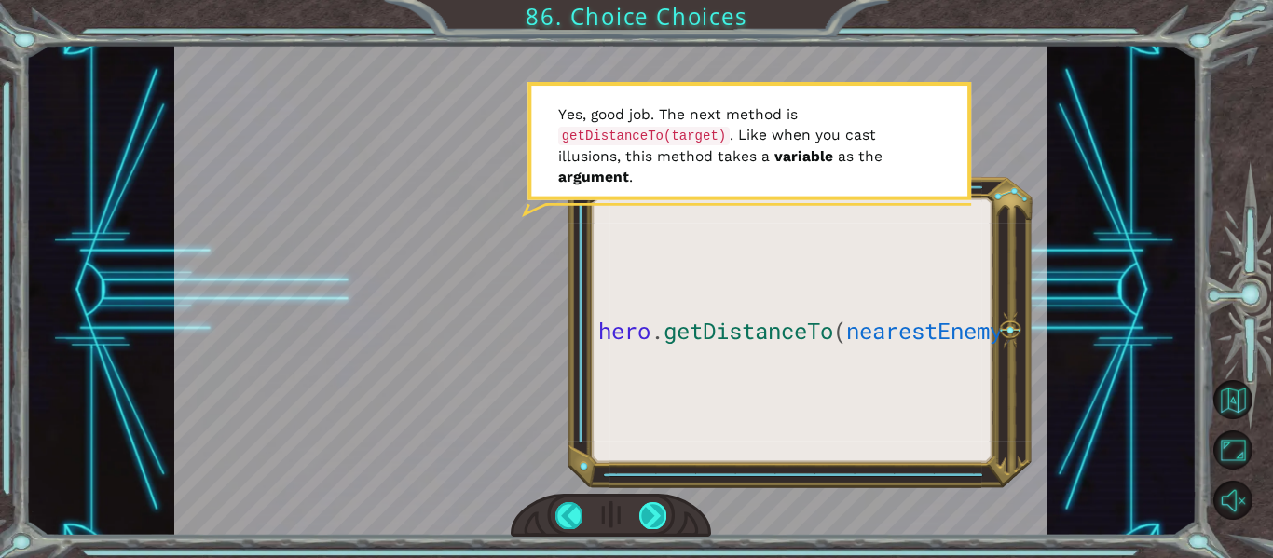
click at [643, 521] on div at bounding box center [652, 515] width 27 height 26
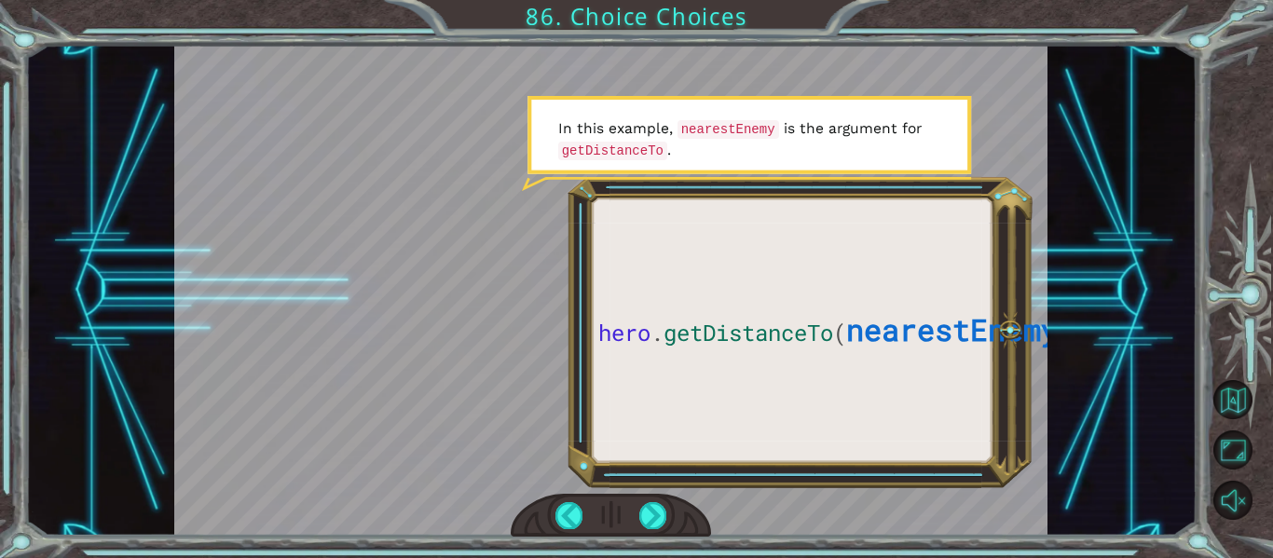
click at [647, 531] on div at bounding box center [611, 516] width 201 height 44
click at [652, 514] on div at bounding box center [652, 515] width 27 height 26
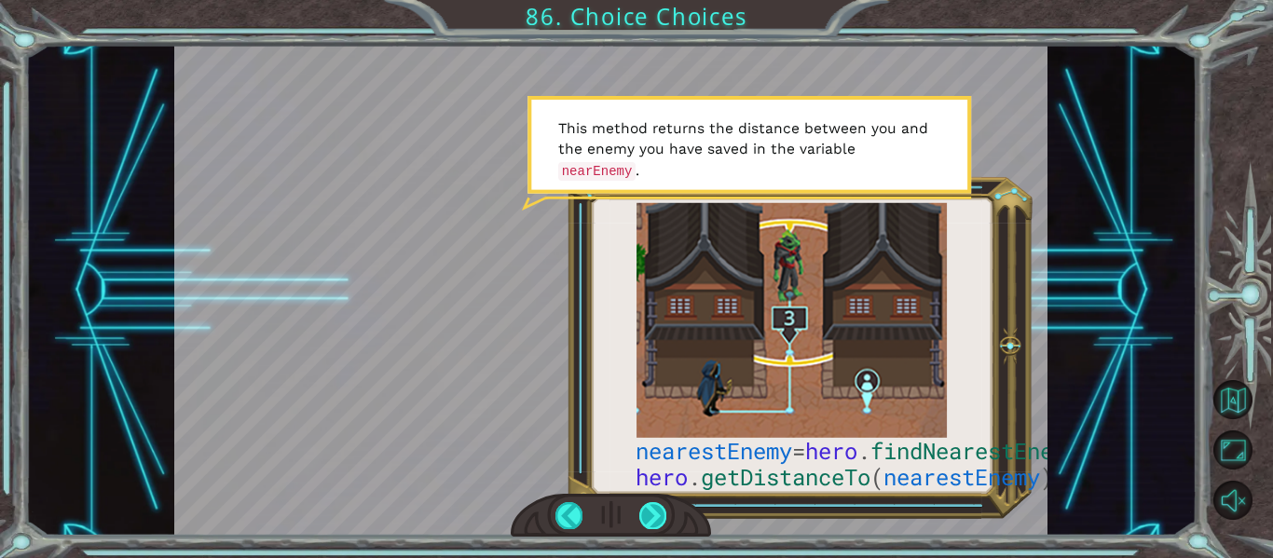
click at [652, 514] on div at bounding box center [652, 515] width 27 height 26
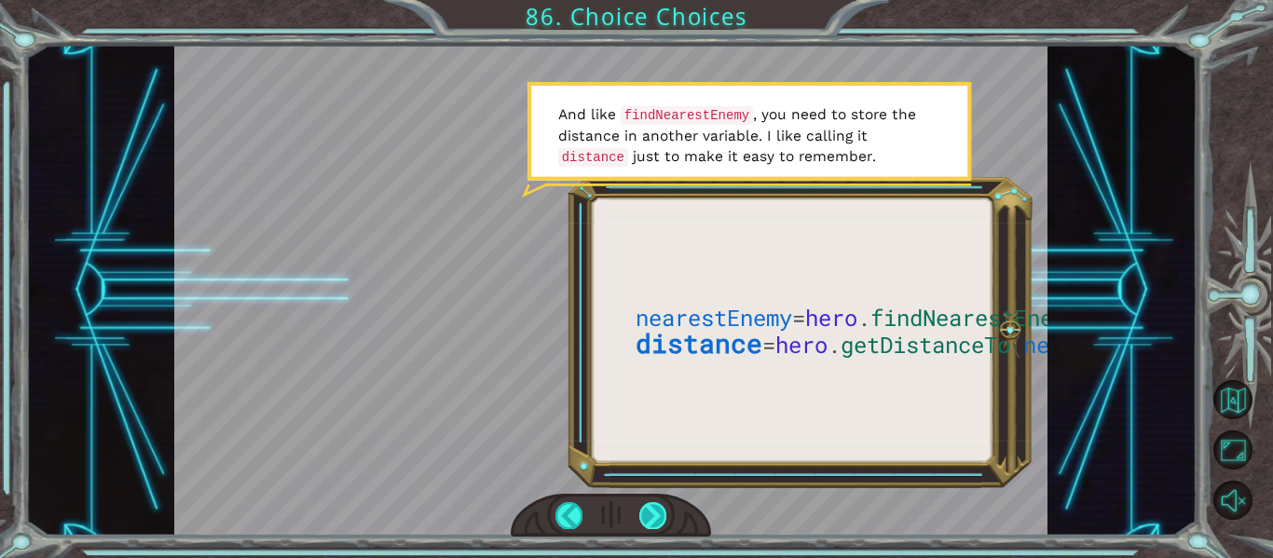
click at [652, 514] on div at bounding box center [652, 515] width 27 height 26
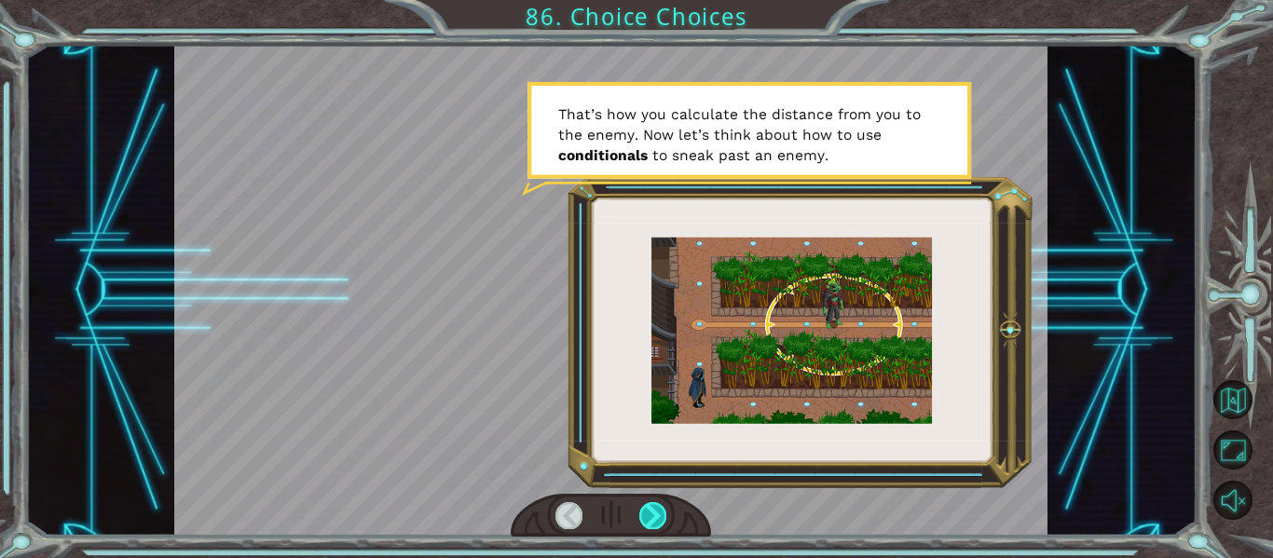
click at [652, 514] on div at bounding box center [652, 515] width 27 height 26
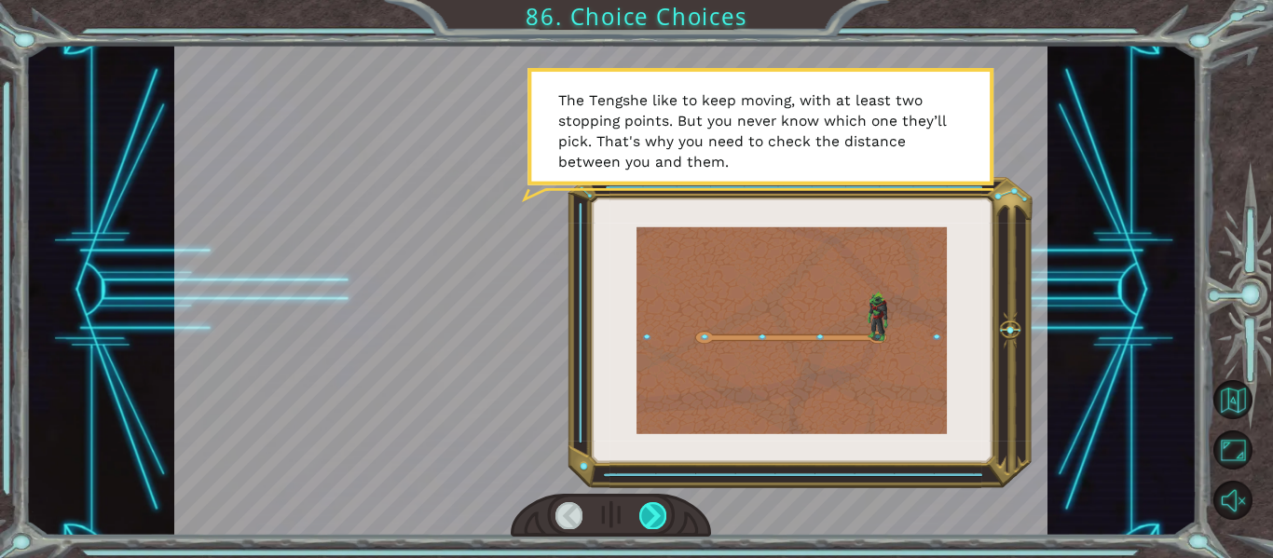
click at [655, 516] on div at bounding box center [652, 515] width 27 height 26
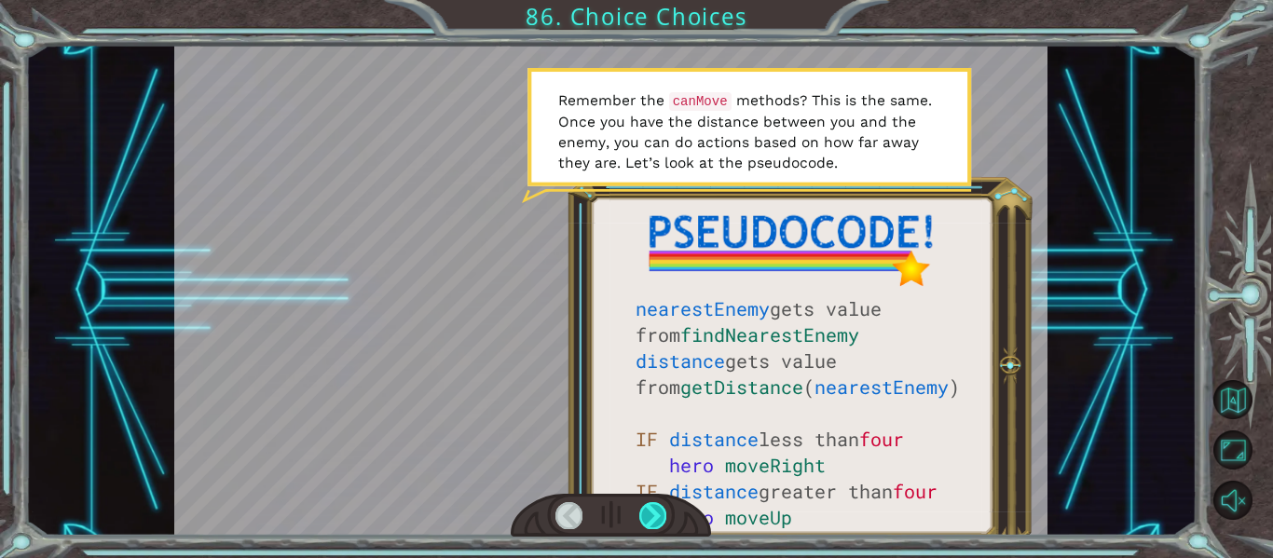
click at [654, 508] on div at bounding box center [652, 515] width 27 height 26
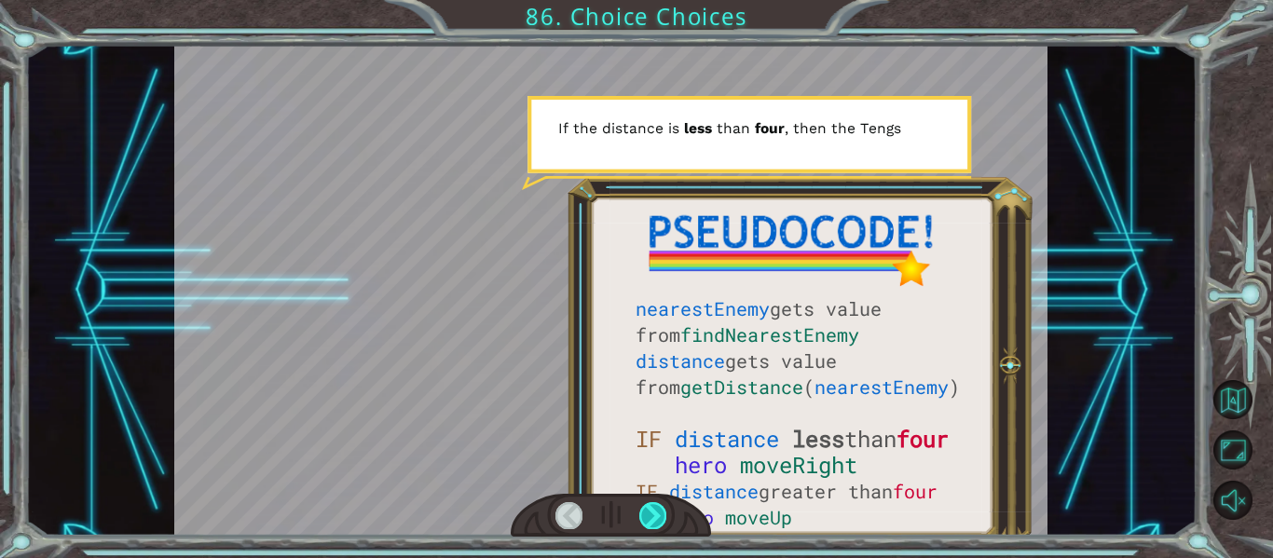
click at [654, 507] on div at bounding box center [652, 515] width 27 height 26
